Goal: Task Accomplishment & Management: Manage account settings

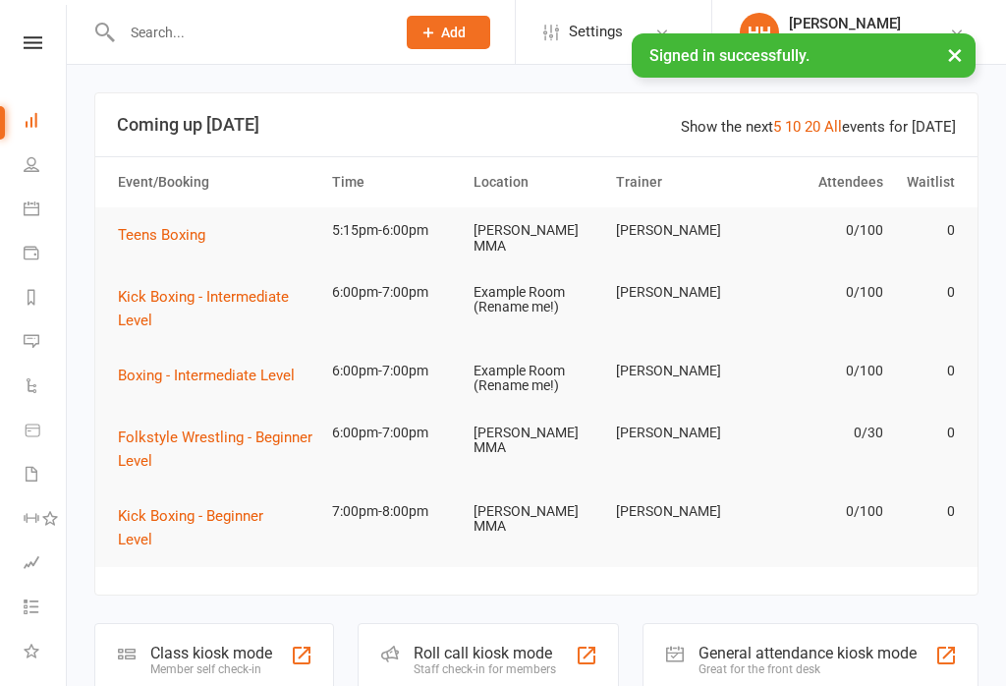
click at [169, 643] on div "Class kiosk mode" at bounding box center [211, 652] width 122 height 19
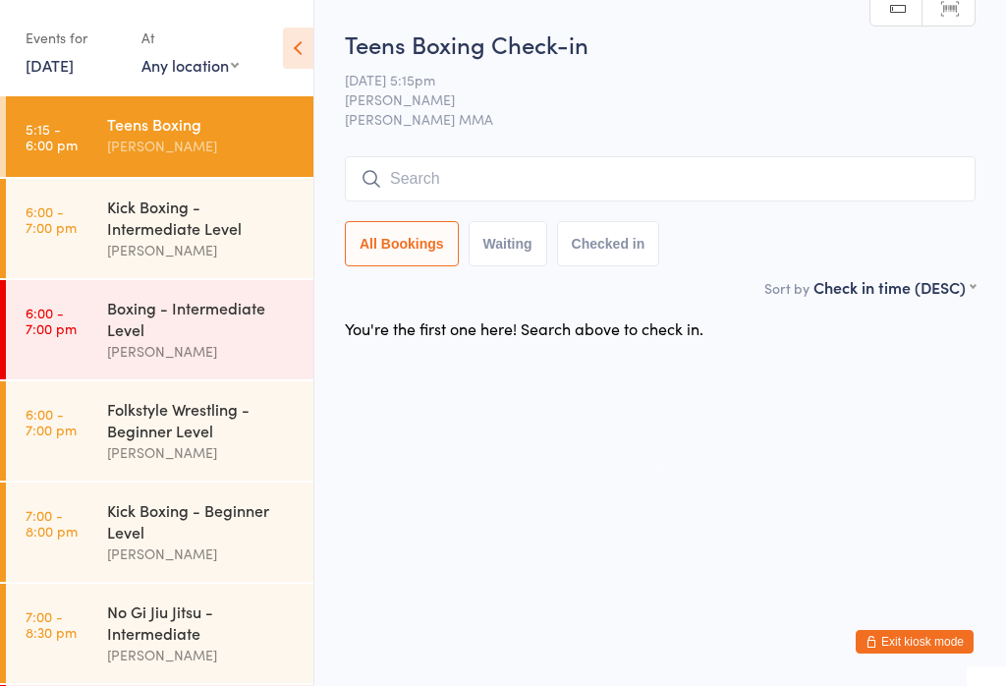
click at [200, 237] on div "Kick Boxing - Intermediate Level" at bounding box center [202, 216] width 190 height 43
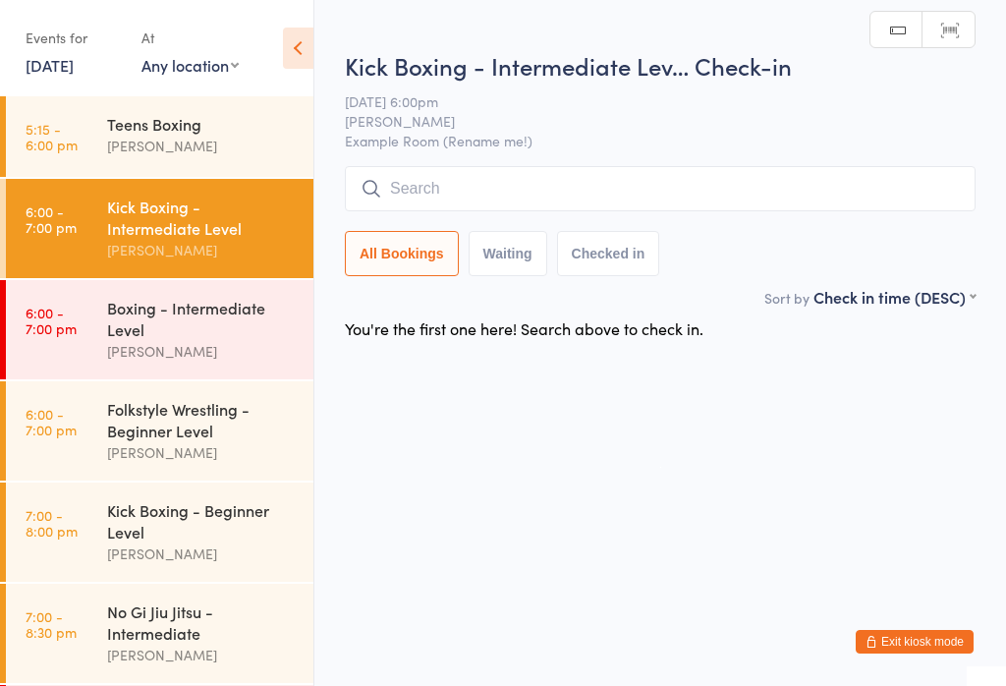
click at [576, 198] on input "search" at bounding box center [660, 188] width 631 height 45
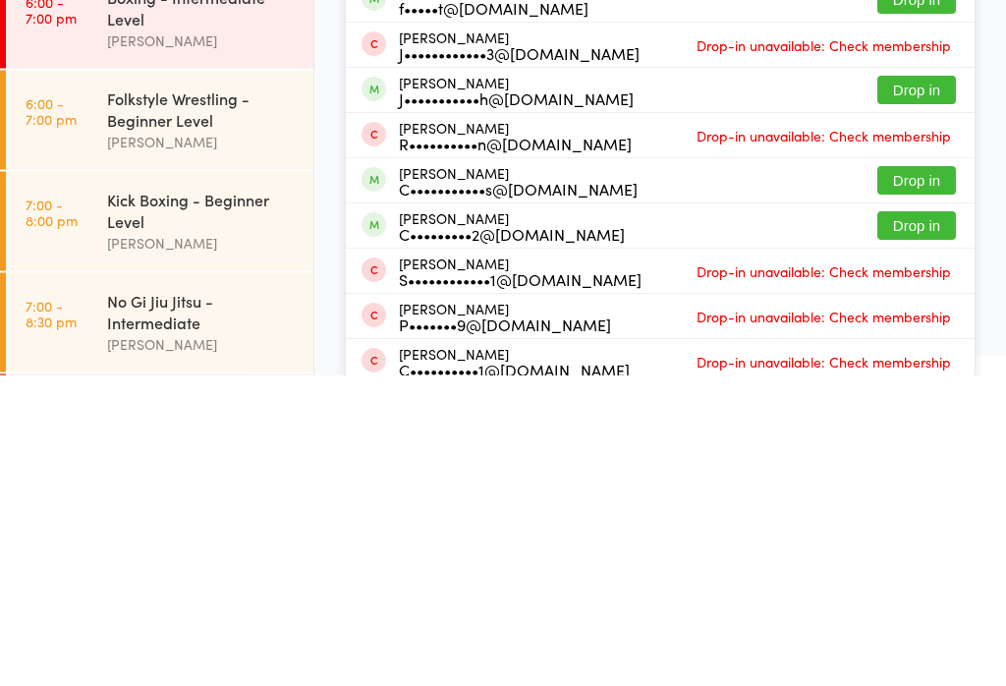
type input "Cam"
click at [909, 523] on button "Drop in" at bounding box center [916, 537] width 79 height 28
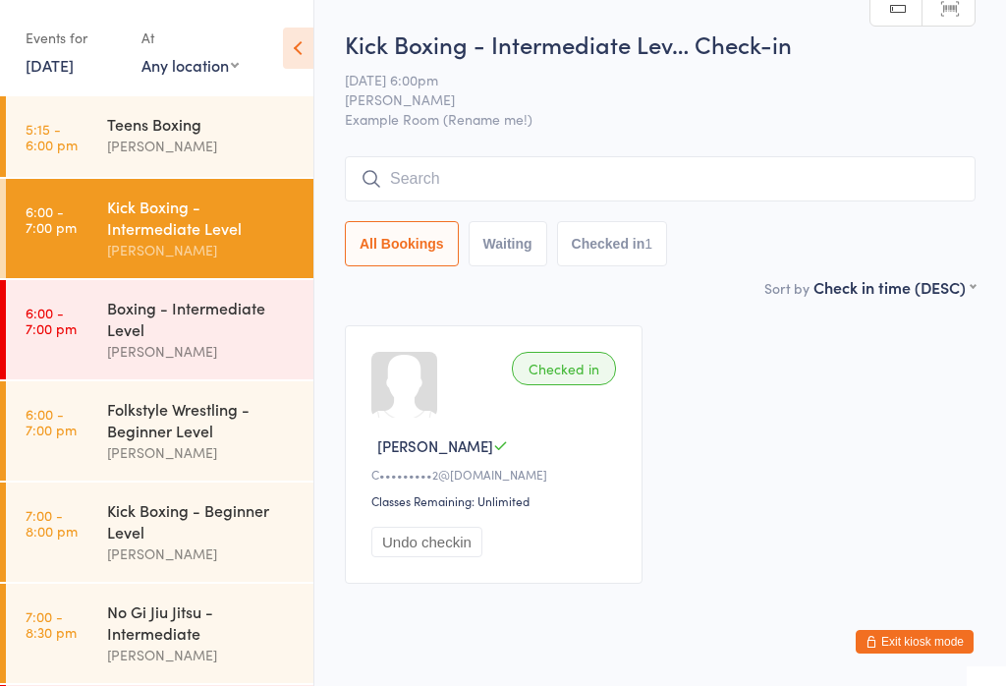
click at [593, 185] on input "search" at bounding box center [660, 178] width 631 height 45
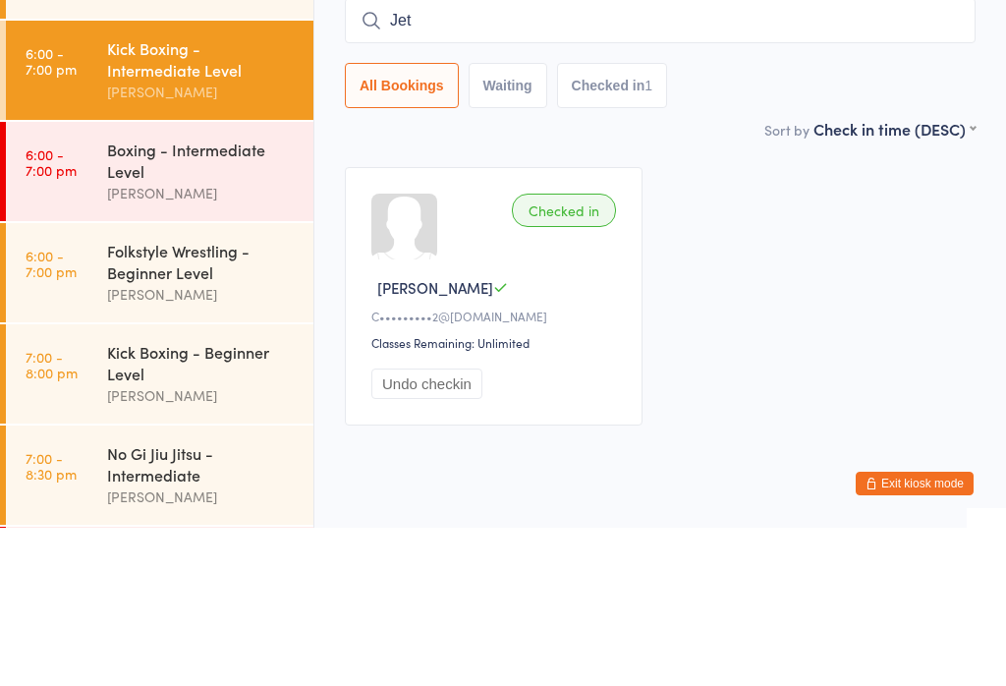
type input "Jett"
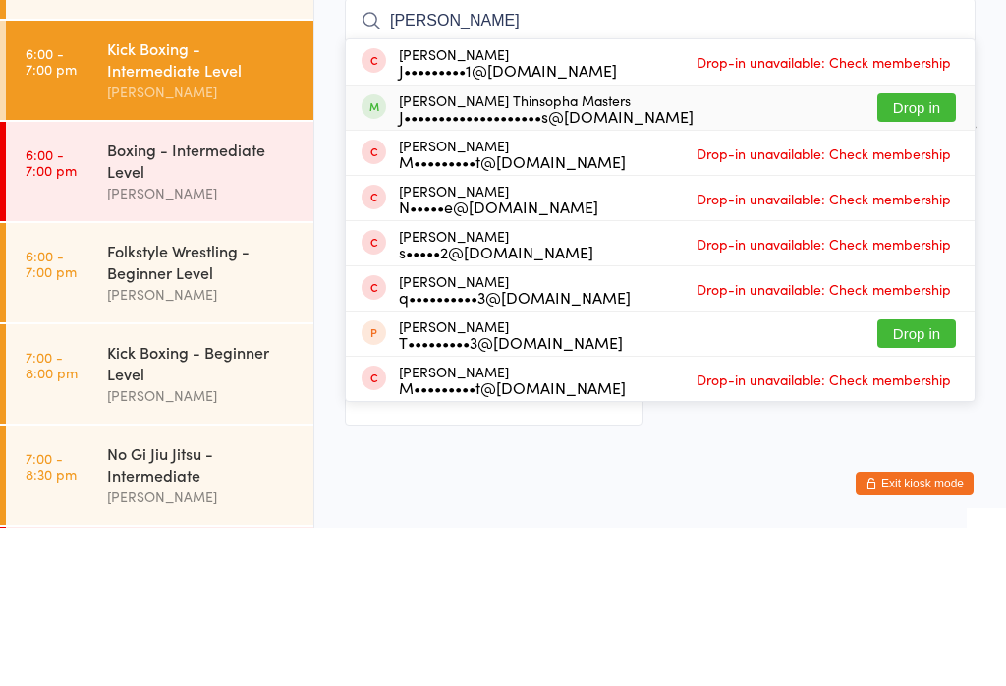
type input "jett"
click at [927, 244] on div "Jett Thinsopha Masters J••••••••••••••••••••s@gmail.com Drop in" at bounding box center [660, 266] width 629 height 44
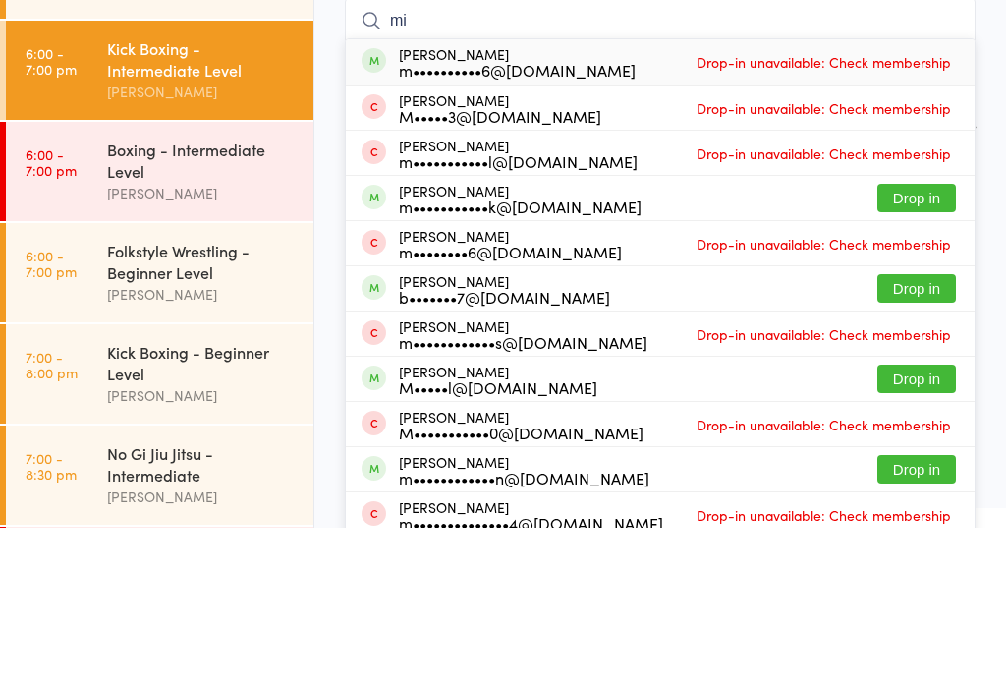
type input "m"
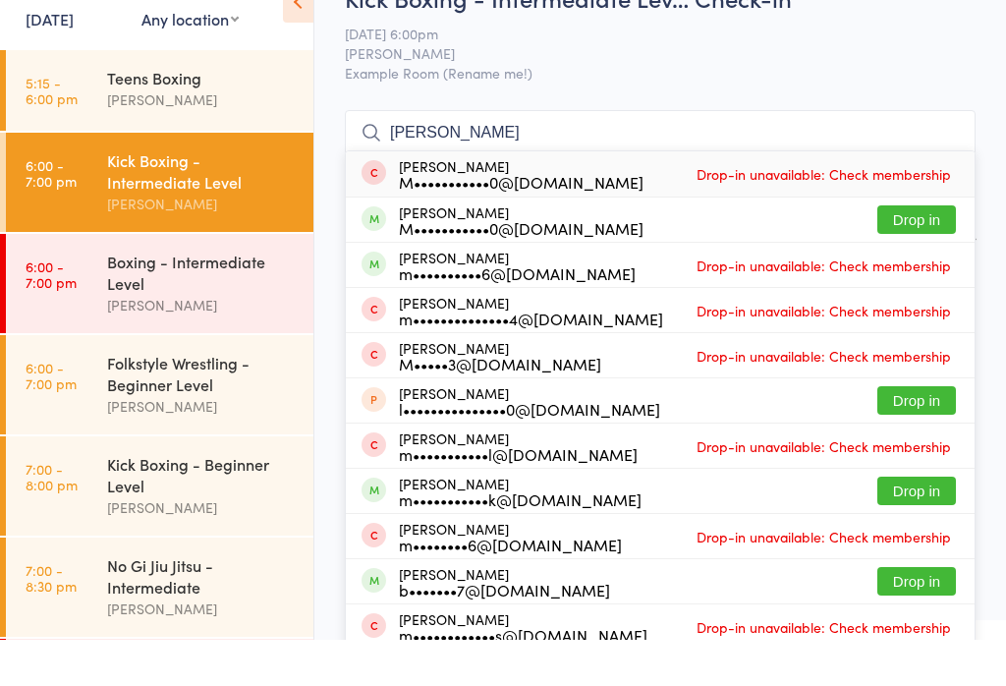
type input "Michael Palmer"
click at [913, 251] on button "Drop in" at bounding box center [916, 265] width 79 height 28
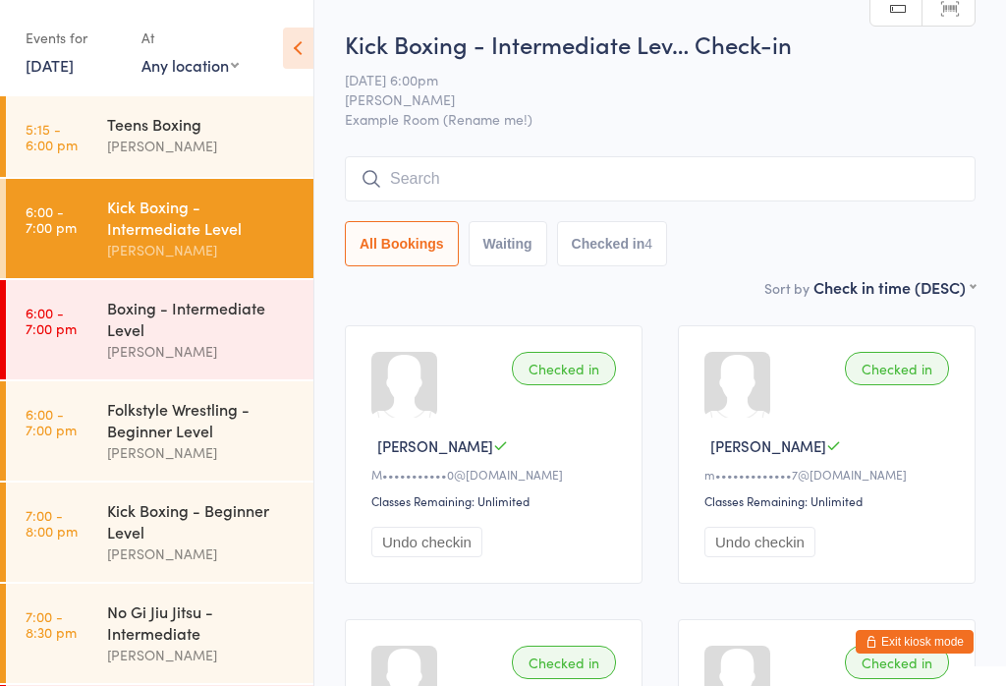
click at [227, 427] on div "Folkstyle Wrestling - Beginner Level" at bounding box center [202, 419] width 190 height 43
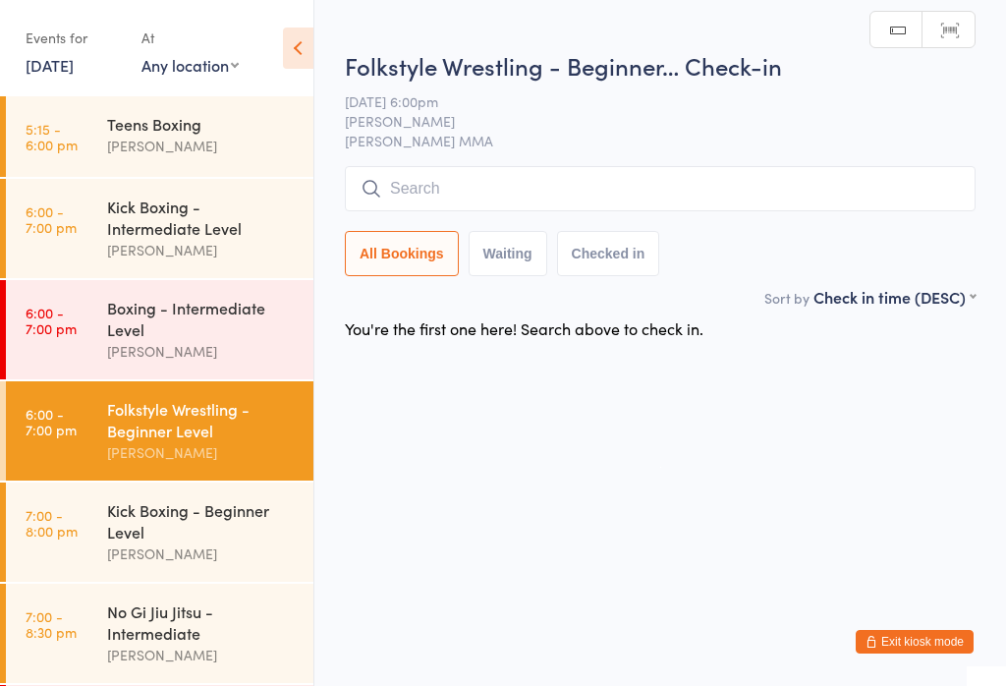
click at [491, 185] on input "search" at bounding box center [660, 188] width 631 height 45
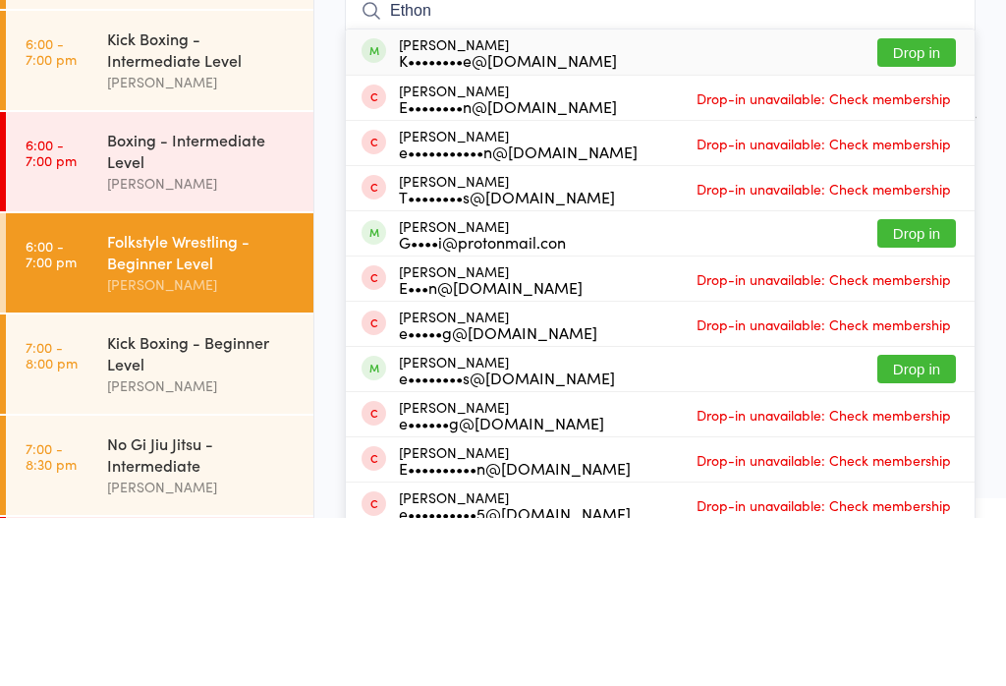
type input "Ethon"
click at [941, 206] on button "Drop in" at bounding box center [916, 220] width 79 height 28
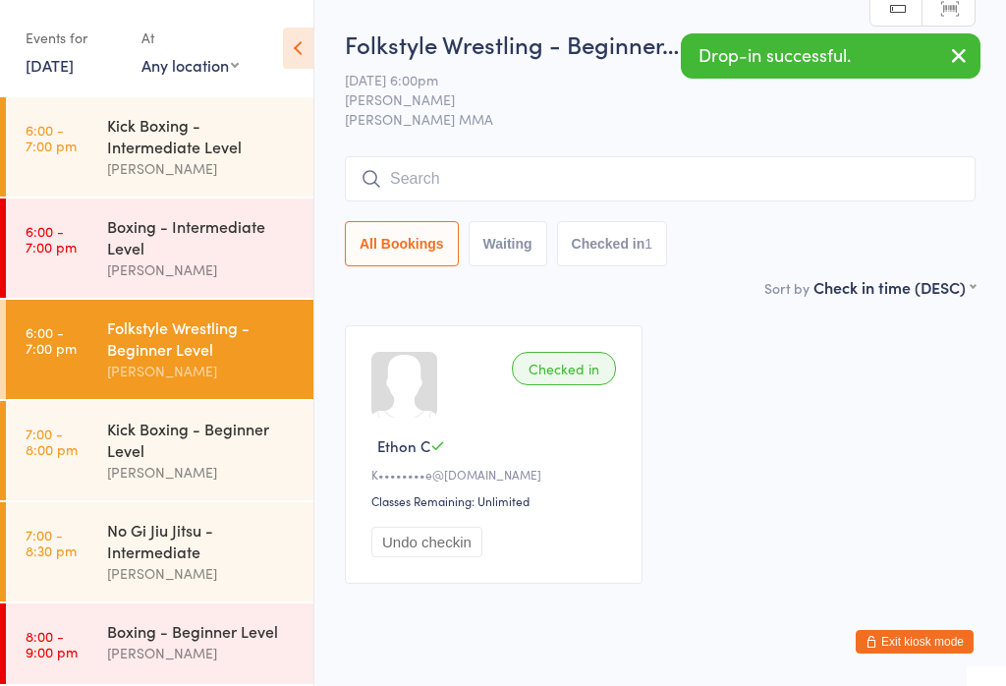
scroll to position [101, 0]
click at [196, 401] on div "Kick Boxing - Beginner Level Alex Carioti" at bounding box center [210, 450] width 206 height 99
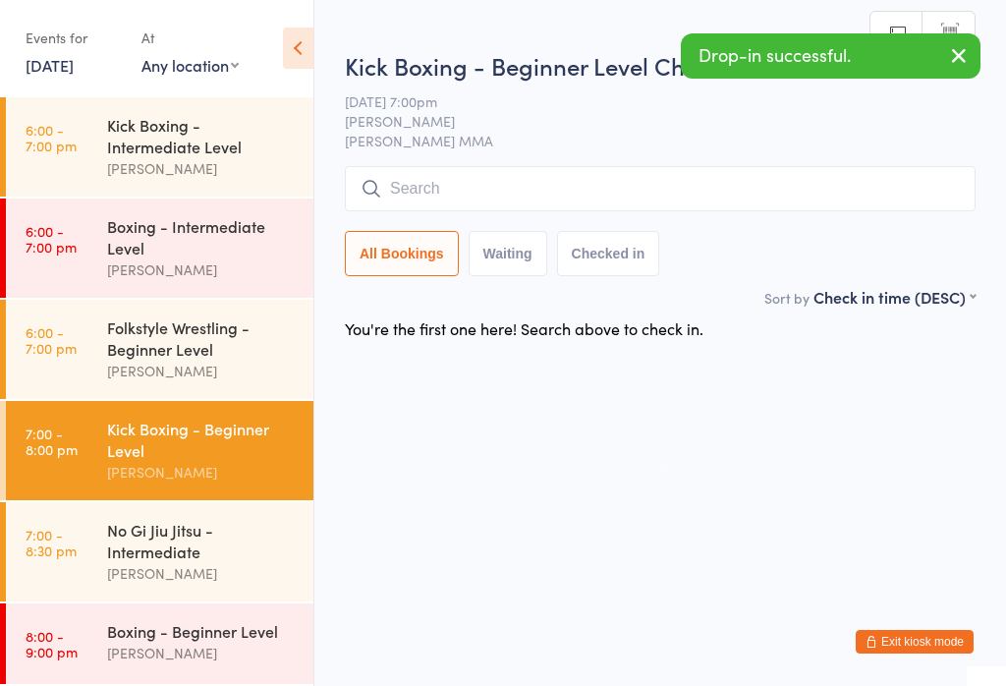
click at [623, 182] on input "search" at bounding box center [660, 188] width 631 height 45
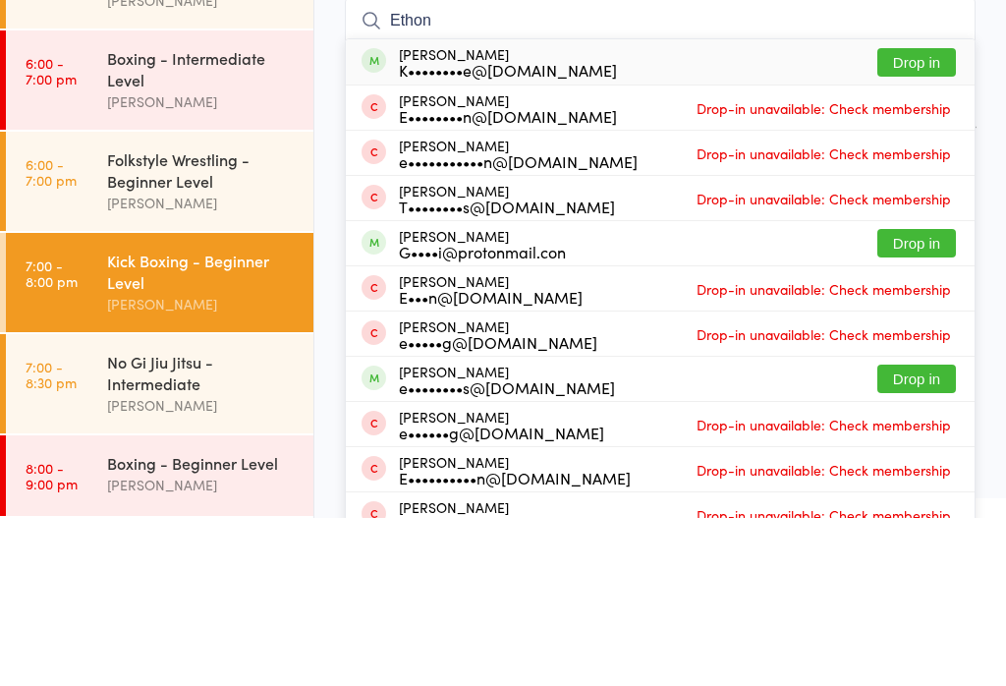
type input "Ethon"
click at [917, 216] on button "Drop in" at bounding box center [916, 230] width 79 height 28
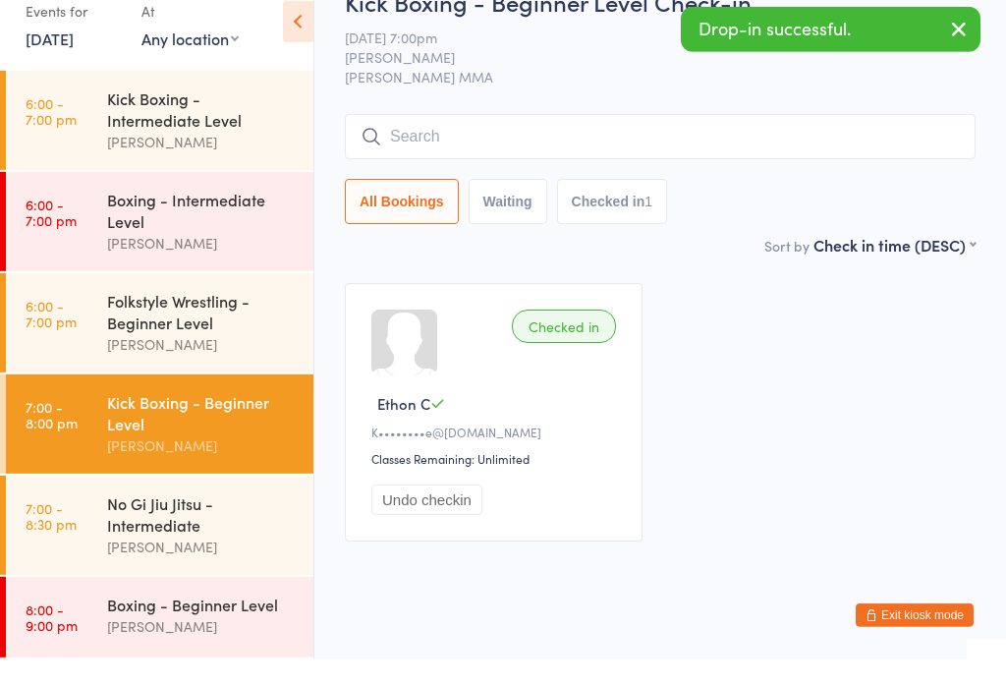
scroll to position [71, 0]
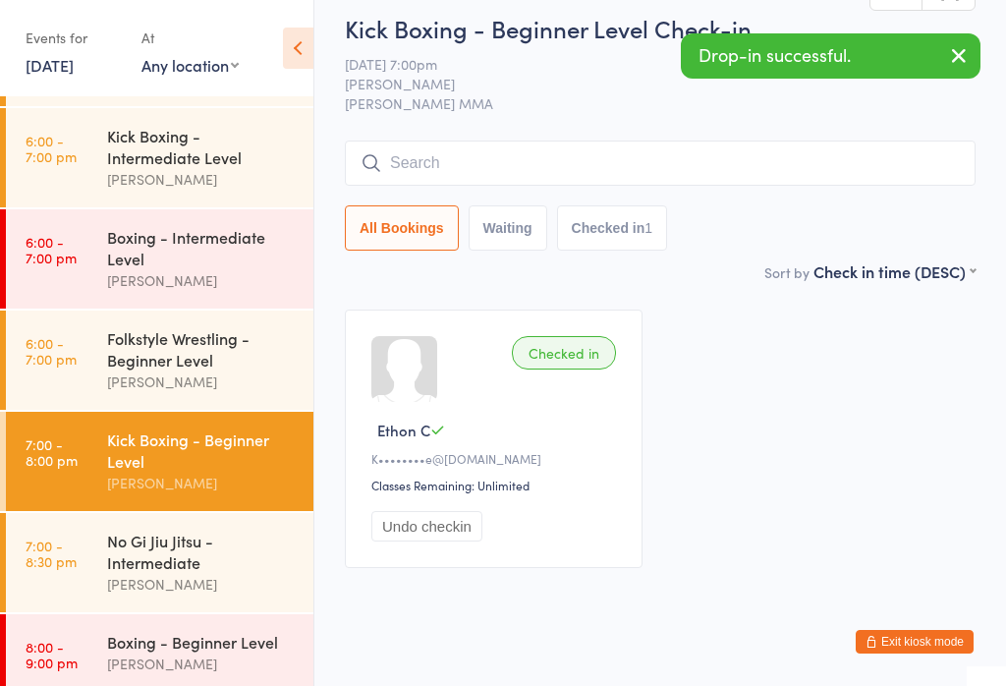
click at [141, 612] on div "No Gi Jiu Jitsu - Intermediate Alex Carioti" at bounding box center [210, 562] width 206 height 99
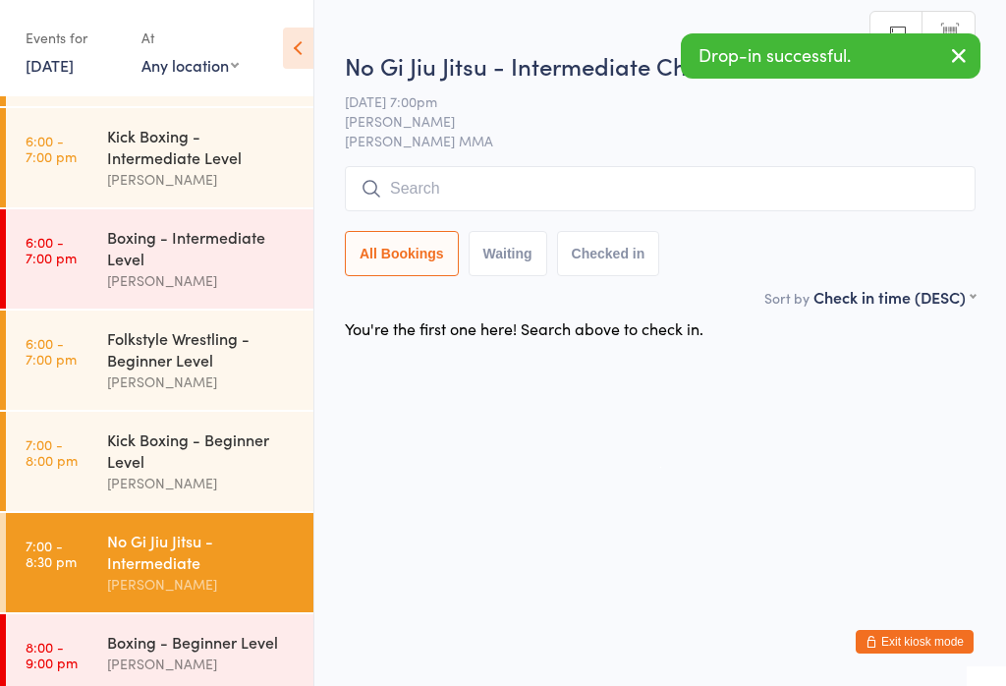
click at [147, 612] on div "No Gi Jiu Jitsu - Intermediate Alex Carioti" at bounding box center [210, 562] width 206 height 99
click at [144, 652] on div "Boxing - Beginner Level" at bounding box center [202, 642] width 190 height 22
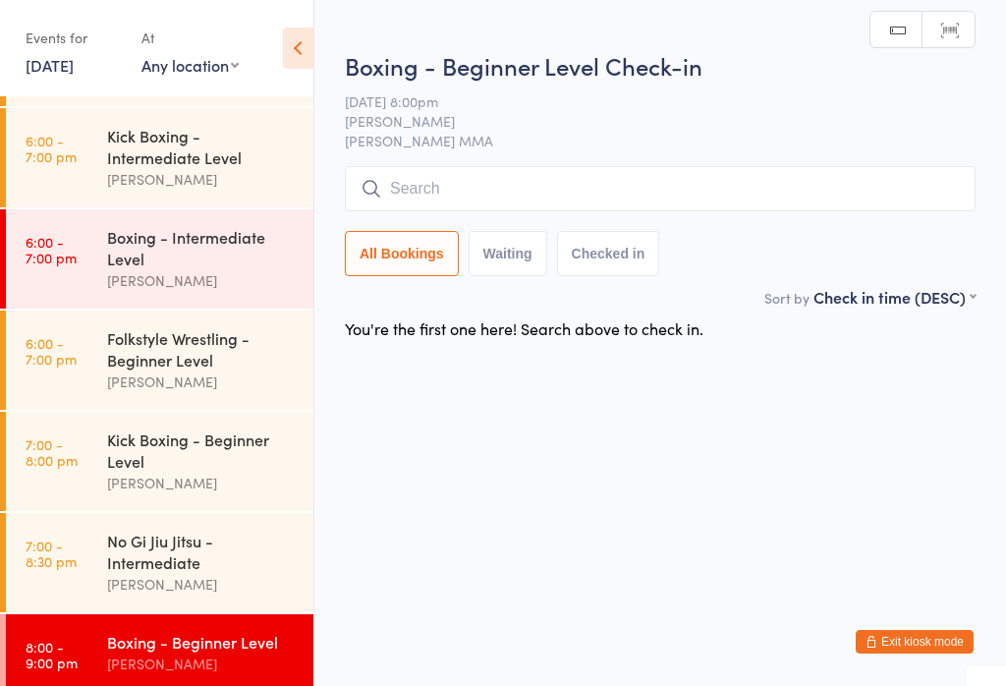
click at [784, 173] on input "search" at bounding box center [660, 188] width 631 height 45
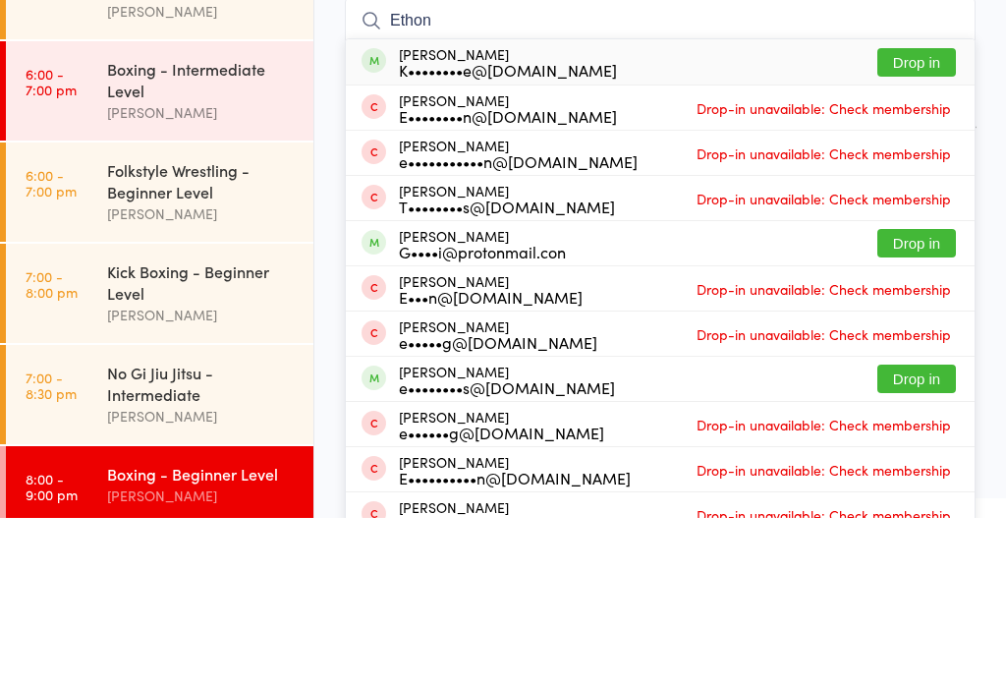
type input "Ethon"
click at [922, 216] on button "Drop in" at bounding box center [916, 230] width 79 height 28
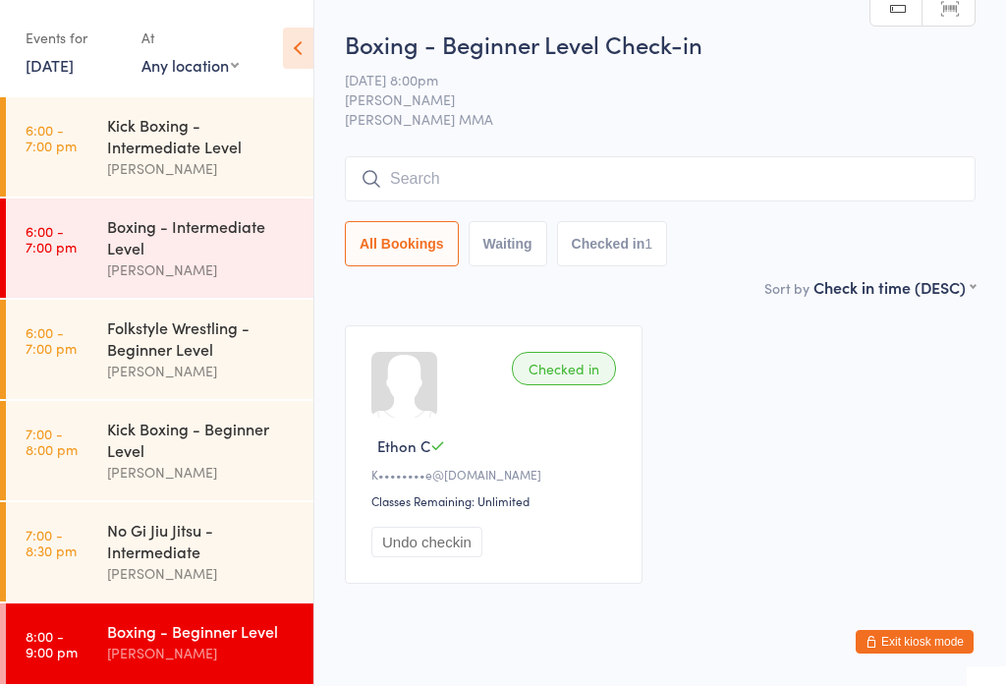
scroll to position [101, 0]
click at [221, 316] on div "Folkstyle Wrestling - Beginner Level" at bounding box center [202, 337] width 190 height 43
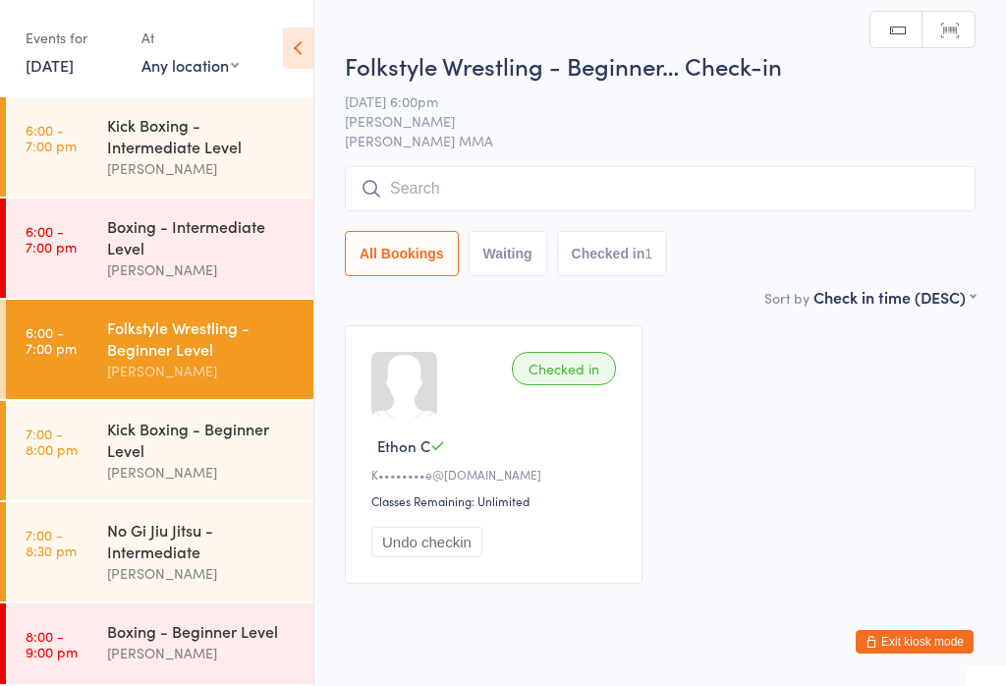
click at [545, 186] on input "search" at bounding box center [660, 188] width 631 height 45
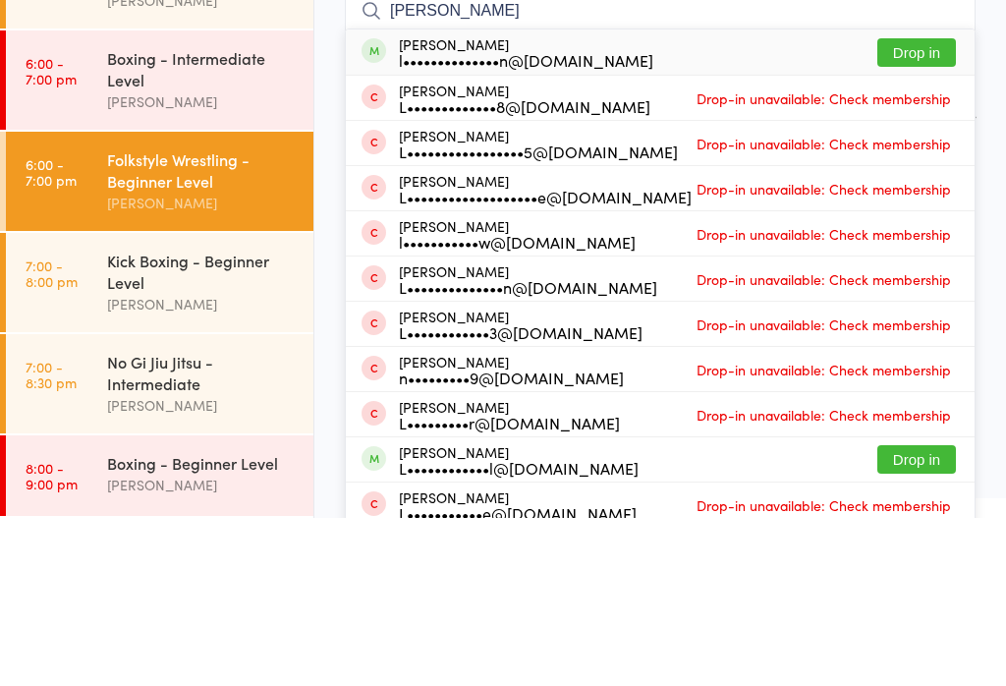
type input "Lachlan henri"
click at [912, 206] on button "Drop in" at bounding box center [916, 220] width 79 height 28
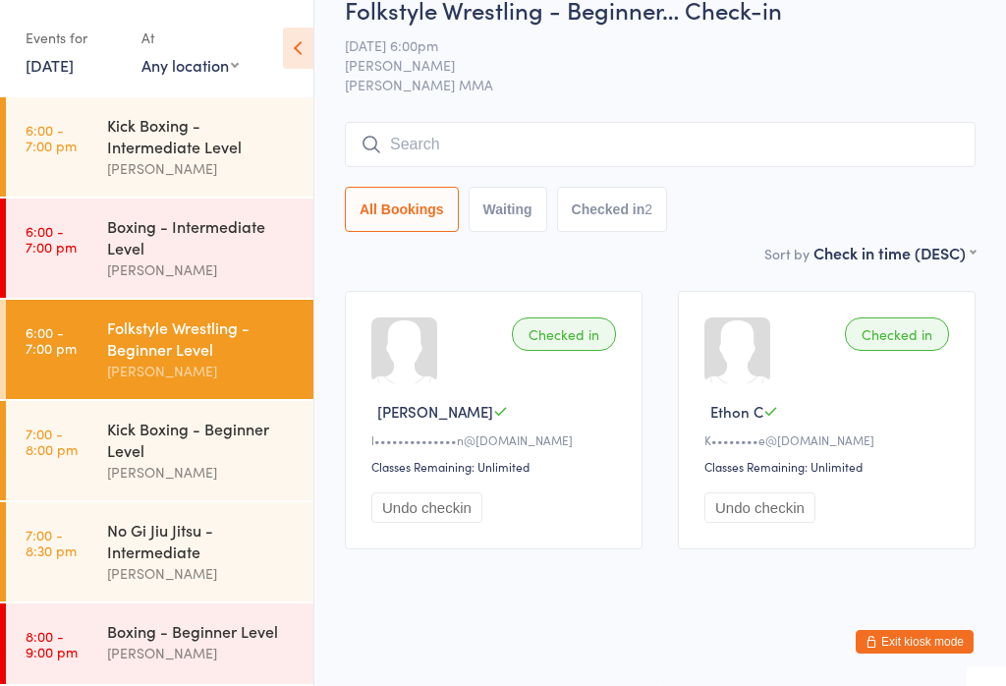
click at [225, 157] on div "[PERSON_NAME]" at bounding box center [202, 168] width 190 height 23
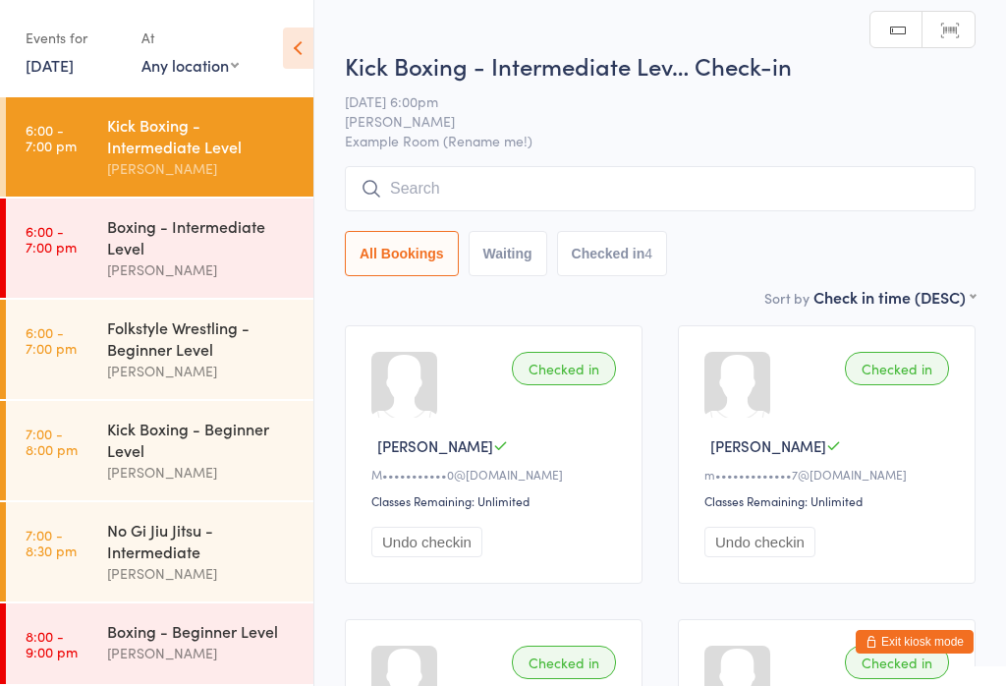
click at [521, 180] on input "search" at bounding box center [660, 188] width 631 height 45
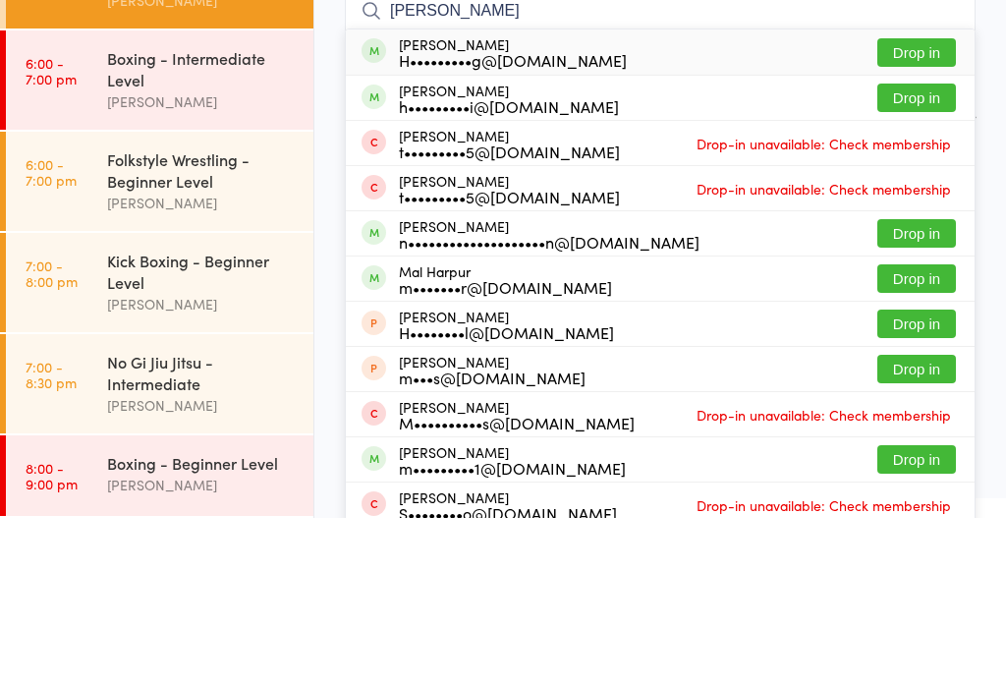
type input "Harshi"
click at [923, 206] on button "Drop in" at bounding box center [916, 220] width 79 height 28
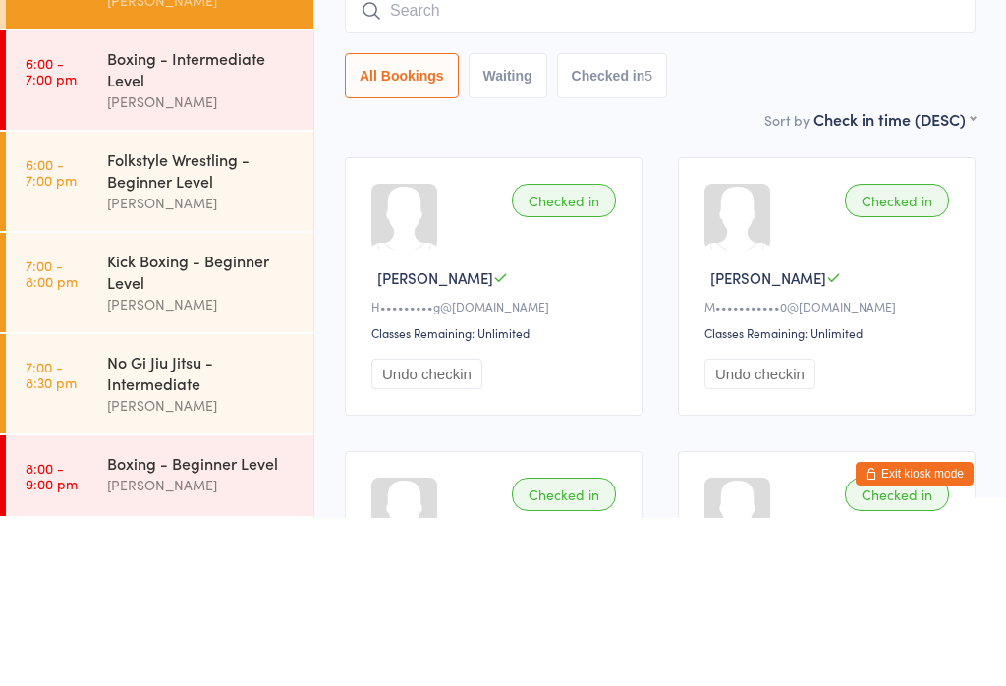
scroll to position [168, 0]
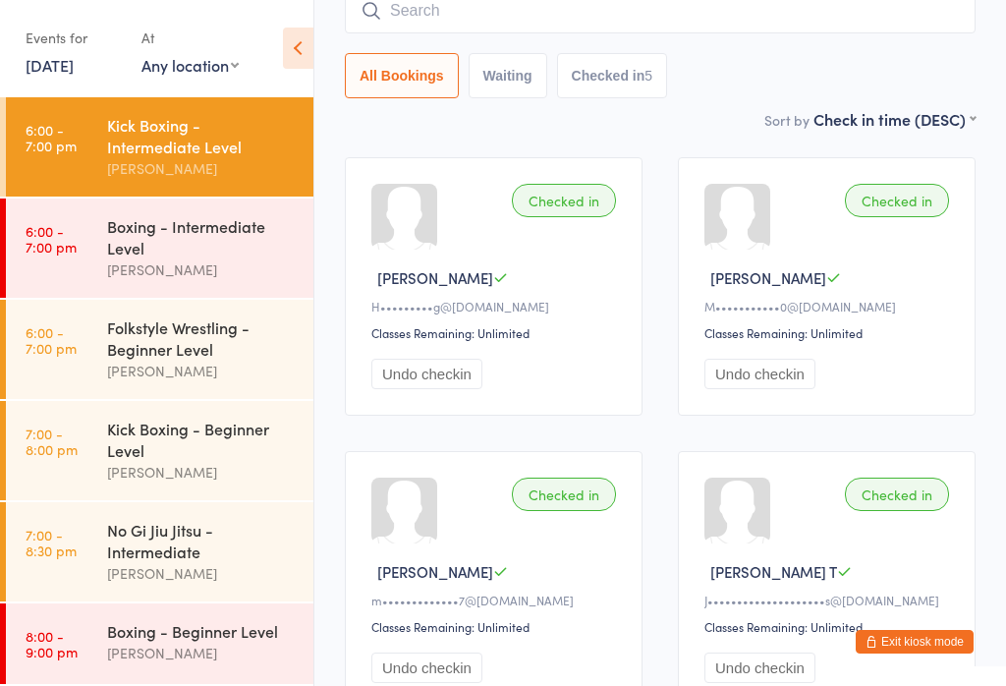
click at [198, 233] on div "Boxing - Intermediate Level" at bounding box center [202, 236] width 190 height 43
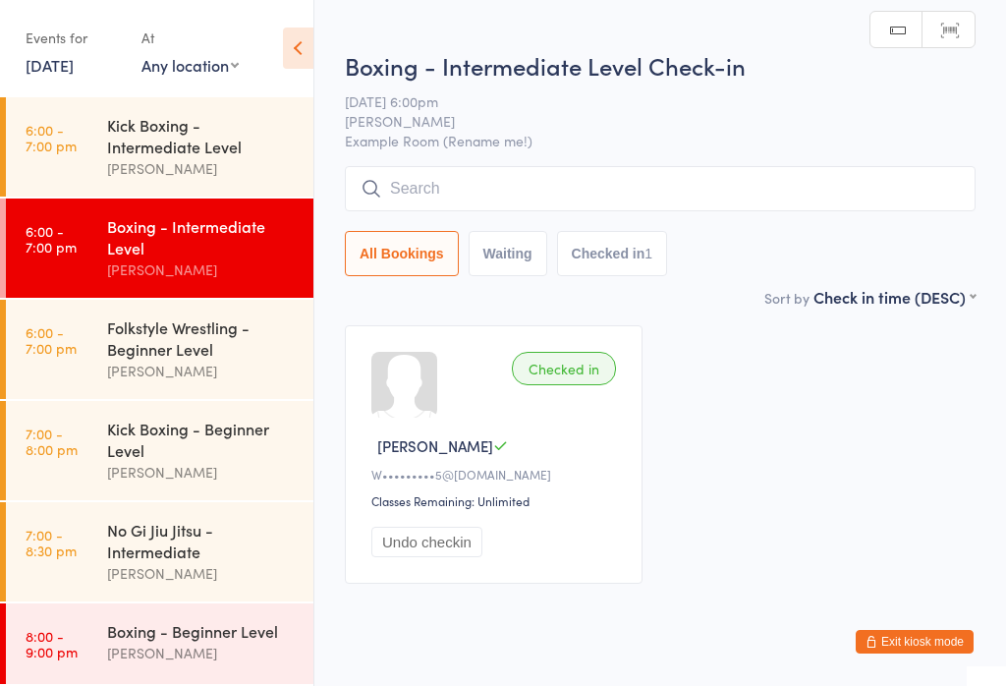
click at [786, 205] on input "search" at bounding box center [660, 188] width 631 height 45
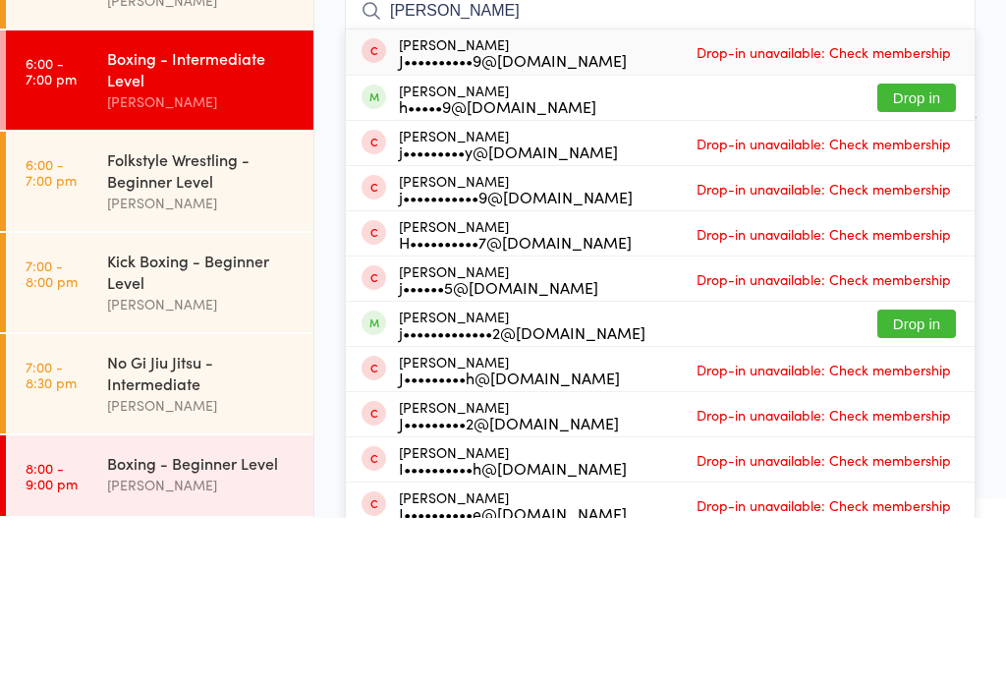
type input "Joshua"
click at [932, 251] on button "Drop in" at bounding box center [916, 265] width 79 height 28
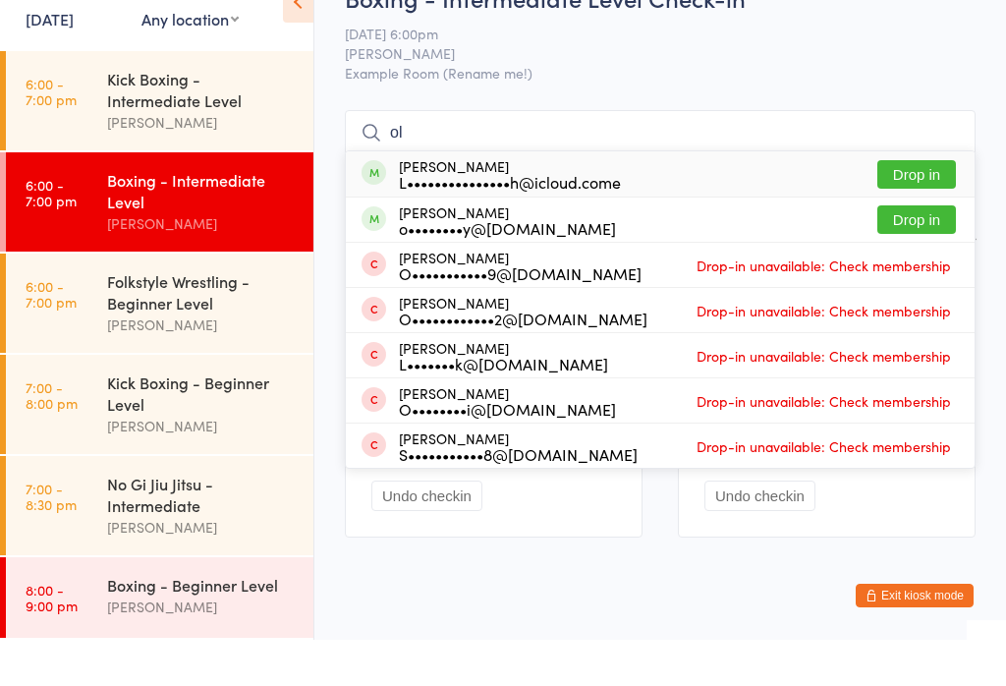
type input "ol"
click at [912, 206] on button "Drop in" at bounding box center [916, 220] width 79 height 28
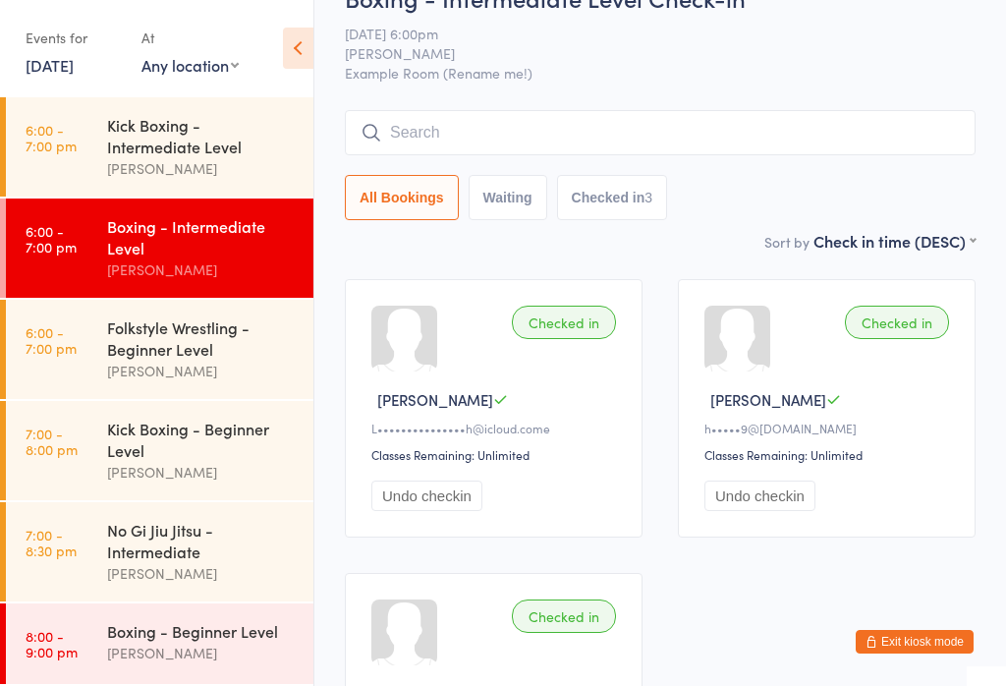
click at [188, 326] on div "Folkstyle Wrestling - Beginner Level" at bounding box center [202, 337] width 190 height 43
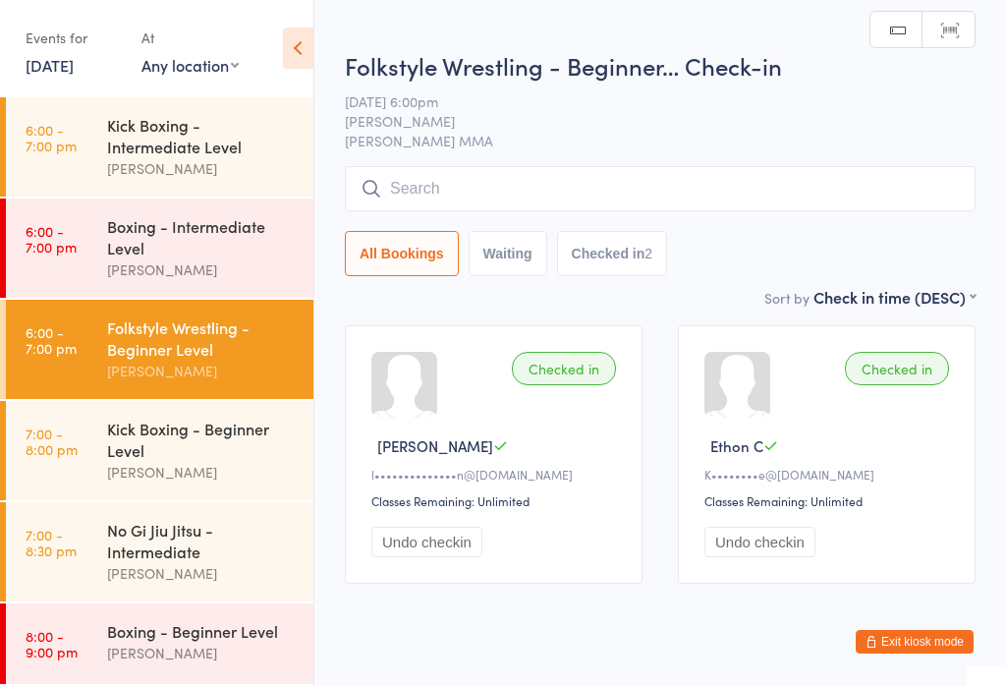
click at [548, 183] on input "search" at bounding box center [660, 188] width 631 height 45
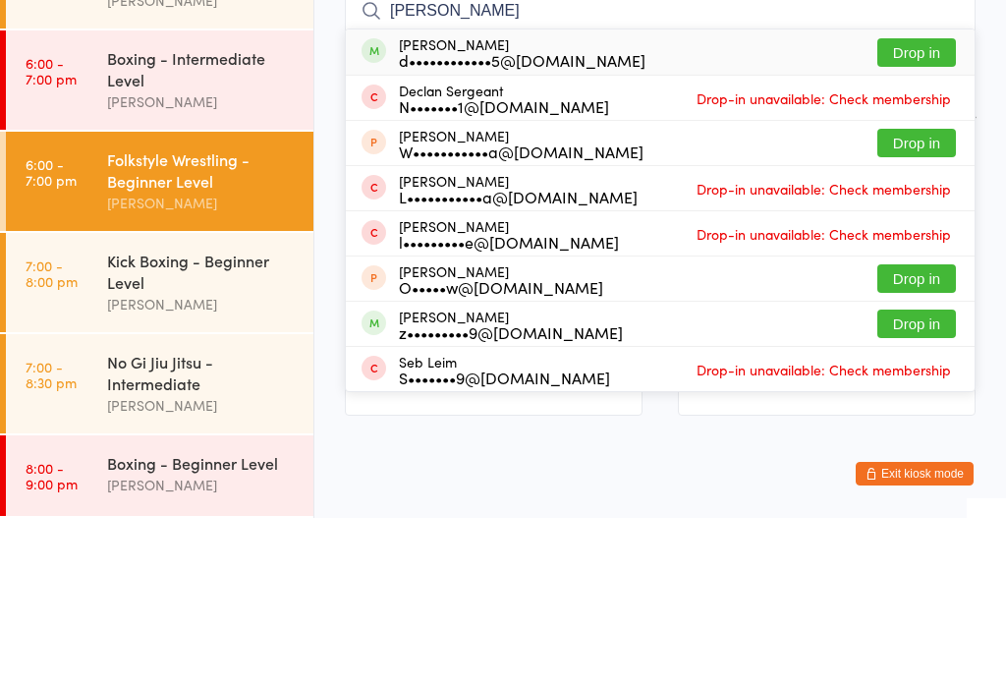
type input "Serge"
click at [920, 206] on button "Drop in" at bounding box center [916, 220] width 79 height 28
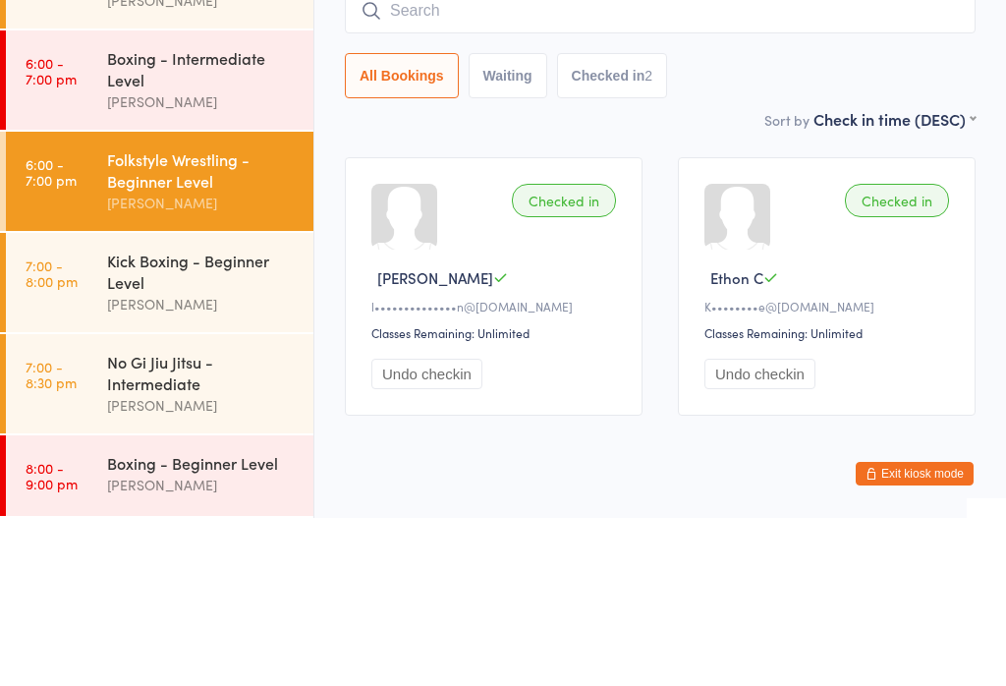
scroll to position [46, 0]
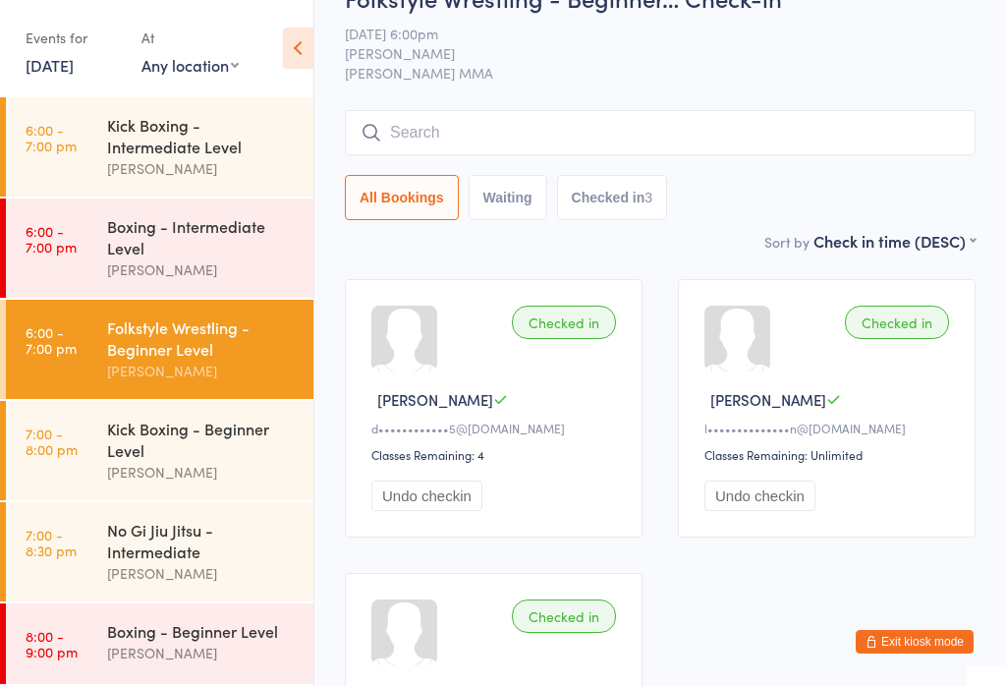
click at [196, 437] on div "Kick Boxing - Beginner Level" at bounding box center [202, 438] width 190 height 43
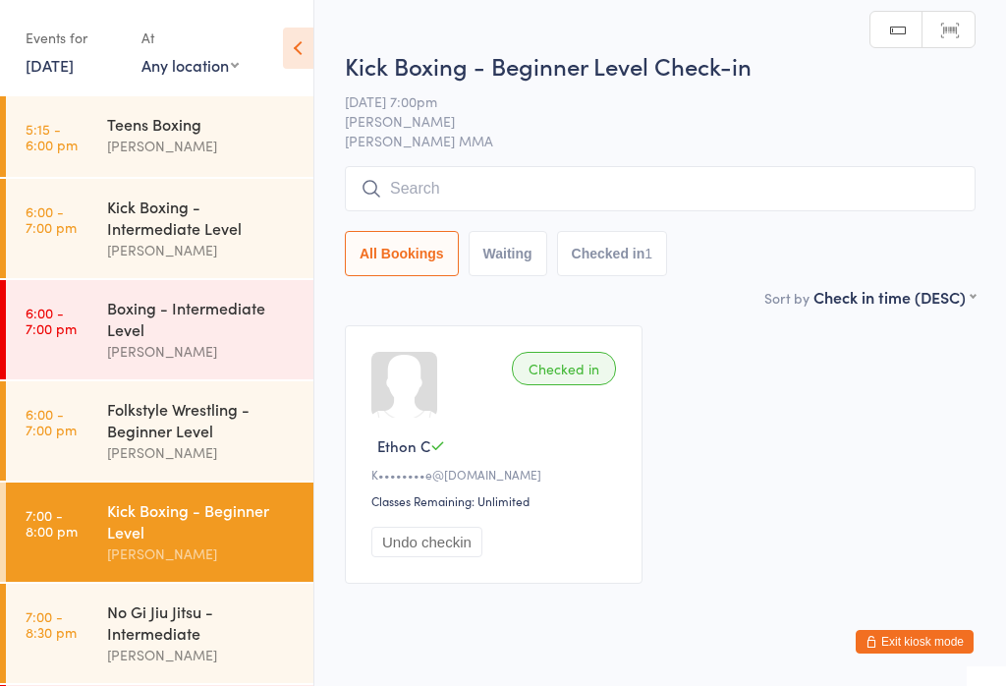
click at [235, 222] on div "Kick Boxing - Intermediate Level" at bounding box center [202, 216] width 190 height 43
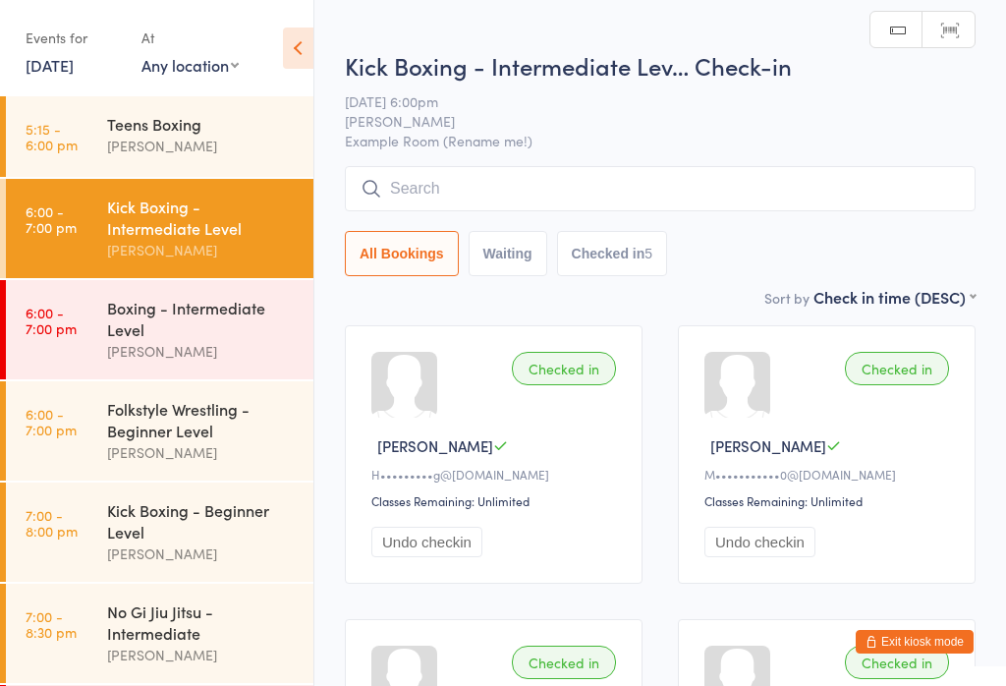
click at [554, 187] on input "search" at bounding box center [660, 188] width 631 height 45
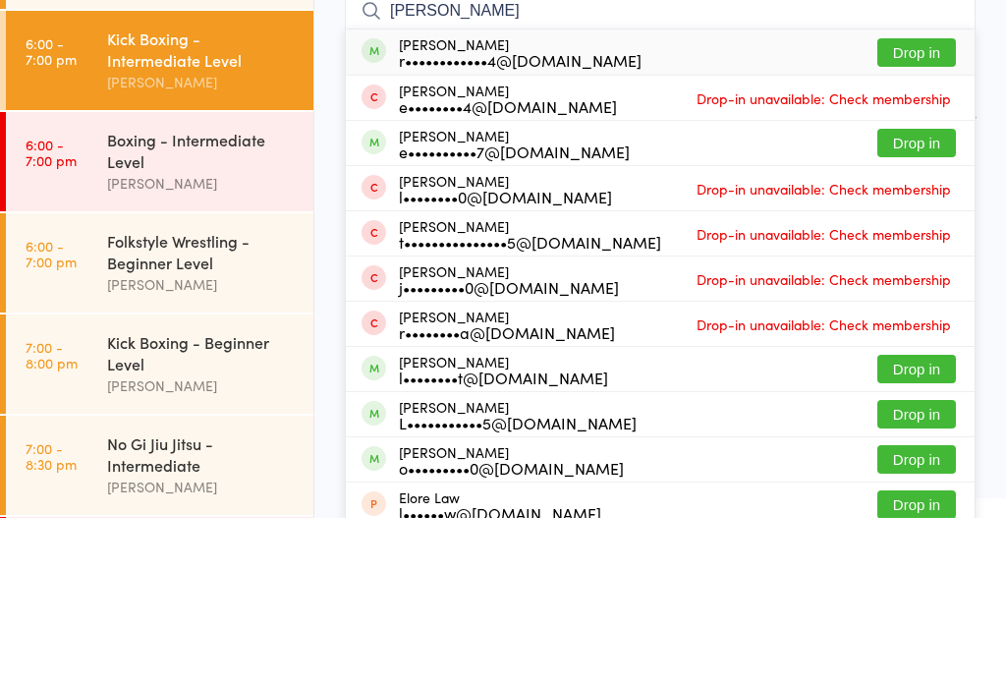
type input "Lam"
click at [906, 206] on button "Drop in" at bounding box center [916, 220] width 79 height 28
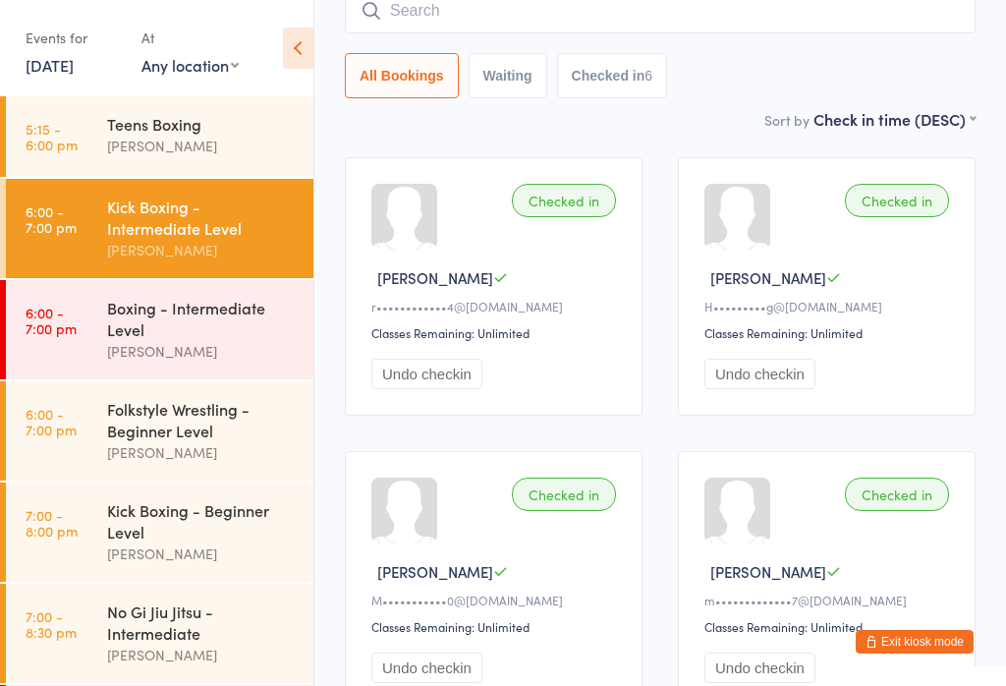
click at [149, 441] on div "Folkstyle Wrestling - Beginner Level" at bounding box center [202, 419] width 190 height 43
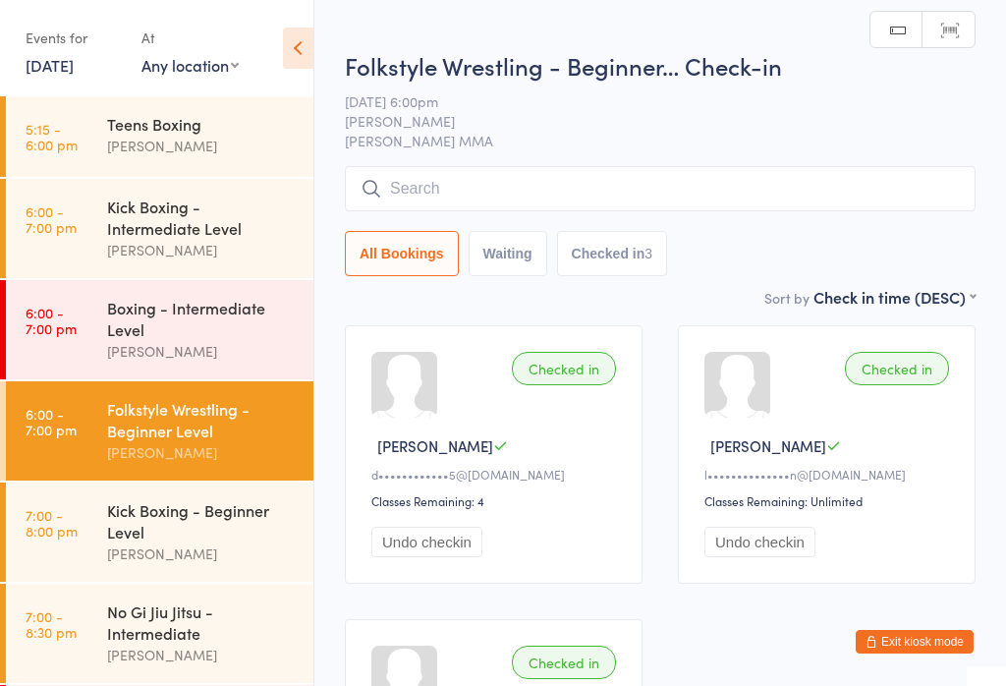
click at [455, 175] on input "search" at bounding box center [660, 188] width 631 height 45
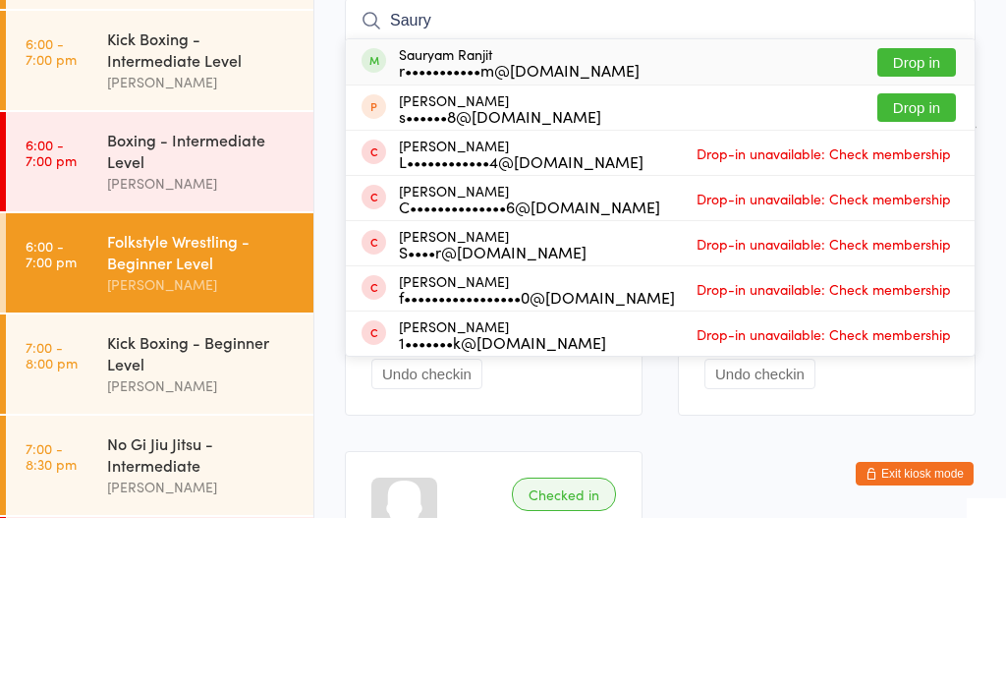
type input "Saury"
click at [906, 216] on button "Drop in" at bounding box center [916, 230] width 79 height 28
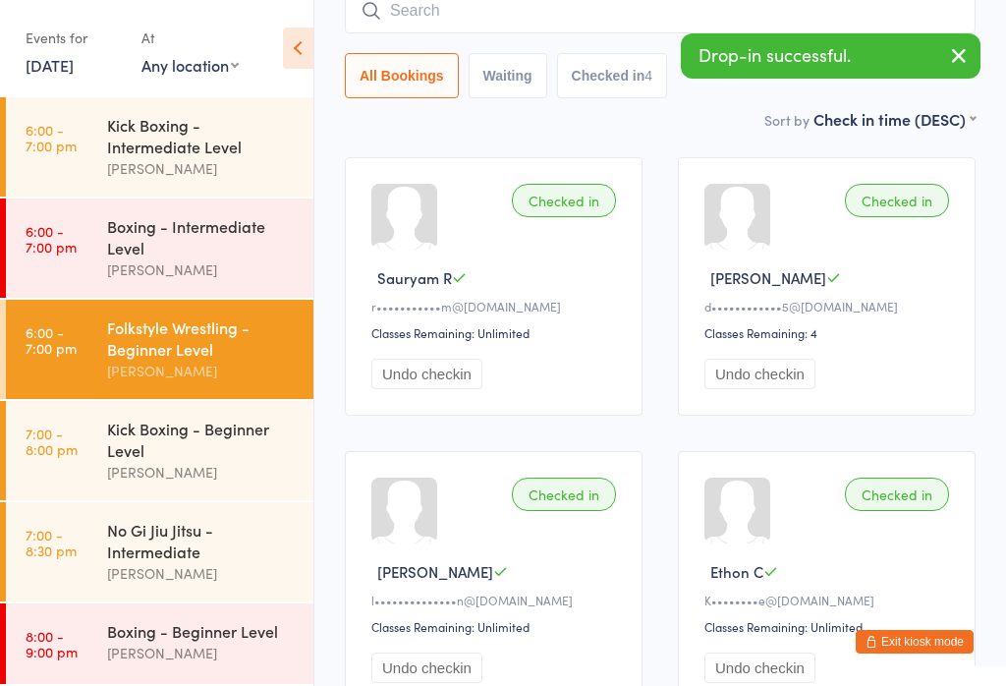
scroll to position [101, 0]
click at [131, 430] on div "Kick Boxing - Beginner Level" at bounding box center [202, 438] width 190 height 43
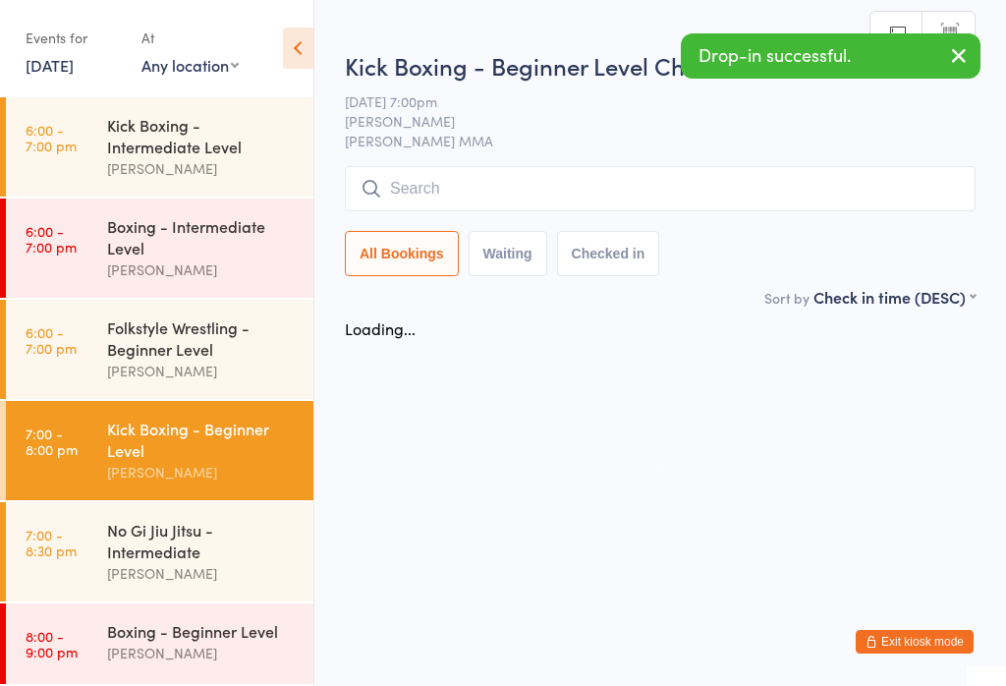
click at [416, 176] on input "search" at bounding box center [660, 188] width 631 height 45
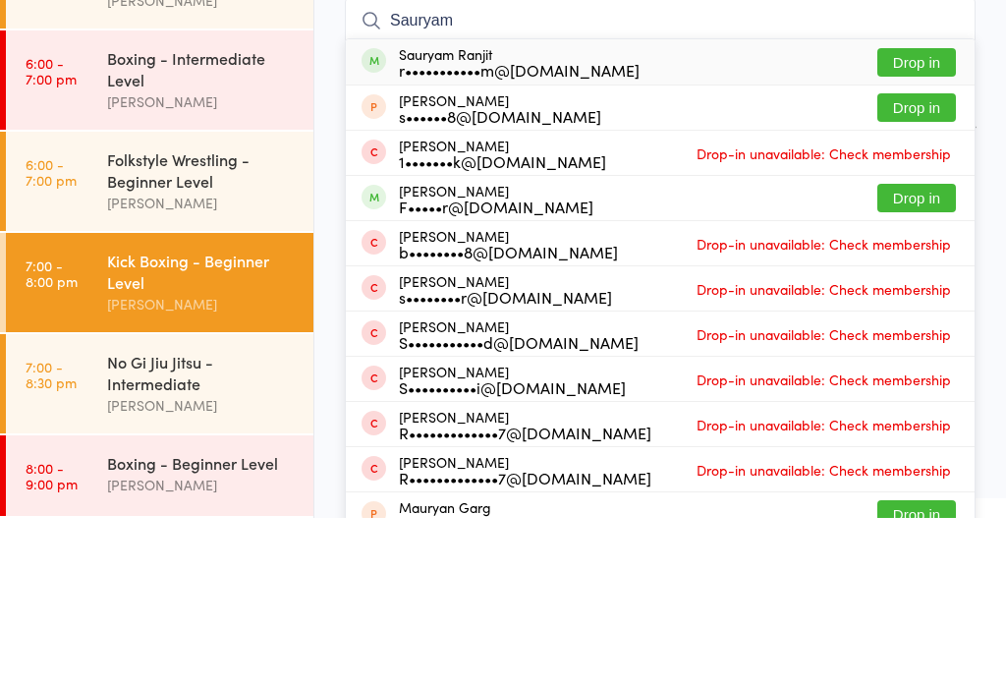
type input "Sauryam"
click at [912, 216] on button "Drop in" at bounding box center [916, 230] width 79 height 28
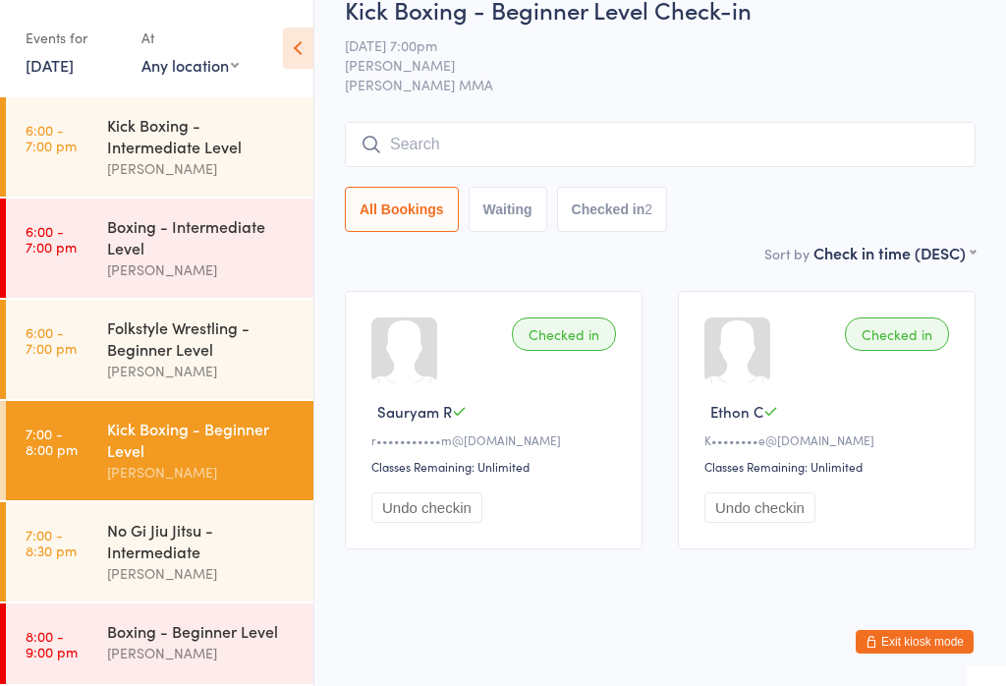
click at [126, 234] on div "Boxing - Intermediate Level" at bounding box center [202, 236] width 190 height 43
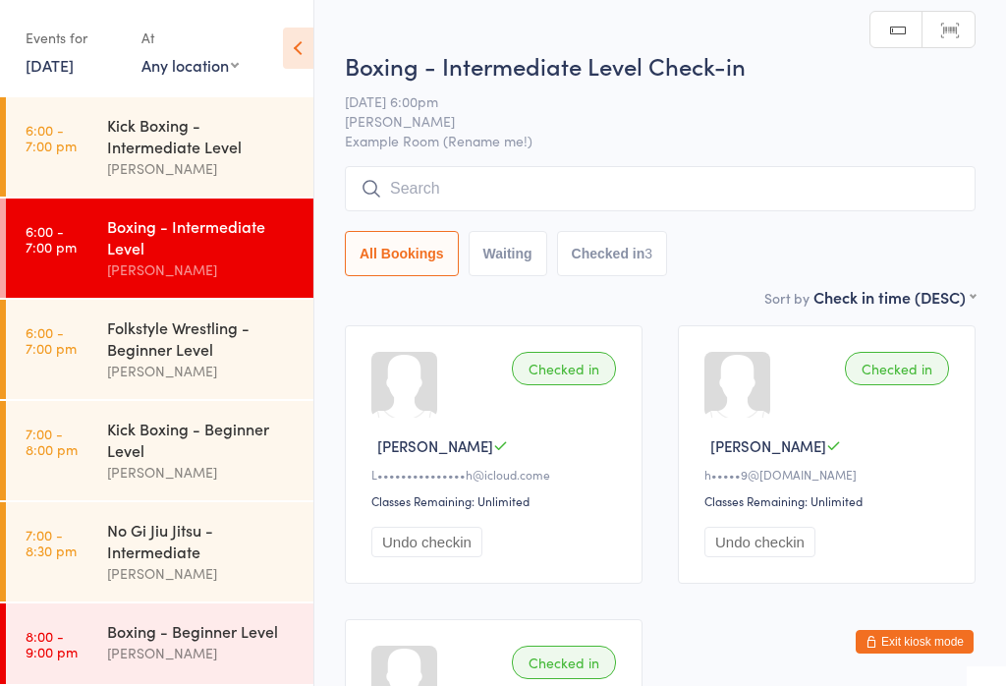
click at [472, 185] on input "search" at bounding box center [660, 188] width 631 height 45
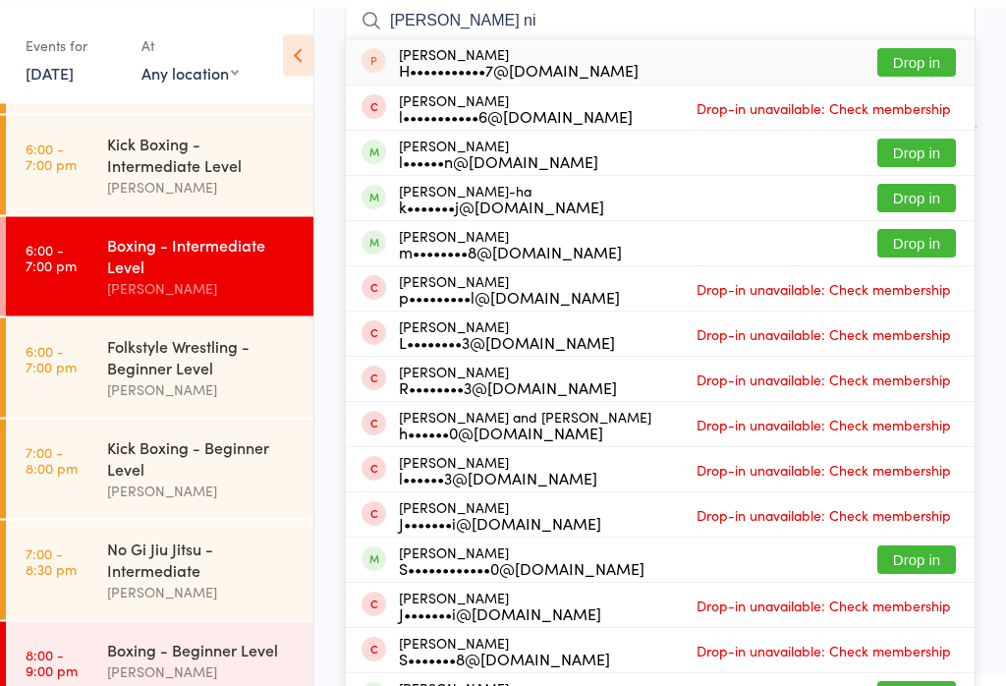
scroll to position [176, 0]
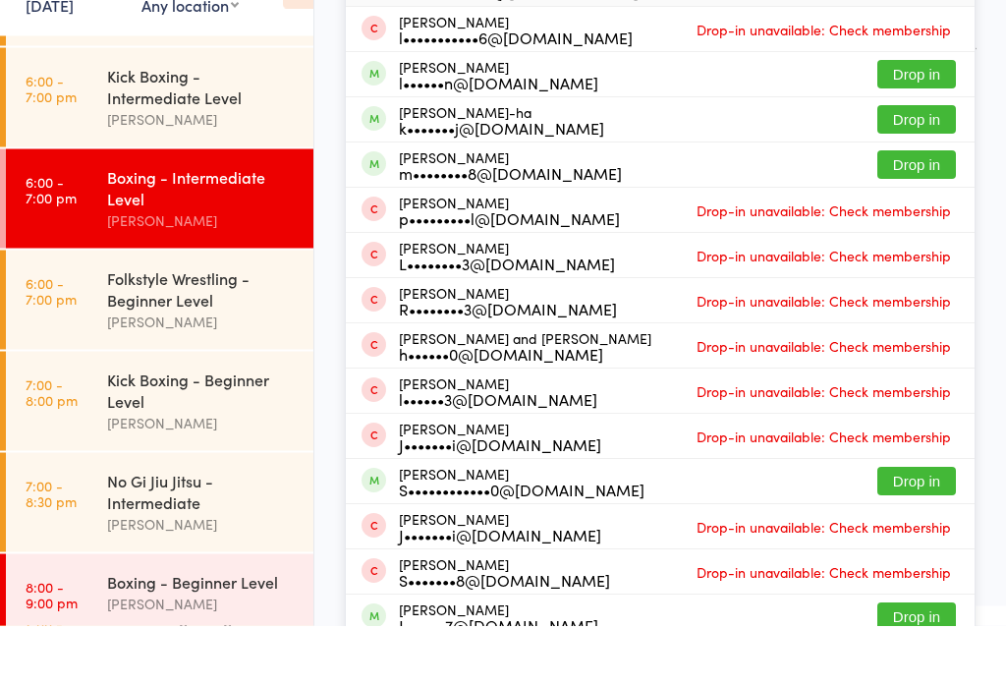
type input "Leon ni"
click at [933, 166] on button "Drop in" at bounding box center [916, 180] width 79 height 28
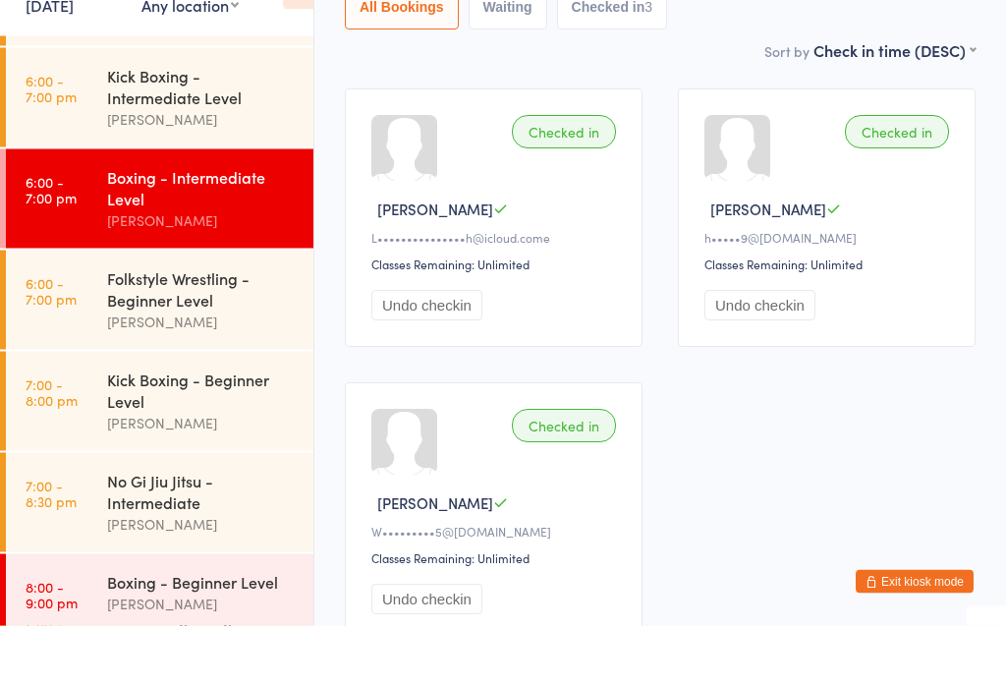
scroll to position [237, 0]
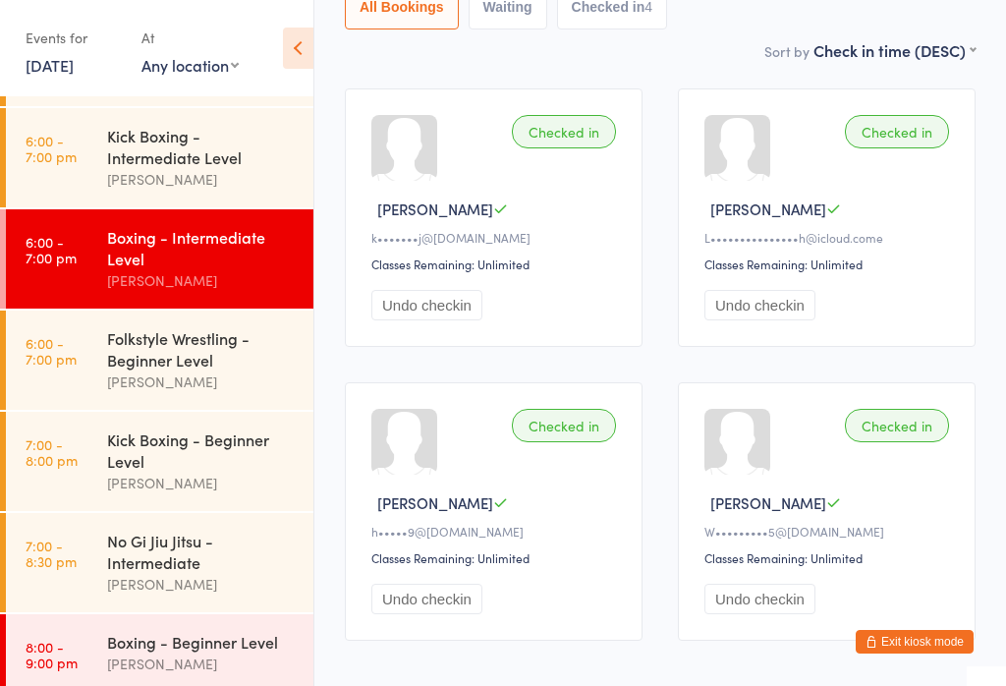
click at [184, 143] on div "Kick Boxing - Intermediate Level" at bounding box center [202, 146] width 190 height 43
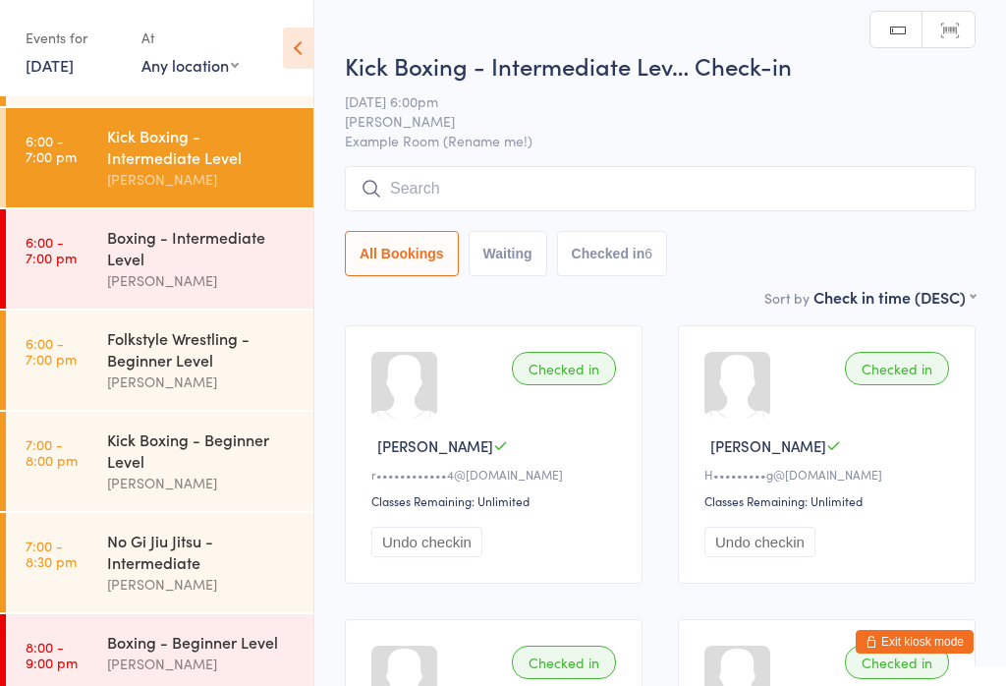
click at [499, 169] on input "search" at bounding box center [660, 188] width 631 height 45
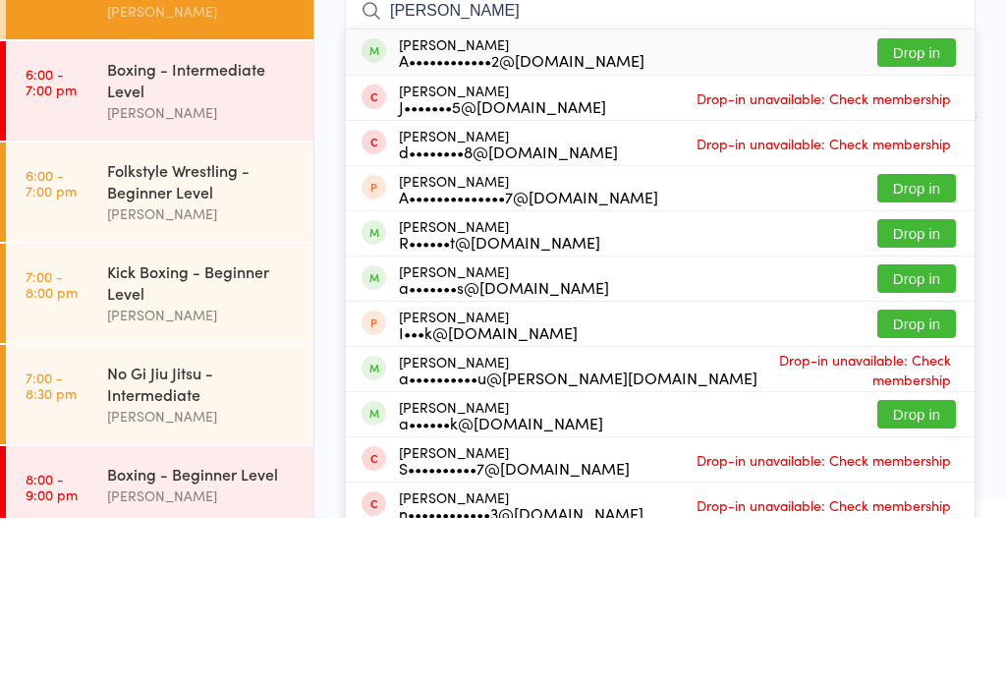
type input "Alex chung"
click at [928, 206] on button "Drop in" at bounding box center [916, 220] width 79 height 28
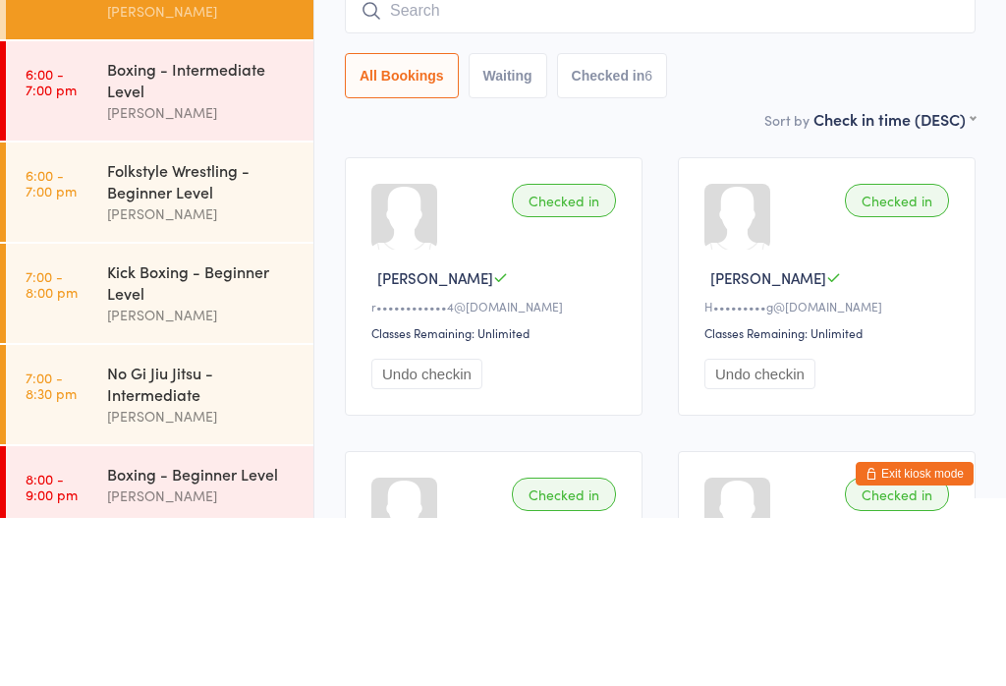
scroll to position [168, 0]
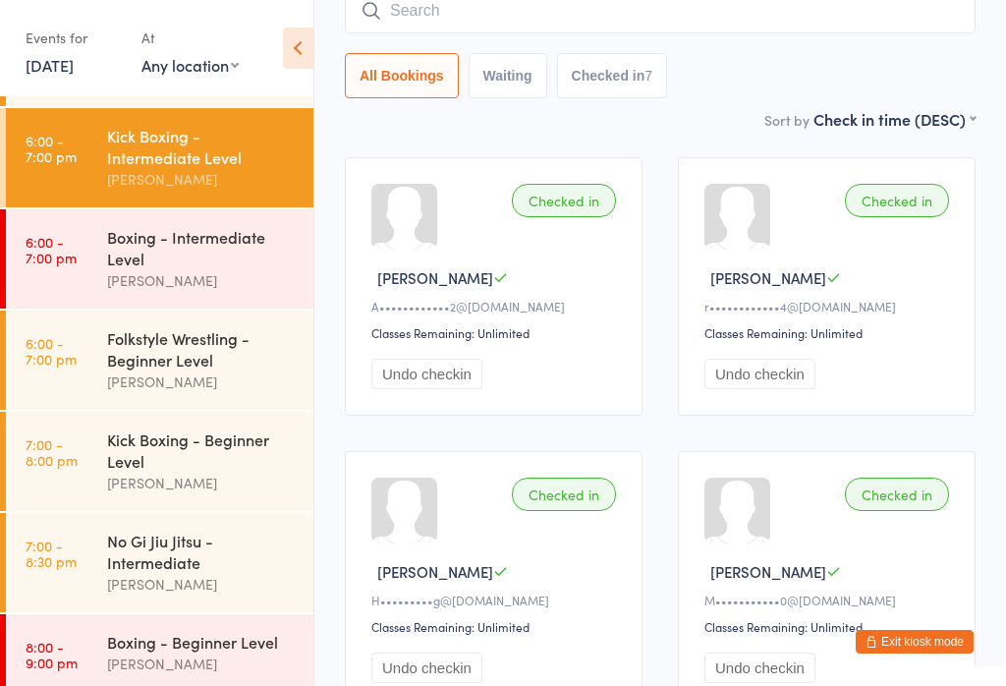
click at [194, 249] on div "Boxing - Intermediate Level" at bounding box center [202, 247] width 190 height 43
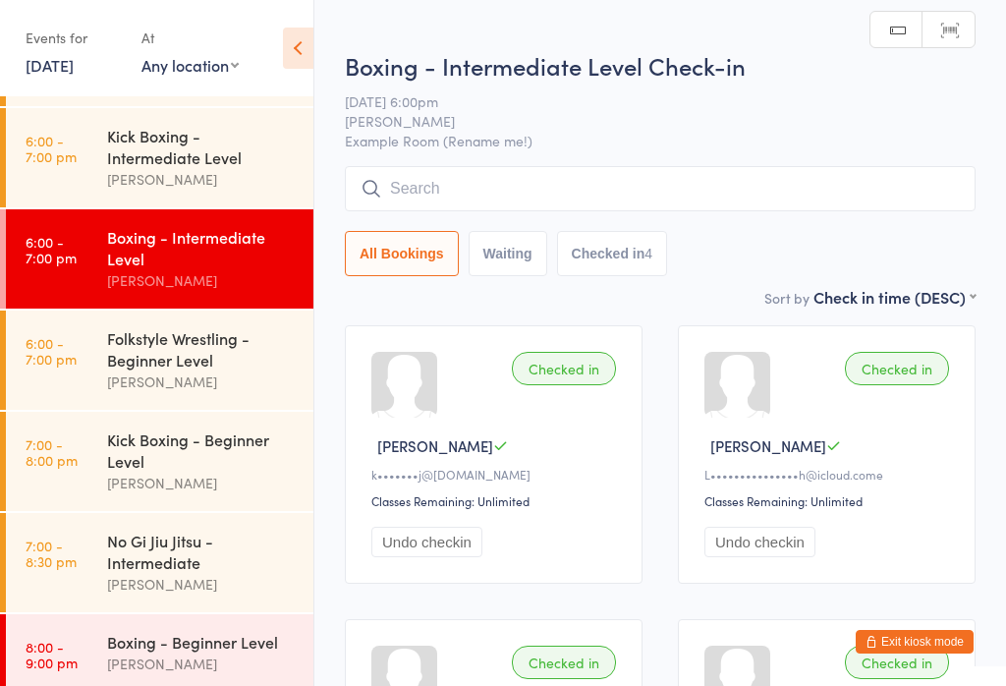
click at [453, 181] on input "search" at bounding box center [660, 188] width 631 height 45
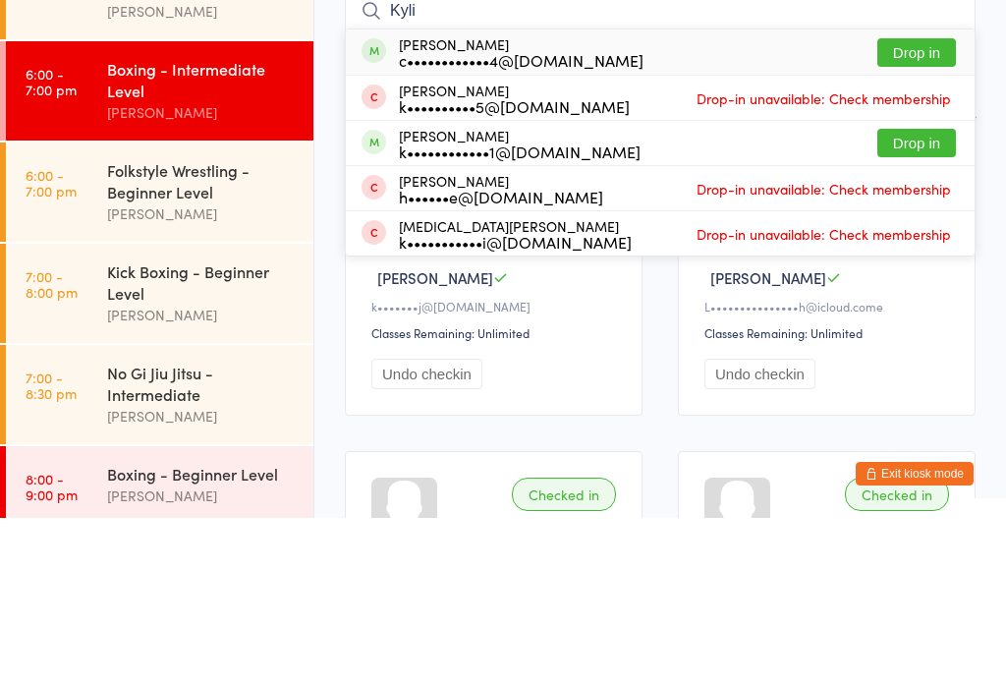
type input "Kyli"
click at [912, 206] on button "Drop in" at bounding box center [916, 220] width 79 height 28
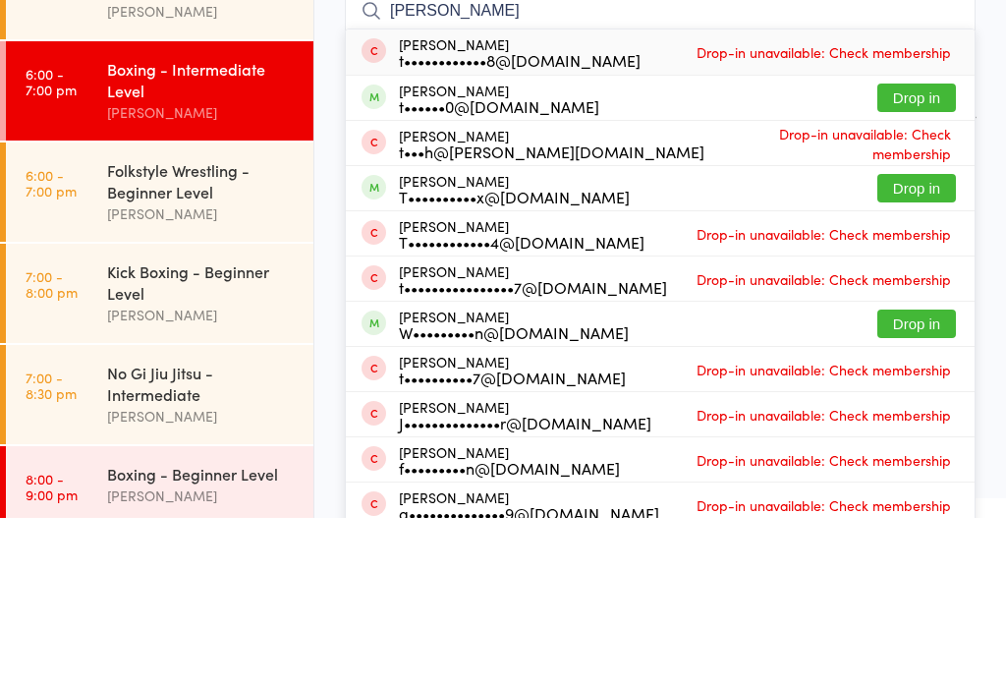
type input "thom"
click at [909, 342] on button "Drop in" at bounding box center [916, 356] width 79 height 28
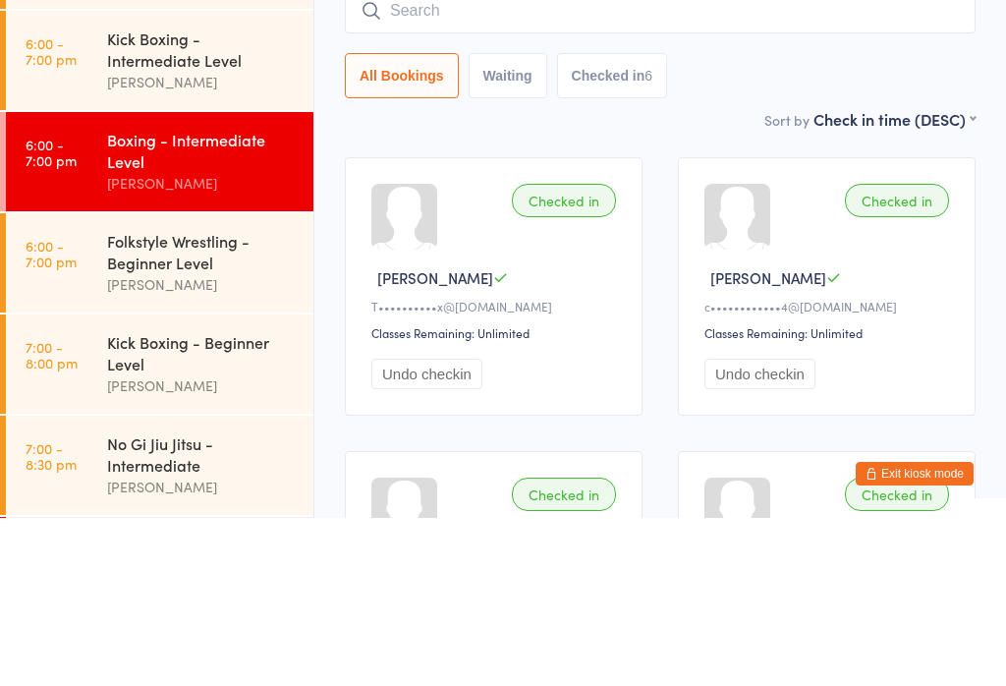
click at [173, 195] on div "Kick Boxing - Intermediate Level" at bounding box center [202, 216] width 190 height 43
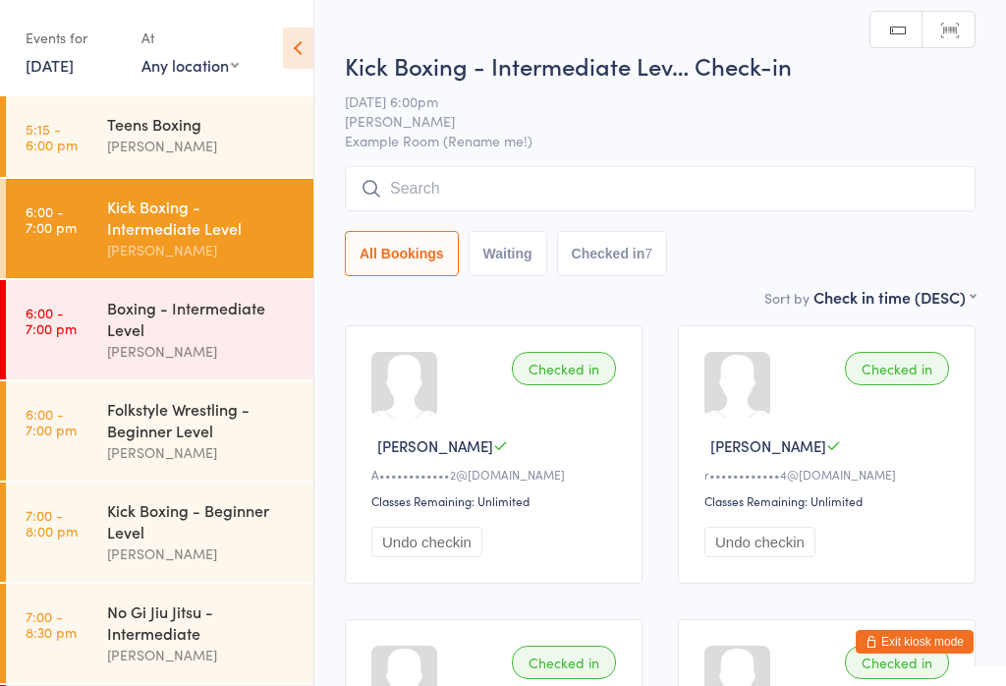
click at [508, 191] on input "search" at bounding box center [660, 188] width 631 height 45
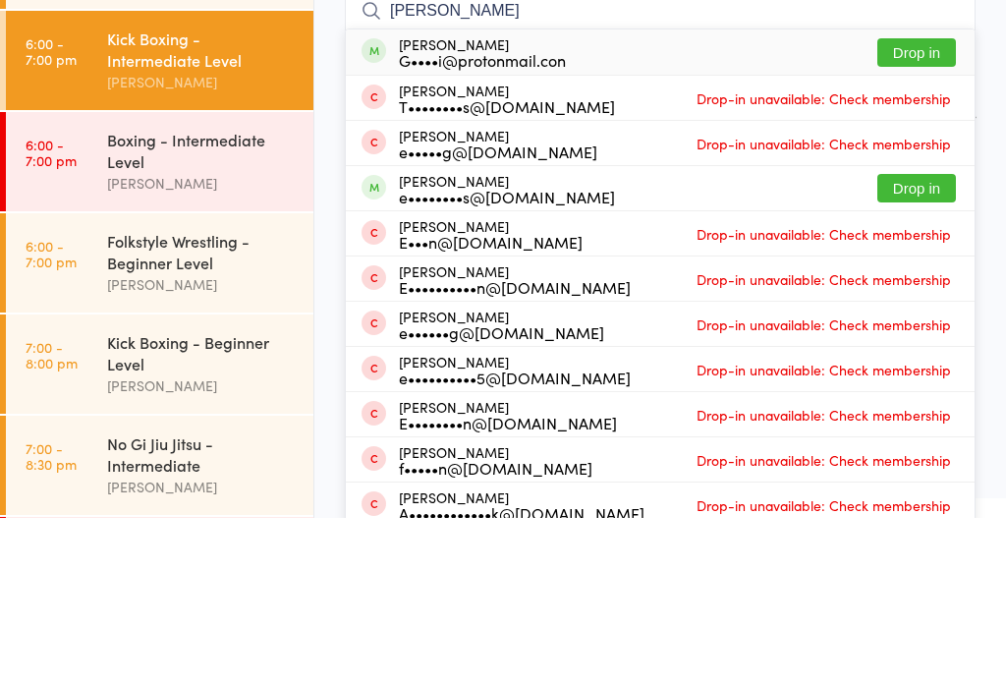
type input "Ethan"
click at [913, 342] on button "Drop in" at bounding box center [916, 356] width 79 height 28
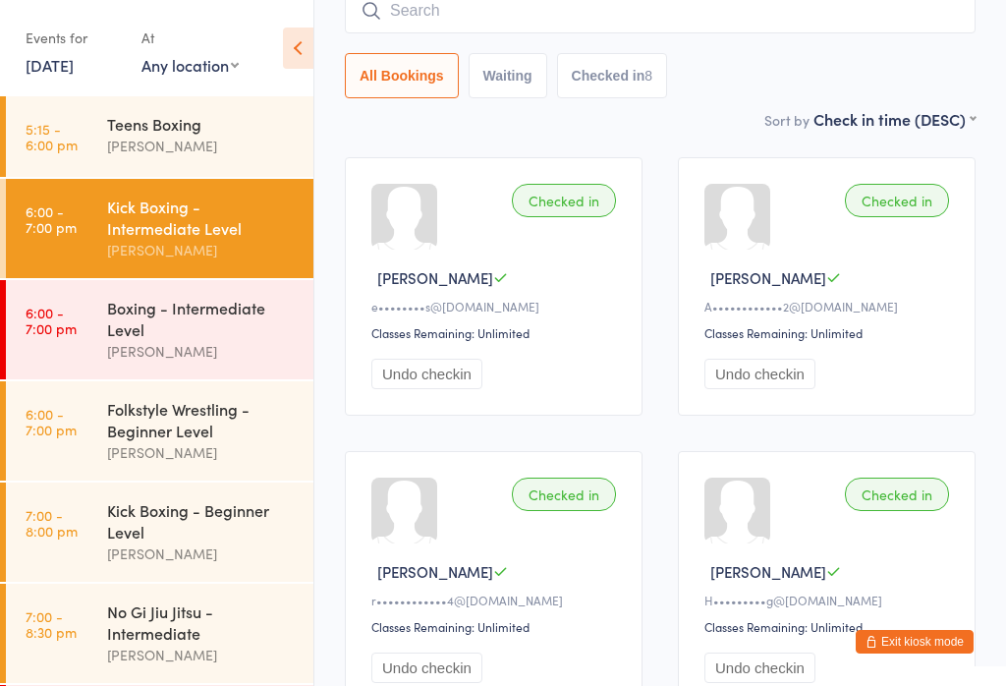
scroll to position [29, 0]
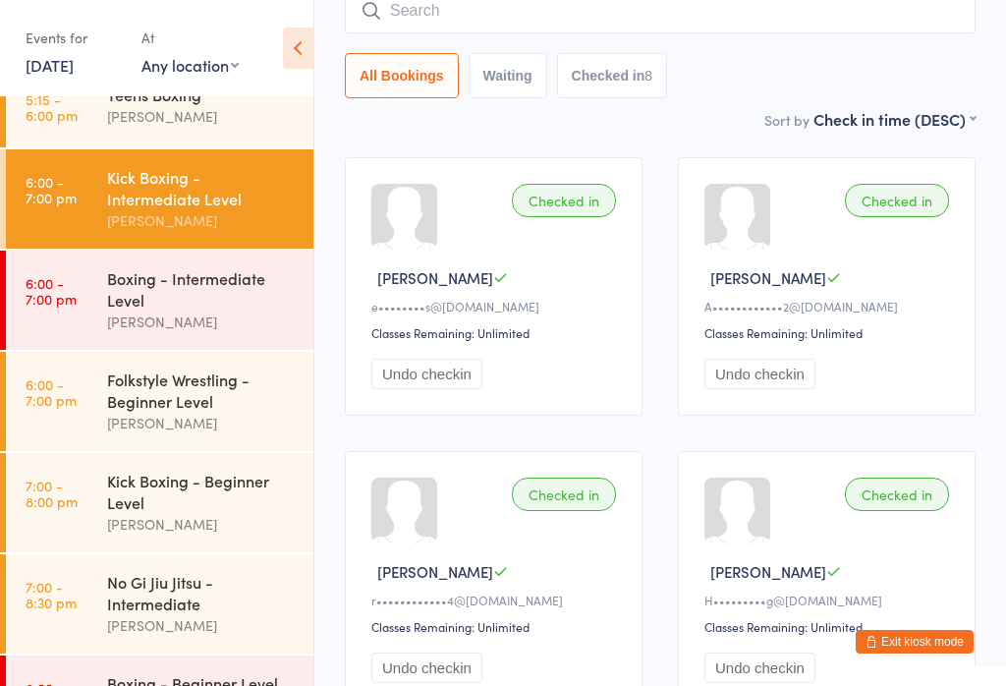
click at [236, 303] on div "Boxing - Intermediate Level" at bounding box center [202, 288] width 190 height 43
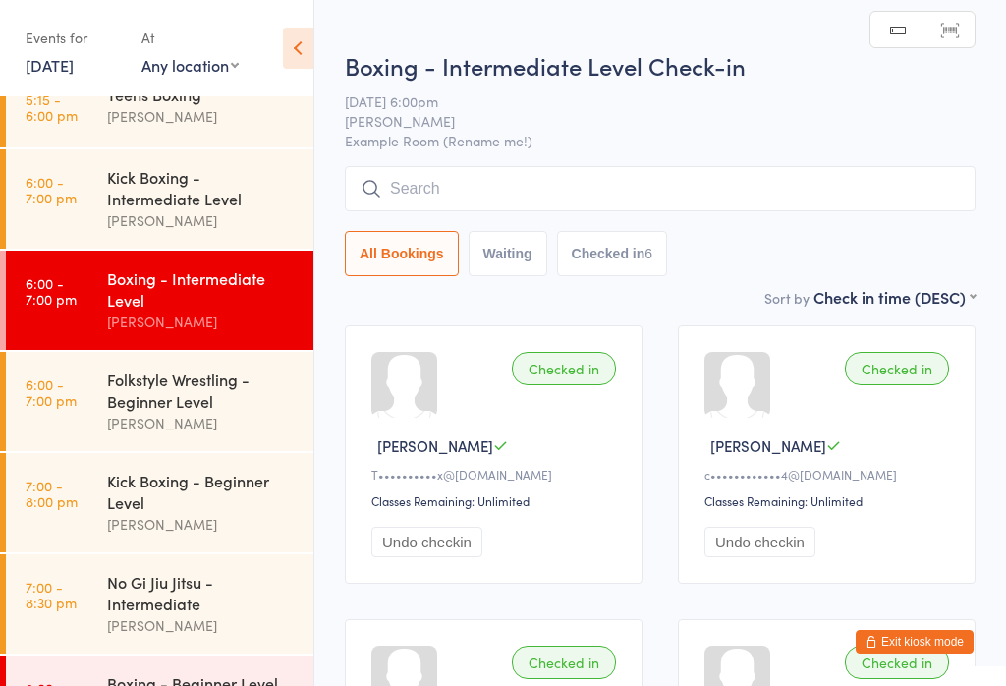
click at [546, 179] on input "search" at bounding box center [660, 188] width 631 height 45
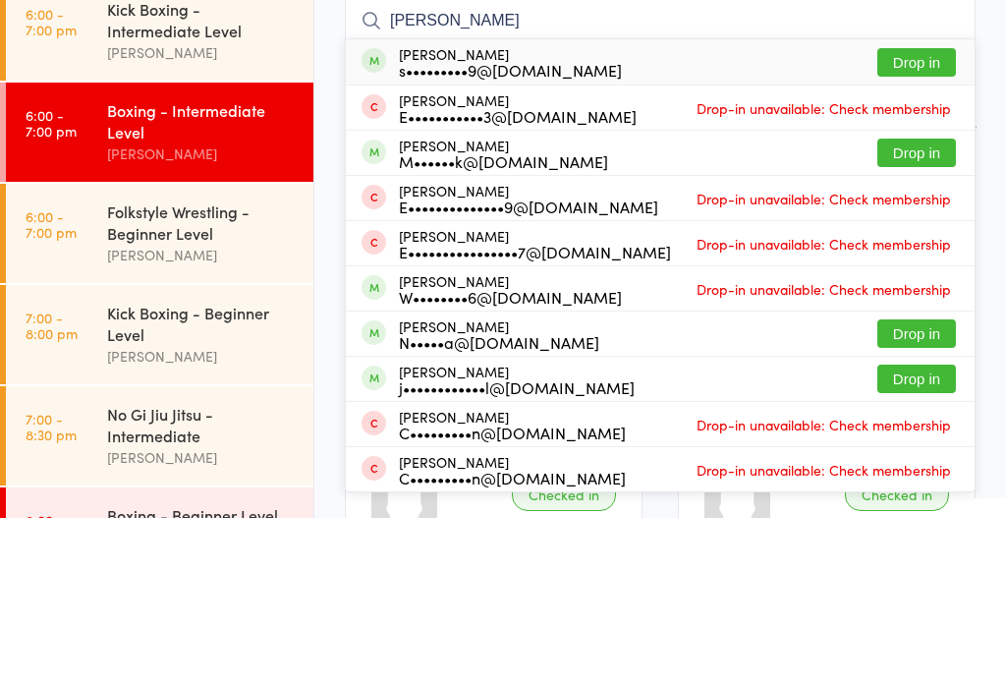
type input "Edward way"
click at [928, 216] on button "Drop in" at bounding box center [916, 230] width 79 height 28
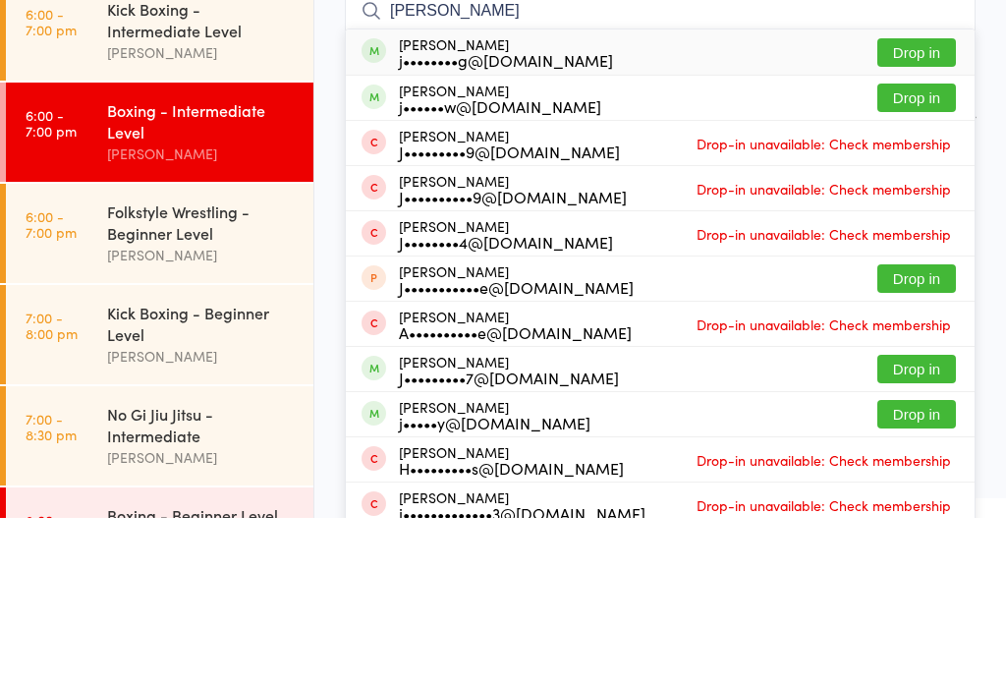
type input "James s"
click at [920, 206] on button "Drop in" at bounding box center [916, 220] width 79 height 28
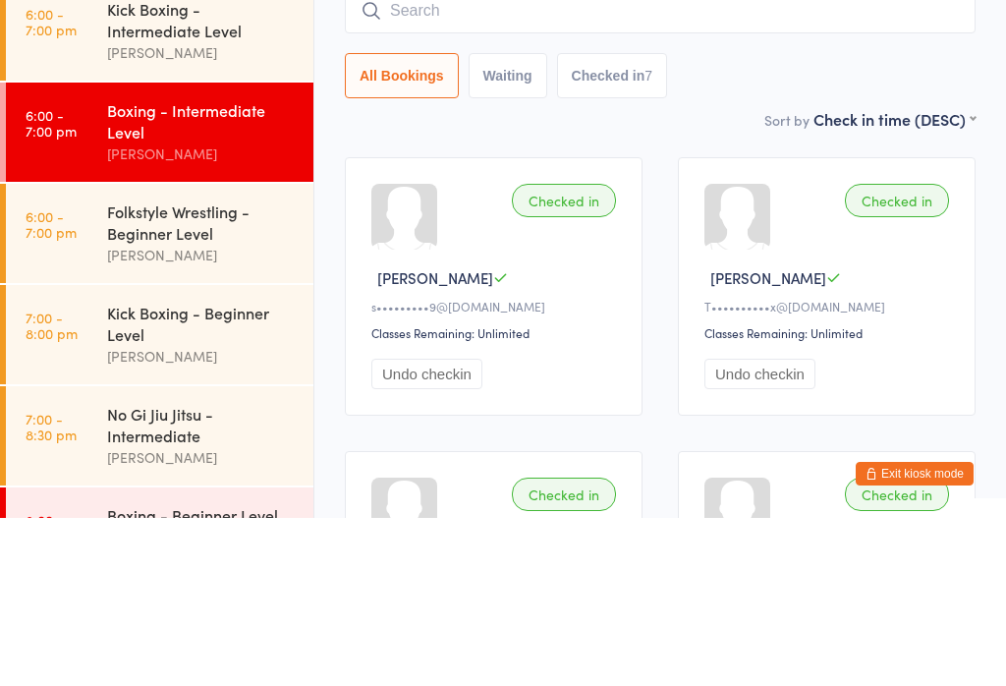
scroll to position [168, 0]
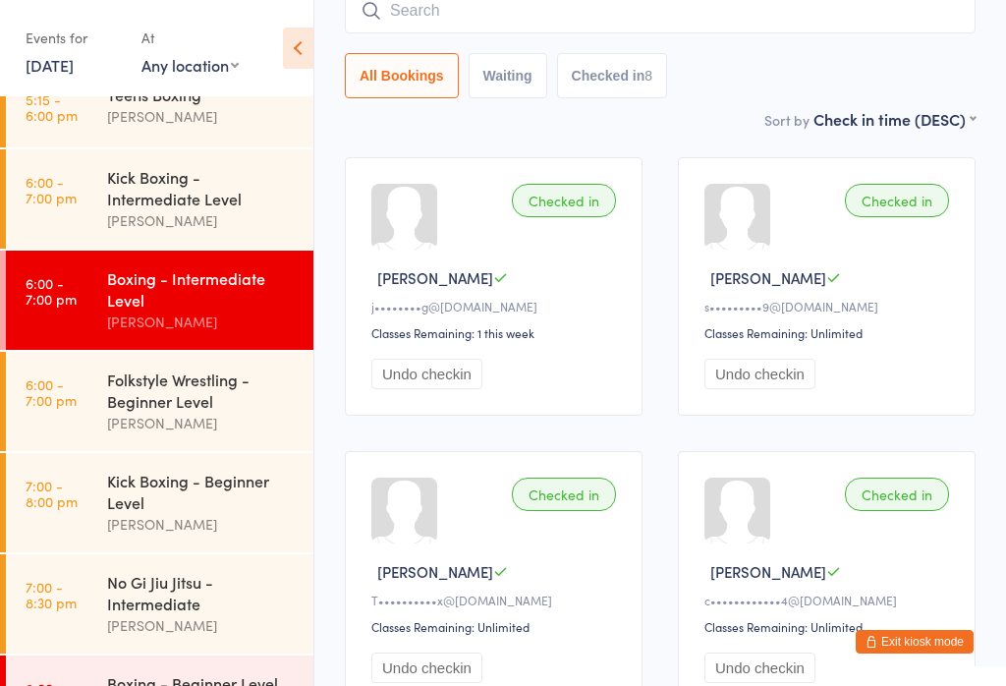
click at [491, 26] on input "search" at bounding box center [660, 10] width 631 height 45
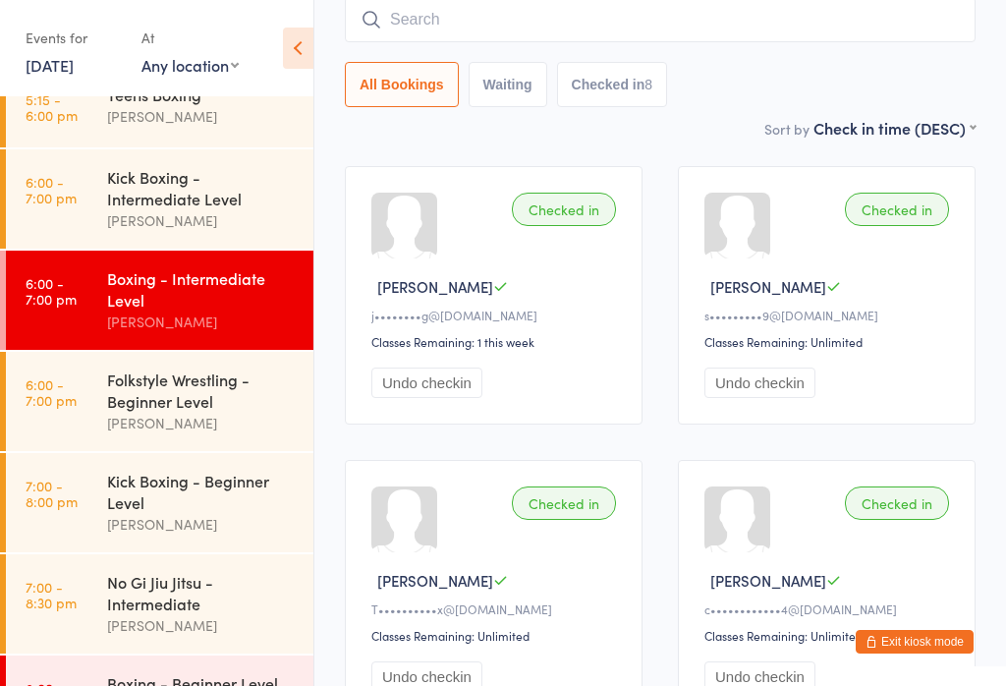
scroll to position [158, 0]
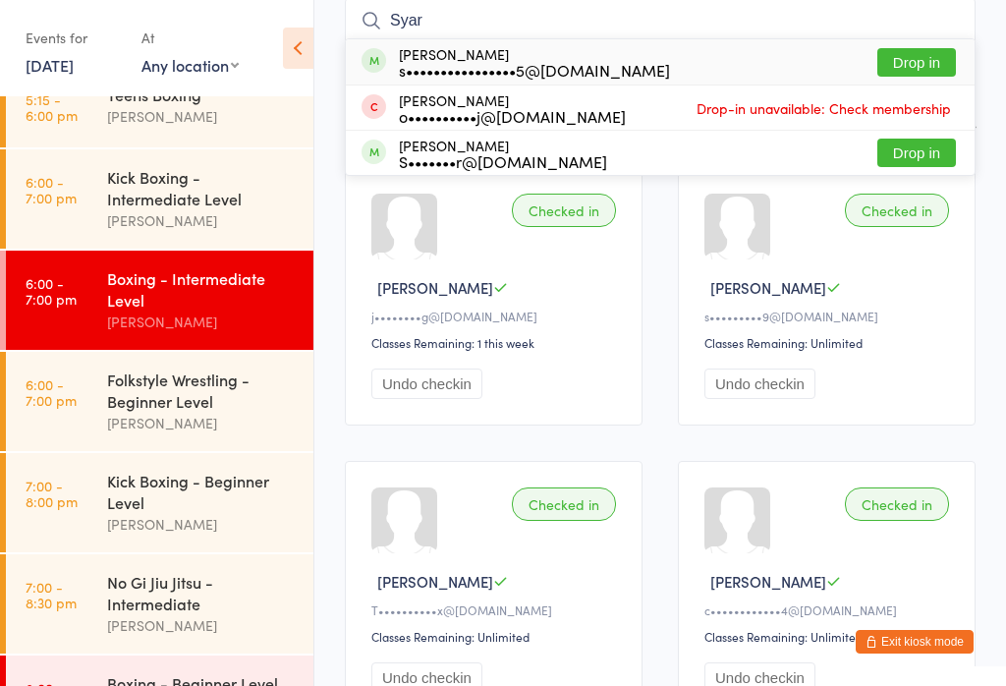
type input "Syar"
click at [914, 55] on button "Drop in" at bounding box center [916, 62] width 79 height 28
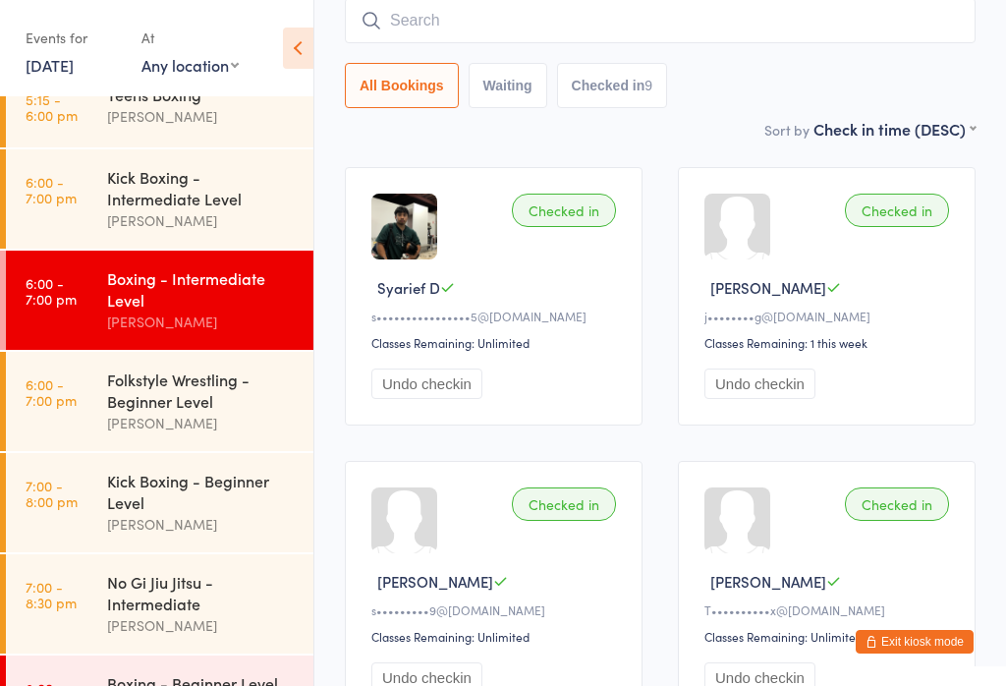
click at [512, 24] on input "search" at bounding box center [660, 20] width 631 height 45
click at [453, 131] on div "Sort by Check in time (DESC) First name (ASC) First name (DESC) Last name (ASC)…" at bounding box center [660, 129] width 631 height 22
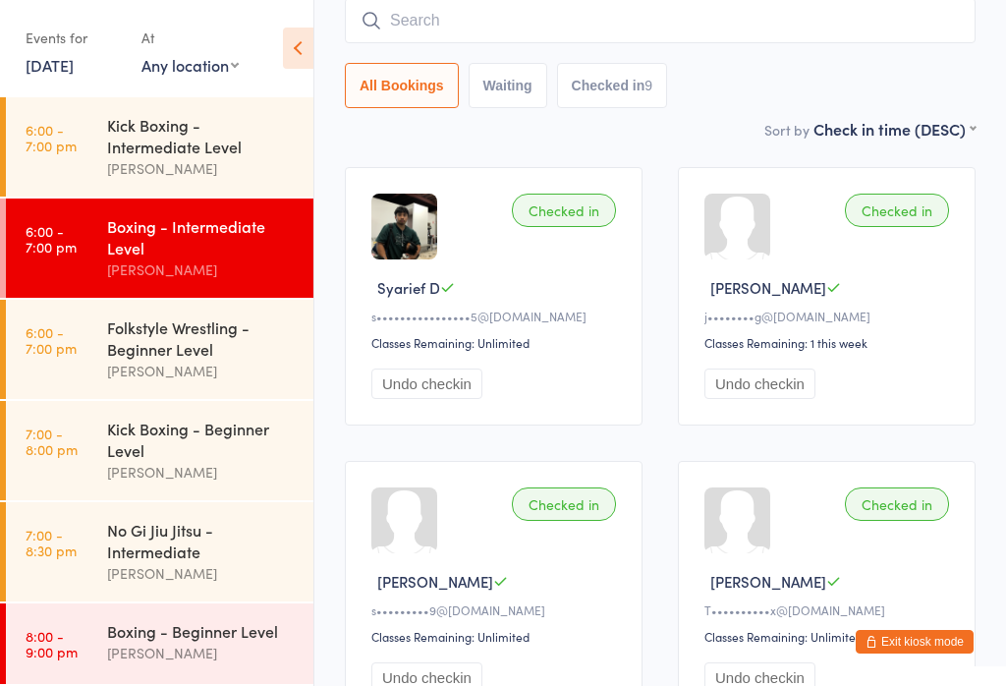
scroll to position [101, 0]
click at [228, 436] on div "Kick Boxing - Beginner Level" at bounding box center [202, 438] width 190 height 43
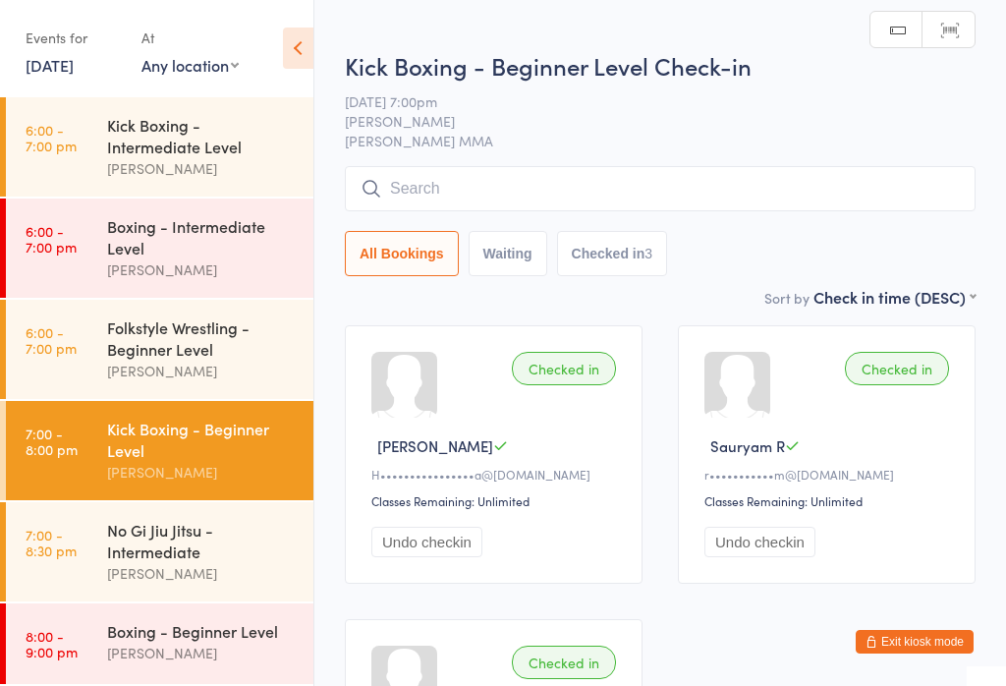
click at [449, 198] on input "search" at bounding box center [660, 188] width 631 height 45
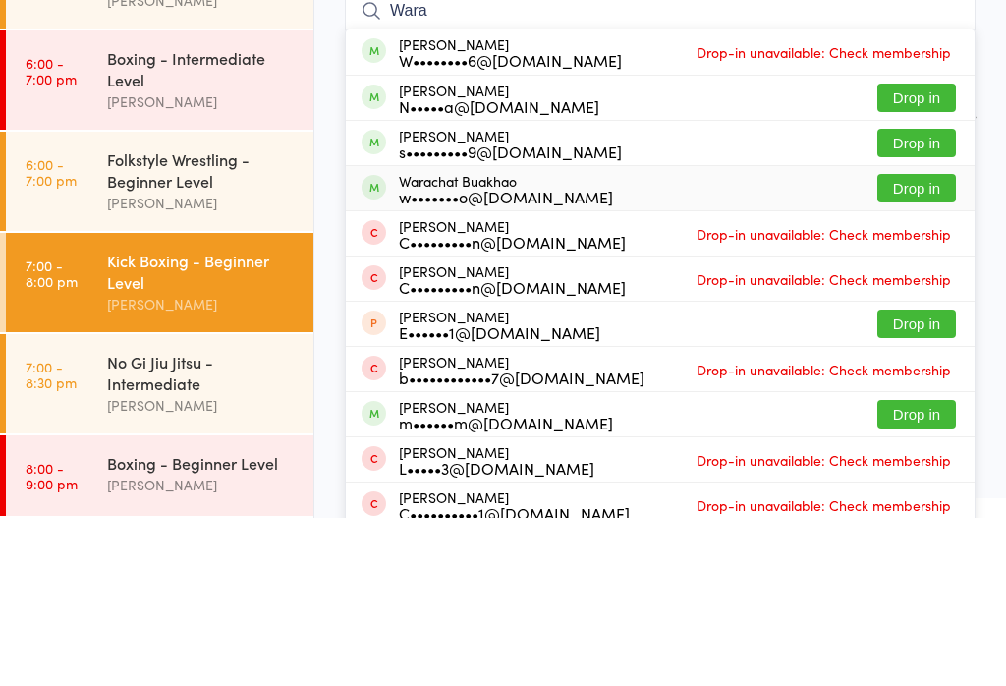
type input "Wara"
click at [559, 357] on div "w•••••••o@[DOMAIN_NAME]" at bounding box center [506, 365] width 214 height 16
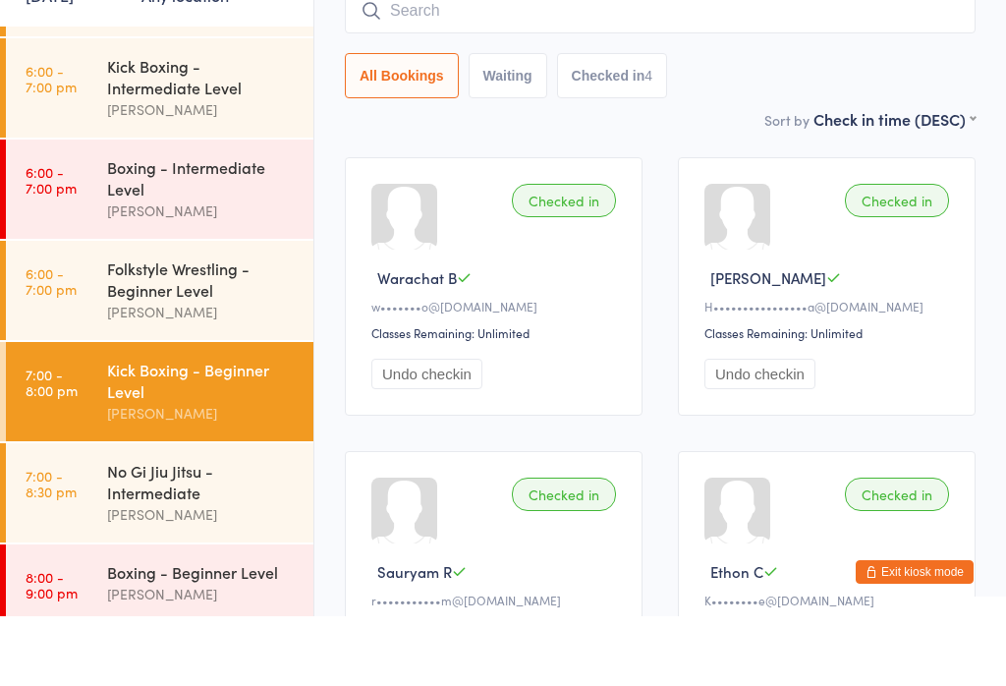
scroll to position [122, 0]
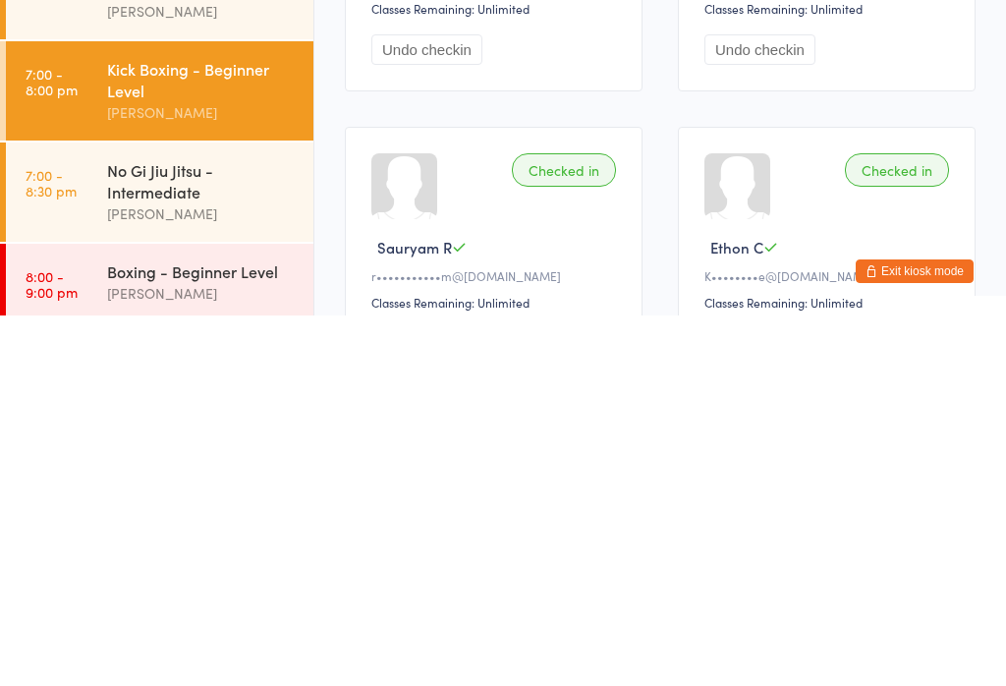
click at [173, 631] on div "Boxing - Beginner Level" at bounding box center [202, 642] width 190 height 22
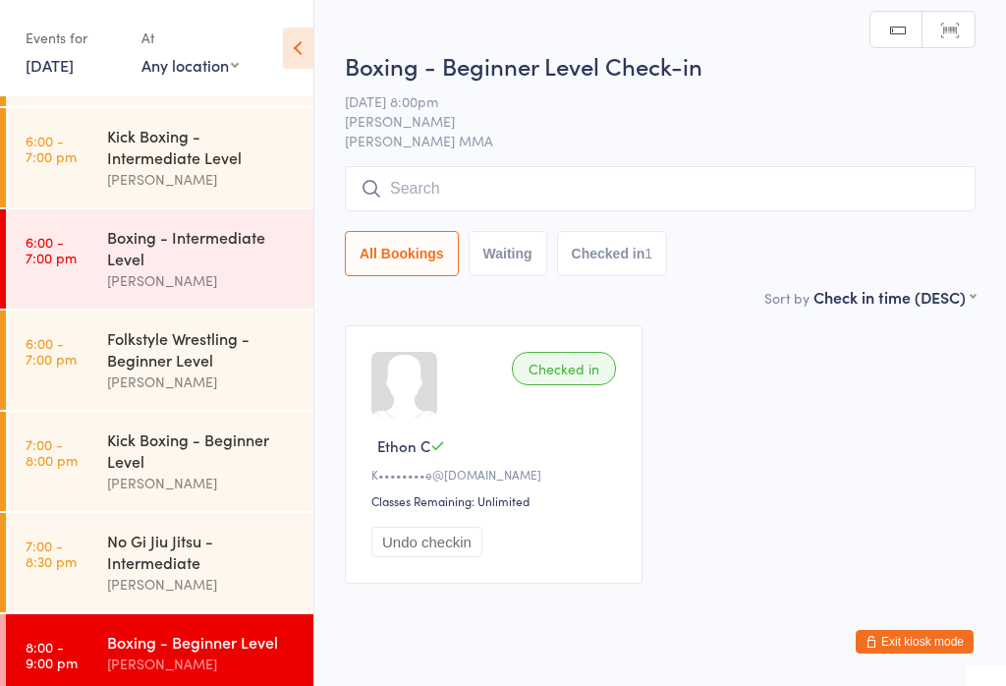
click at [474, 182] on input "search" at bounding box center [660, 188] width 631 height 45
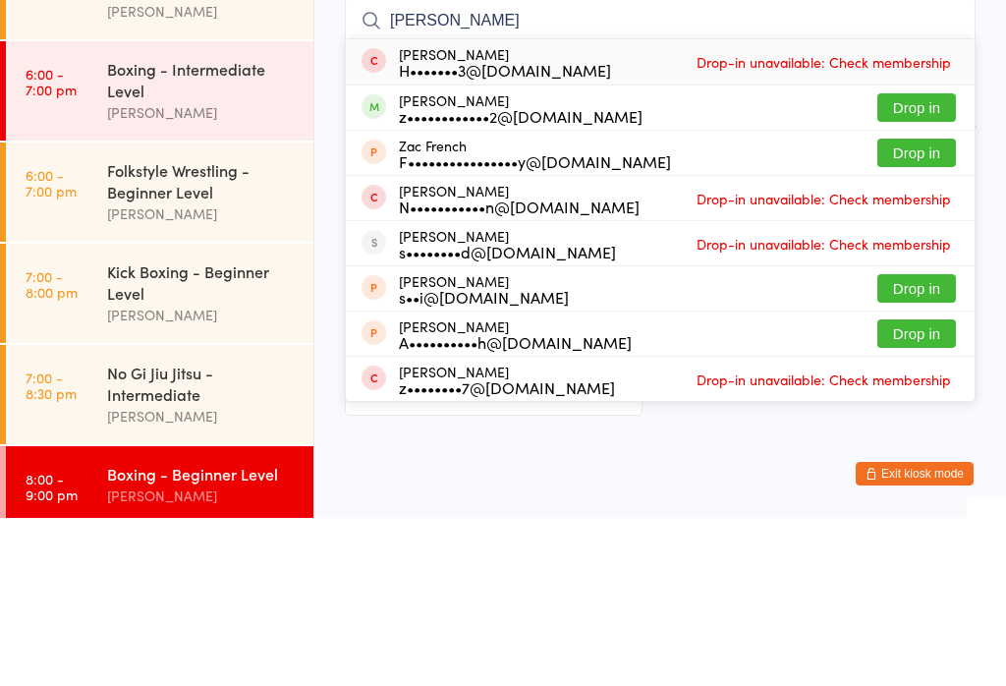
type input "Zach"
click at [913, 261] on button "Drop in" at bounding box center [916, 275] width 79 height 28
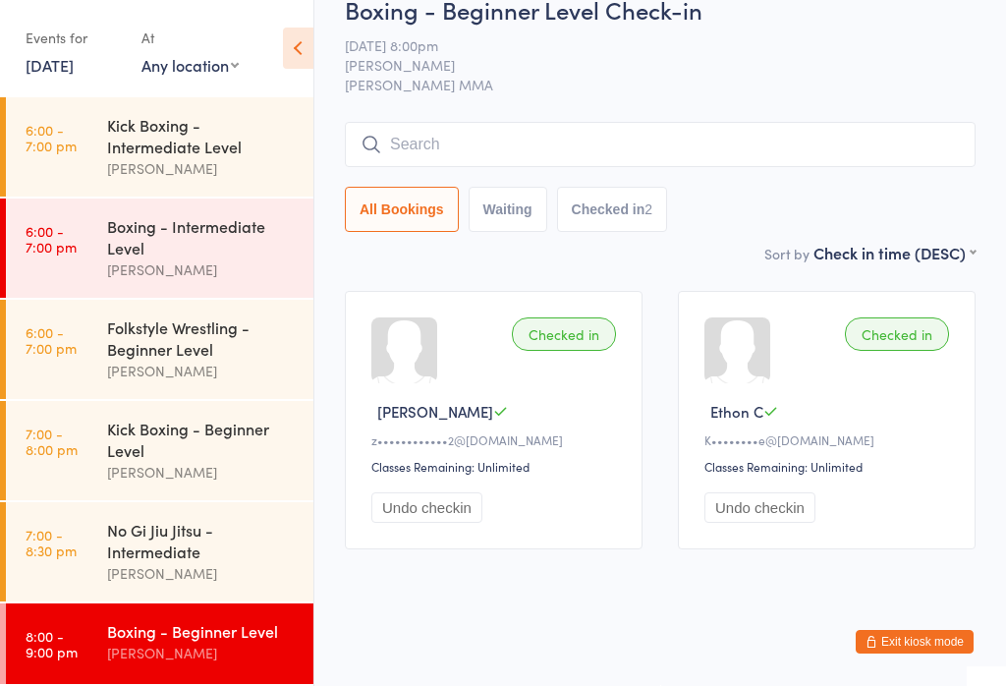
scroll to position [101, 0]
click at [152, 550] on div "No Gi Jiu Jitsu - Intermediate" at bounding box center [202, 540] width 190 height 43
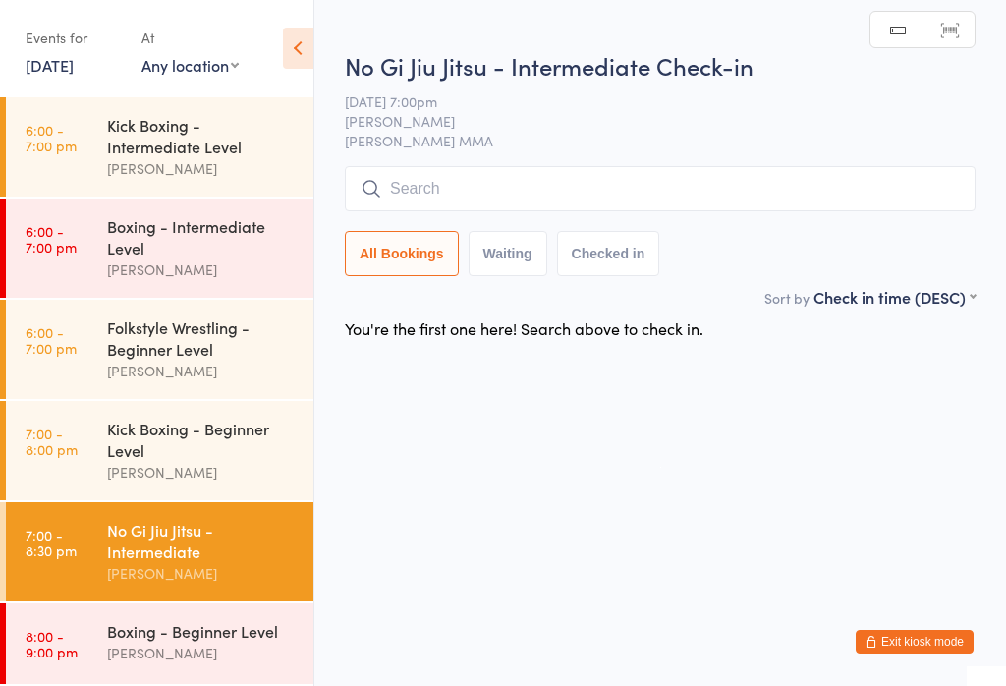
click at [415, 170] on input "search" at bounding box center [660, 188] width 631 height 45
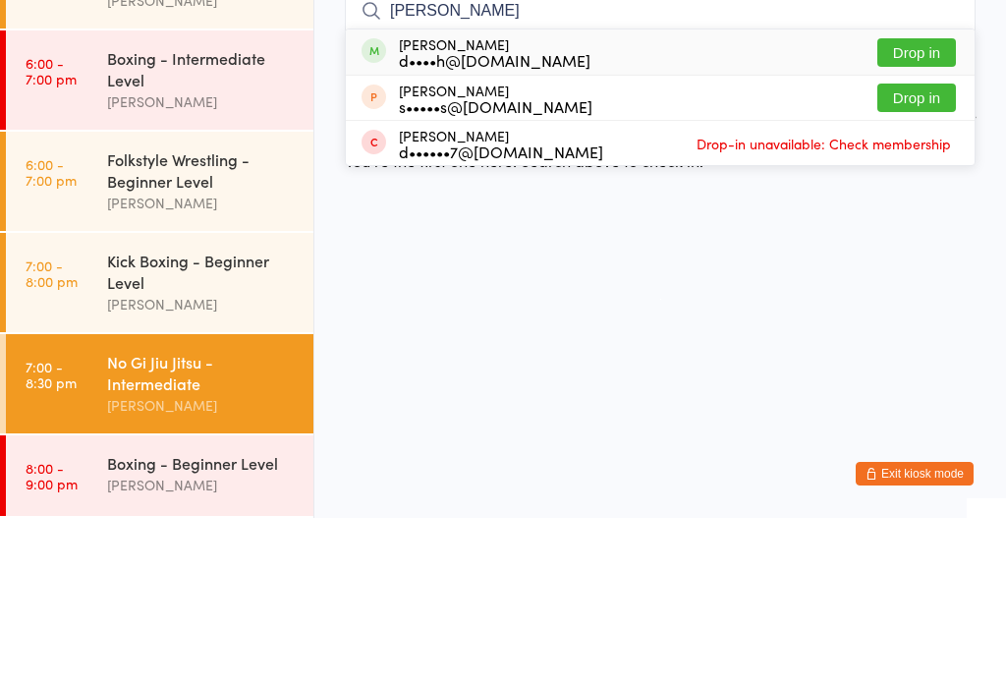
type input "Dennis"
click at [921, 206] on button "Drop in" at bounding box center [916, 220] width 79 height 28
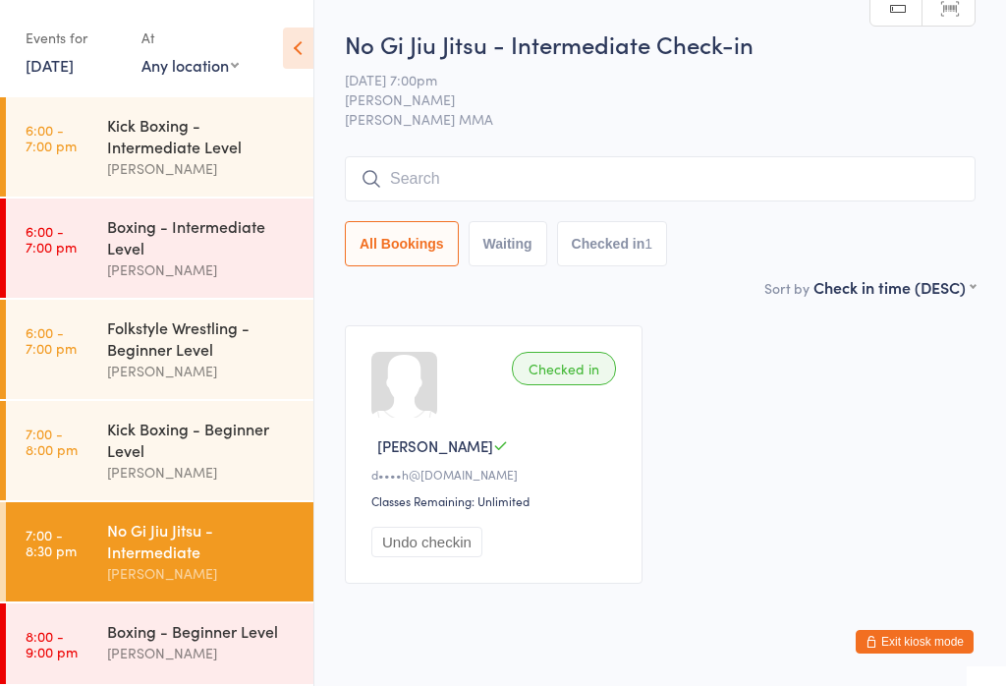
click at [86, 556] on link "7:00 - 8:30 pm No Gi Jiu Jitsu - Intermediate Alex Carioti" at bounding box center [159, 551] width 307 height 99
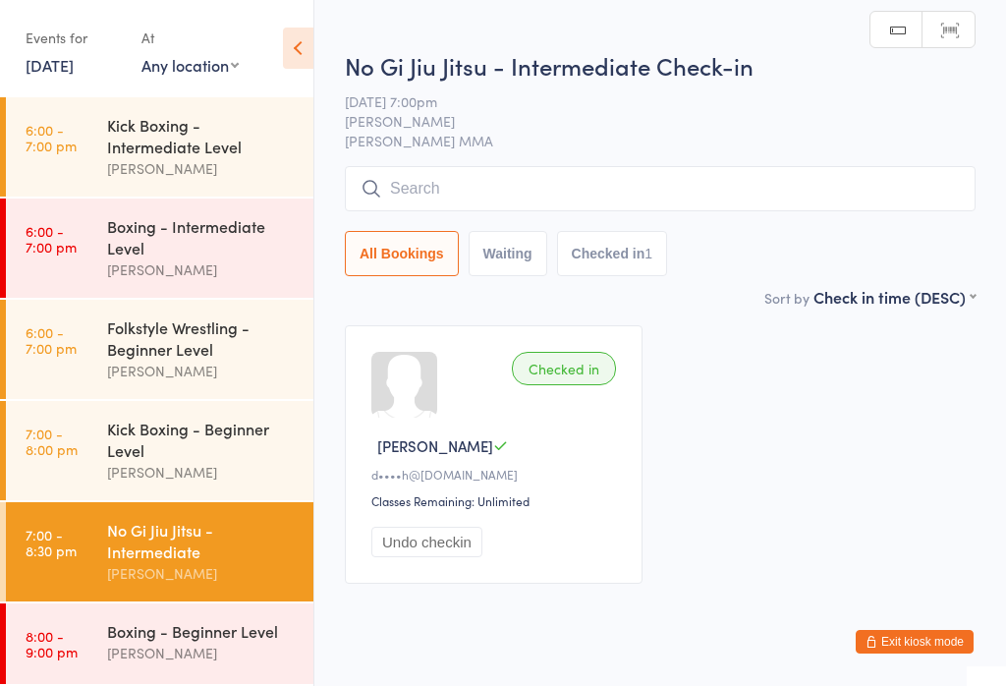
click at [522, 191] on input "search" at bounding box center [660, 188] width 631 height 45
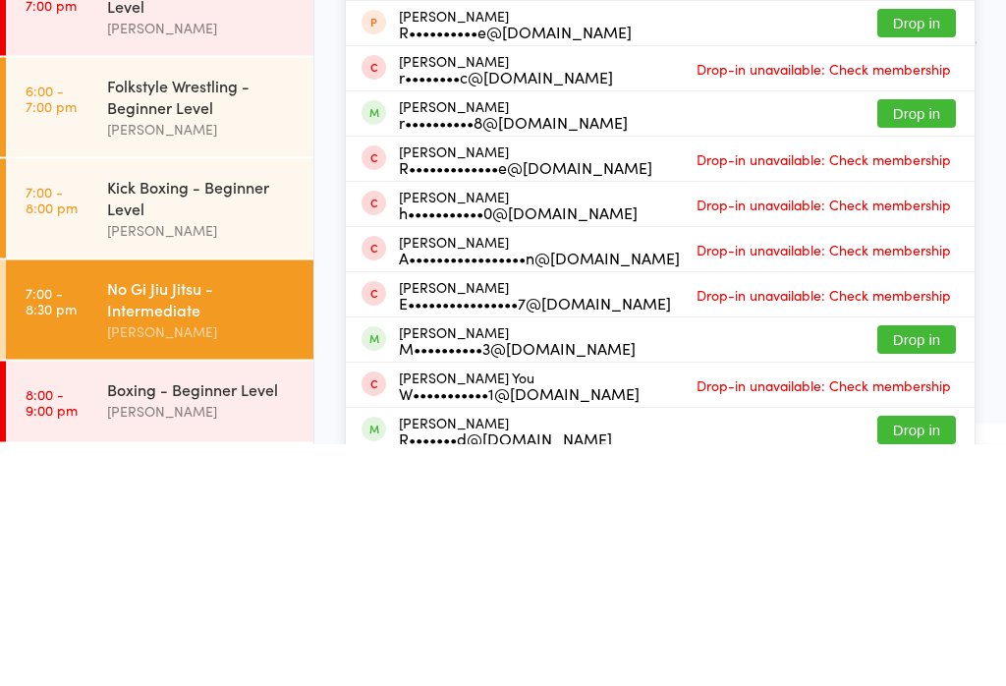
type input "Robert"
click at [916, 334] on div "Robert OConnell r••••••••••8@hotmail.com Drop in" at bounding box center [660, 356] width 629 height 44
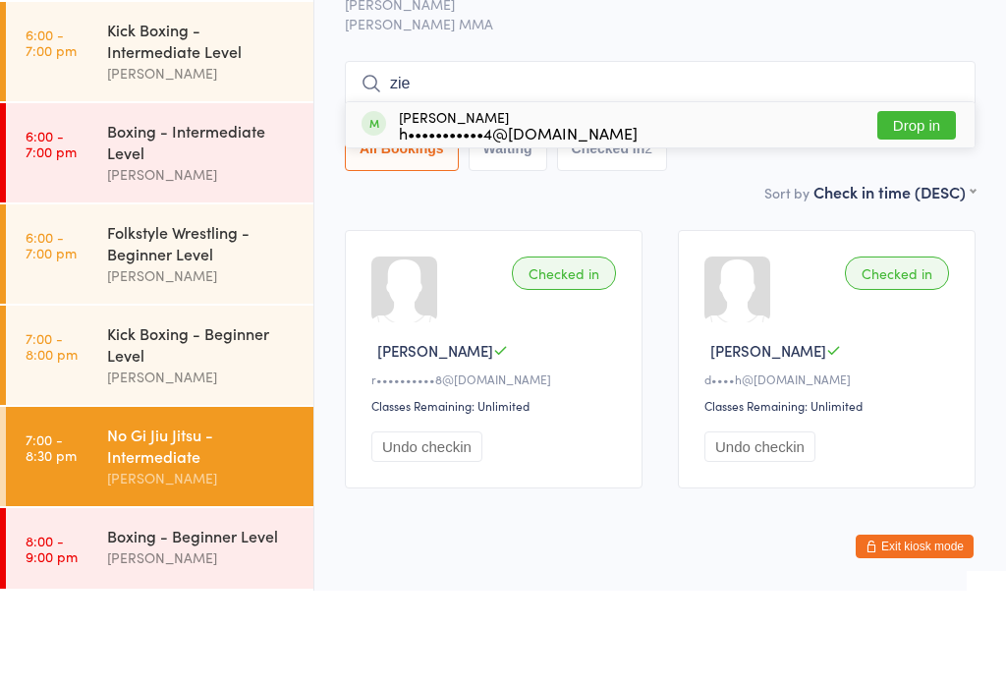
type input "zie"
click at [903, 206] on button "Drop in" at bounding box center [916, 220] width 79 height 28
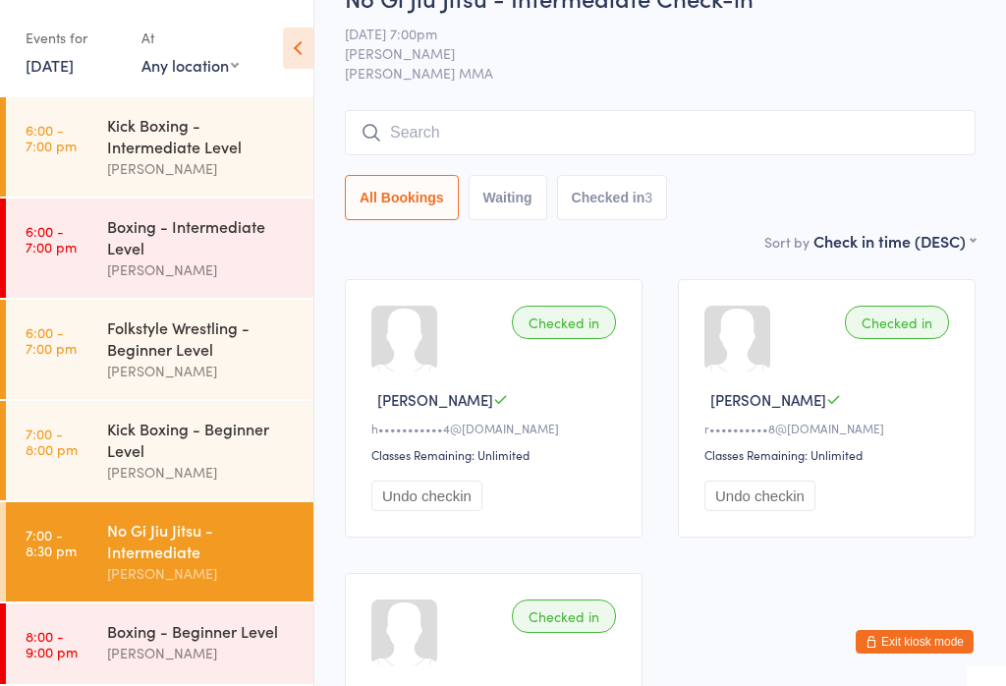
click at [438, 140] on input "search" at bounding box center [660, 132] width 631 height 45
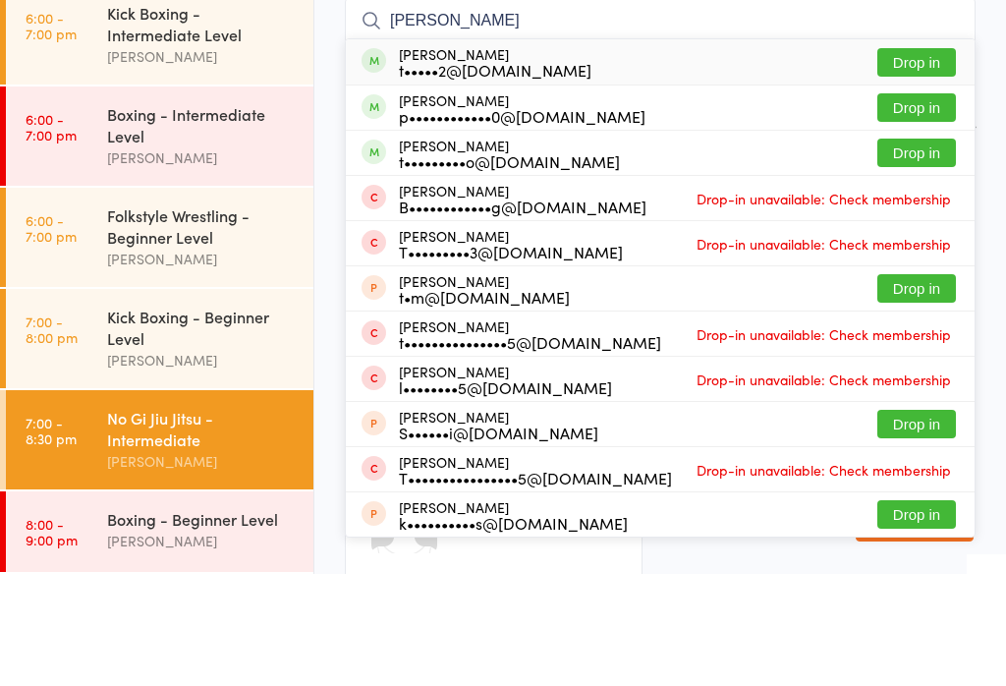
type input "Tim"
click at [922, 250] on button "Drop in" at bounding box center [916, 264] width 79 height 28
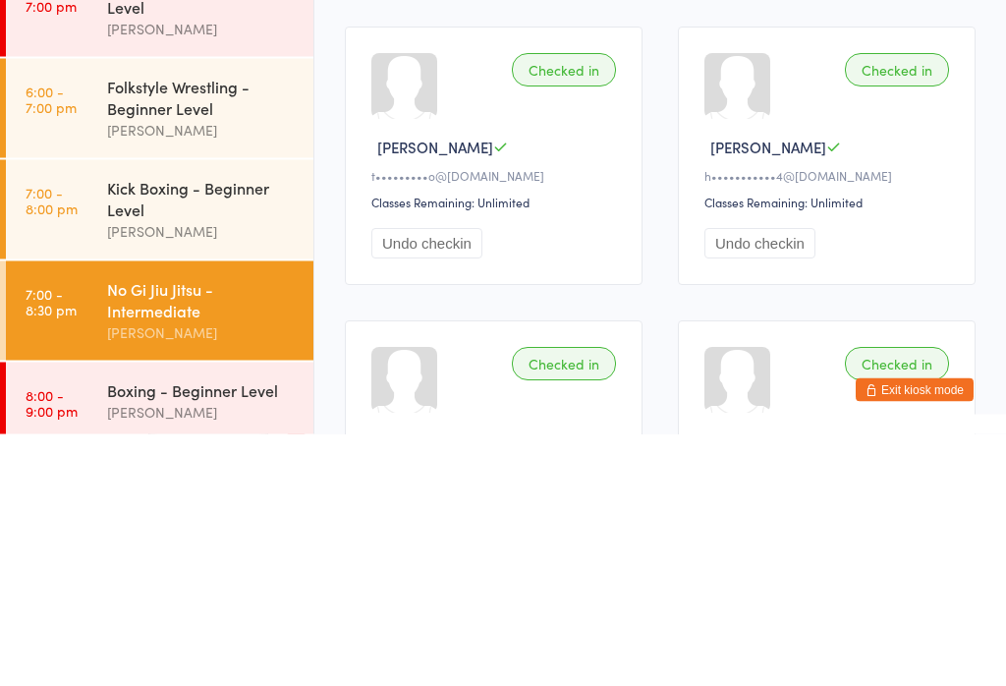
scroll to position [67, 0]
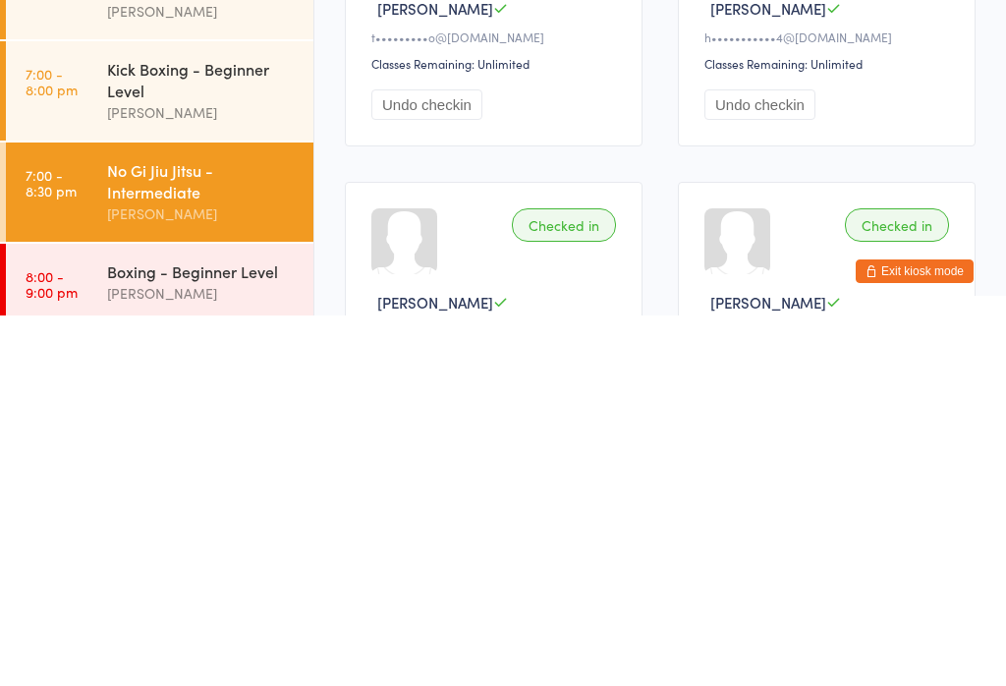
click at [134, 529] on div "No Gi Jiu Jitsu - Intermediate" at bounding box center [202, 550] width 190 height 43
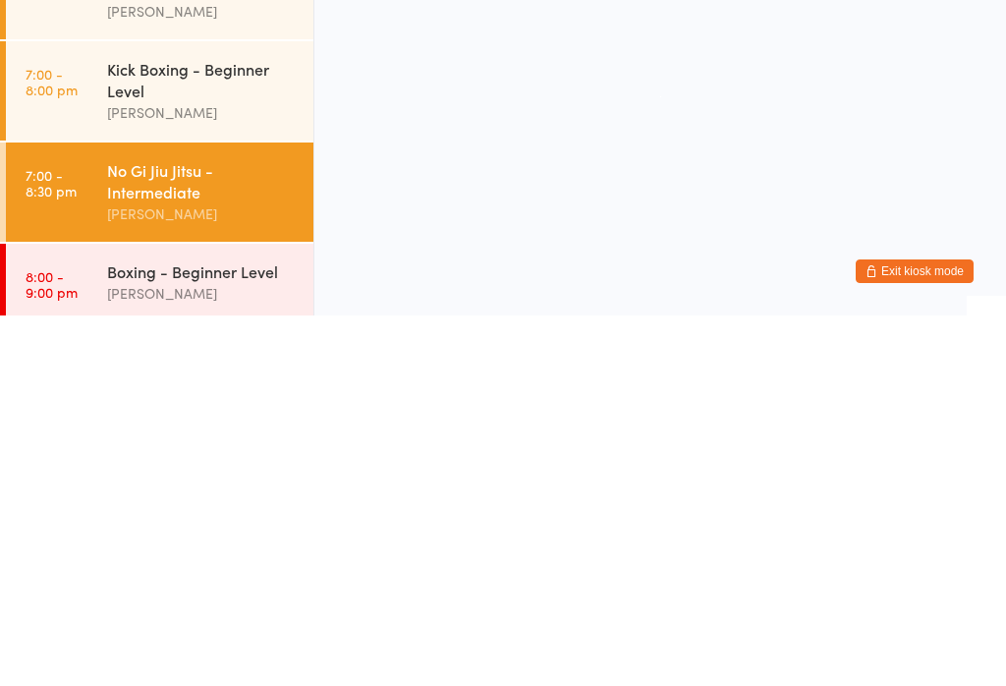
scroll to position [0, 0]
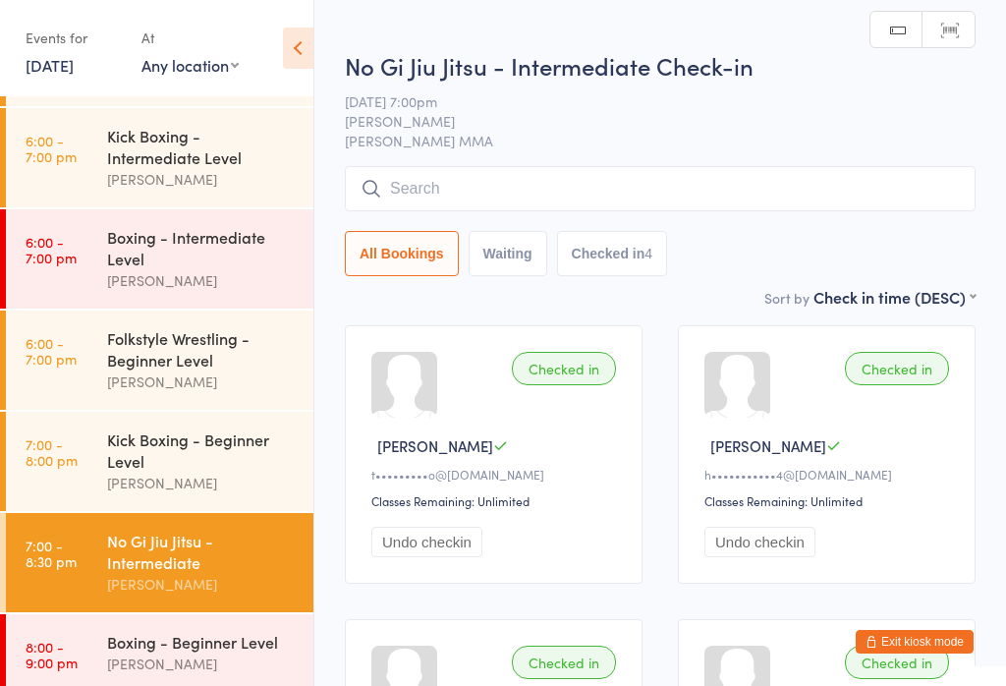
click at [431, 183] on input "search" at bounding box center [660, 188] width 631 height 45
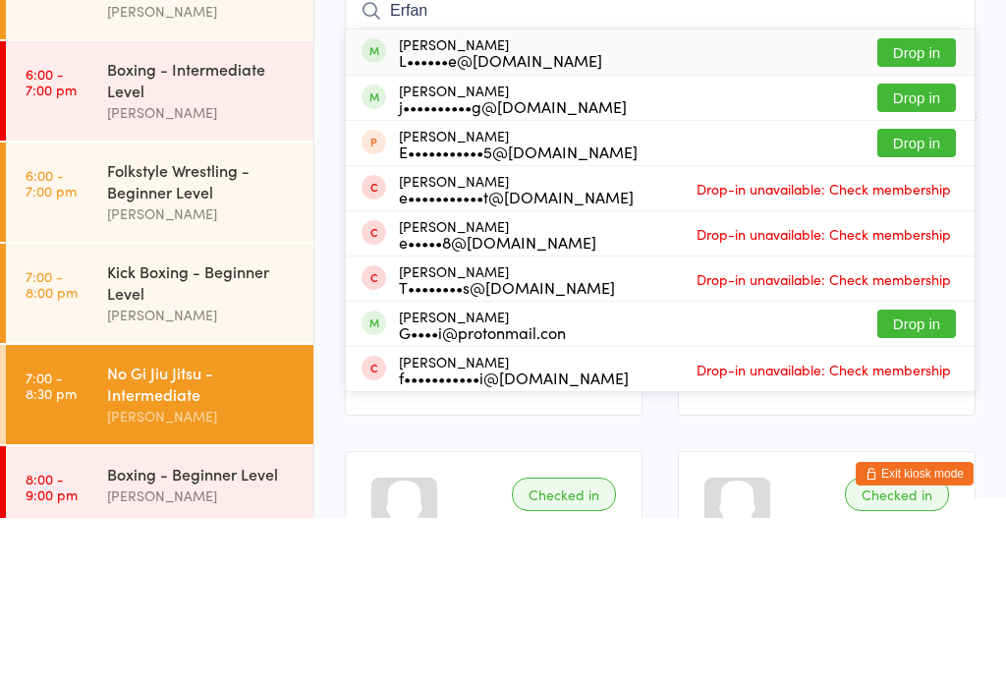
type input "Erfan"
click at [923, 206] on button "Drop in" at bounding box center [916, 220] width 79 height 28
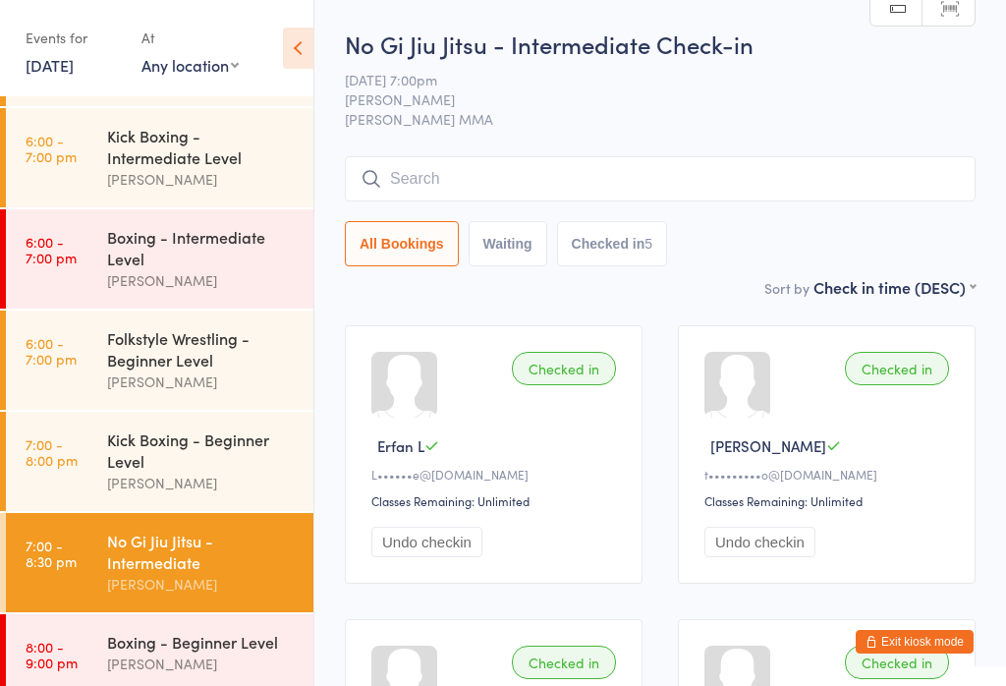
click at [540, 170] on input "search" at bounding box center [660, 178] width 631 height 45
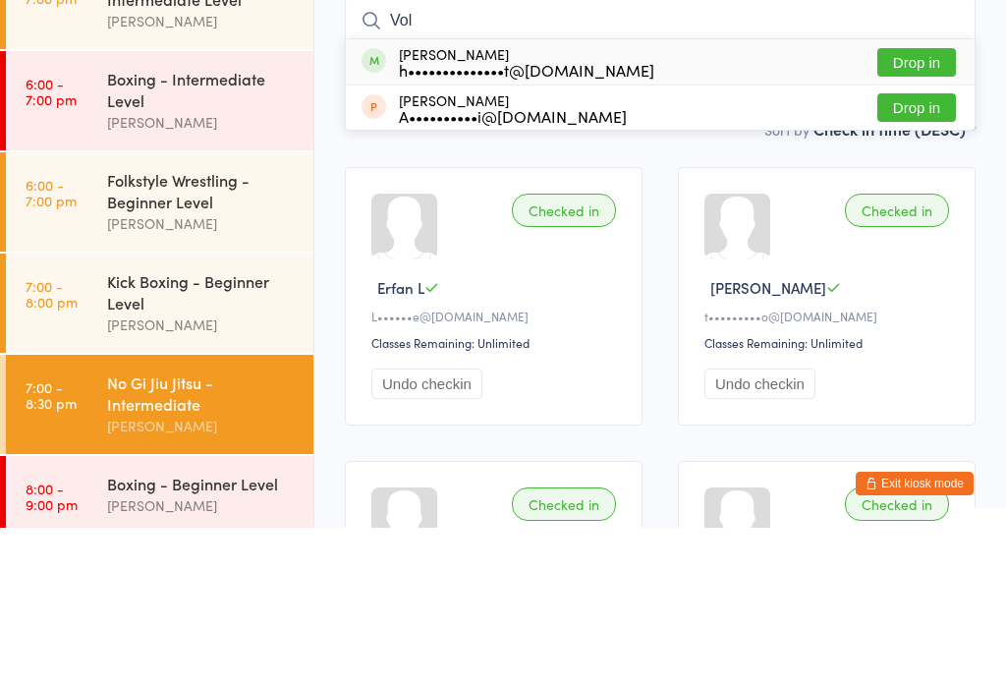
type input "Vol"
click at [927, 206] on button "Drop in" at bounding box center [916, 220] width 79 height 28
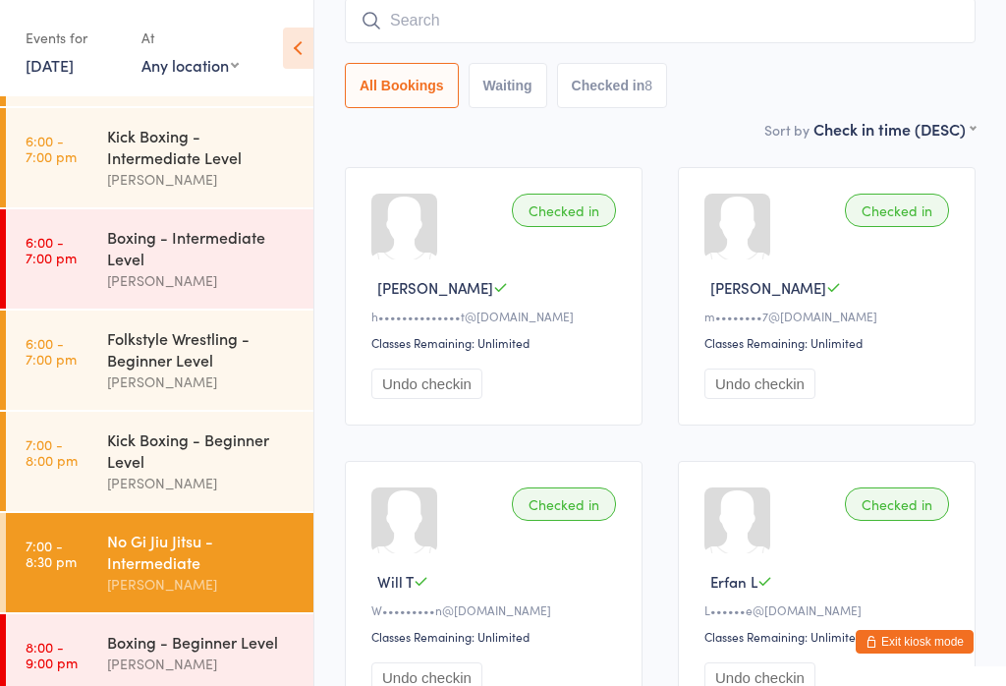
click at [181, 545] on div "No Gi Jiu Jitsu - Intermediate" at bounding box center [202, 550] width 190 height 43
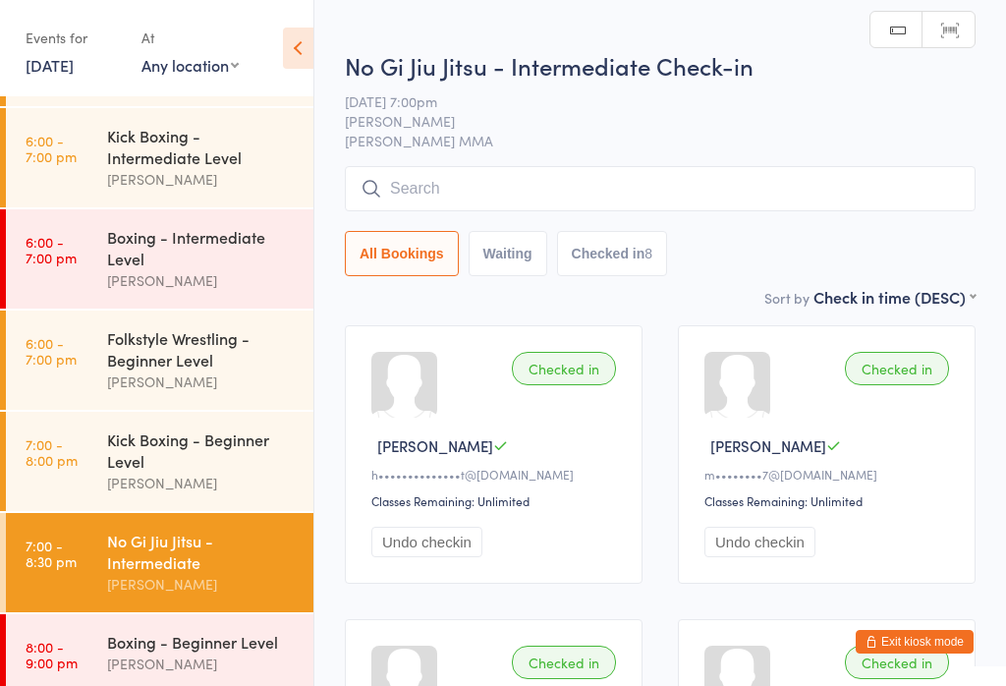
click at [499, 180] on input "search" at bounding box center [660, 188] width 631 height 45
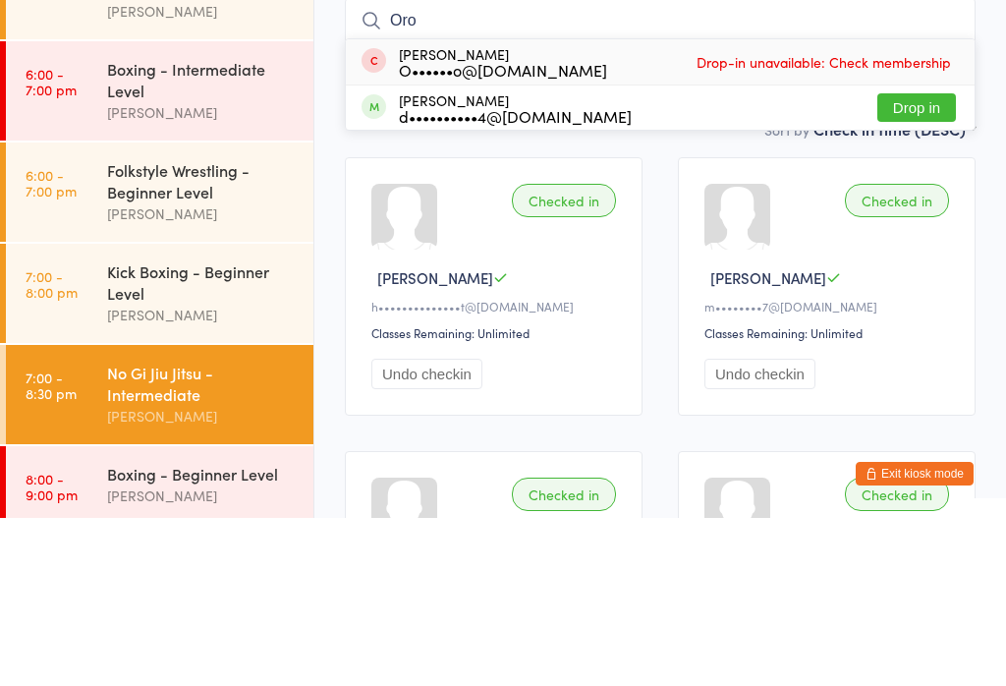
type input "Oro"
click at [907, 261] on button "Drop in" at bounding box center [916, 275] width 79 height 28
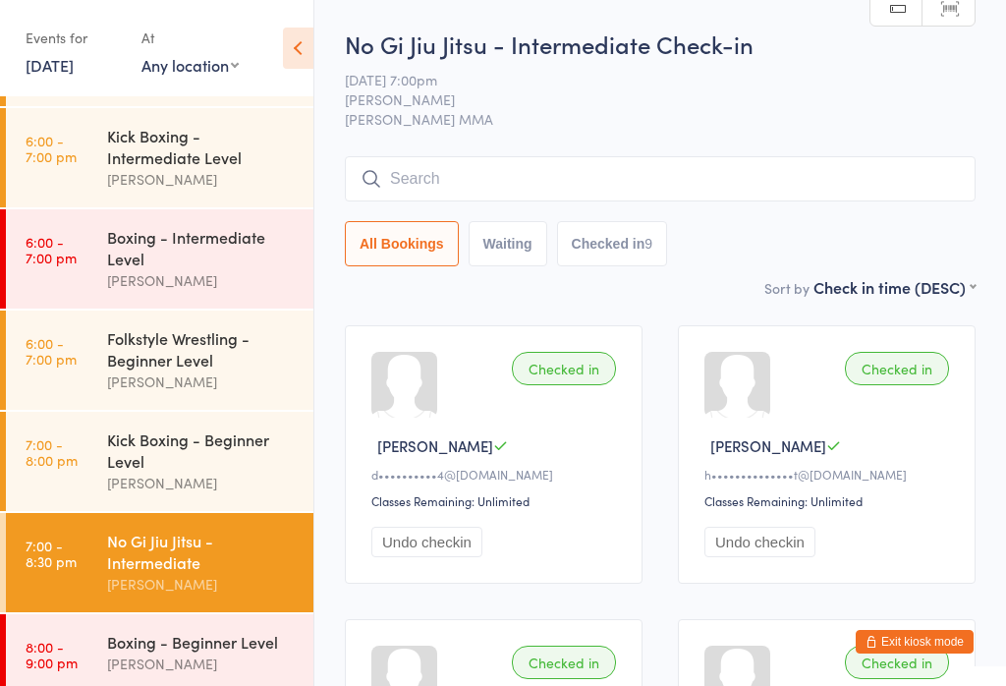
click at [278, 54] on div "Events for 13 Oct, 2025 13 Oct, 2025 October 2025 Sun Mon Tue Wed Thu Fri Sat 4…" at bounding box center [156, 49] width 313 height 99
click at [293, 28] on icon at bounding box center [298, 48] width 30 height 41
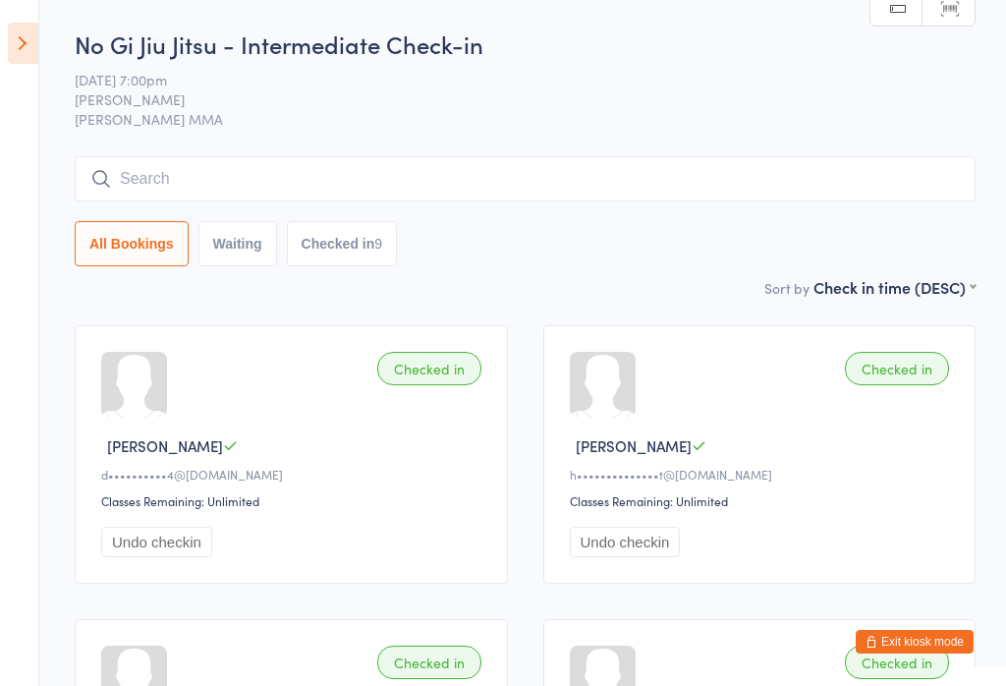
click at [137, 191] on input "search" at bounding box center [525, 178] width 901 height 45
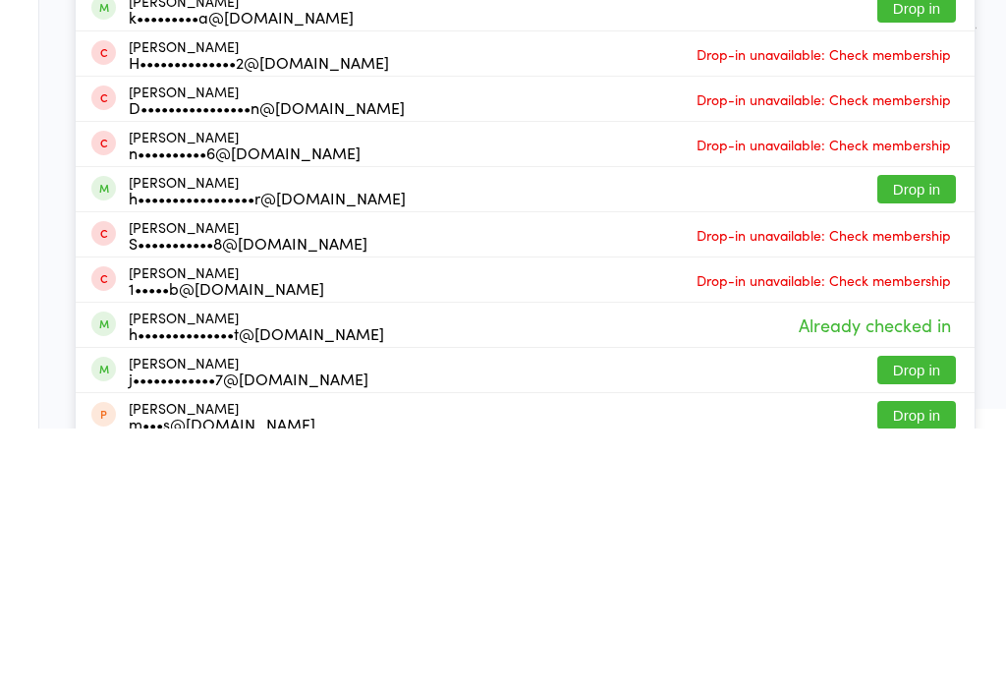
type input "Harrison m"
click at [893, 432] on button "Drop in" at bounding box center [916, 446] width 79 height 28
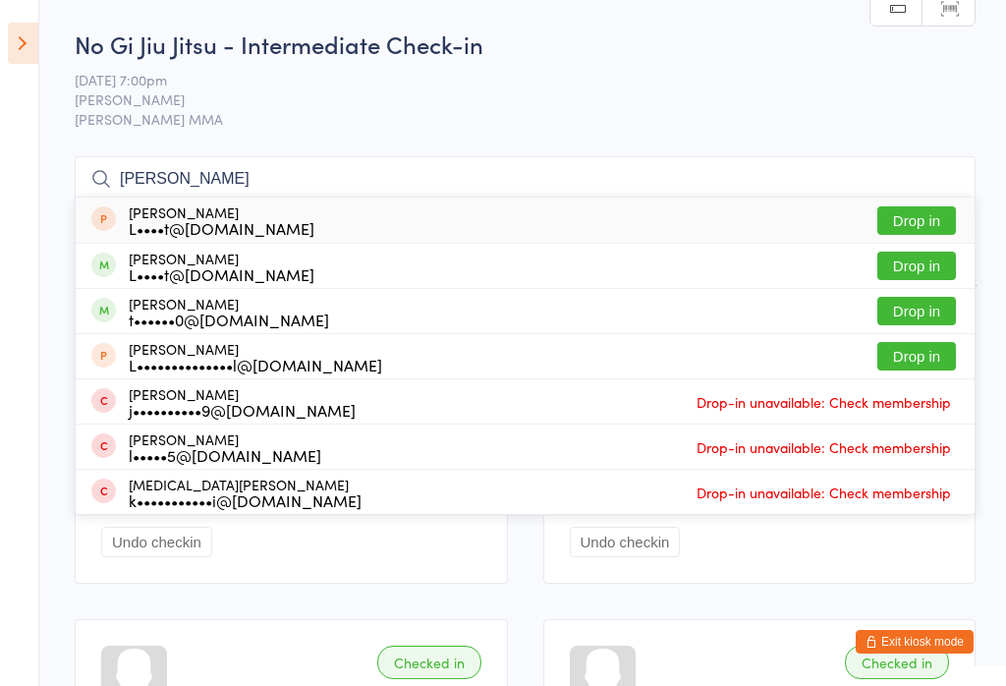
type input "lowe"
click at [913, 207] on button "Drop in" at bounding box center [916, 220] width 79 height 28
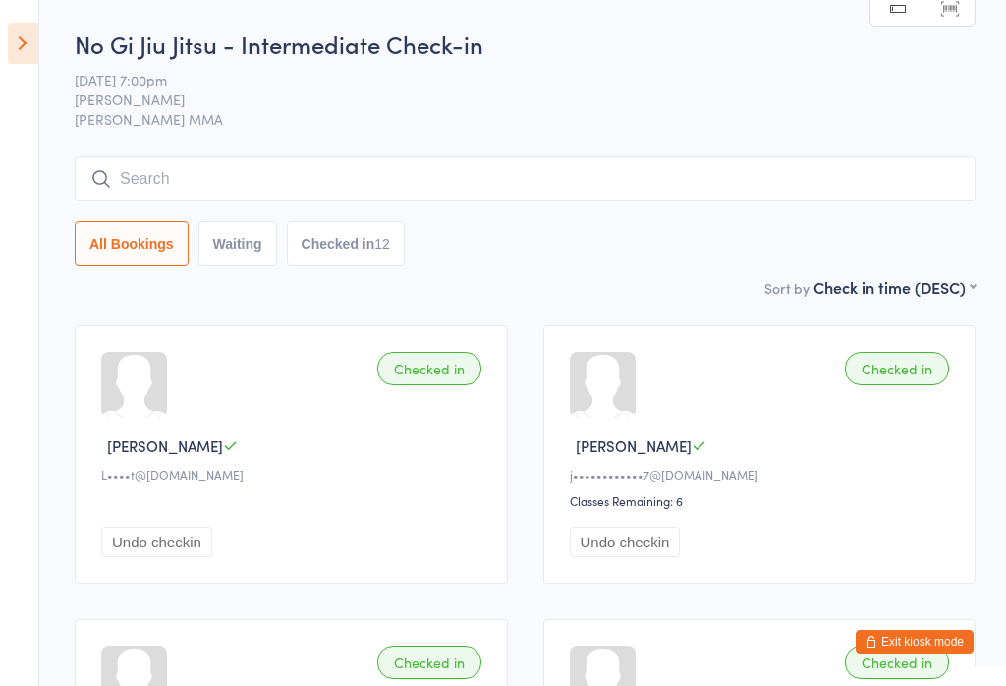
click at [685, 151] on div "No Gi Jiu Jitsu - Intermediate Check-in 13 Oct 7:00pm Alex Carioti Carioti MMA …" at bounding box center [525, 152] width 901 height 249
click at [673, 194] on input "search" at bounding box center [525, 178] width 901 height 45
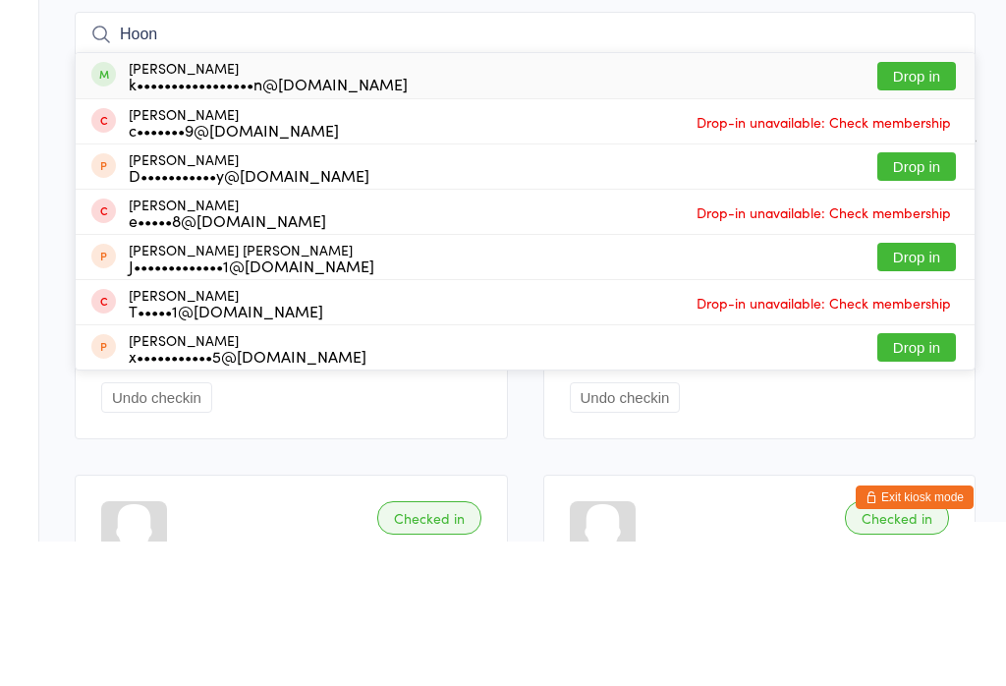
type input "Hoon"
click at [913, 206] on button "Drop in" at bounding box center [916, 220] width 79 height 28
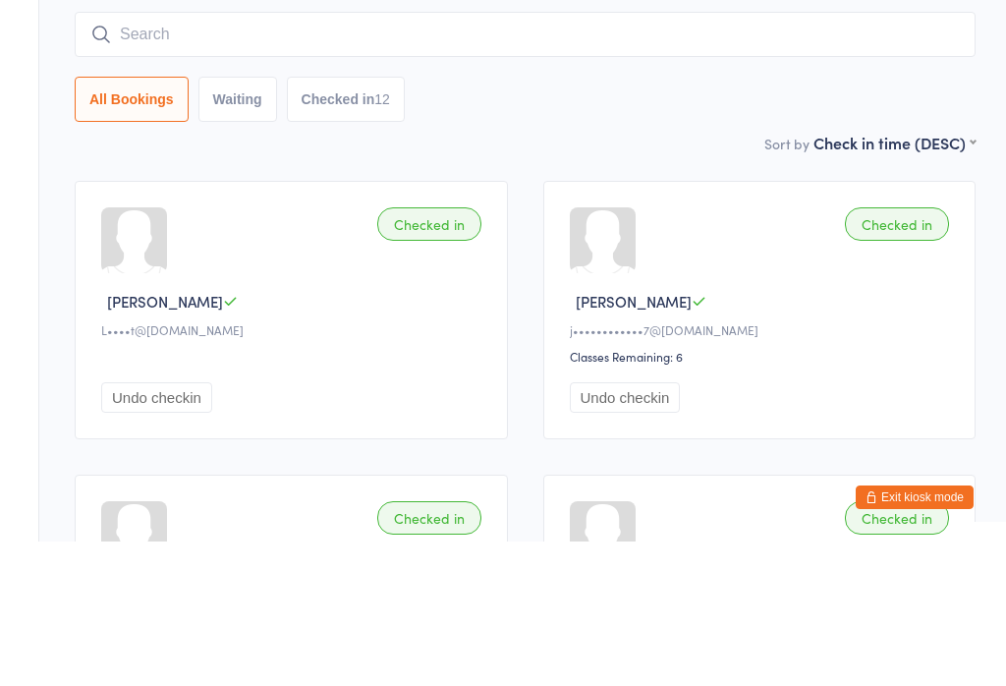
scroll to position [144, 0]
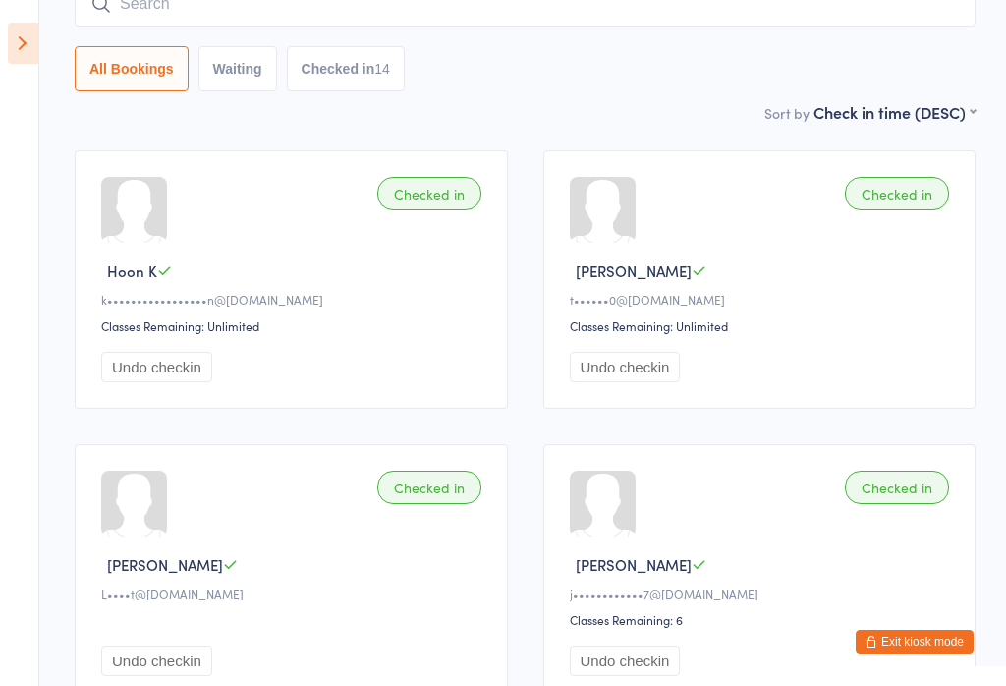
click at [259, 3] on input "search" at bounding box center [525, 3] width 901 height 45
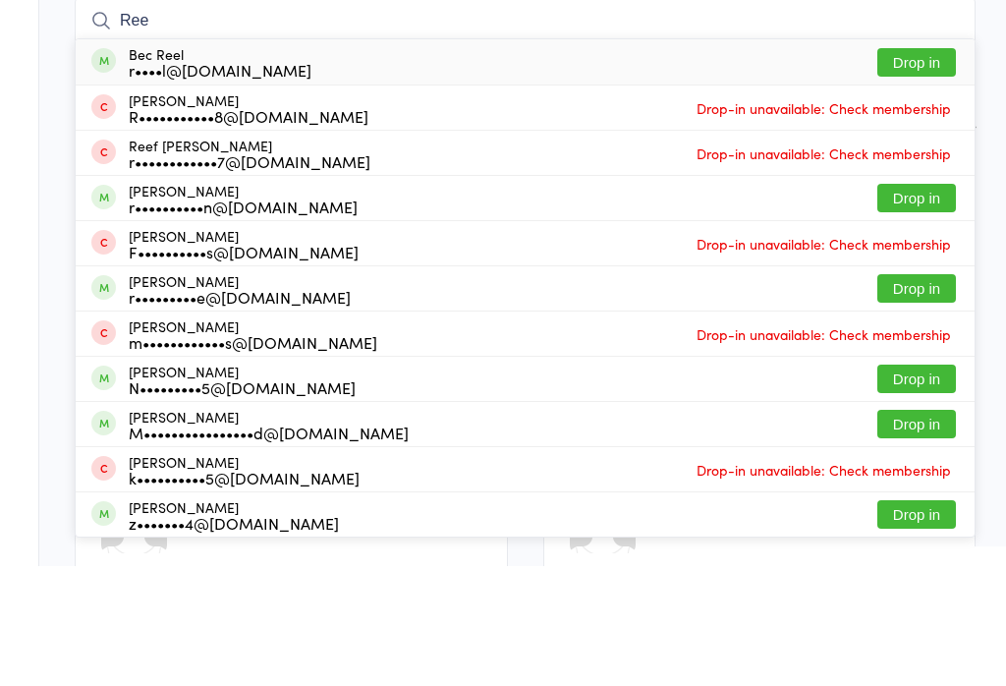
type input "Ree"
click at [920, 304] on button "Drop in" at bounding box center [916, 318] width 79 height 28
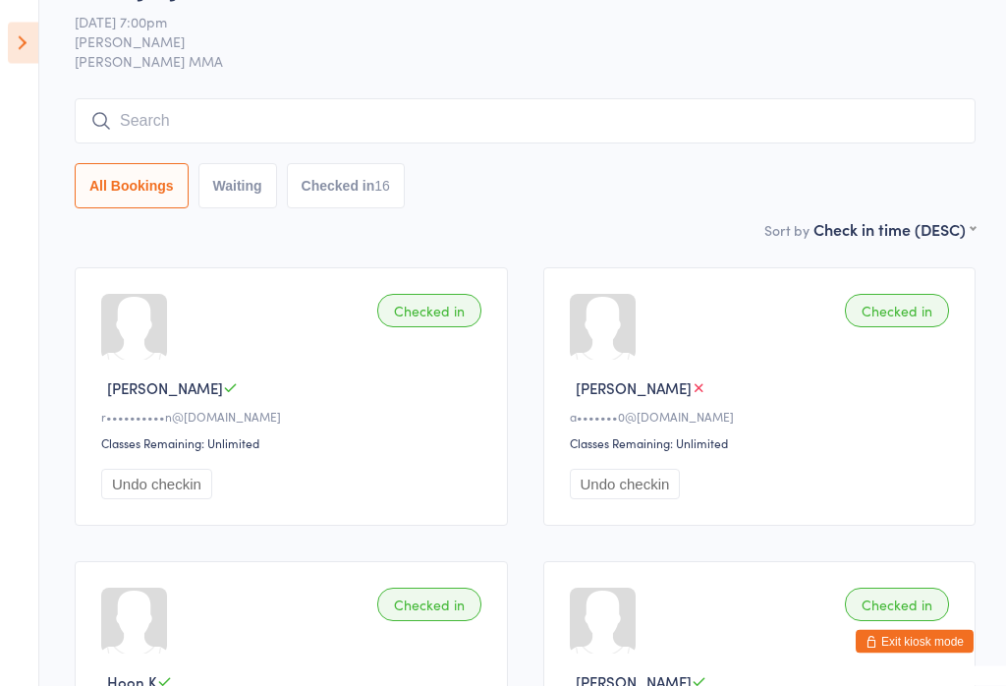
scroll to position [0, 0]
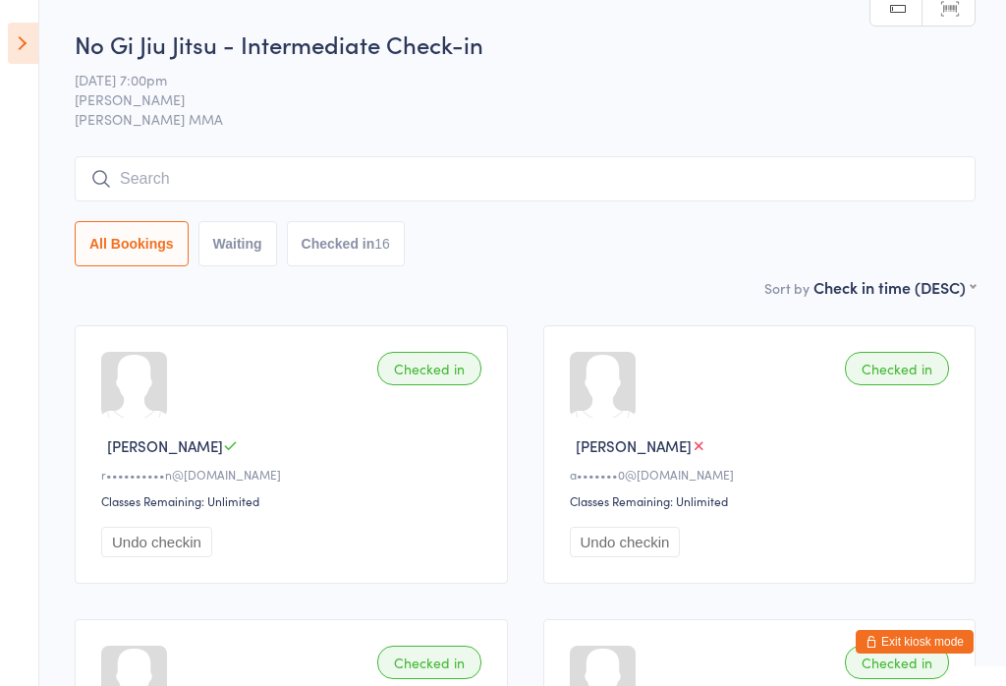
click at [150, 161] on input "search" at bounding box center [525, 178] width 901 height 45
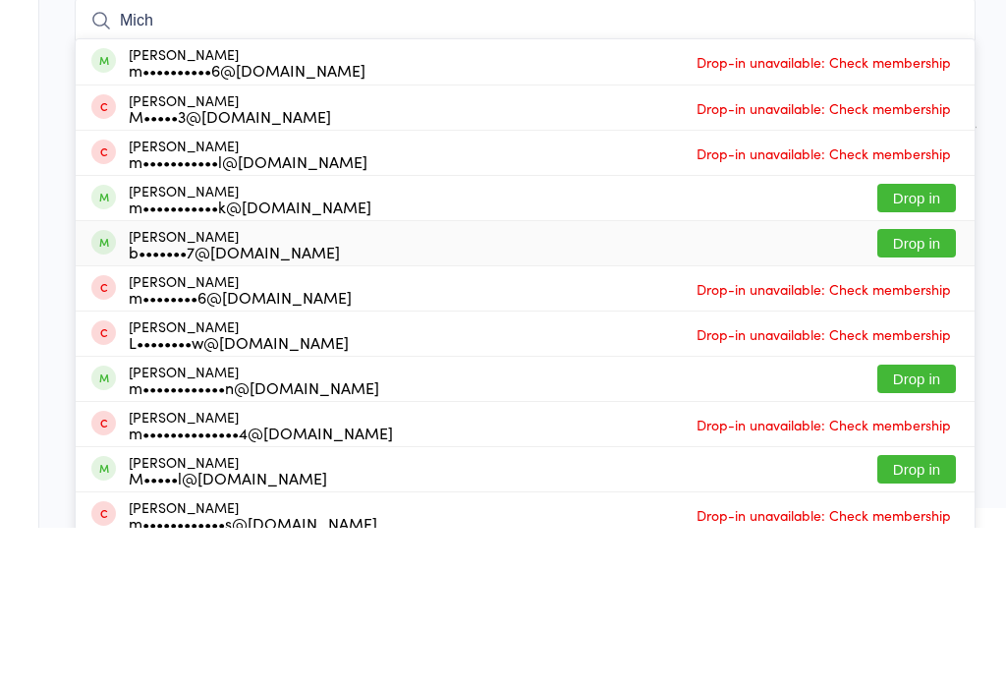
type input "Mich"
click at [188, 386] on div "Michael Breen b•••••••7@gmail.com" at bounding box center [234, 401] width 211 height 31
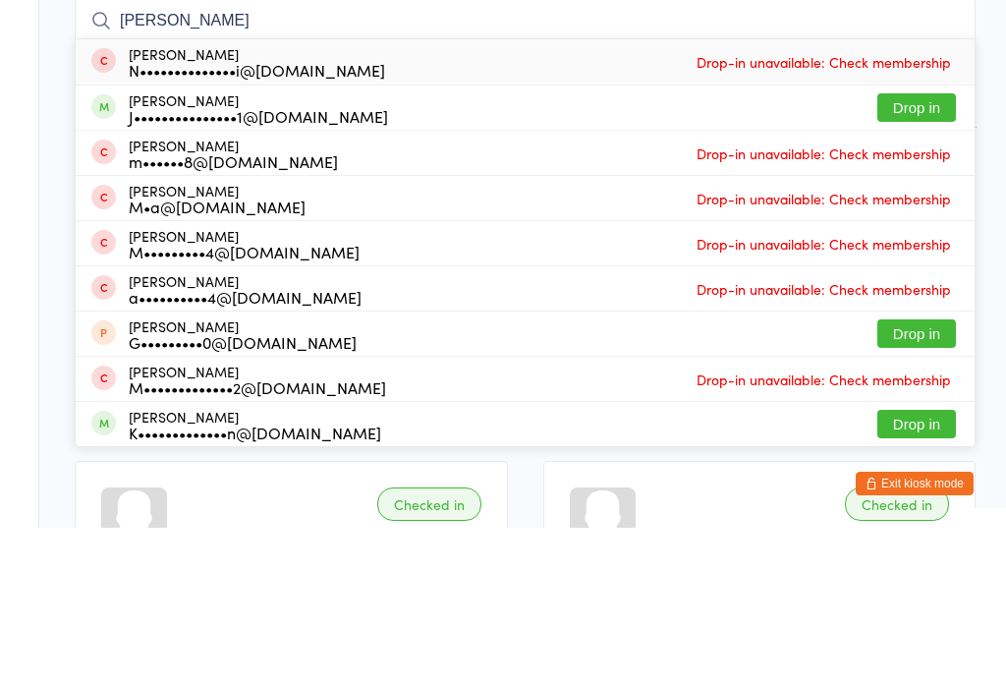
type input "minassian"
click at [933, 251] on button "Drop in" at bounding box center [916, 265] width 79 height 28
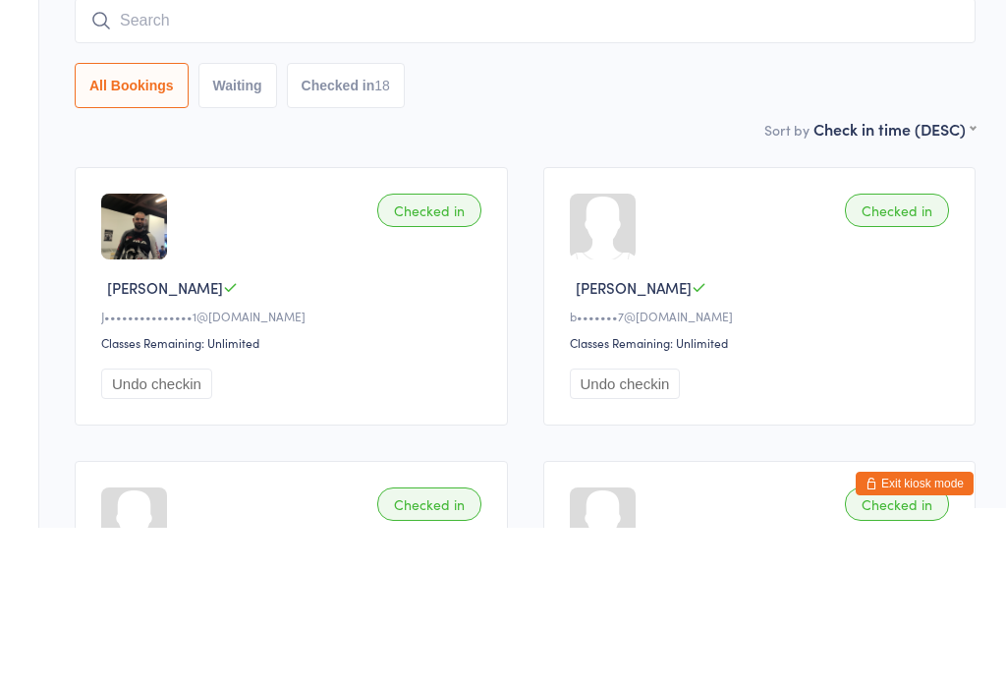
scroll to position [158, 0]
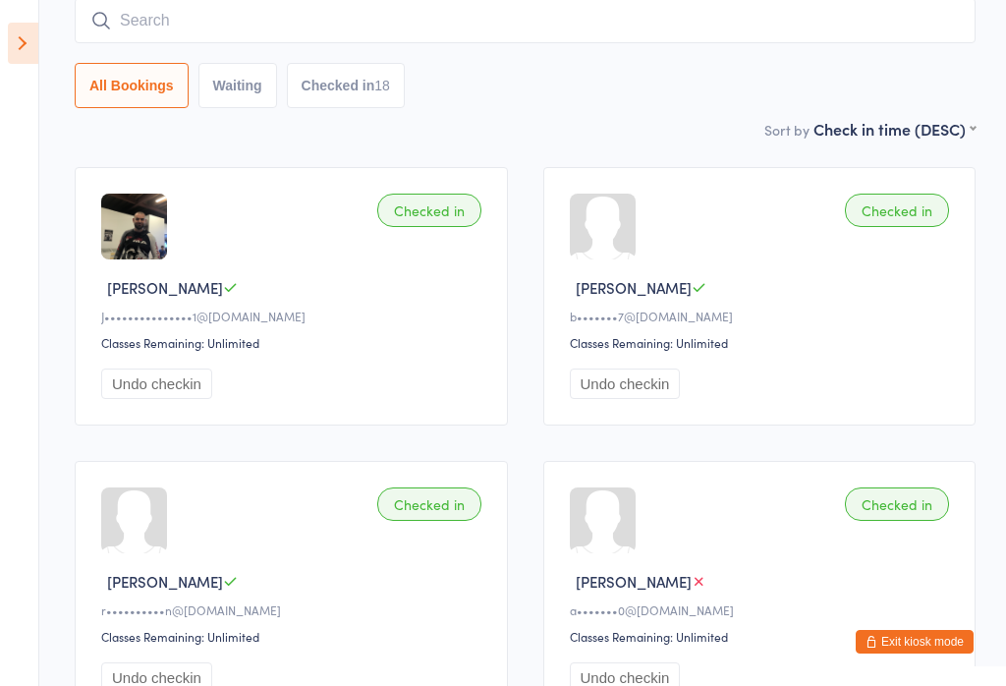
click at [925, 636] on button "Exit kiosk mode" at bounding box center [915, 642] width 118 height 24
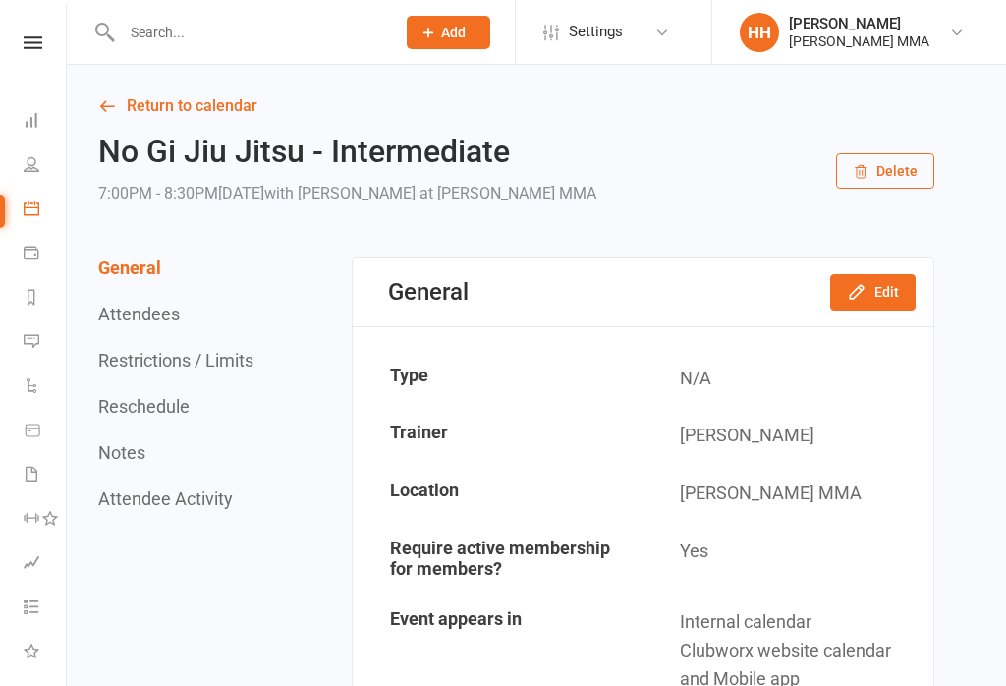
click at [292, 28] on input "text" at bounding box center [248, 33] width 265 height 28
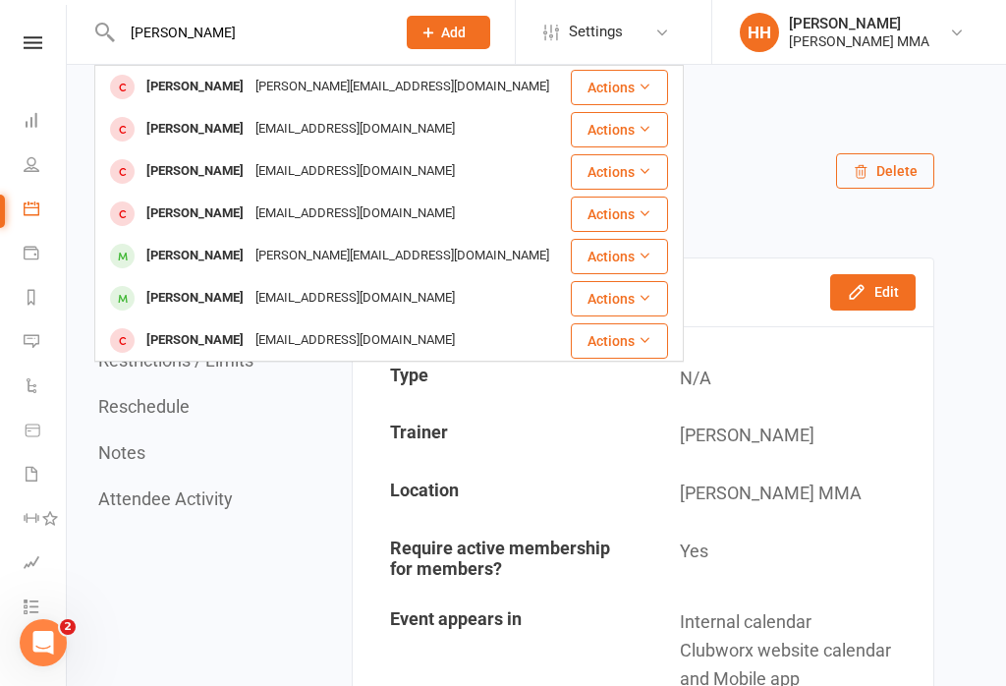
type input "[PERSON_NAME]"
click at [476, 95] on div "Anthony Wen anthony.wenn9@gmail.com" at bounding box center [331, 87] width 471 height 40
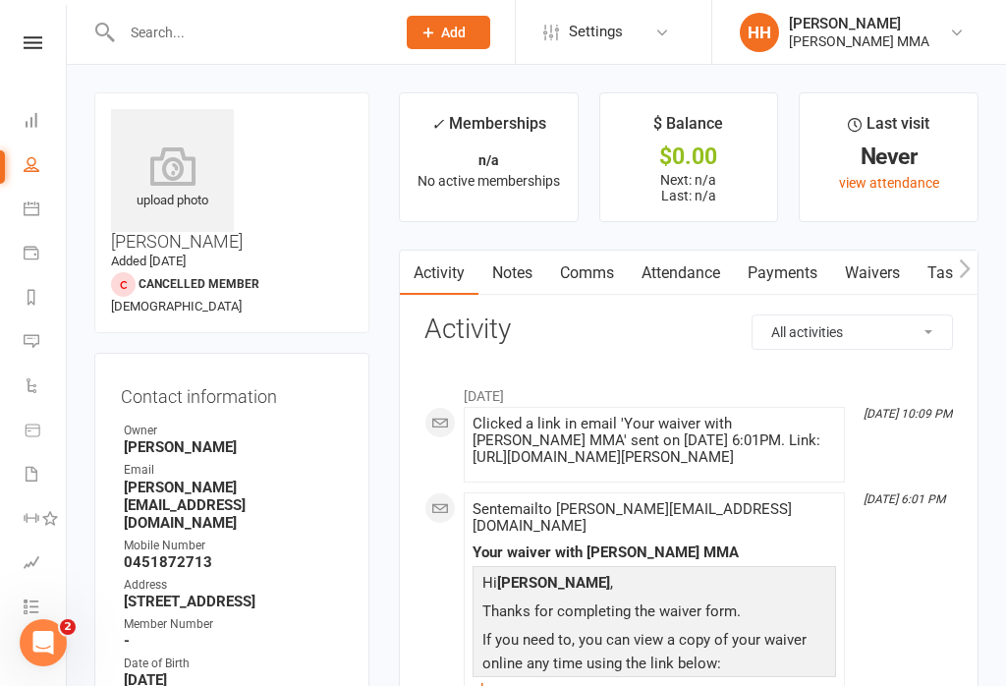
click at [295, 36] on input "text" at bounding box center [248, 33] width 265 height 28
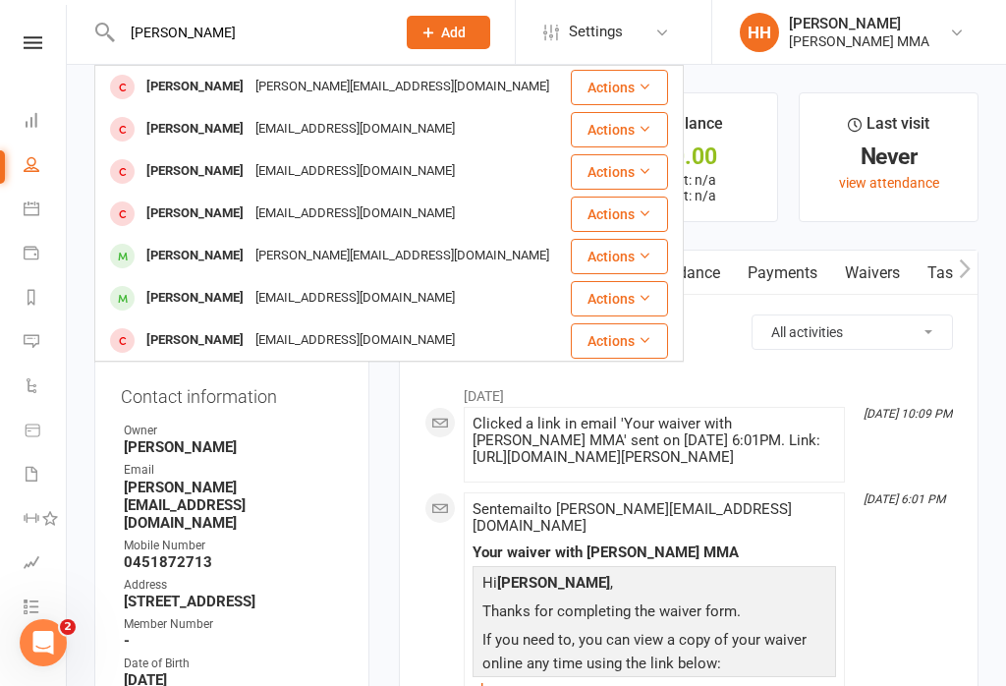
type input "Anthony"
click at [433, 125] on div "Anthony Zgolak Anthonypzgolak@gmail.com" at bounding box center [331, 129] width 471 height 40
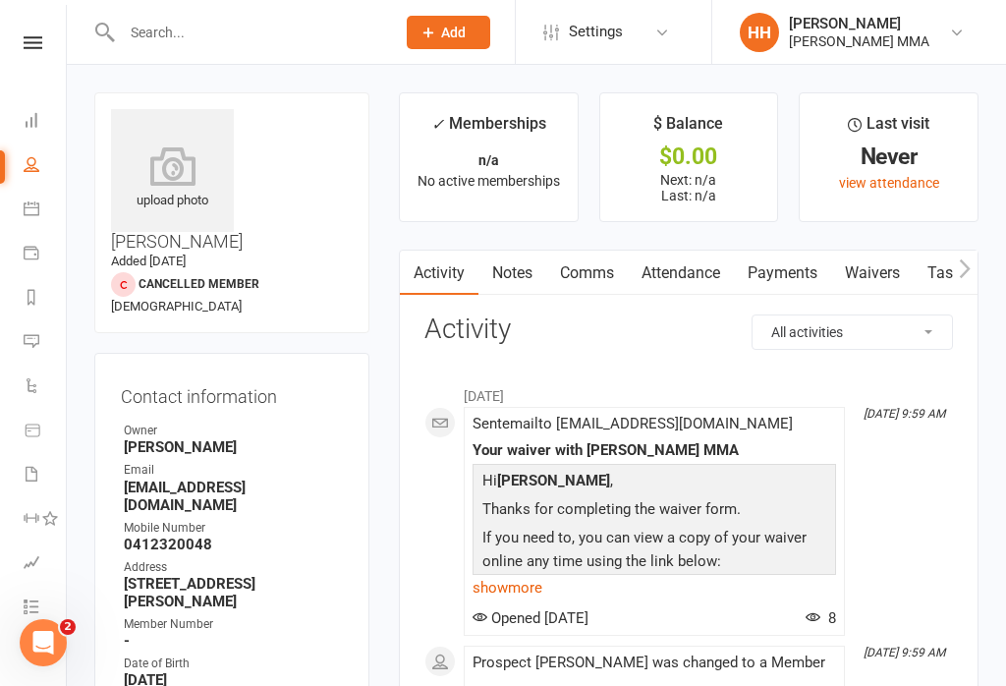
click at [349, 28] on input "text" at bounding box center [248, 33] width 265 height 28
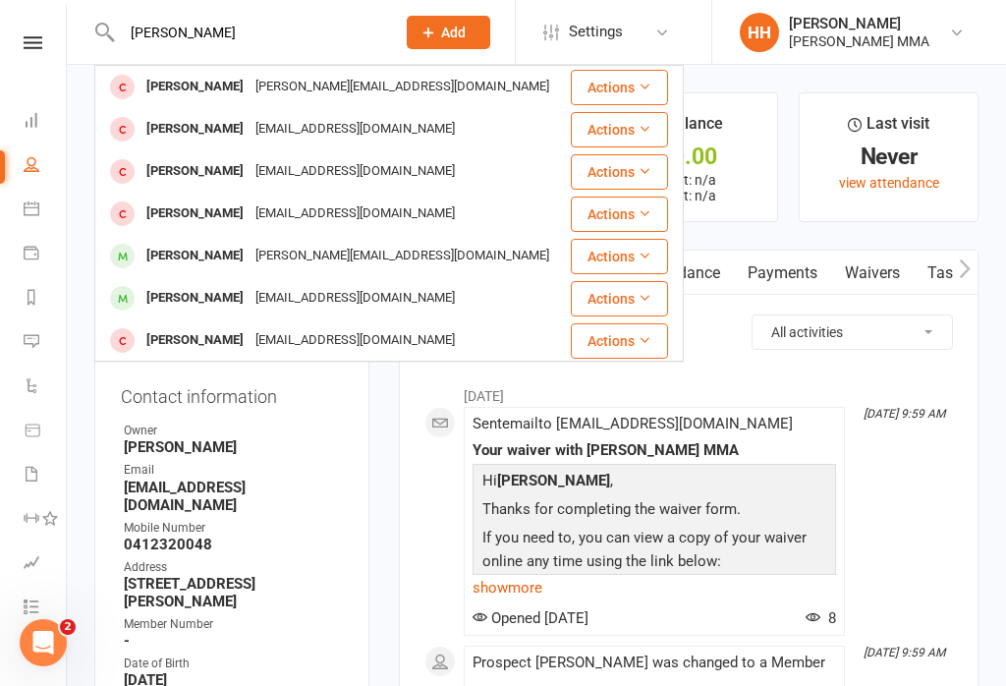
type input "Anthony"
click at [434, 179] on div "Anthony Schramko antoschramko@gmail.com" at bounding box center [331, 171] width 471 height 40
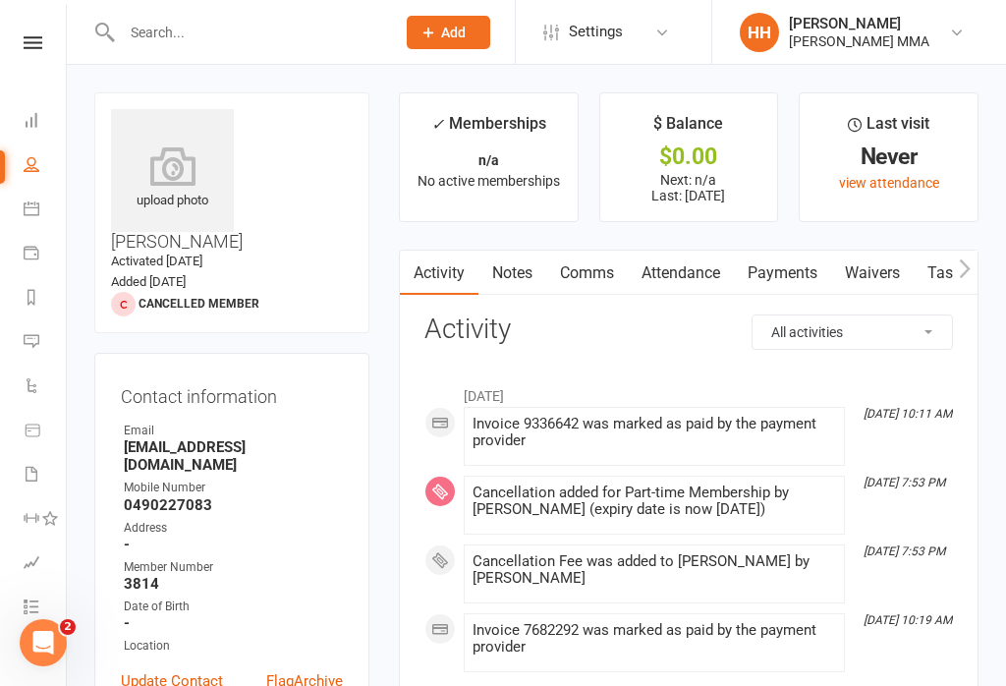
click at [324, 34] on input "text" at bounding box center [248, 33] width 265 height 28
type input "N"
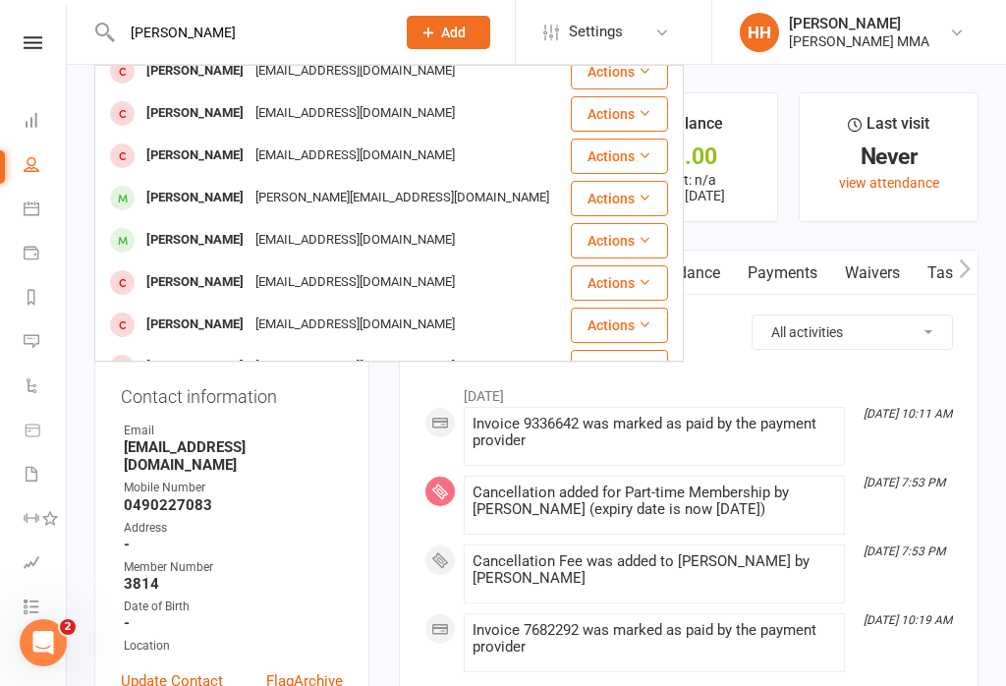
scroll to position [80, 0]
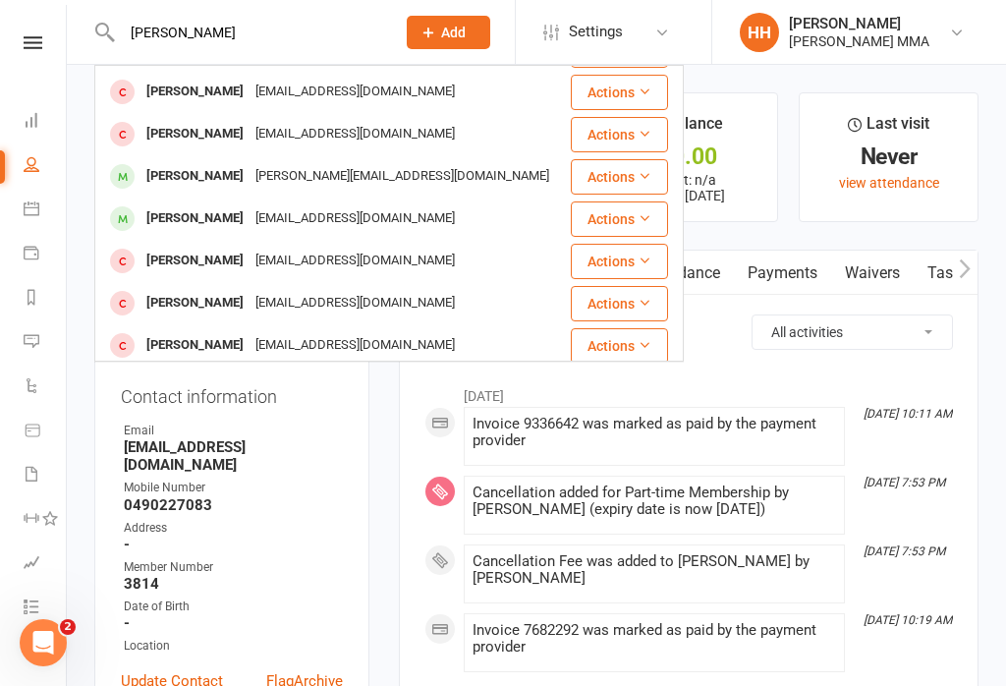
type input "Anthony"
click at [406, 137] on div "Anthonybaynie123@gmail.com" at bounding box center [354, 134] width 211 height 28
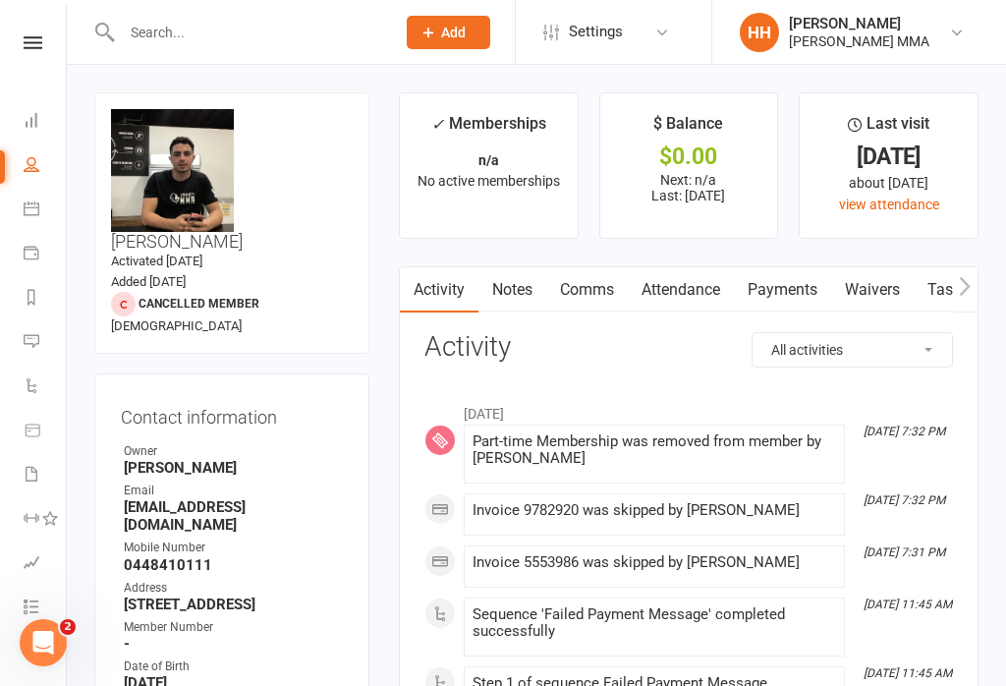
click at [44, 116] on link "Dashboard" at bounding box center [46, 122] width 44 height 44
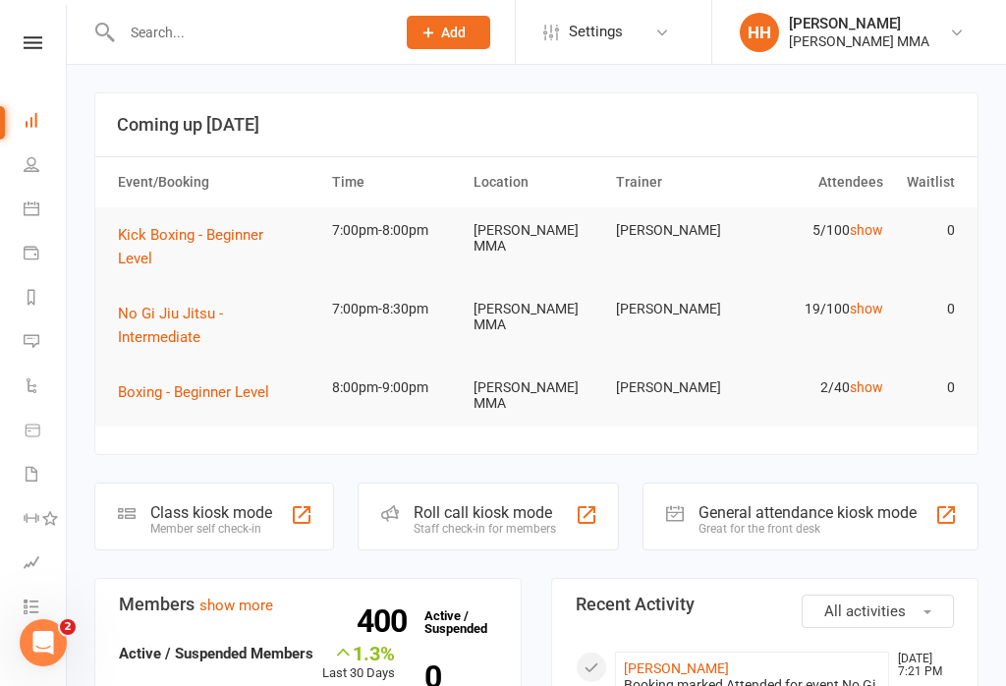
click at [319, 42] on input "text" at bounding box center [248, 33] width 265 height 28
type input "A"
click at [158, 43] on input "text" at bounding box center [248, 33] width 265 height 28
click at [215, 28] on input "text" at bounding box center [248, 33] width 265 height 28
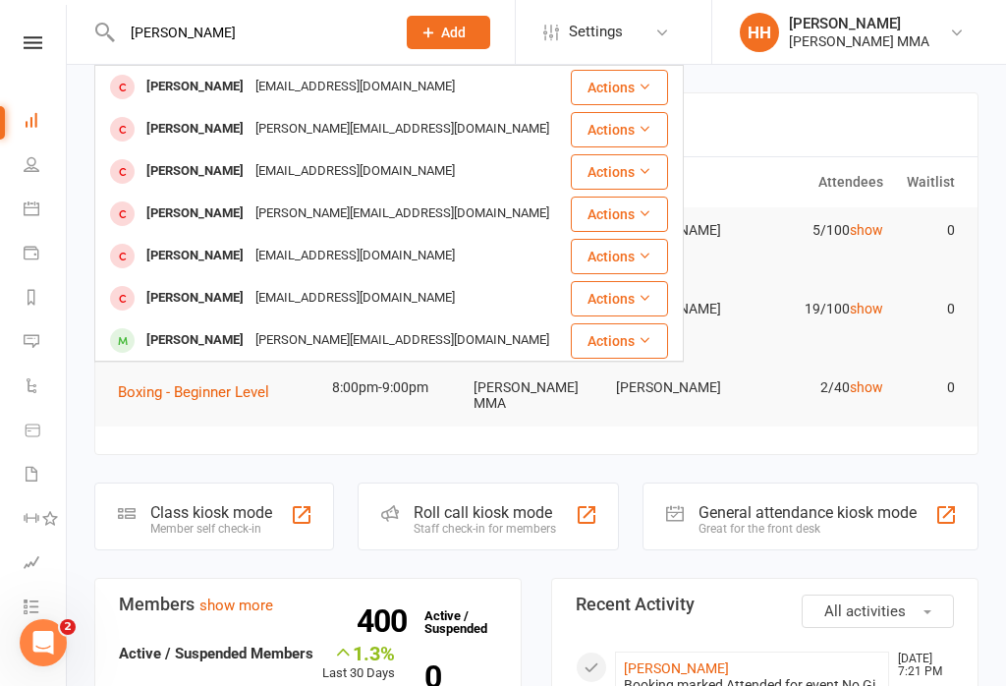
type input "Anthony Khallouf"
click at [354, 81] on div "Trainerajk1@gmail.com" at bounding box center [354, 87] width 211 height 28
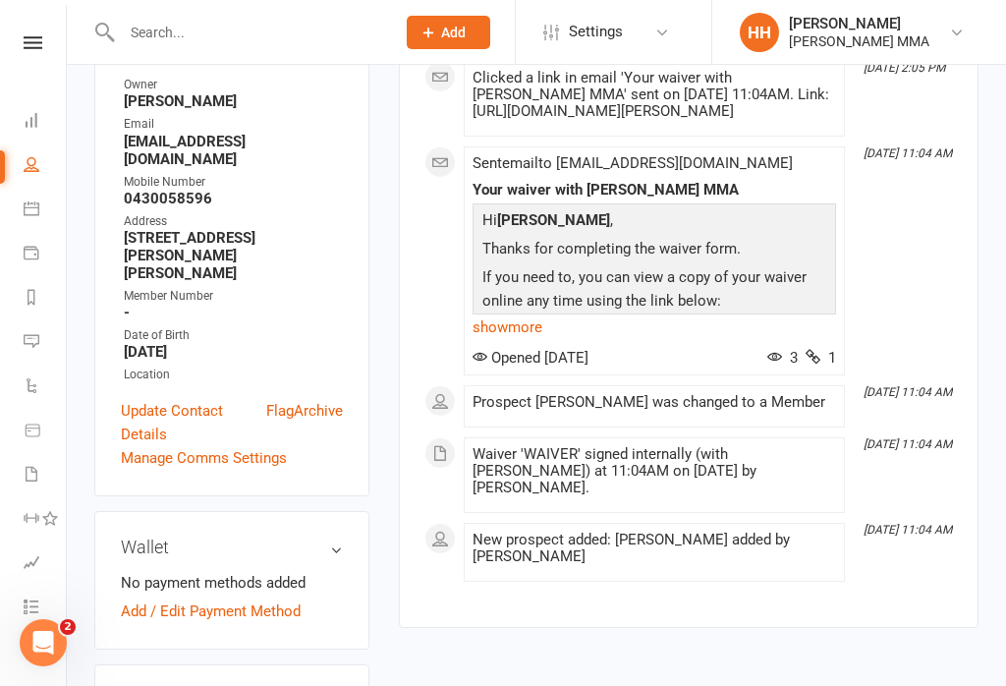
scroll to position [342, 0]
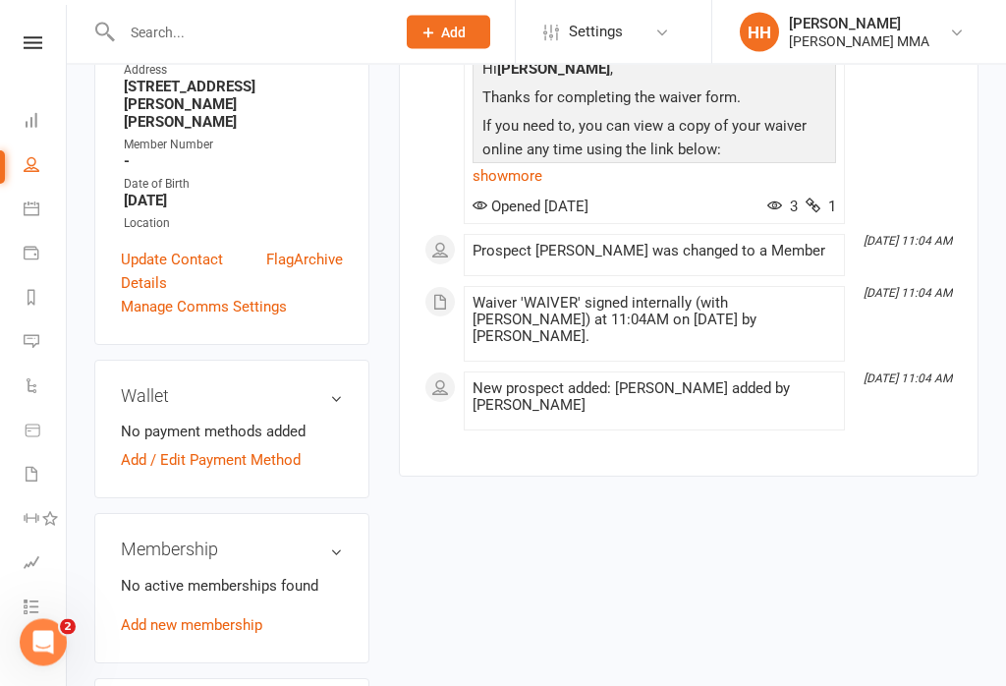
click at [246, 617] on link "Add new membership" at bounding box center [191, 626] width 141 height 18
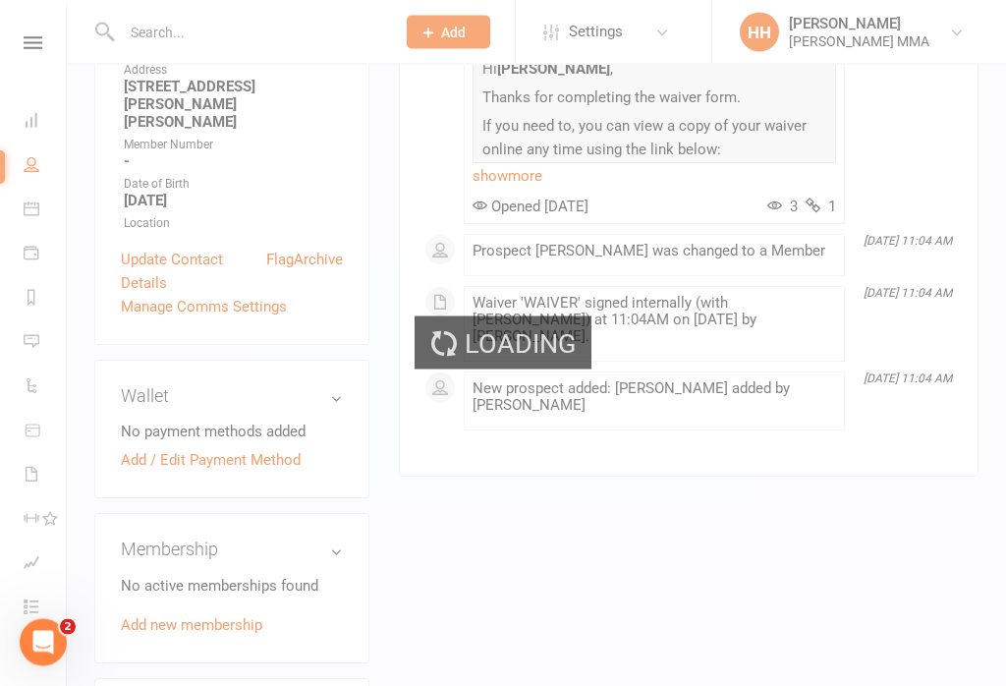
scroll to position [497, 0]
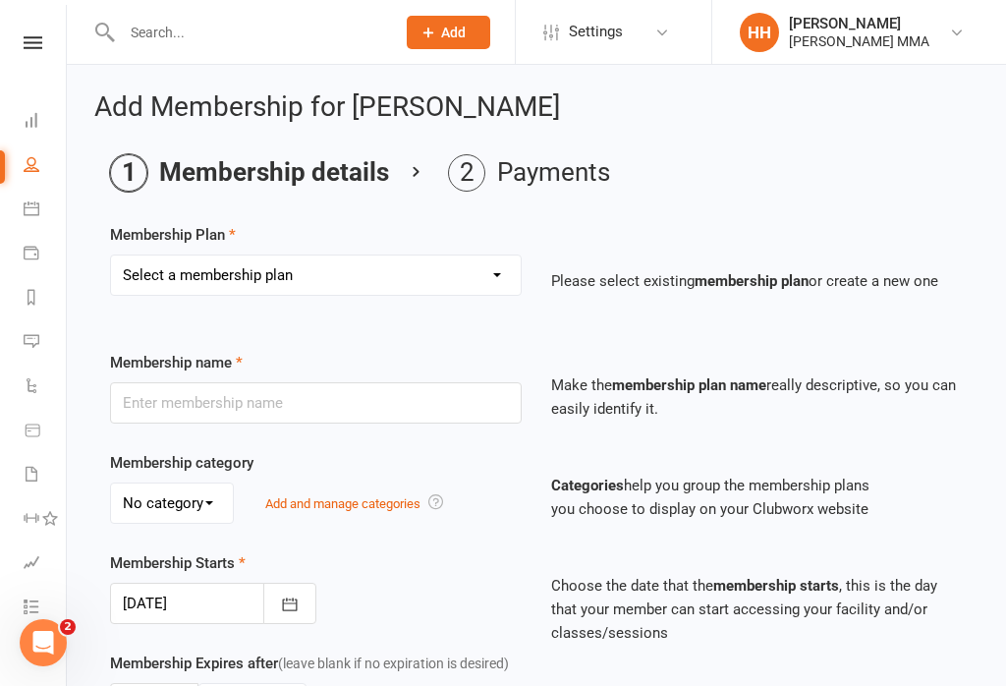
click at [400, 279] on select "Select a membership plan Create new Membership Plan Unlimited Membership Part-t…" at bounding box center [316, 274] width 410 height 39
select select "1"
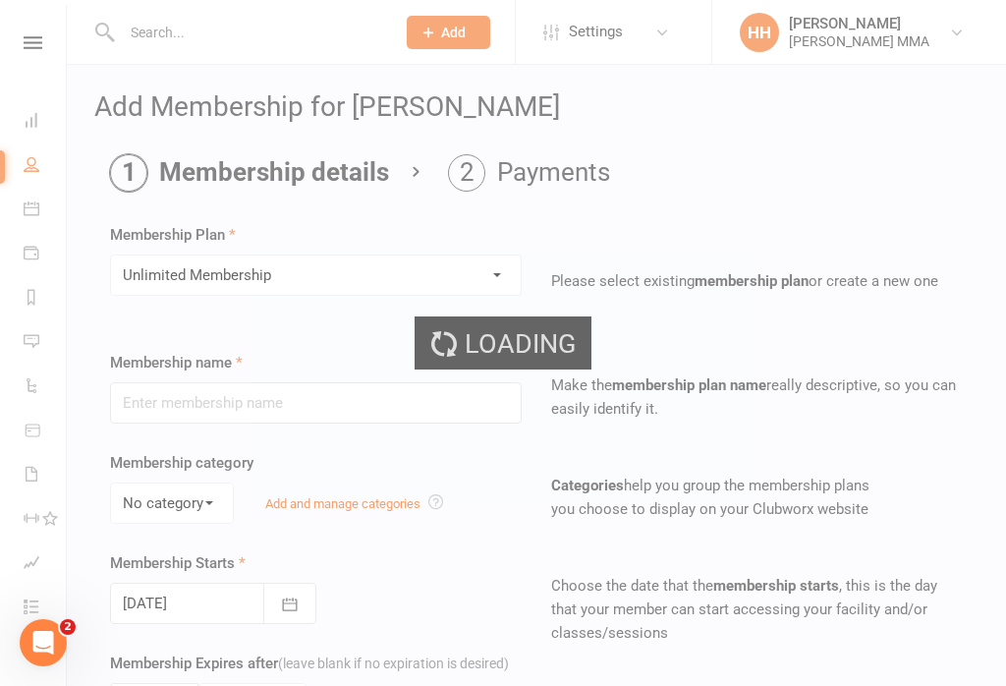
type input "Unlimited Membership"
select select "0"
type input "0"
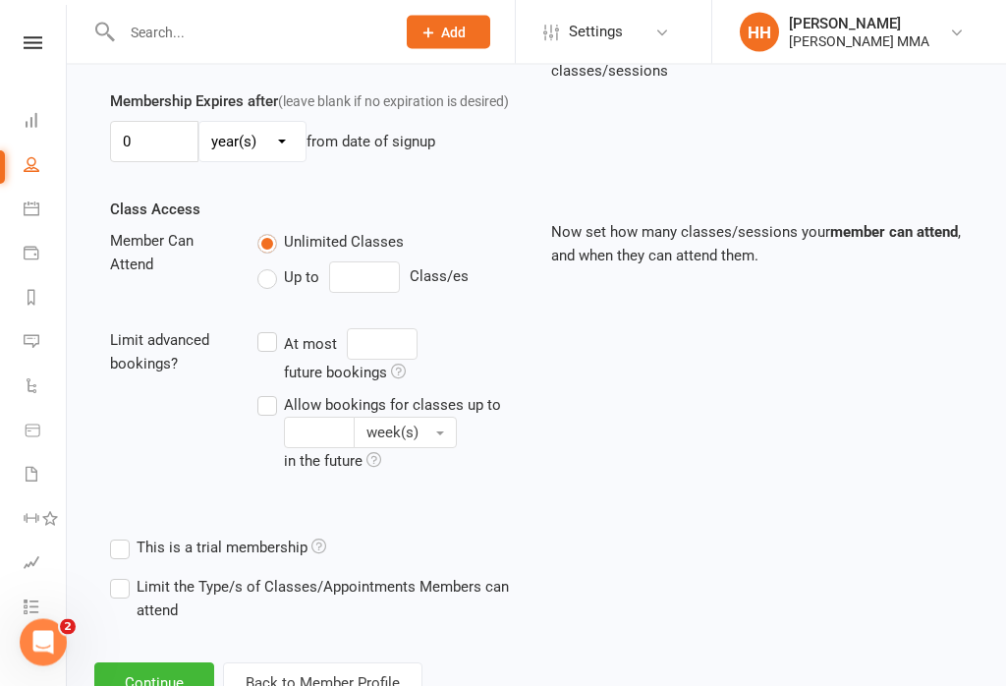
scroll to position [607, 0]
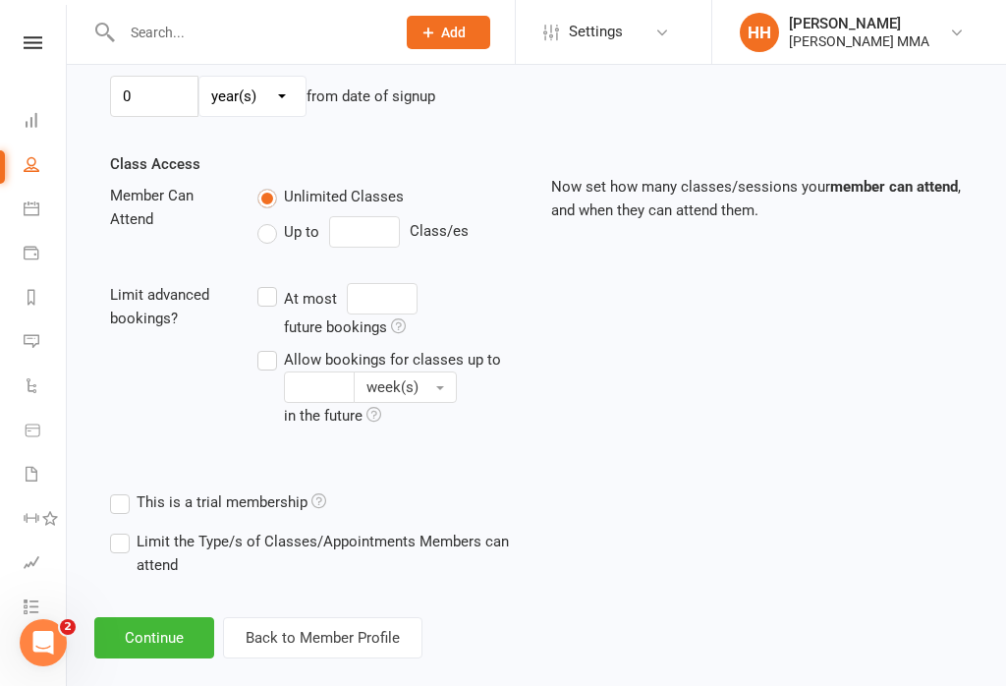
click at [182, 655] on button "Continue" at bounding box center [154, 637] width 120 height 41
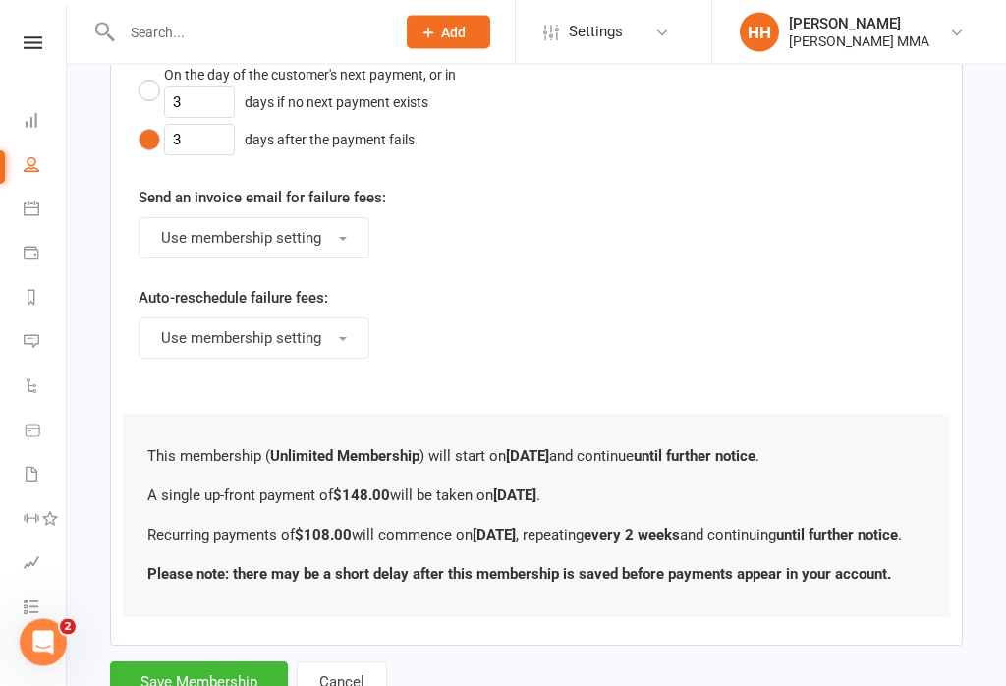
scroll to position [1144, 0]
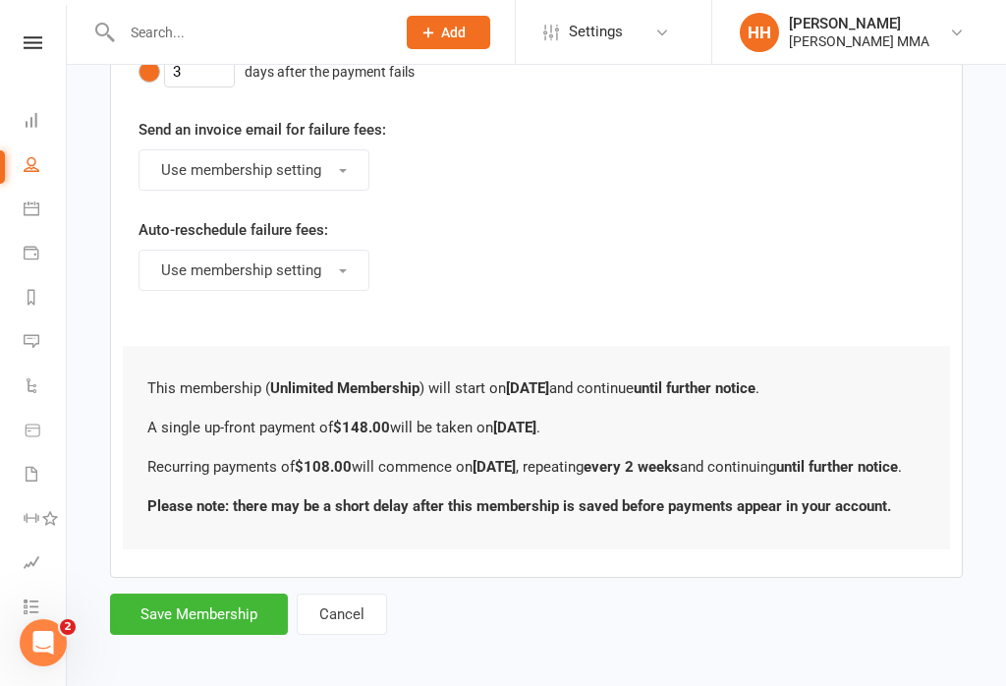
click at [229, 635] on button "Save Membership" at bounding box center [199, 613] width 178 height 41
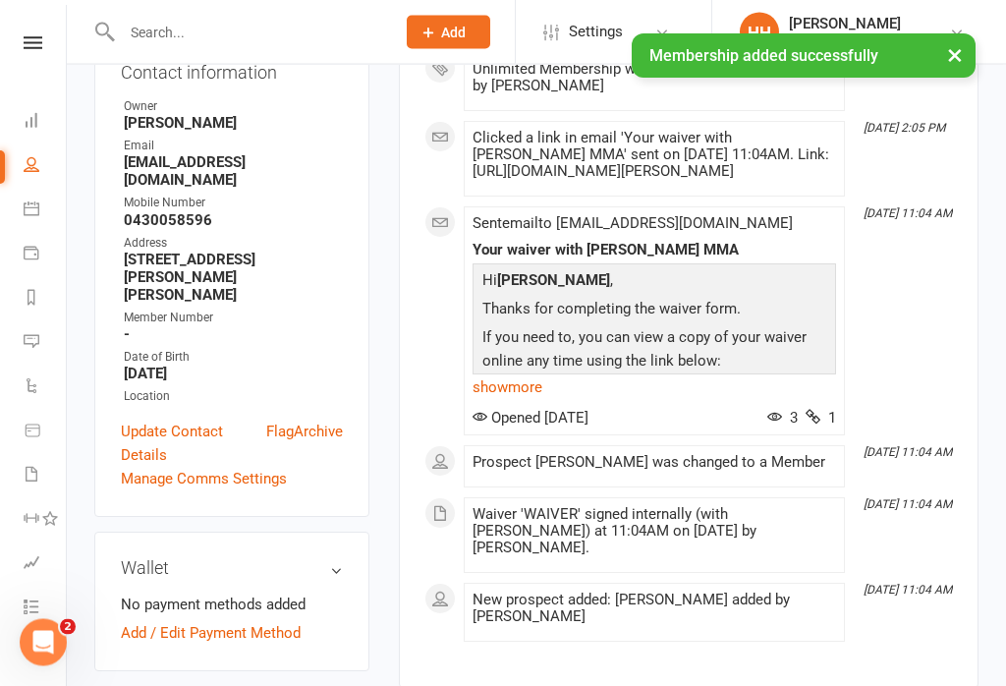
scroll to position [353, 0]
click at [290, 623] on link "Add / Edit Payment Method" at bounding box center [211, 635] width 180 height 24
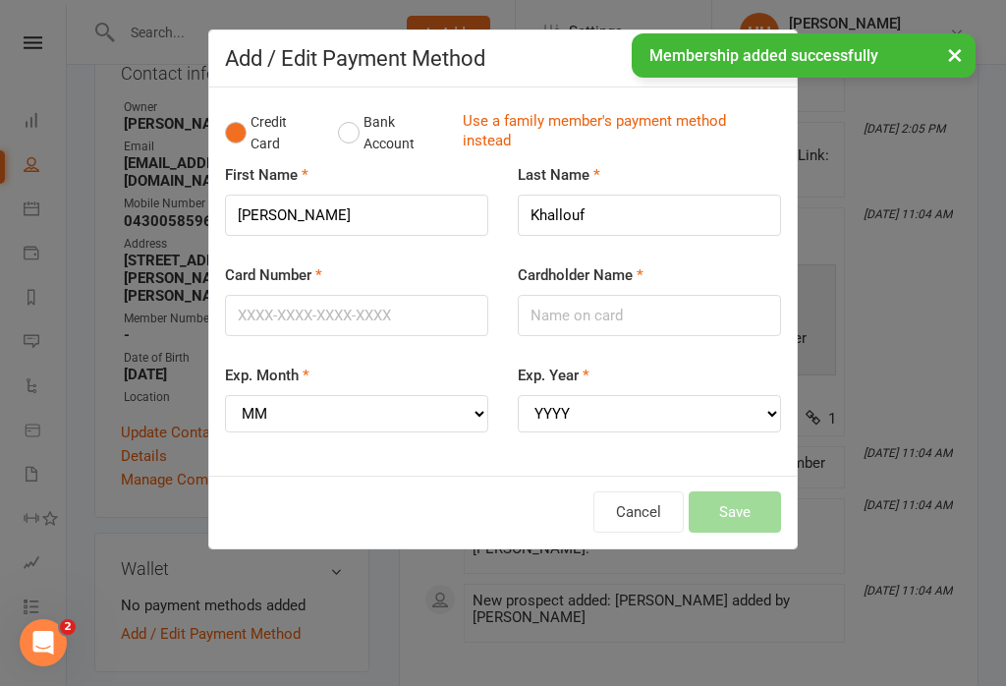
click at [374, 131] on button "Bank Account" at bounding box center [392, 133] width 109 height 60
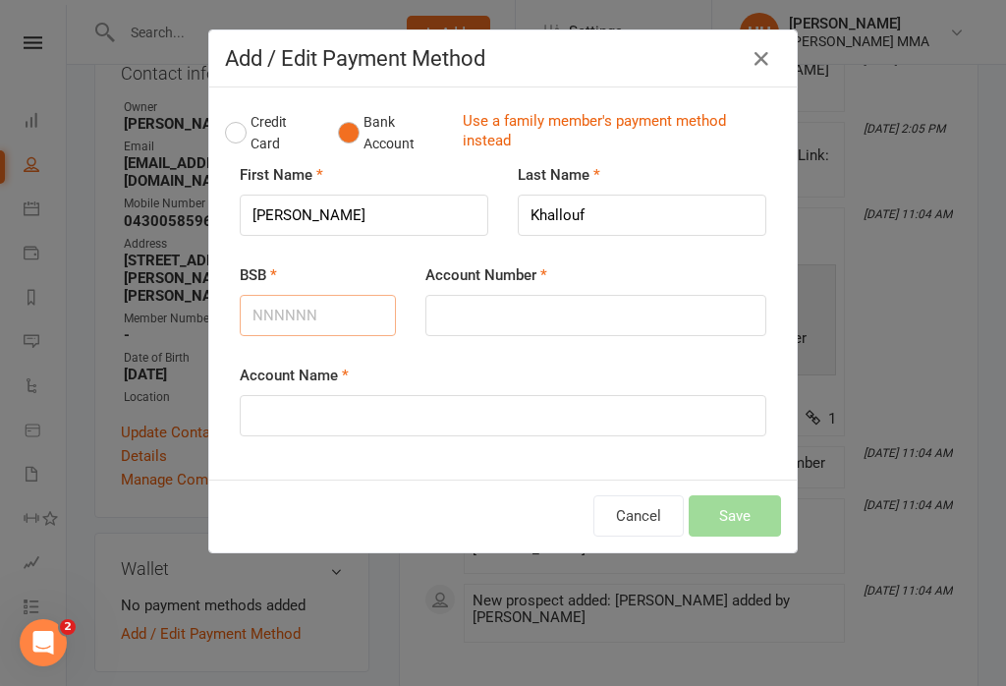
click at [283, 301] on input "BSB" at bounding box center [318, 315] width 156 height 41
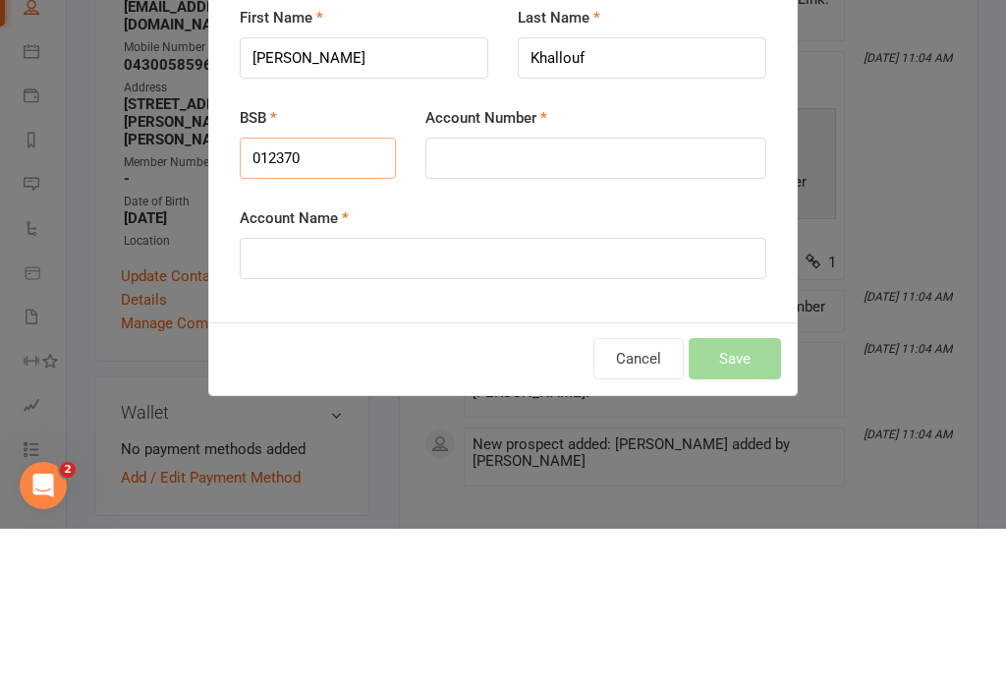
type input "012370"
click at [493, 295] on input "Account Number" at bounding box center [595, 315] width 341 height 41
type input "432424616"
click at [293, 395] on input "Account Name" at bounding box center [503, 415] width 526 height 41
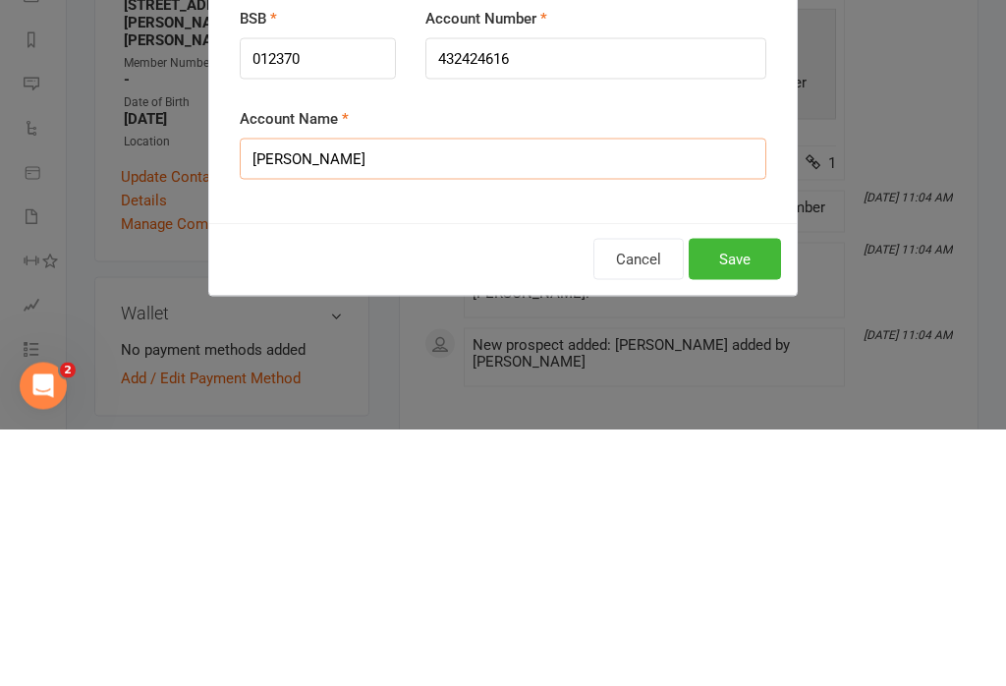
type input "Anthony Khallouf"
click at [732, 495] on button "Save" at bounding box center [735, 515] width 92 height 41
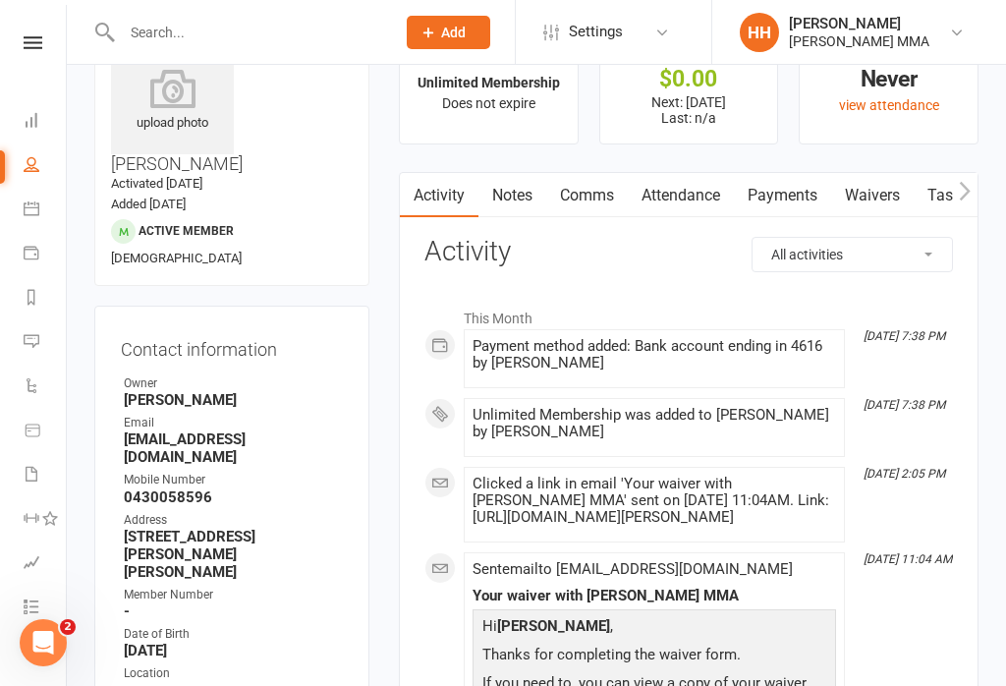
scroll to position [0, 0]
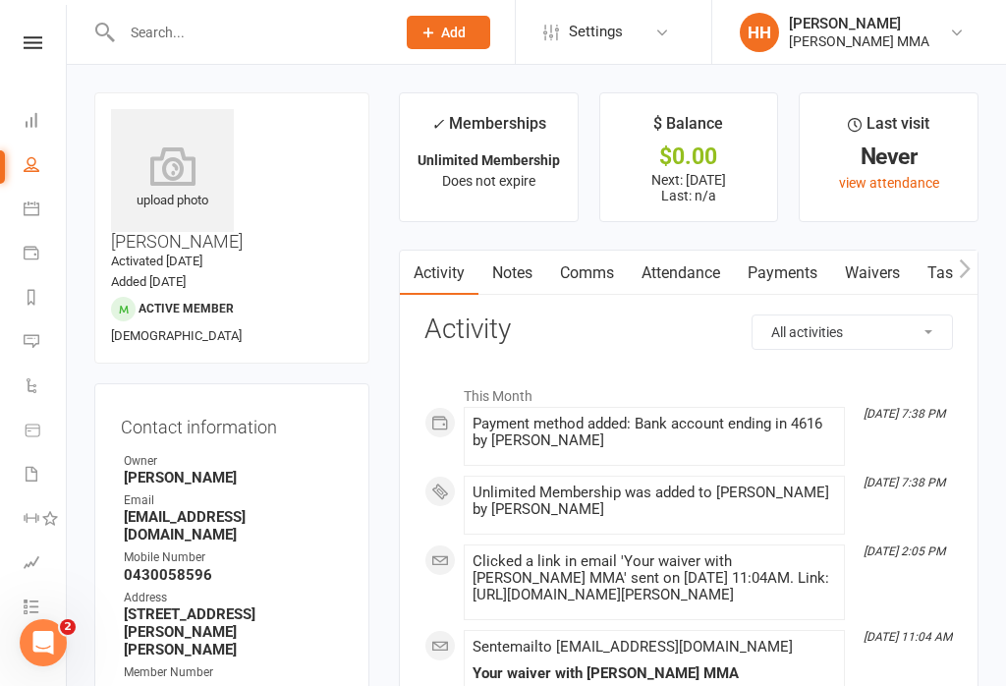
click at [878, 287] on link "Waivers" at bounding box center [872, 272] width 83 height 45
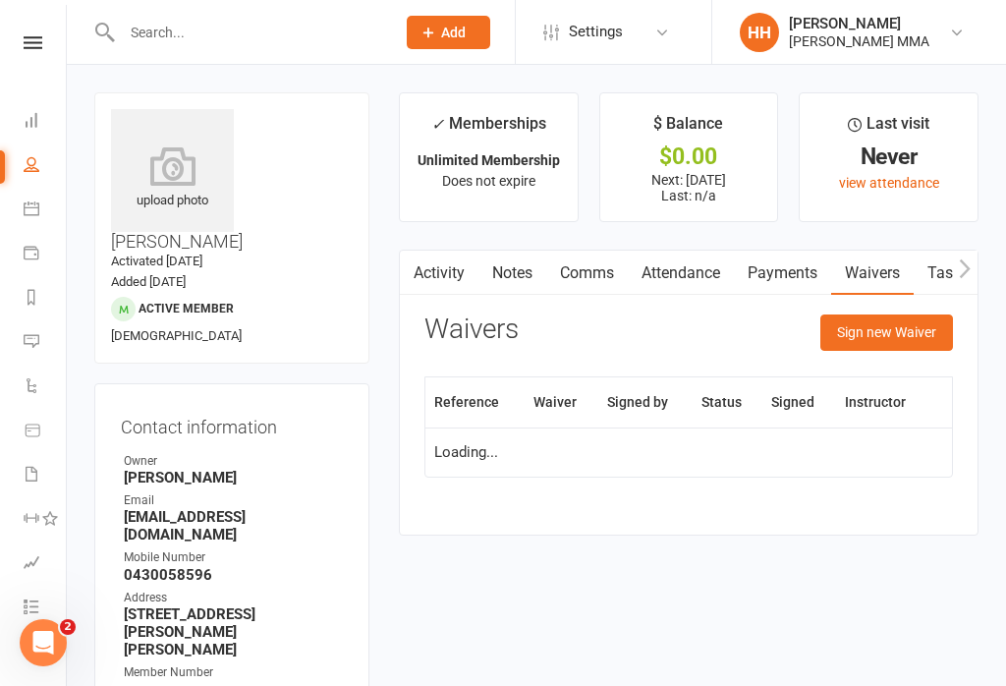
click at [902, 341] on button "Sign new Waiver" at bounding box center [886, 331] width 133 height 35
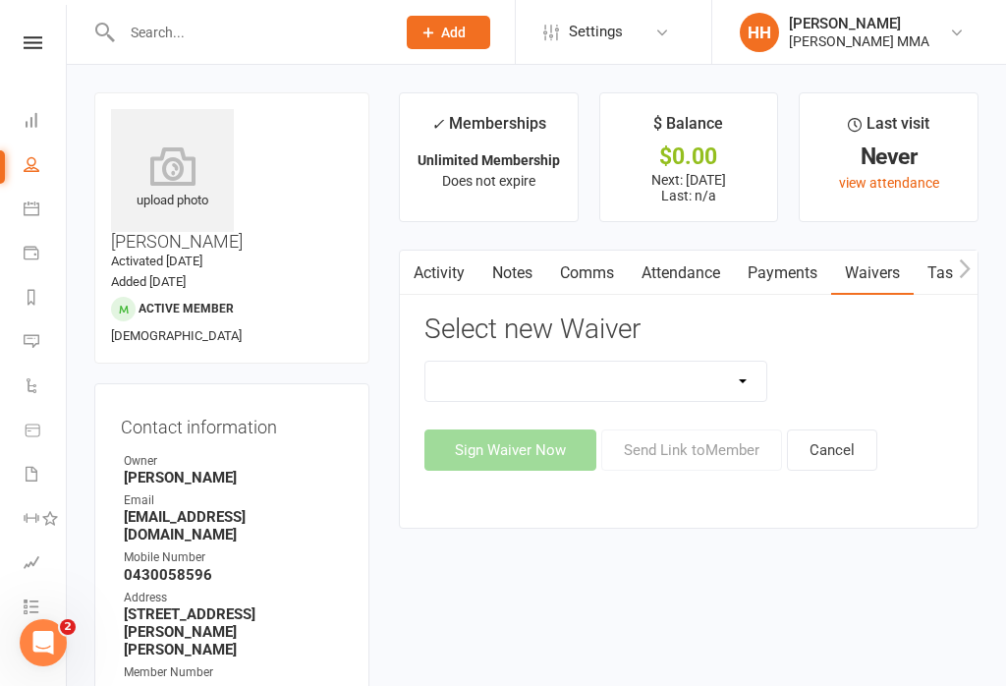
click at [664, 397] on select "Do not use - MEMBER GENERAL WAIVER Do not use - MEMBERSHIP SIGN UP Do not use -…" at bounding box center [595, 380] width 341 height 39
select select "10456"
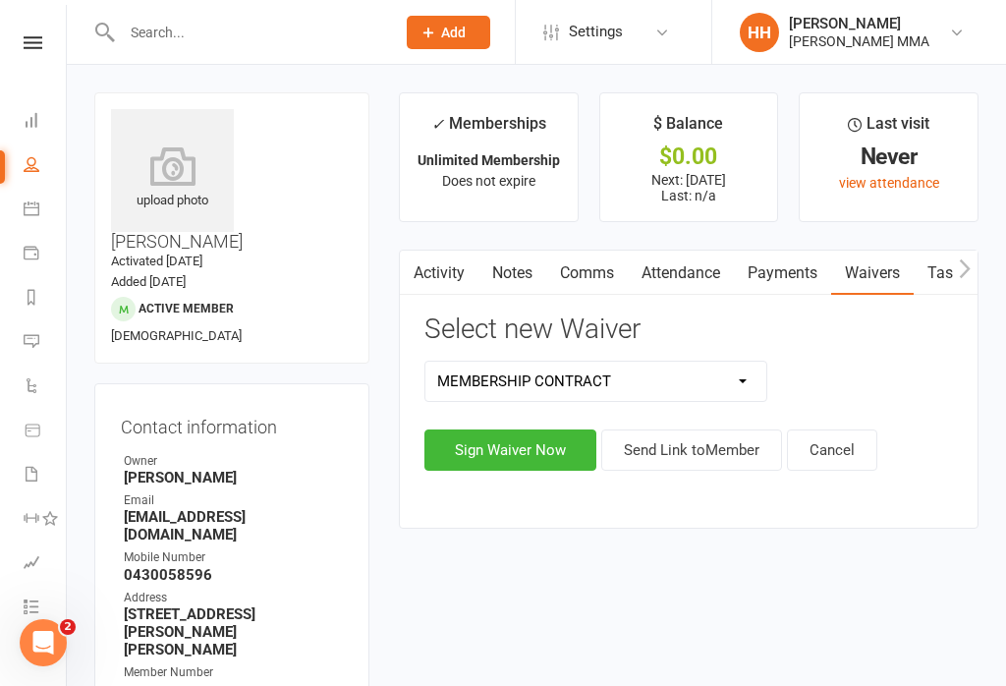
click at [545, 459] on button "Sign Waiver Now" at bounding box center [510, 449] width 172 height 41
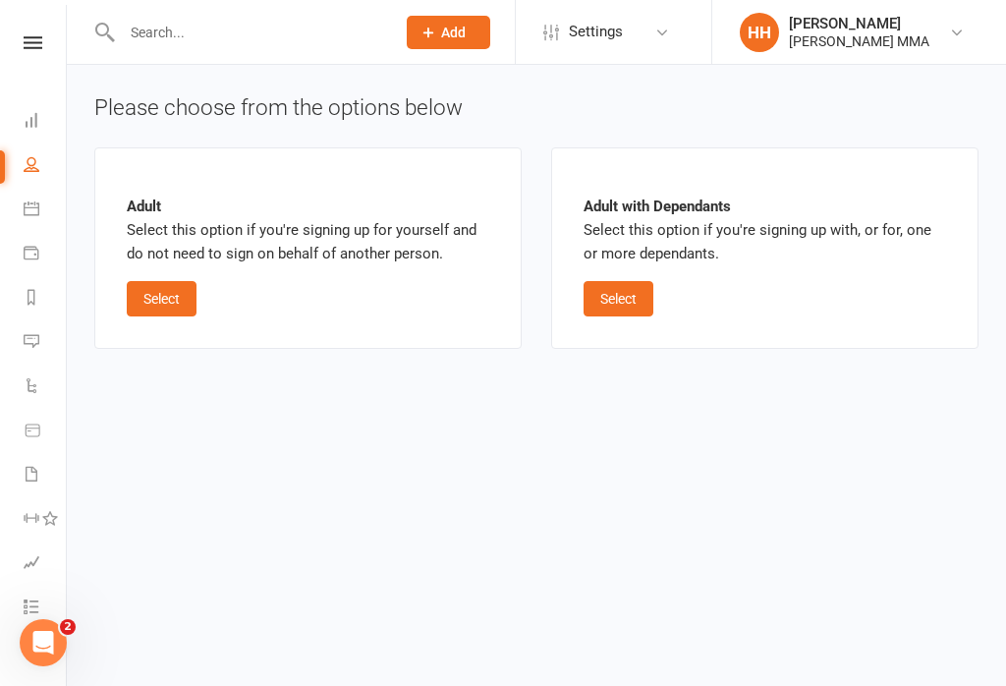
click at [171, 314] on button "Select" at bounding box center [162, 298] width 70 height 35
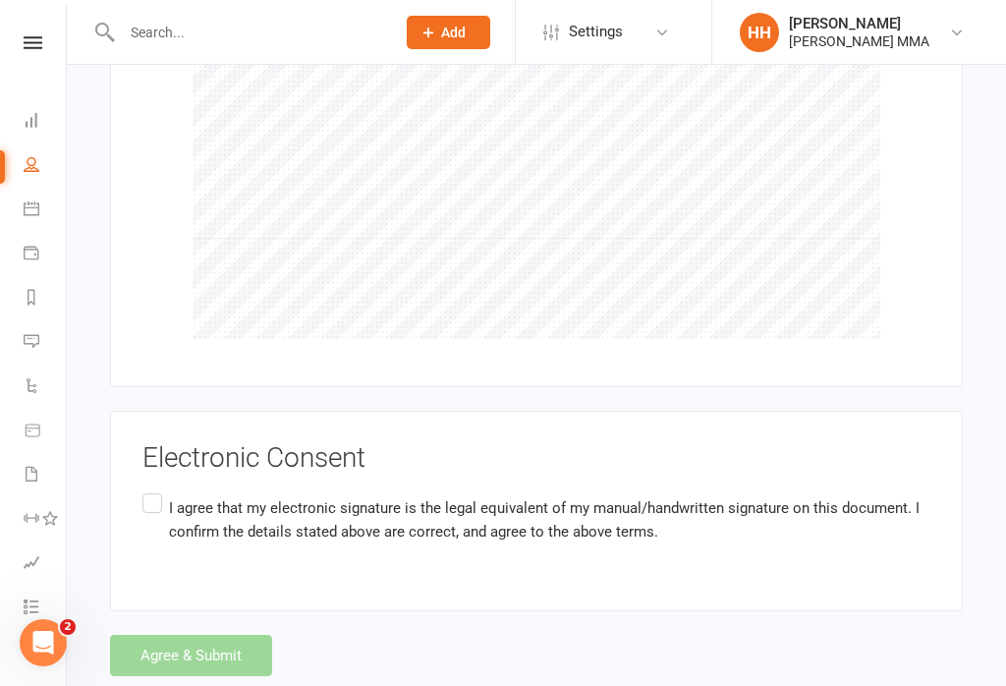
click at [144, 489] on label "I agree that my electronic signature is the legal equivalent of my manual/handw…" at bounding box center [536, 520] width 788 height 62
click at [144, 489] on input "I agree that my electronic signature is the legal equivalent of my manual/handw…" at bounding box center [148, 489] width 13 height 0
click at [157, 635] on button "Agree & Submit" at bounding box center [191, 655] width 162 height 41
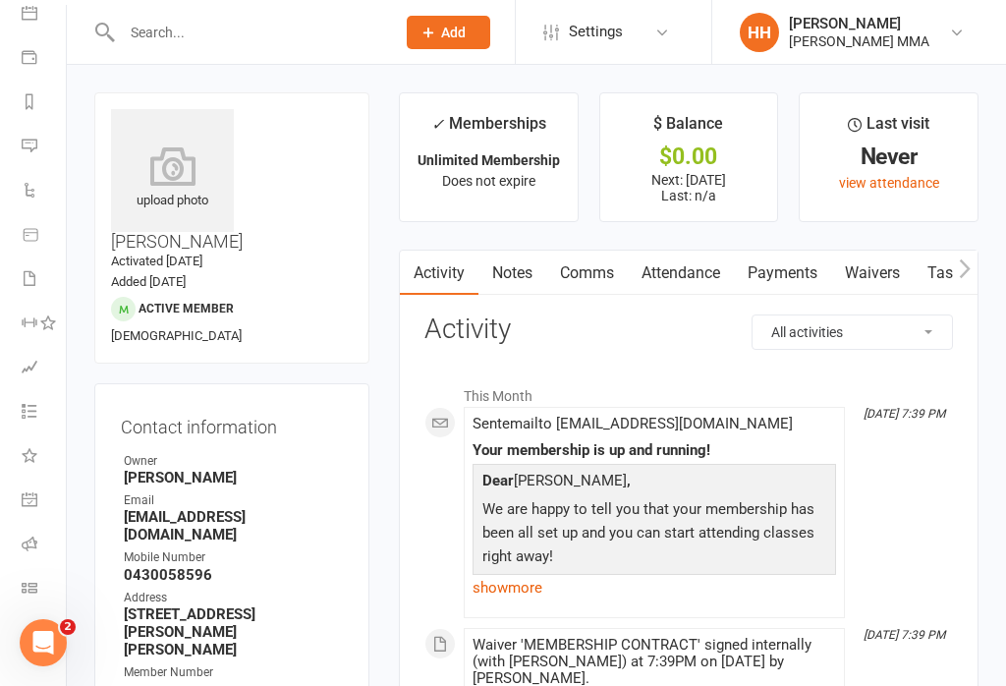
click at [34, 600] on link "Class check-in" at bounding box center [44, 590] width 44 height 44
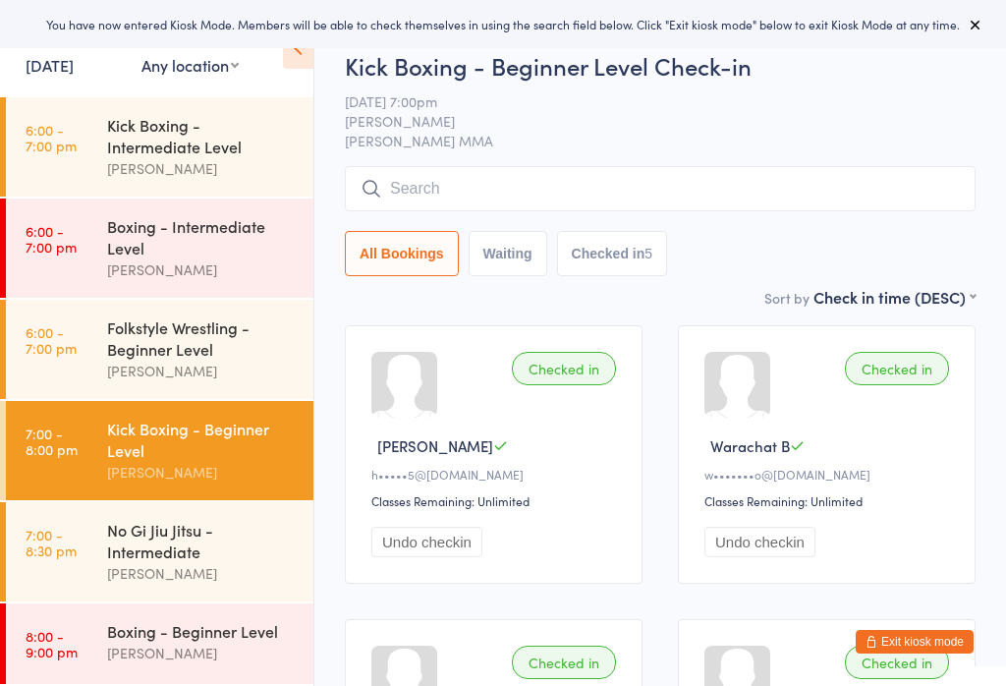
scroll to position [101, 0]
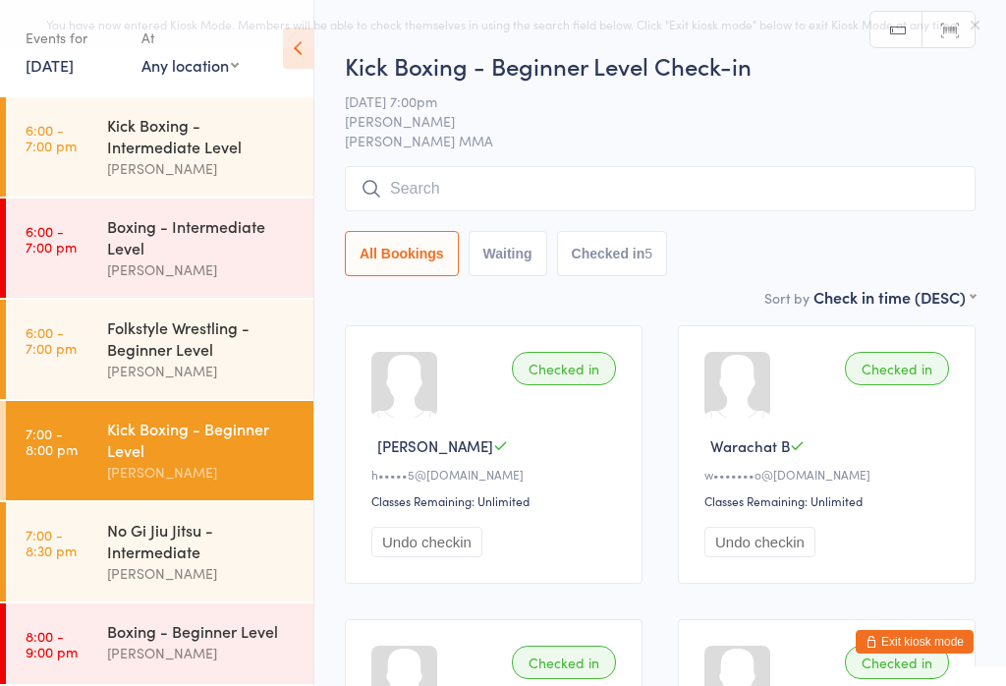
click at [147, 655] on div "[PERSON_NAME]" at bounding box center [202, 652] width 190 height 23
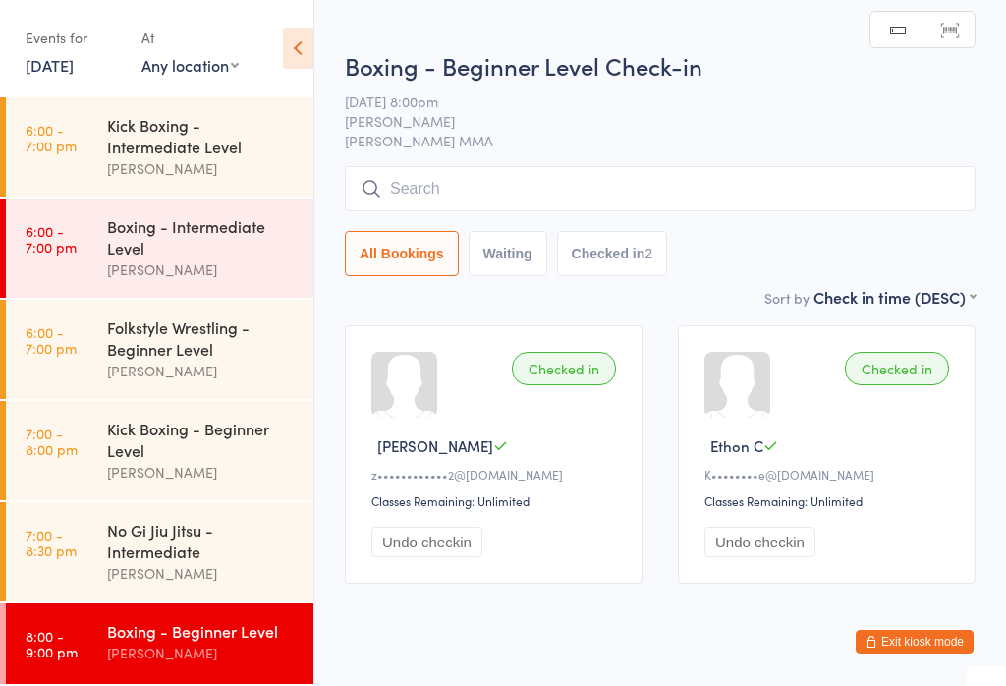
click at [791, 197] on input "search" at bounding box center [660, 188] width 631 height 45
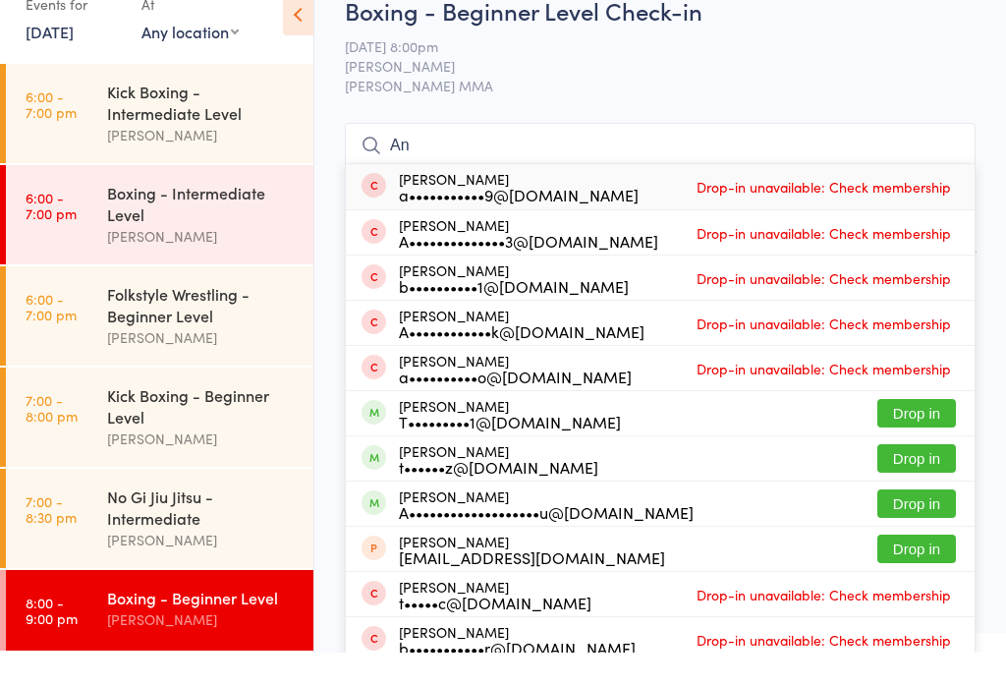
type input "A"
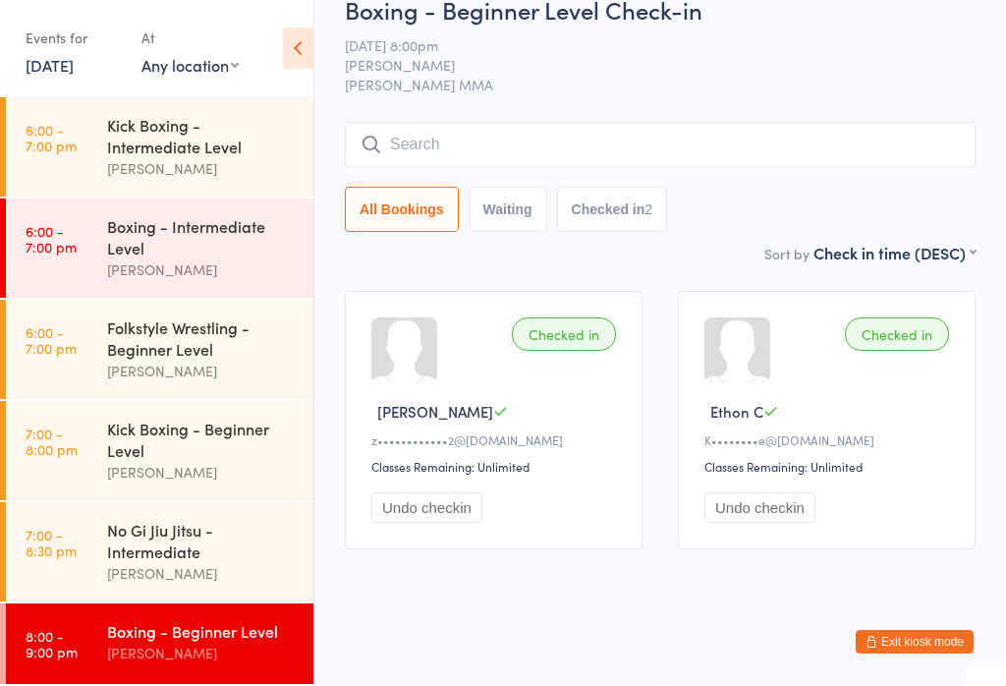
scroll to position [46, 0]
click at [632, 144] on input "search" at bounding box center [660, 144] width 631 height 45
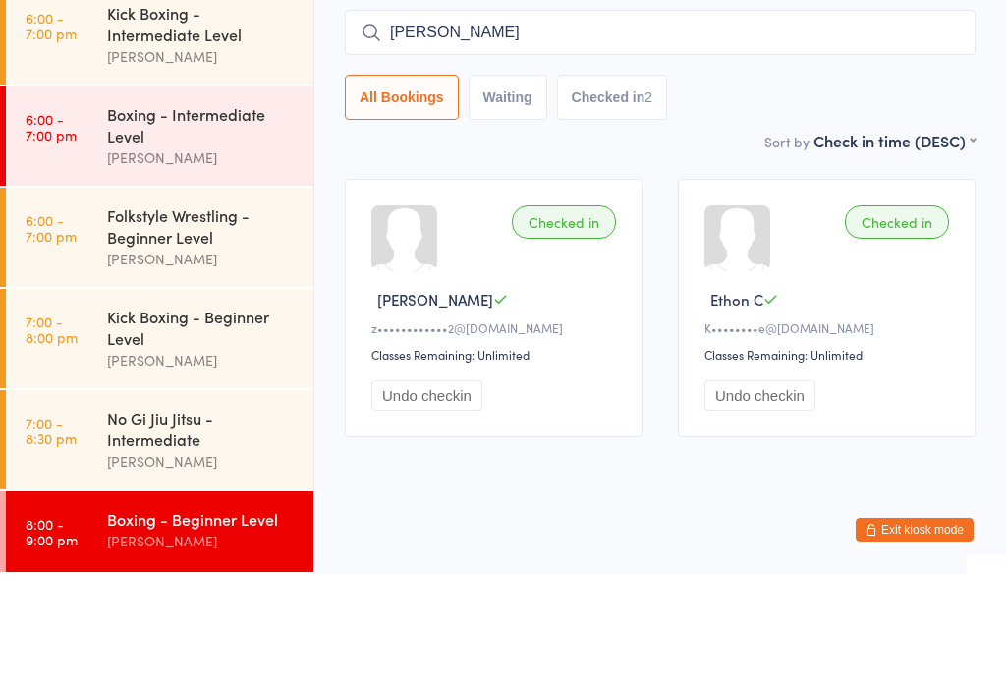
type input "Matthew tewater"
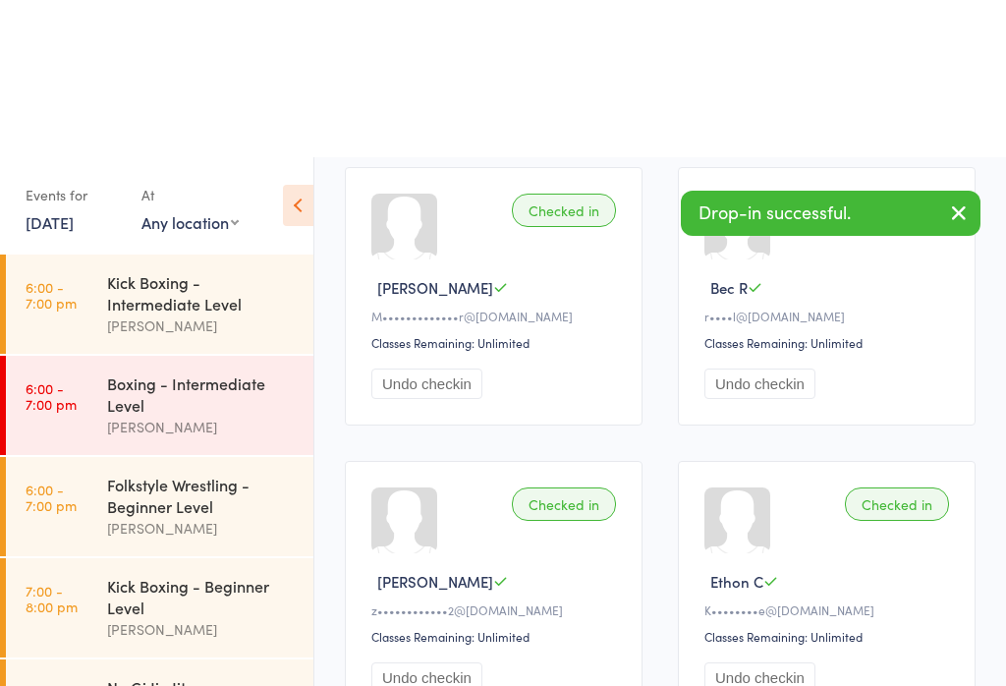
scroll to position [346, 0]
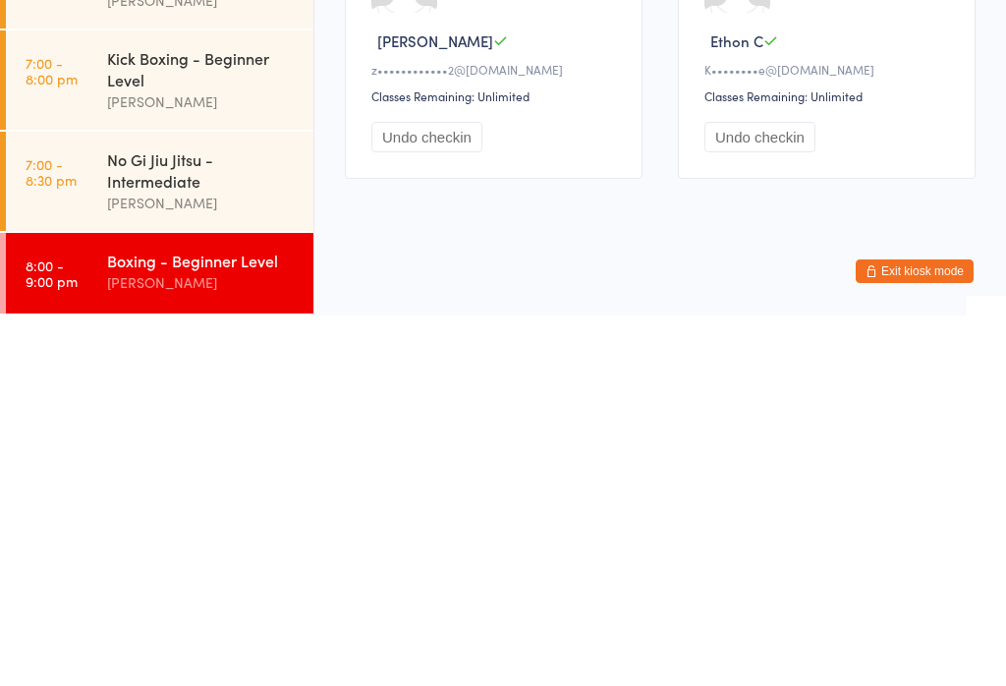
click at [233, 620] on div "Boxing - Beginner Level" at bounding box center [202, 631] width 190 height 22
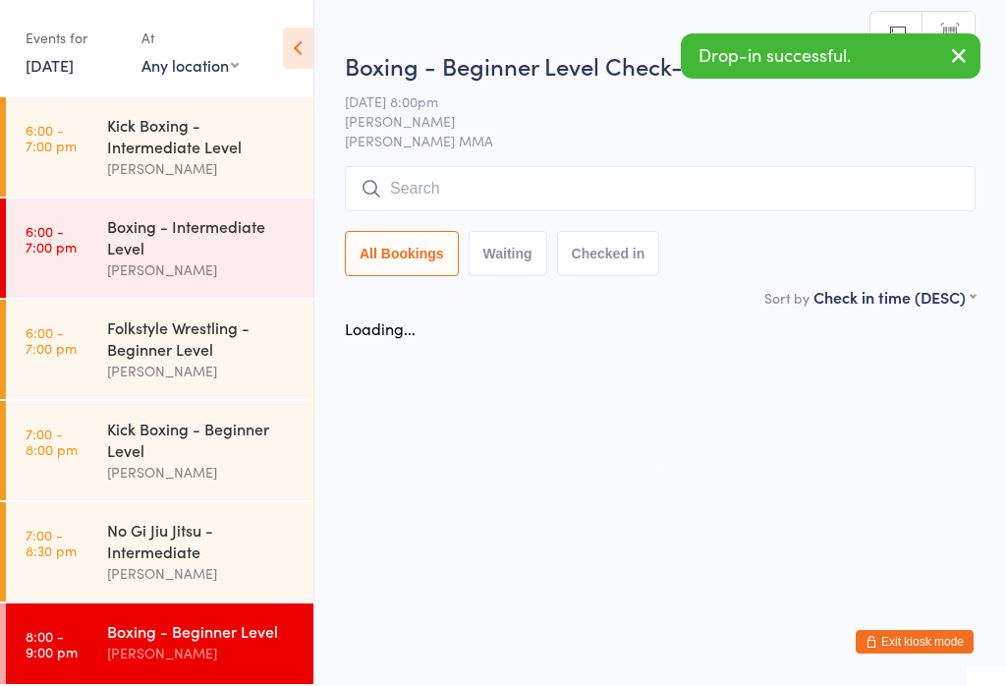
scroll to position [71, 0]
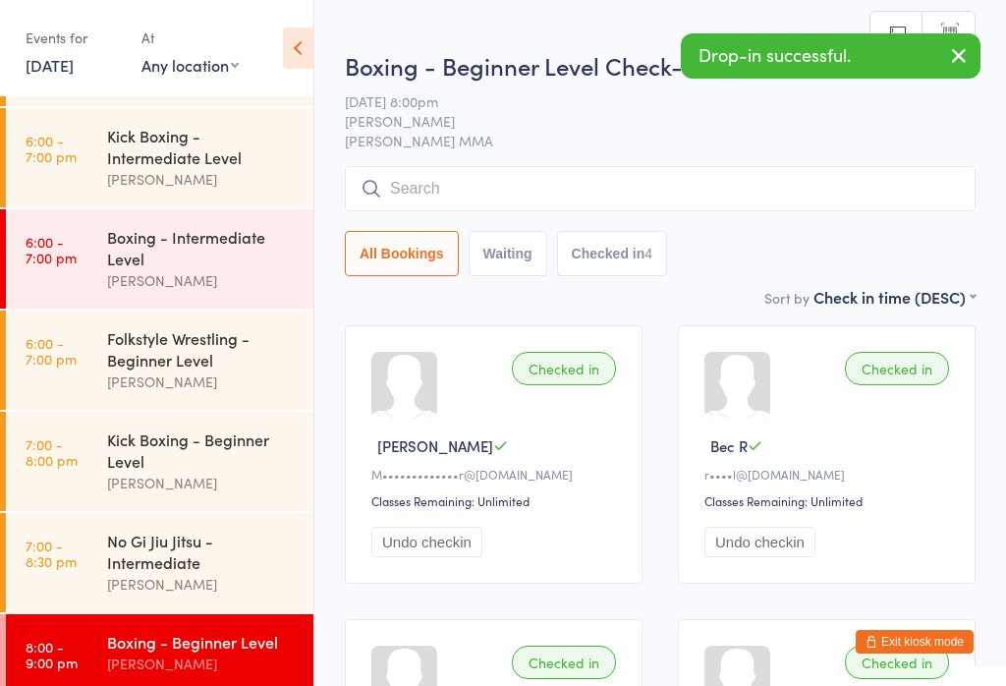
click at [593, 178] on input "search" at bounding box center [660, 188] width 631 height 45
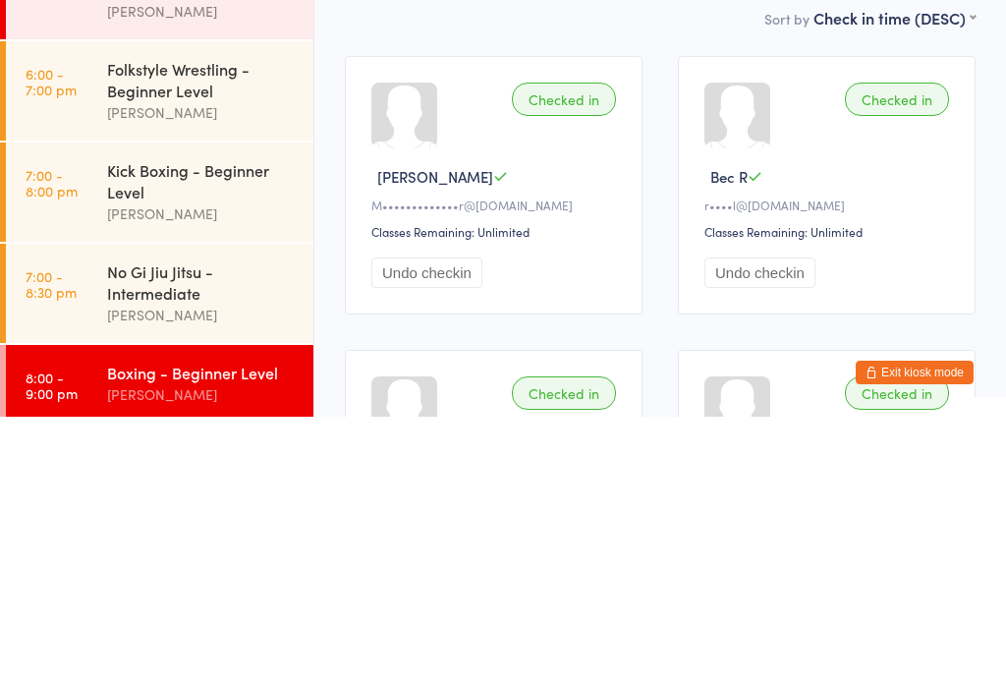
scroll to position [269, 0]
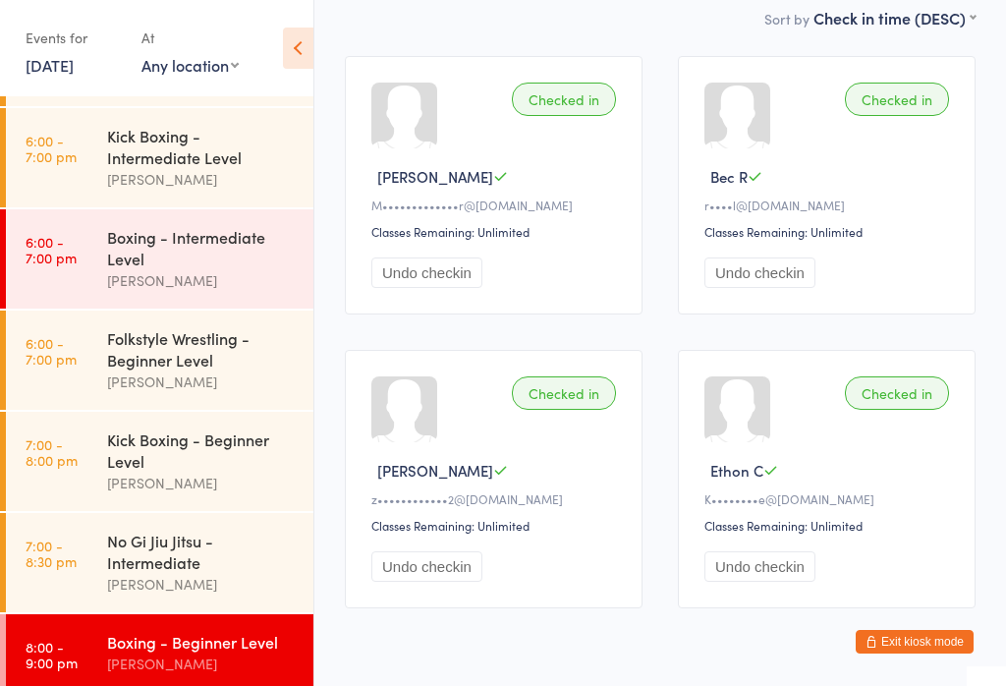
click at [935, 653] on button "Exit kiosk mode" at bounding box center [915, 642] width 118 height 24
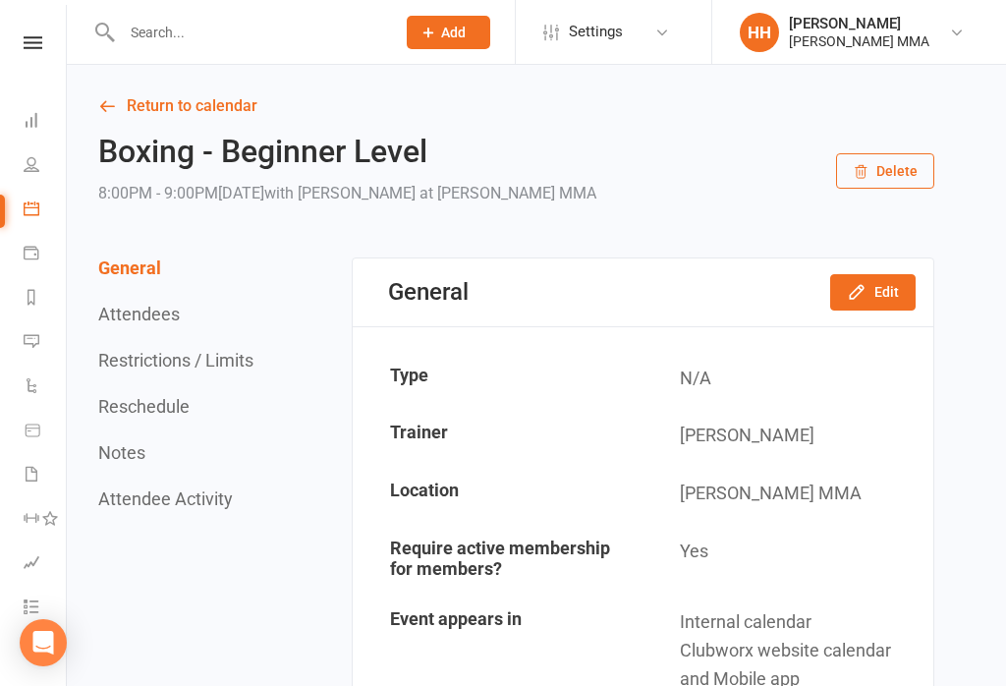
click at [465, 30] on span "Add" at bounding box center [453, 33] width 25 height 16
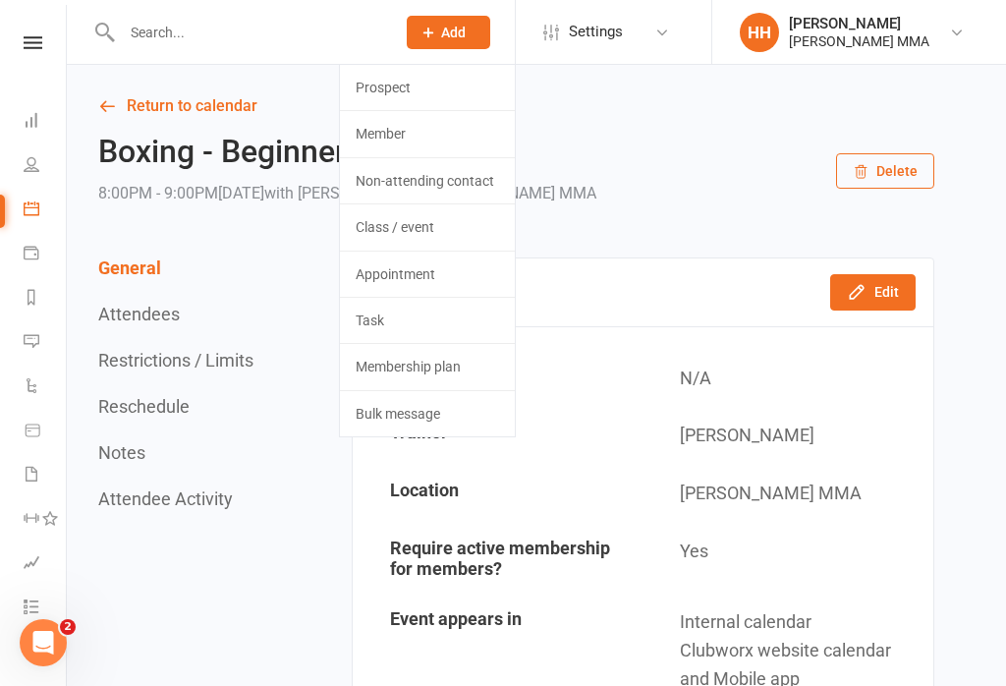
click at [461, 86] on link "Prospect" at bounding box center [427, 87] width 175 height 45
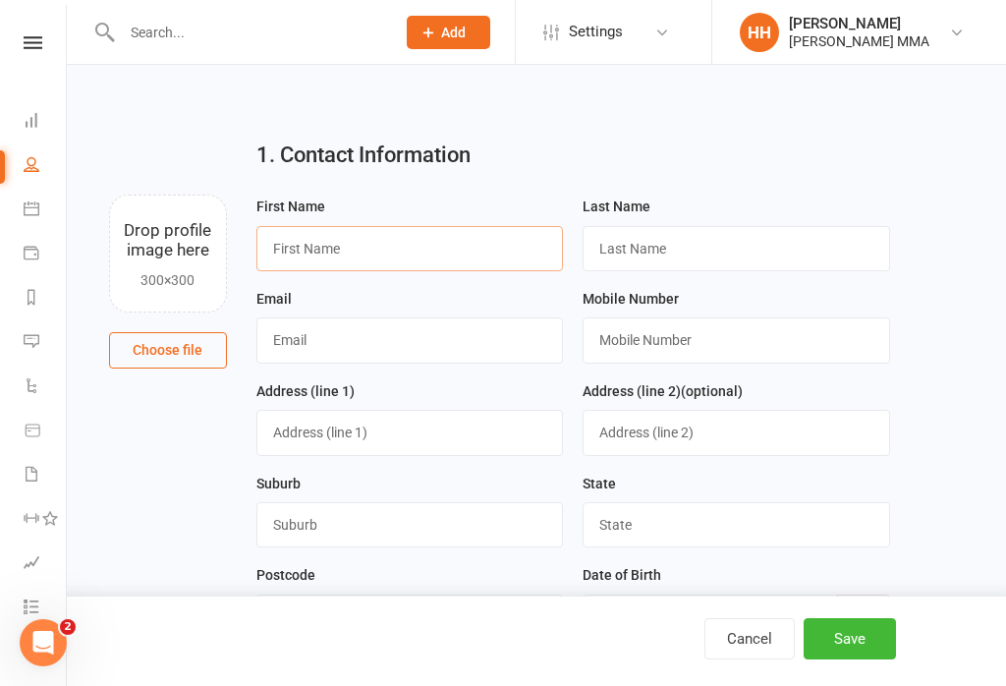
click at [309, 237] on input "text" at bounding box center [409, 248] width 307 height 45
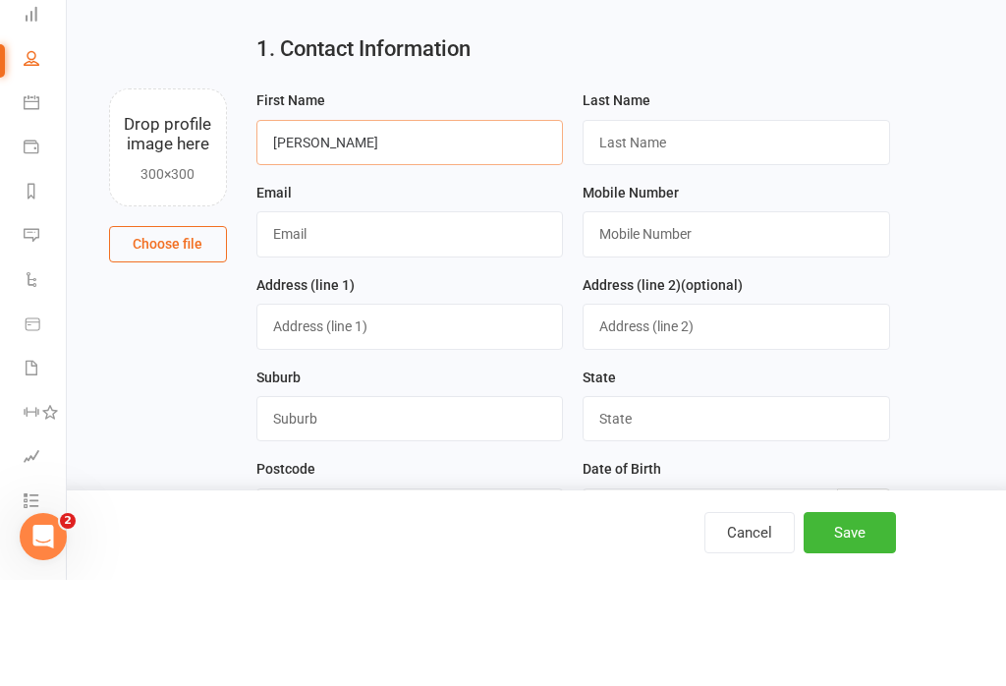
type input "Daniel"
click at [751, 226] on input "text" at bounding box center [735, 248] width 307 height 45
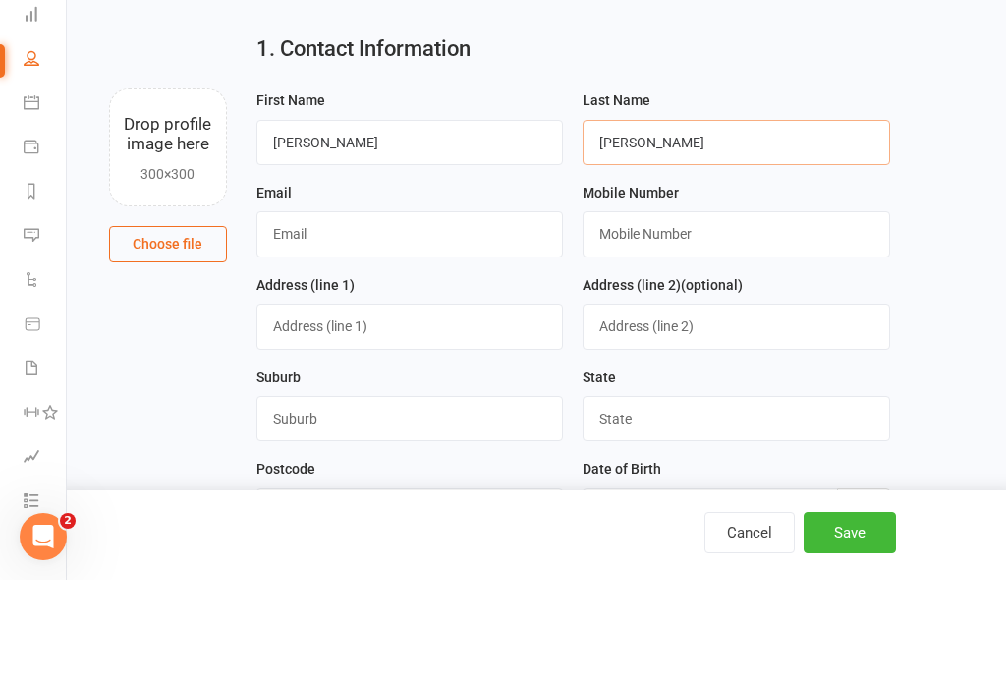
type input "Farrell"
click at [278, 317] on input "text" at bounding box center [409, 339] width 307 height 45
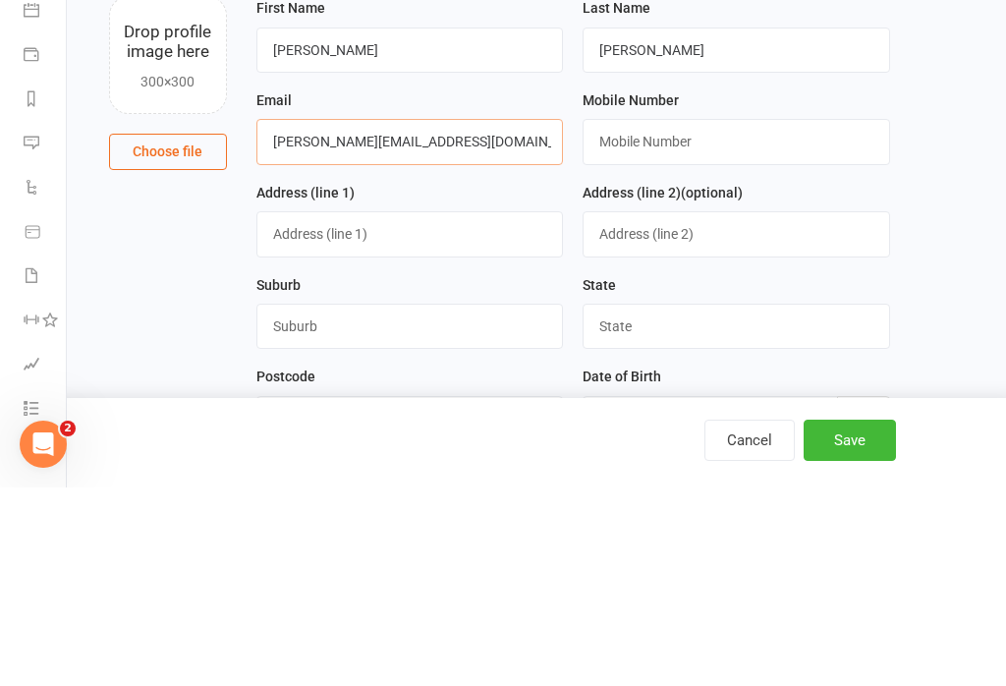
type input "Daniel.farrell108@gmail.com"
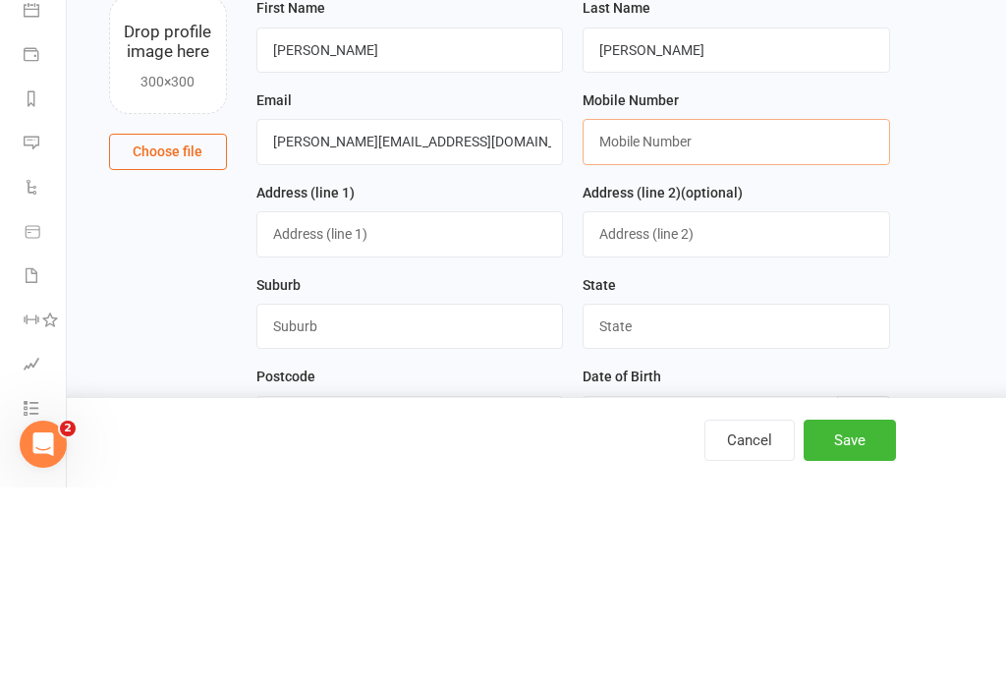
click at [832, 317] on input "text" at bounding box center [735, 339] width 307 height 45
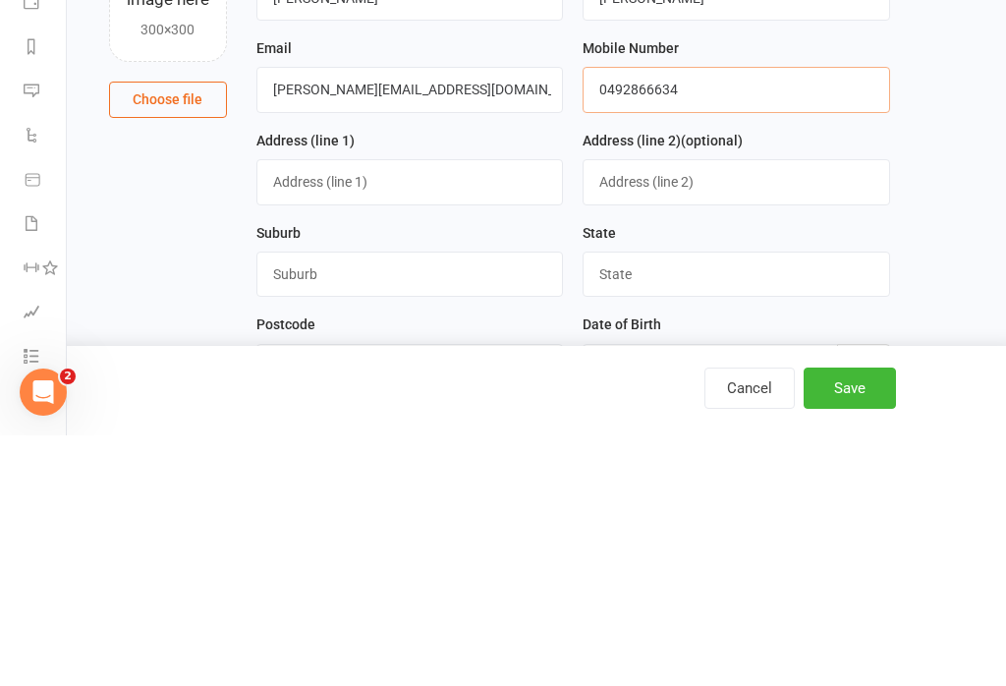
type input "0492866634"
click at [313, 410] on input "text" at bounding box center [409, 432] width 307 height 45
type input "1 woodrush court"
click at [305, 502] on input "text" at bounding box center [409, 524] width 307 height 45
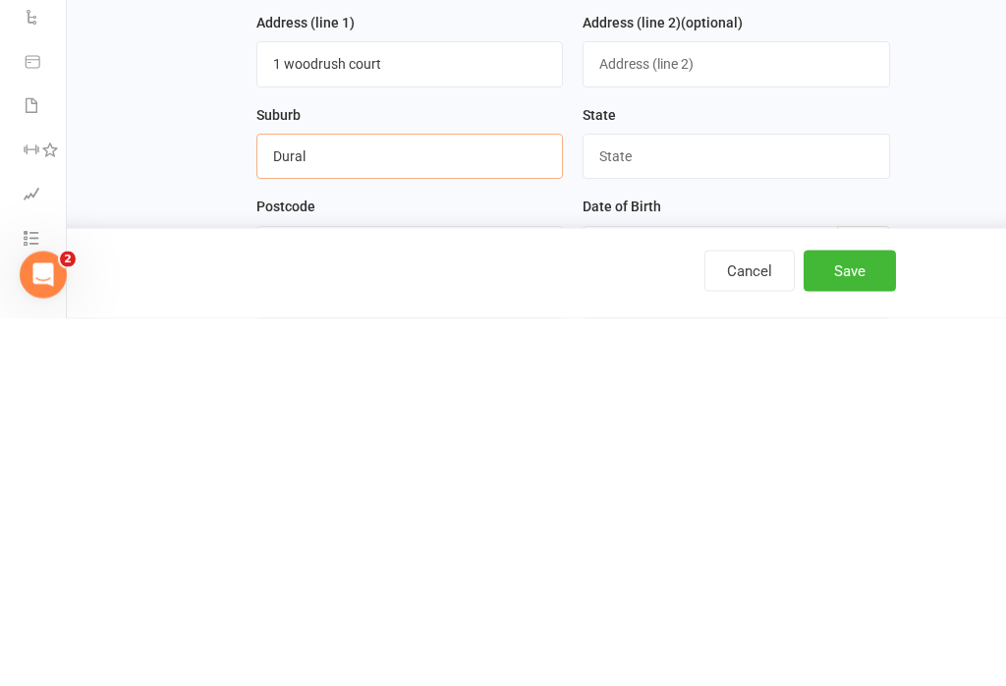
type input "Dural"
click at [822, 502] on input "text" at bounding box center [735, 524] width 307 height 45
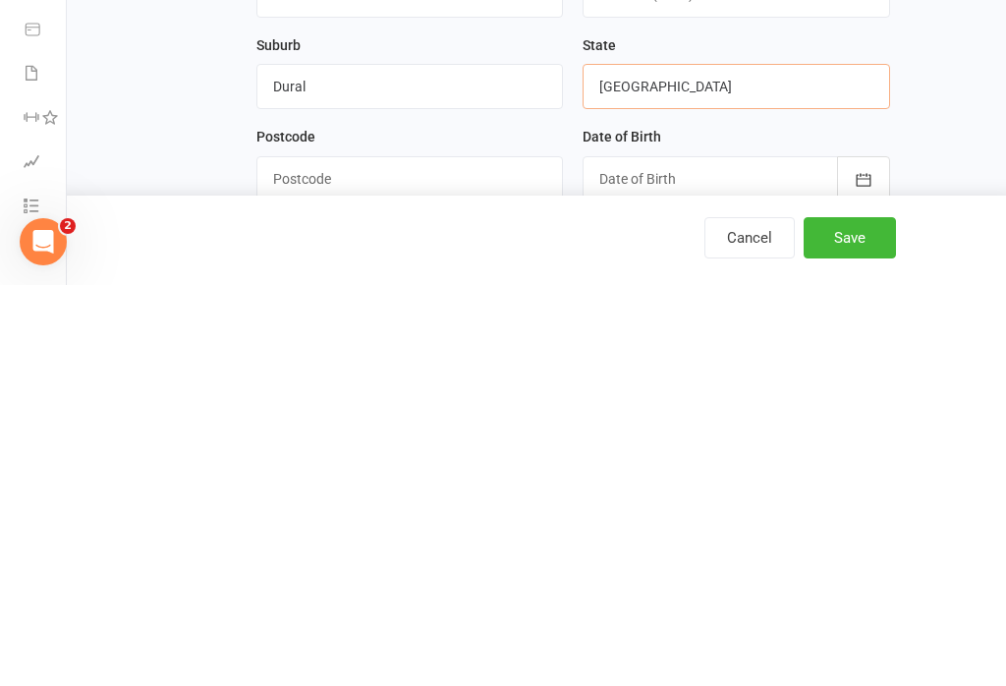
type input "NSW"
click at [293, 557] on input "text" at bounding box center [409, 579] width 307 height 45
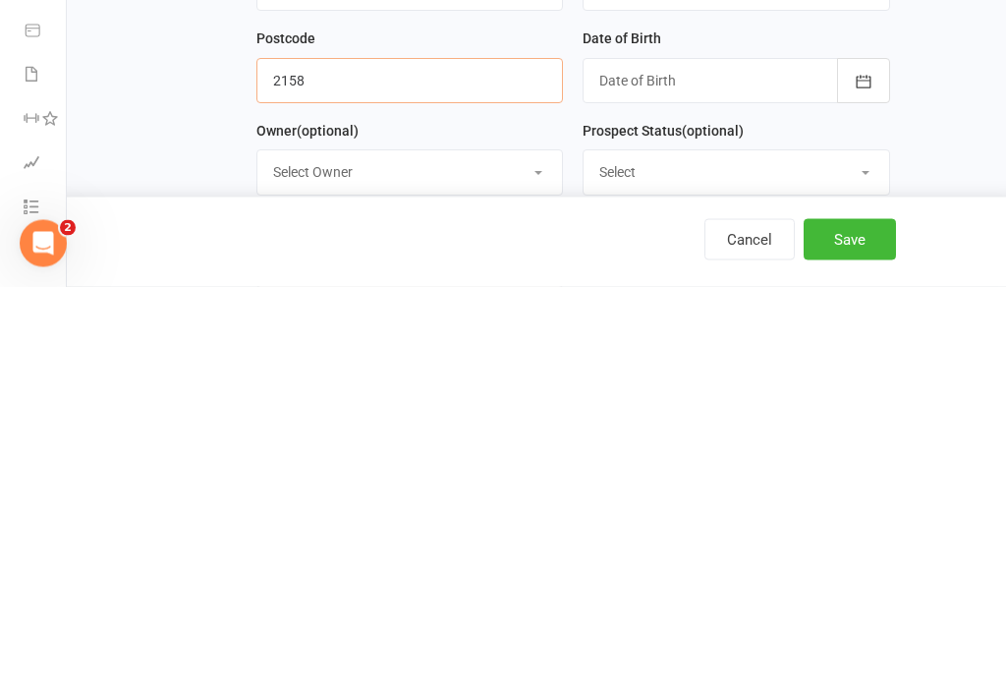
type input "2158"
click at [754, 458] on div at bounding box center [735, 480] width 307 height 45
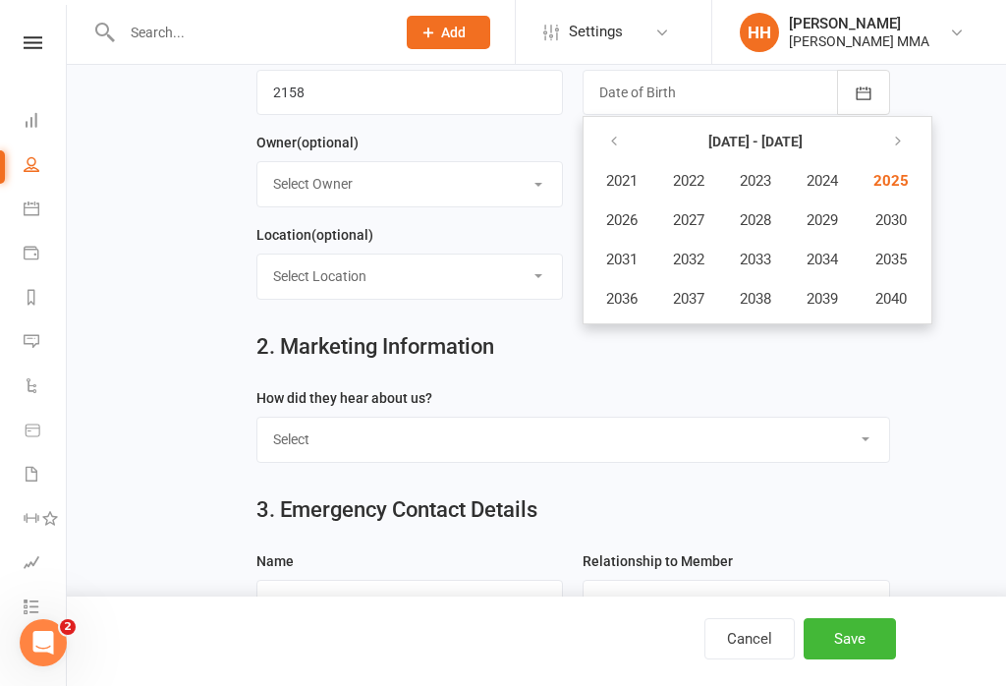
scroll to position [524, 0]
click at [596, 140] on button "button" at bounding box center [615, 142] width 42 height 35
click at [756, 204] on button "2008" at bounding box center [755, 219] width 65 height 37
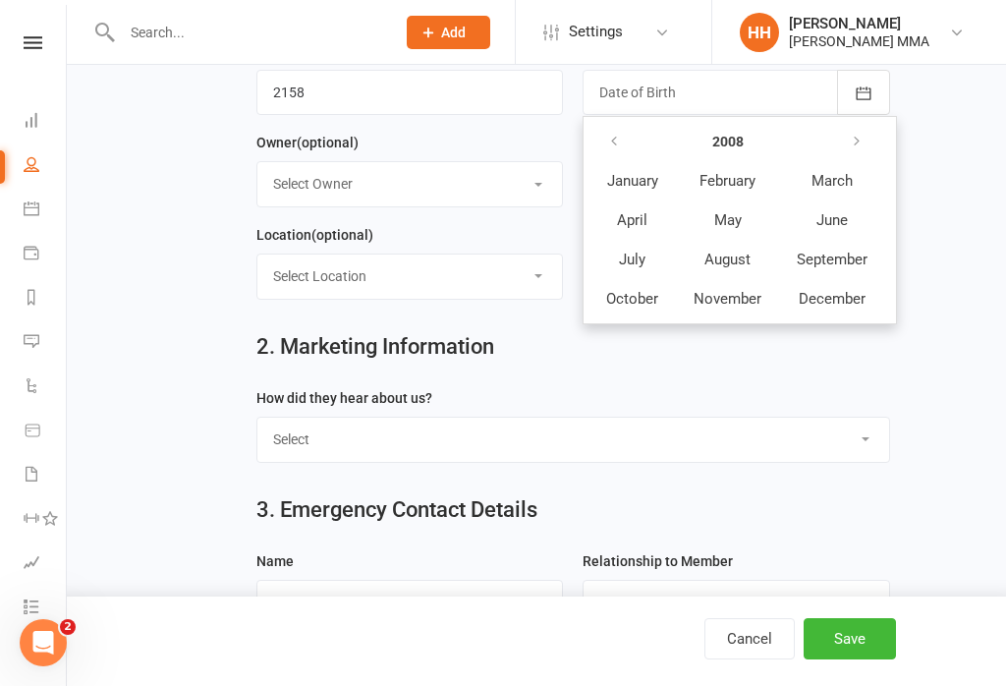
click at [646, 291] on span "October" at bounding box center [632, 299] width 52 height 18
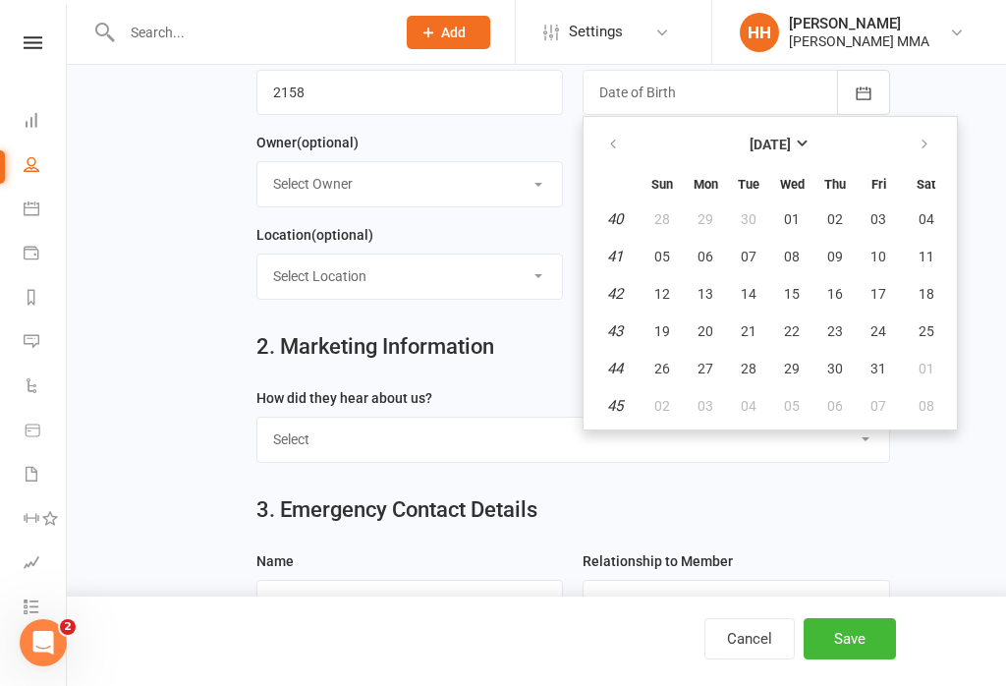
click at [873, 257] on span "10" at bounding box center [878, 257] width 16 height 16
type input "10 Oct 2008"
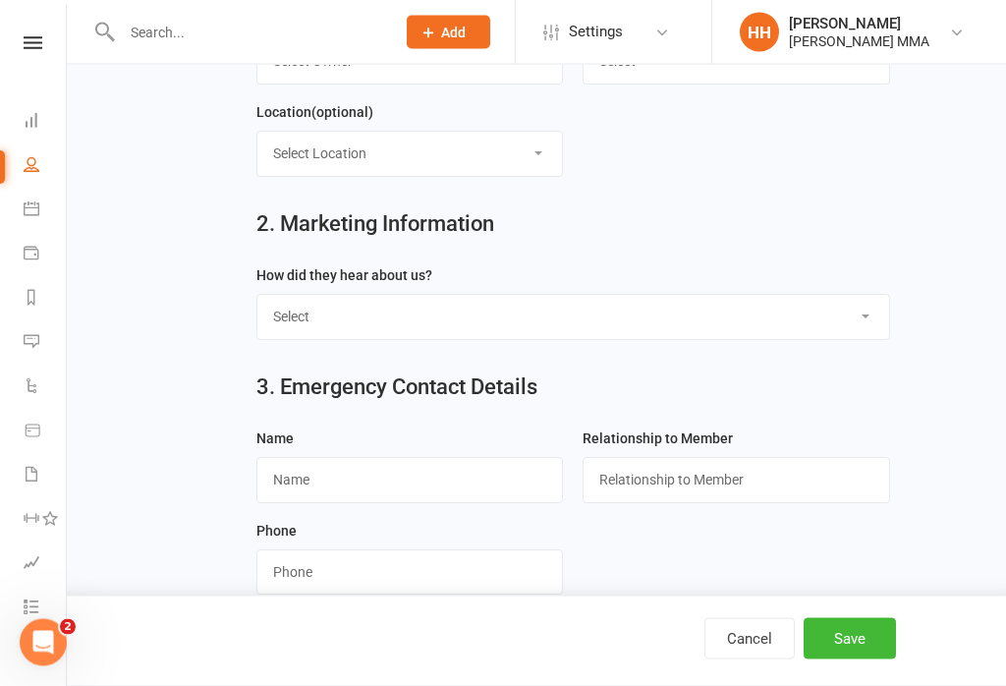
scroll to position [652, 0]
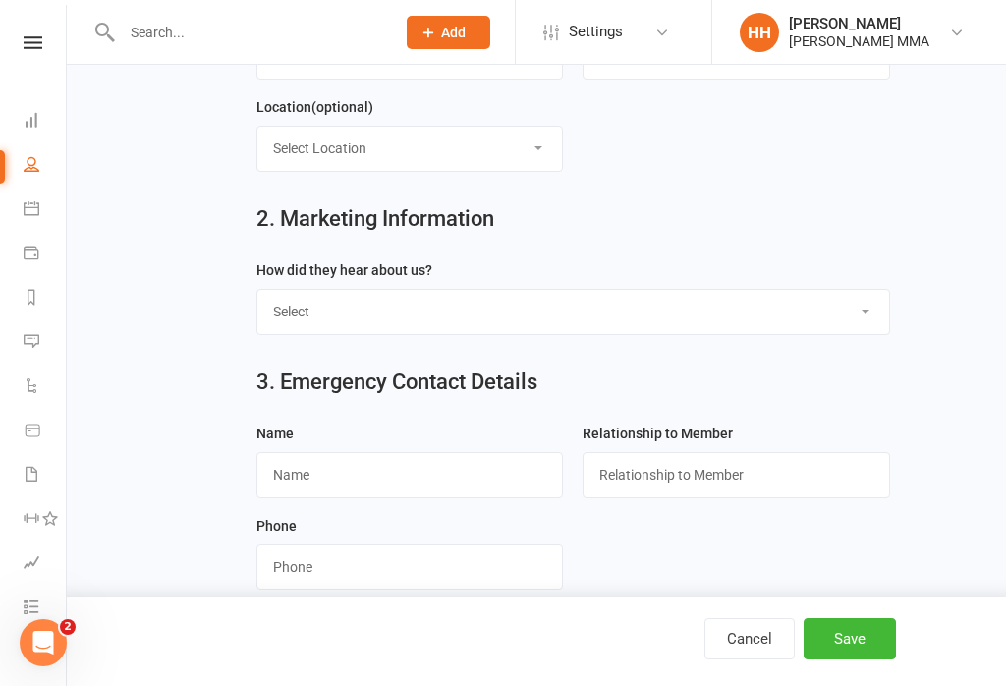
click at [837, 308] on select "Select Through A Friend Social Media Google Walk by" at bounding box center [573, 311] width 632 height 43
select select "Through A Friend"
click at [482, 480] on input "text" at bounding box center [409, 474] width 307 height 45
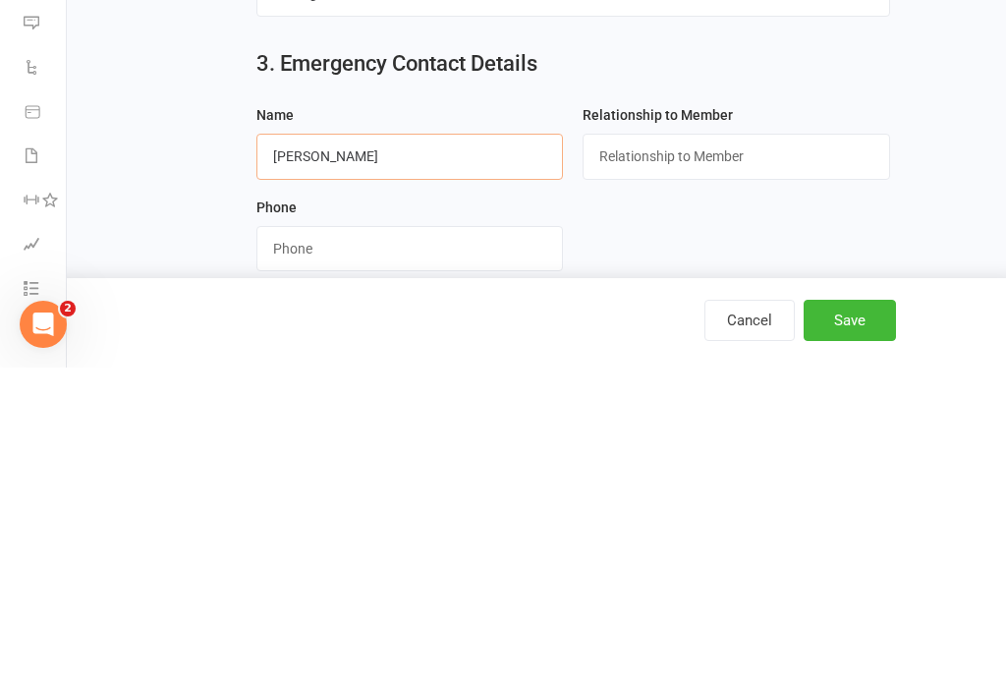
type input "Bree Farrell"
click at [799, 452] on input "text" at bounding box center [735, 474] width 307 height 45
type input "Mum"
click at [288, 544] on input "string" at bounding box center [409, 566] width 307 height 45
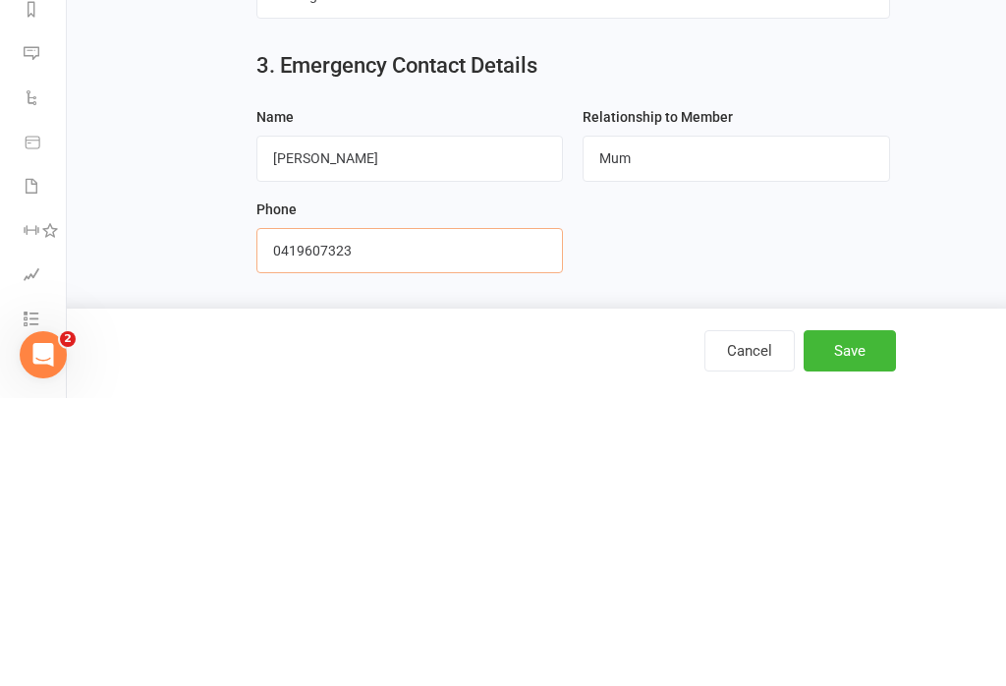
type input "0419607323"
click at [852, 618] on button "Save" at bounding box center [849, 638] width 92 height 41
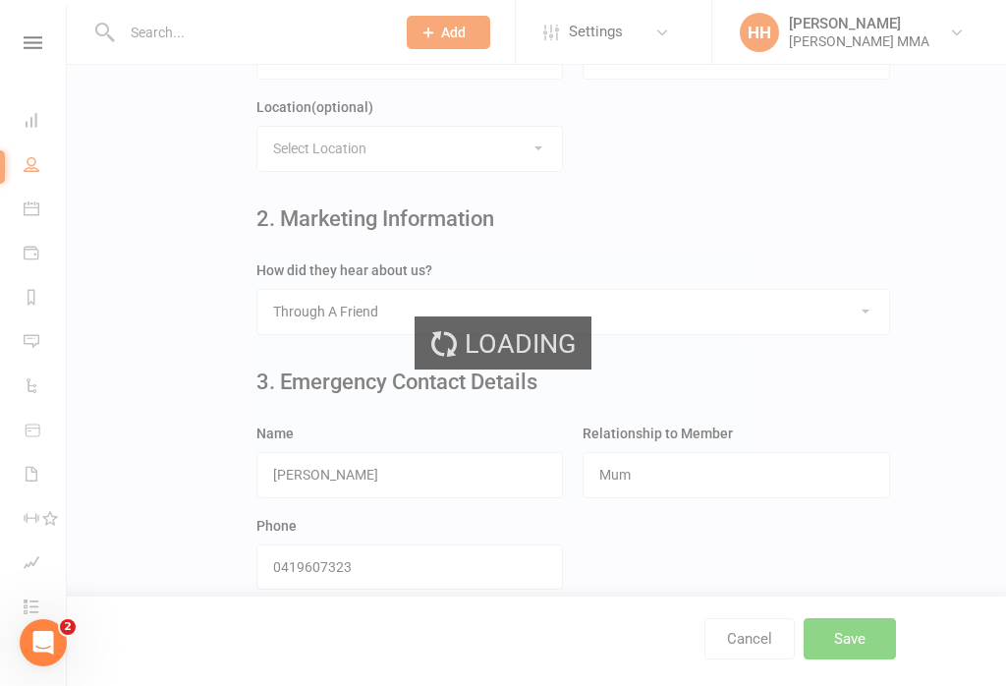
scroll to position [0, 0]
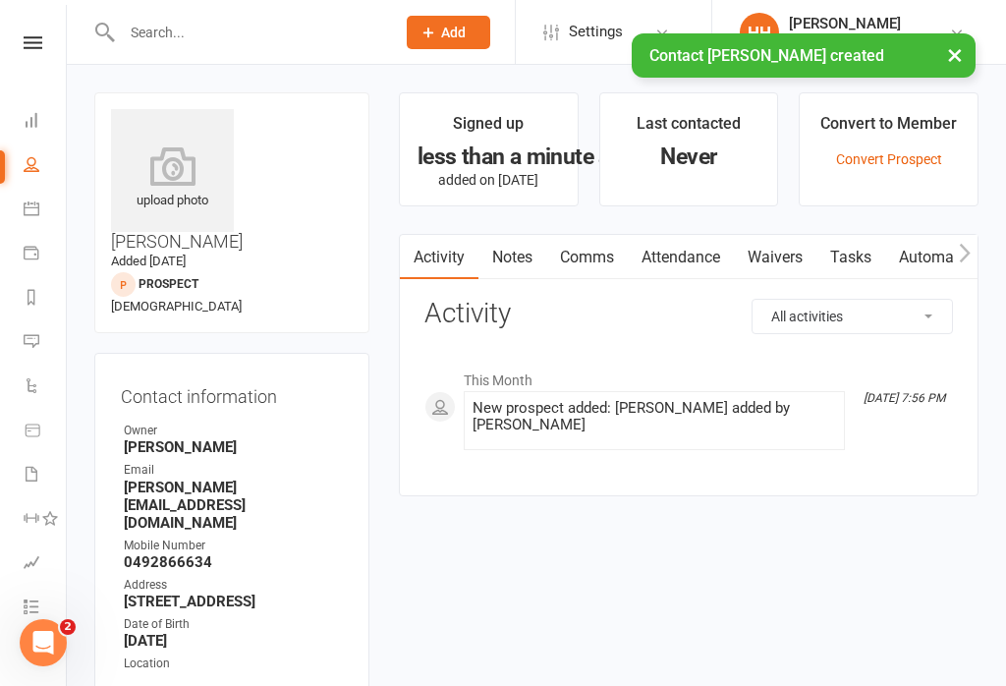
click at [801, 252] on link "Waivers" at bounding box center [775, 257] width 83 height 45
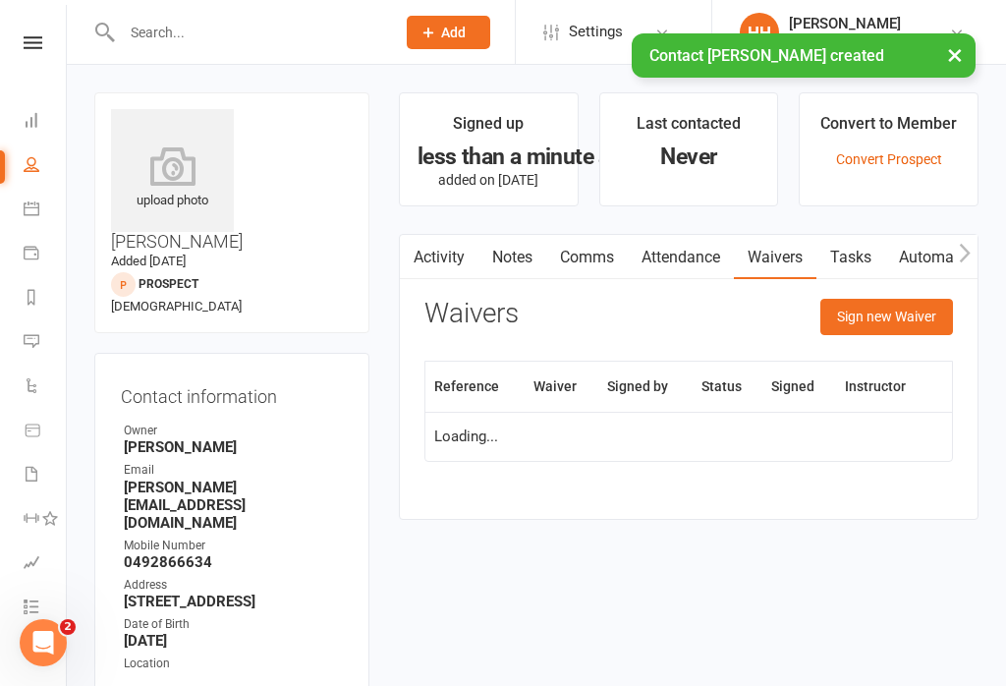
scroll to position [30, 0]
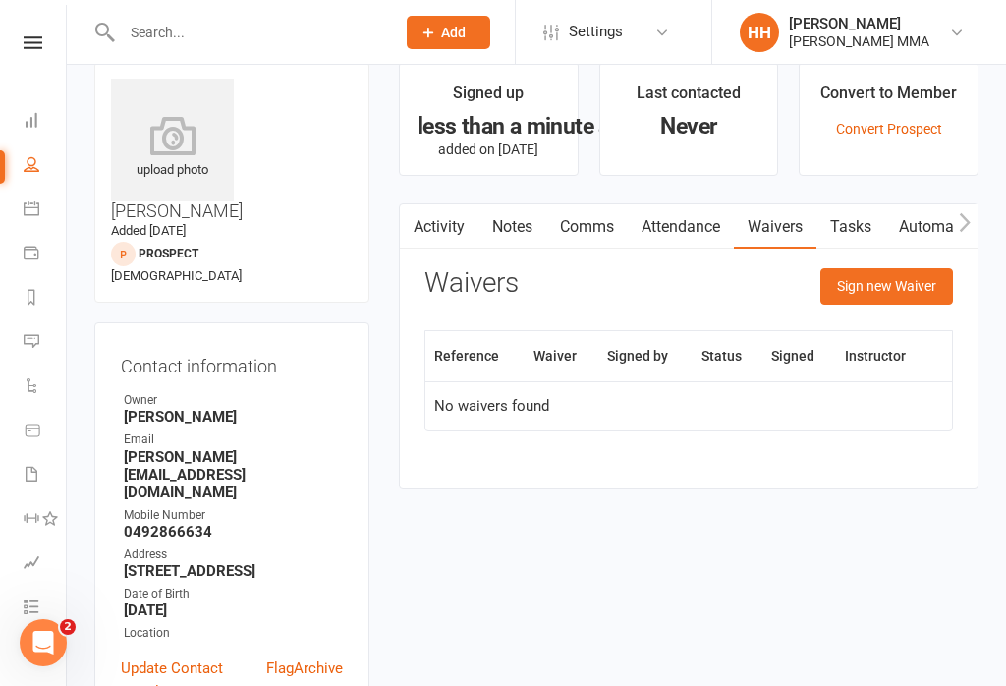
click at [493, 430] on div "Reference Waiver Signed by Status Signed Instructor No waivers found" at bounding box center [688, 394] width 528 height 129
click at [447, 243] on link "Activity" at bounding box center [439, 226] width 79 height 45
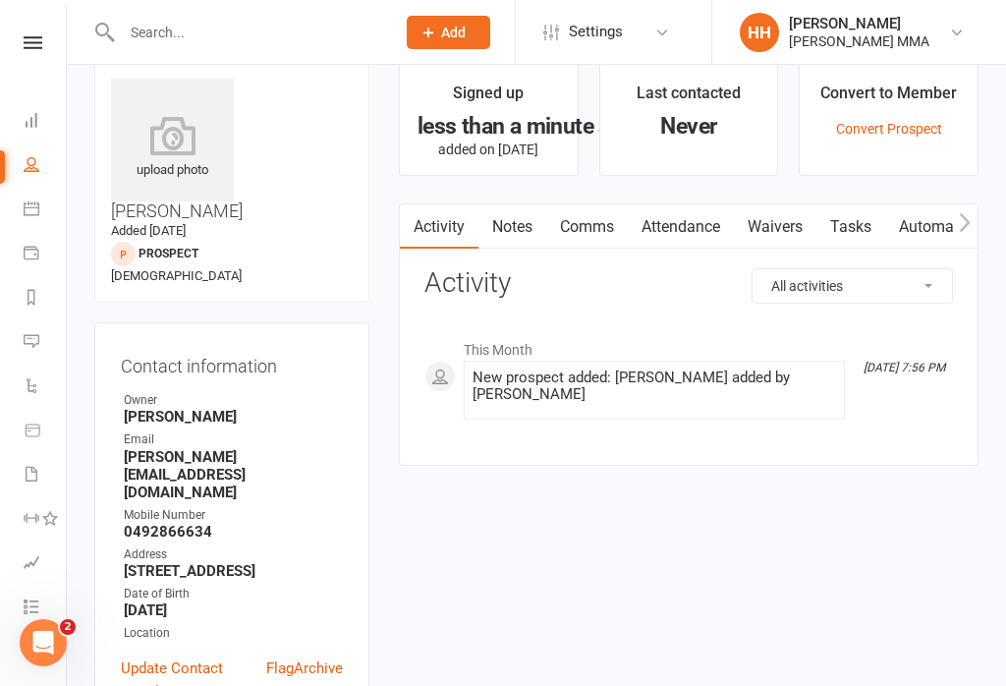
click at [748, 217] on link "Waivers" at bounding box center [775, 226] width 83 height 45
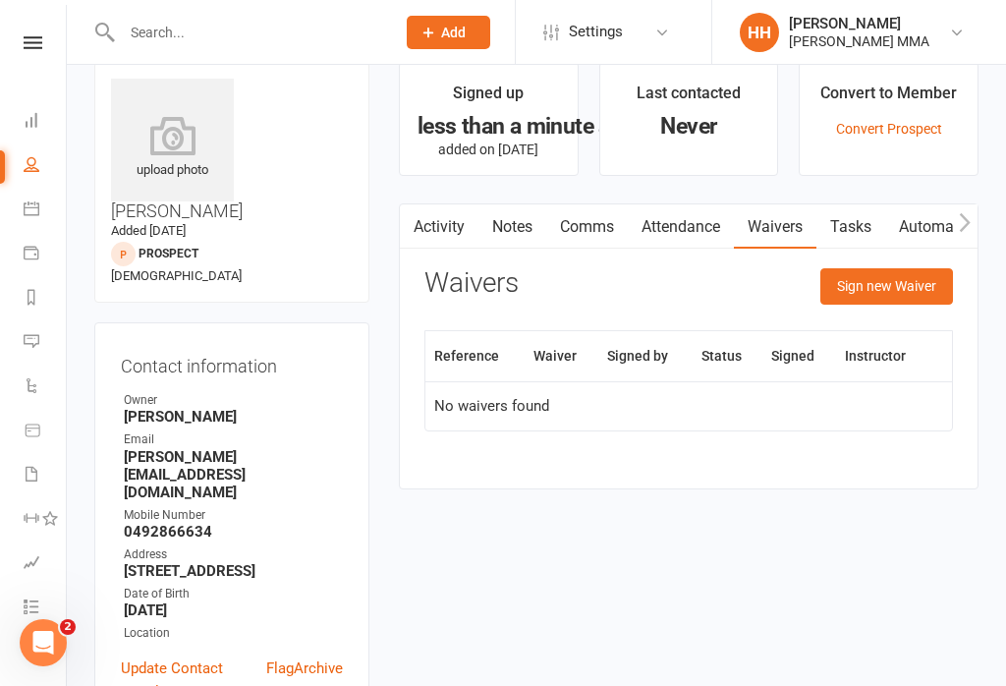
click at [434, 220] on link "Activity" at bounding box center [439, 226] width 79 height 45
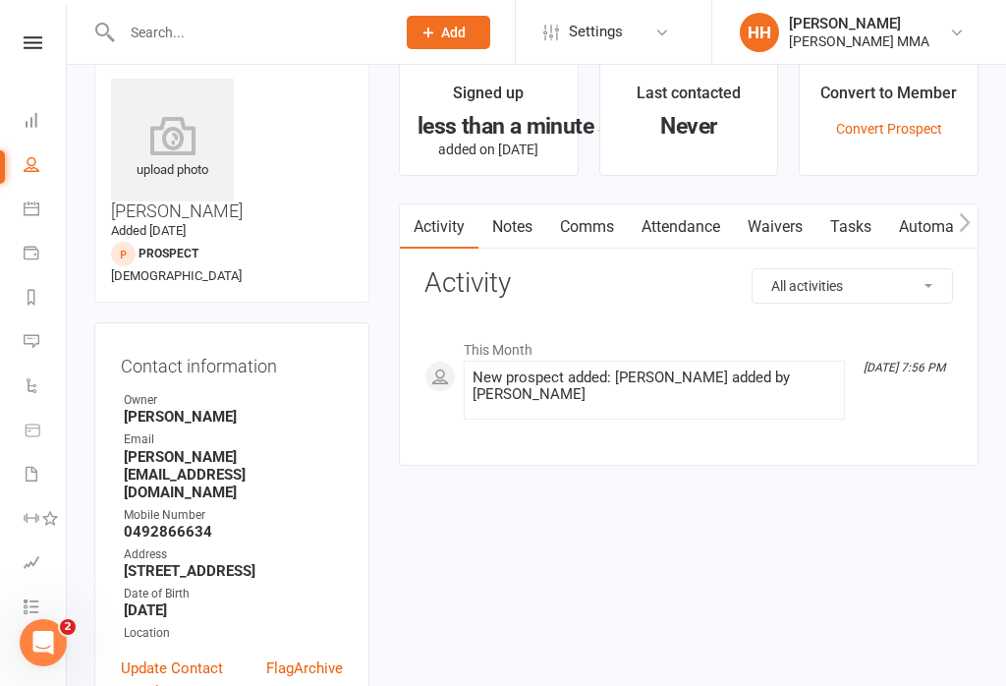
click at [766, 247] on link "Waivers" at bounding box center [775, 226] width 83 height 45
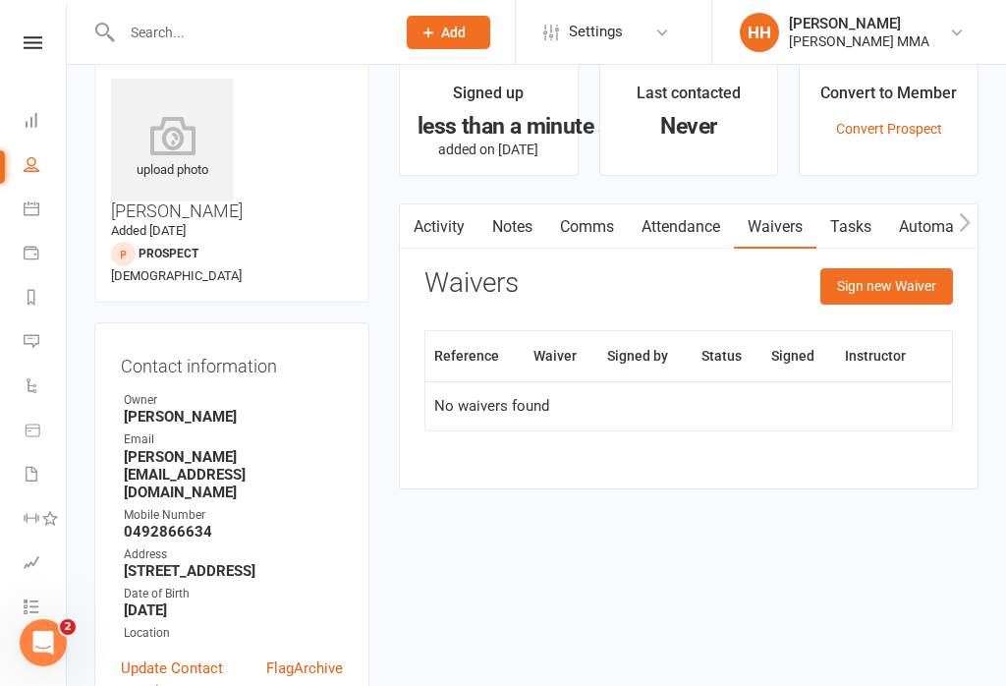
click at [467, 242] on link "Activity" at bounding box center [439, 226] width 79 height 45
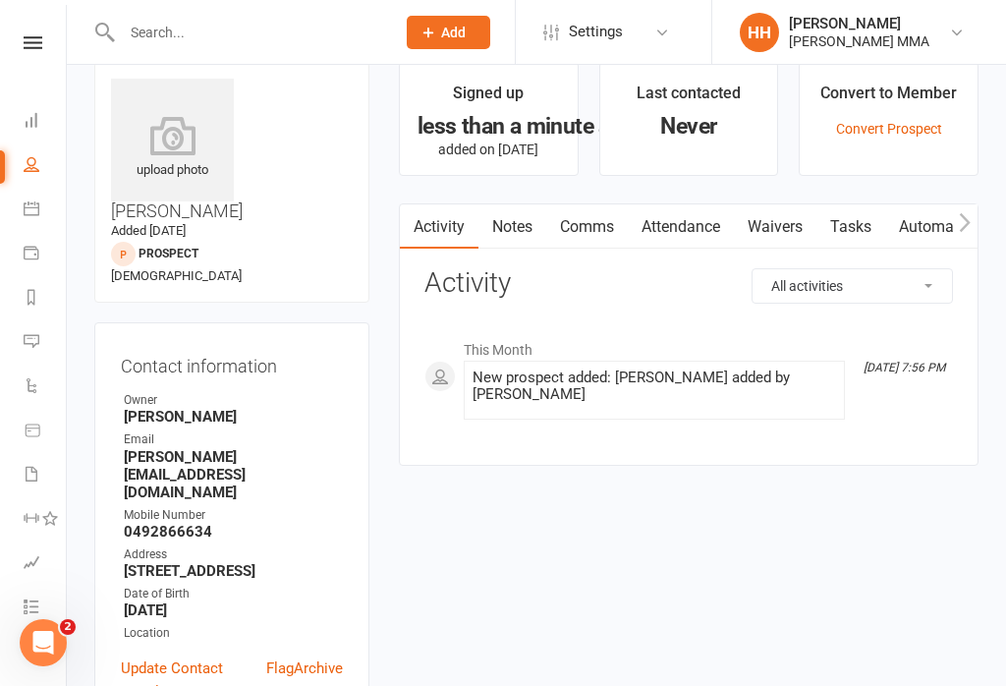
click at [709, 245] on link "Attendance" at bounding box center [681, 226] width 106 height 45
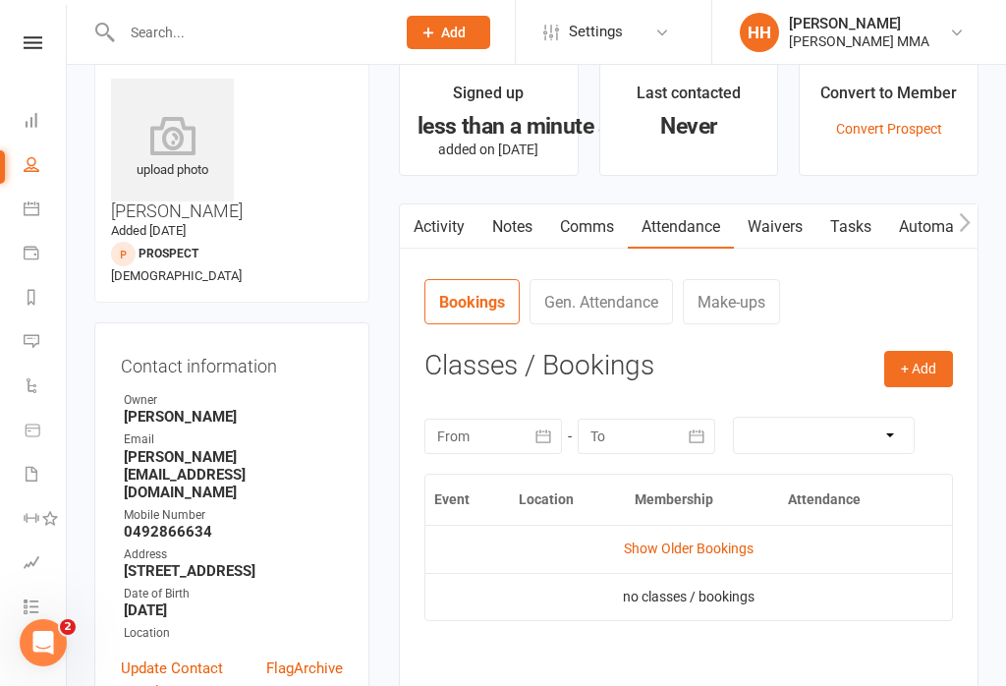
click at [768, 230] on link "Waivers" at bounding box center [775, 226] width 83 height 45
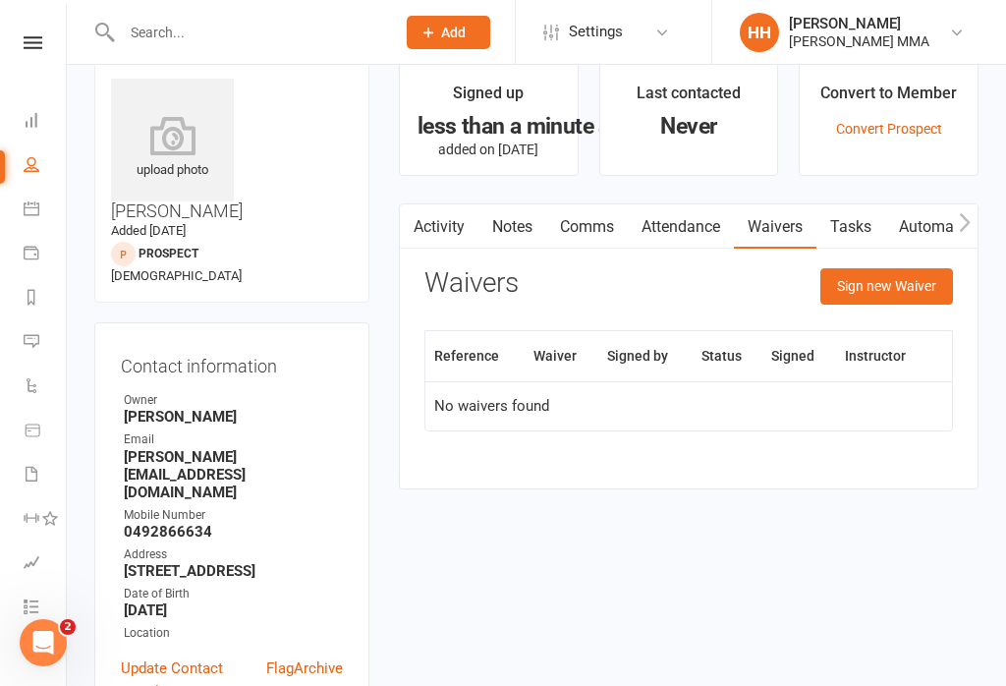
click at [178, 656] on link "Update Contact Details" at bounding box center [193, 679] width 145 height 47
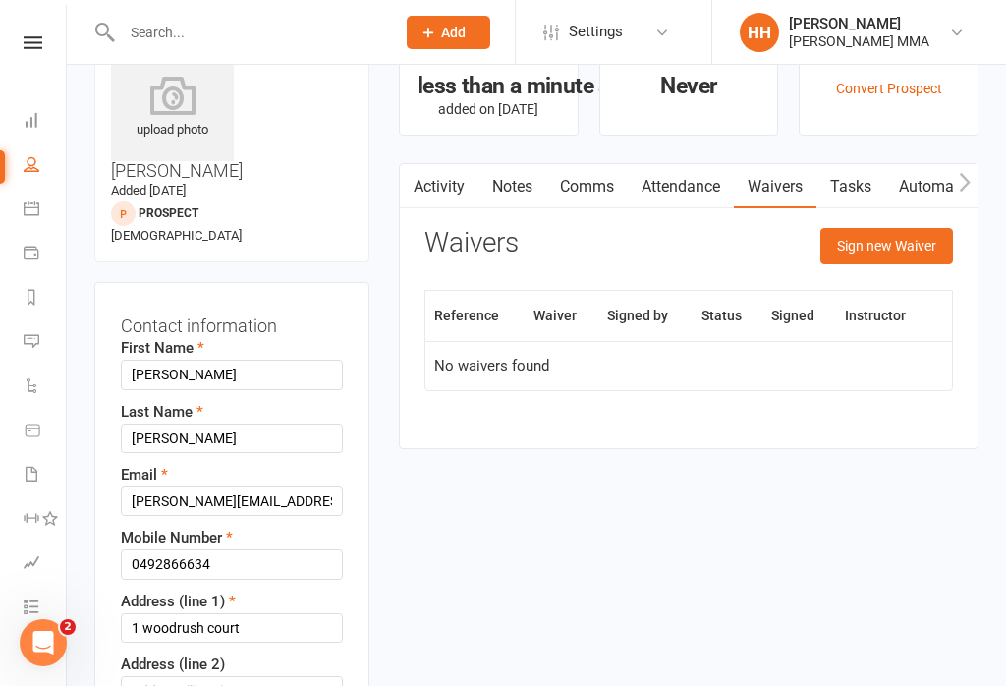
scroll to position [92, 0]
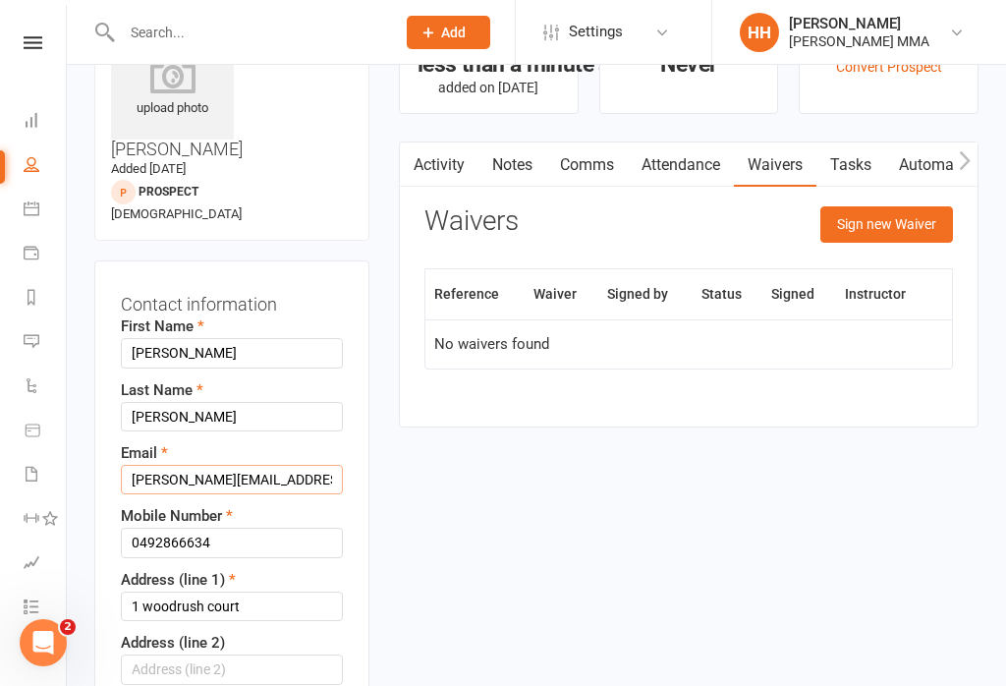
click at [334, 465] on input "Daniel.farrell108@gmail.com" at bounding box center [232, 479] width 222 height 29
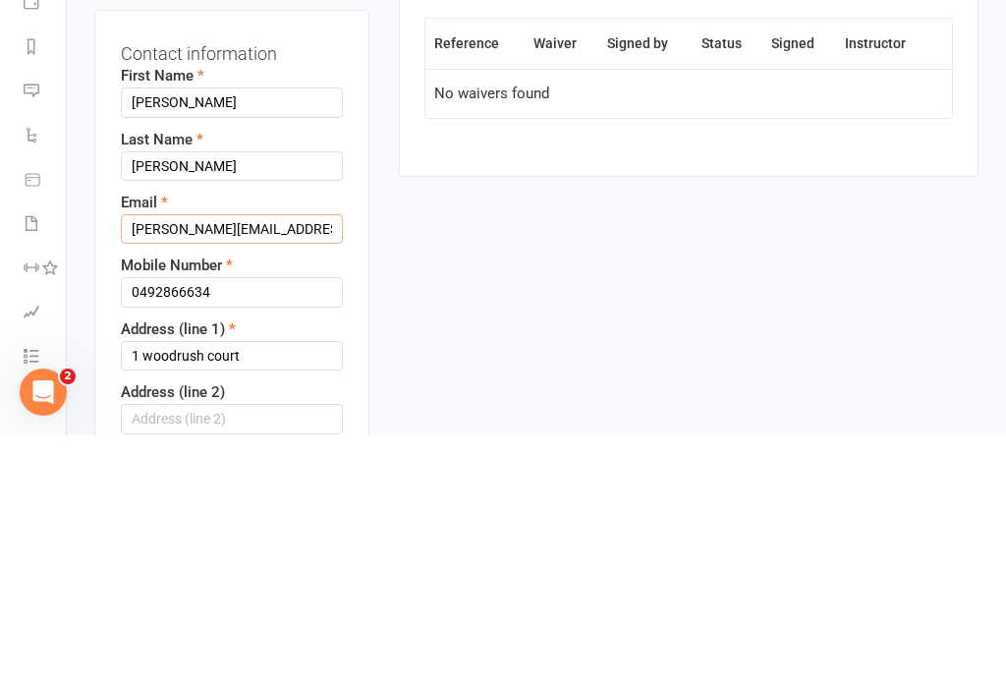
click at [298, 465] on input "Daniel.farrell108@gmail.com" at bounding box center [232, 479] width 222 height 29
click at [308, 465] on input "Daniel.farrell108@gmail.com" at bounding box center [232, 479] width 222 height 29
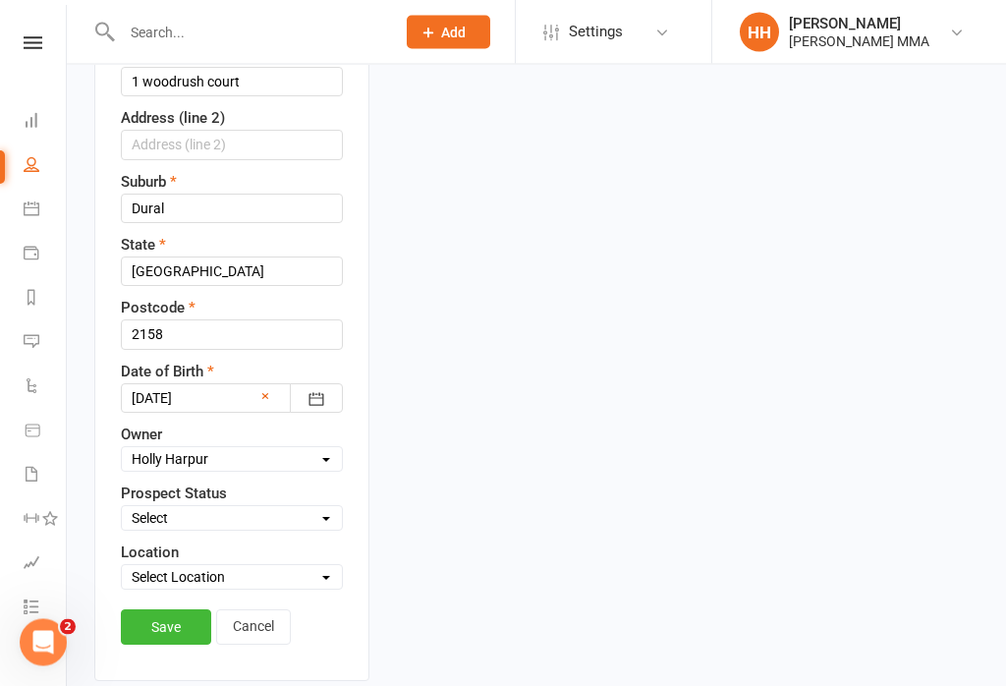
scroll to position [618, 0]
type input "Bluithle@hotmail.com"
click at [192, 608] on link "Save" at bounding box center [166, 625] width 90 height 35
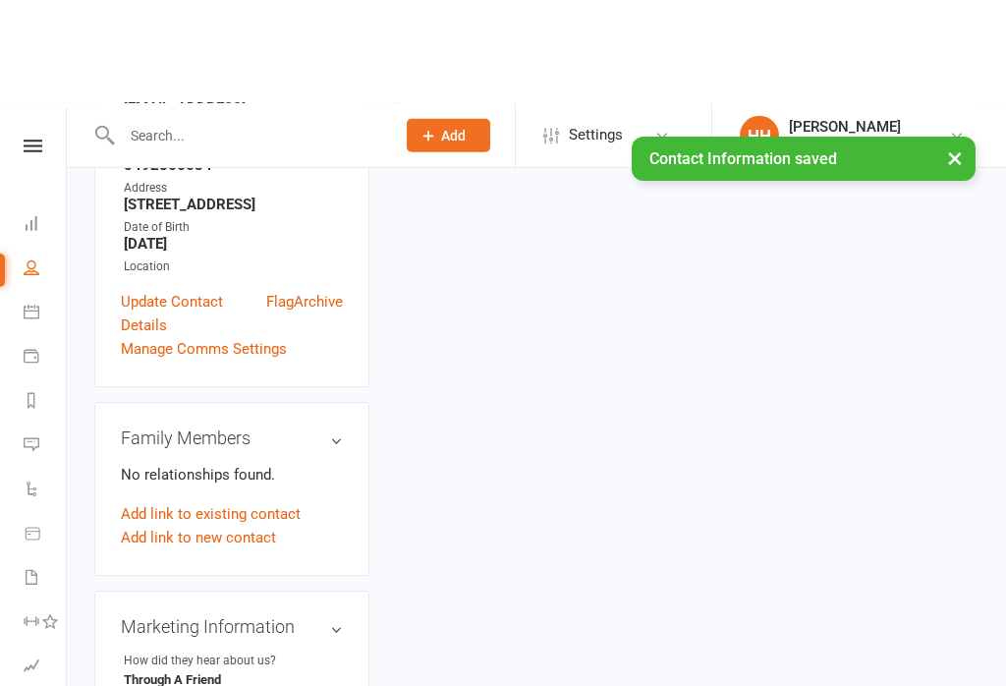
scroll to position [0, 0]
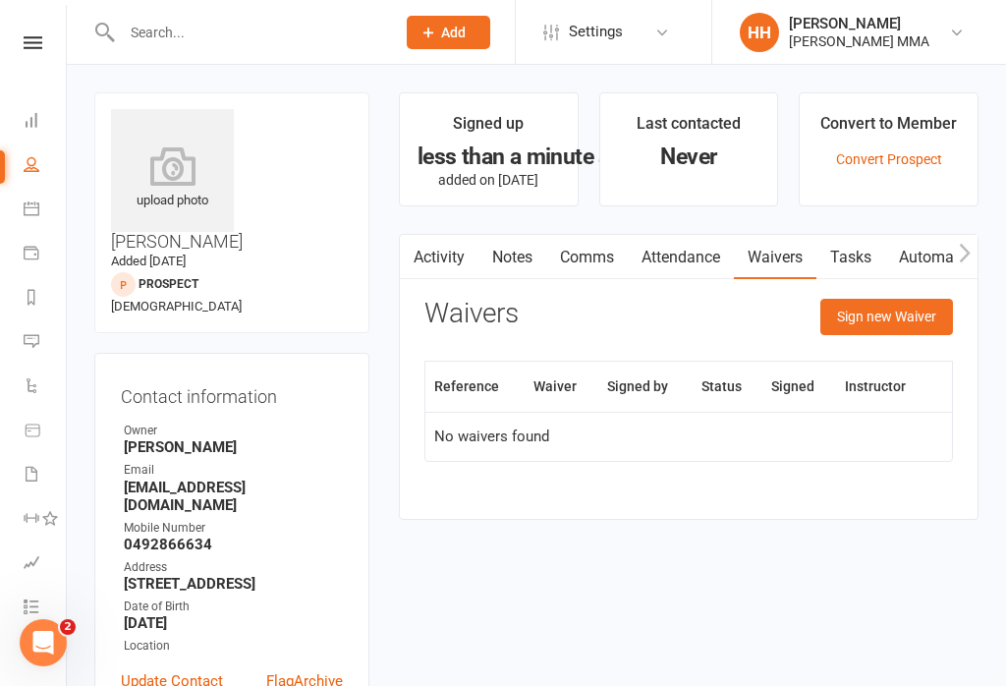
click at [913, 332] on button "Sign new Waiver" at bounding box center [886, 316] width 133 height 35
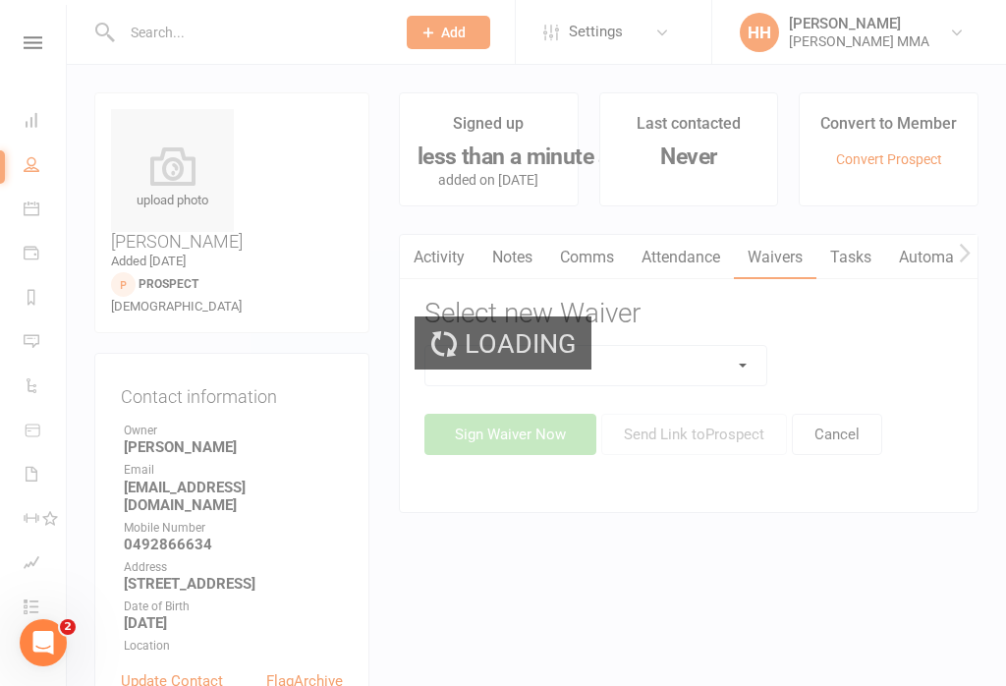
click at [747, 376] on select at bounding box center [595, 365] width 341 height 39
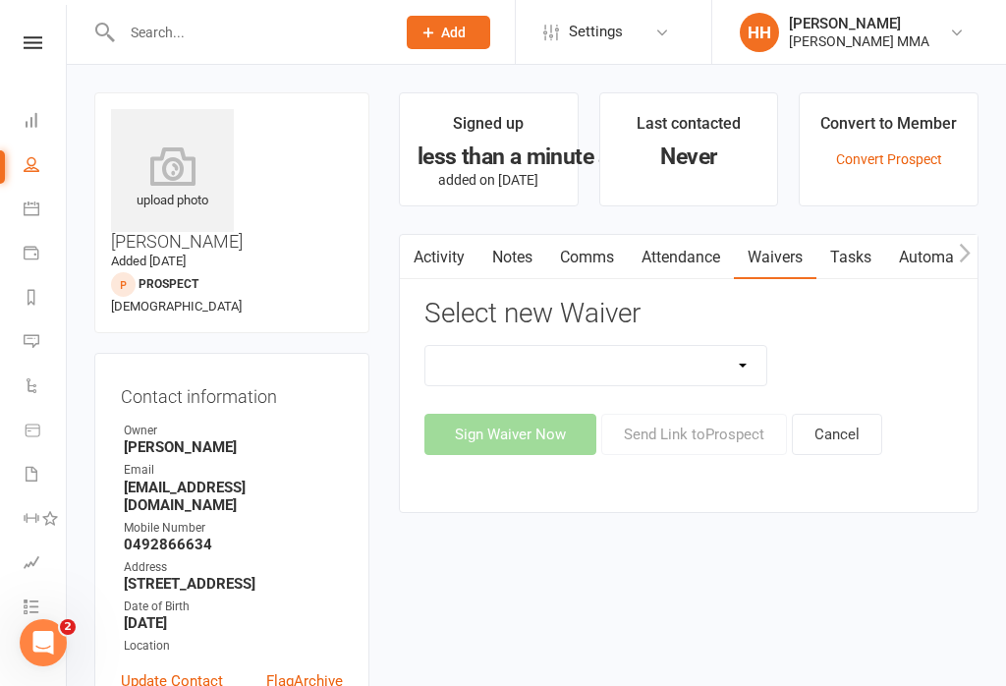
click at [670, 362] on select "Do not use - MEMBER GENERAL WAIVER Do not use - MEMBERSHIP SIGN UP Do not use -…" at bounding box center [595, 365] width 341 height 39
click at [688, 365] on select "Do not use - MEMBER GENERAL WAIVER Do not use - MEMBERSHIP SIGN UP Do not use -…" at bounding box center [595, 365] width 341 height 39
select select "10455"
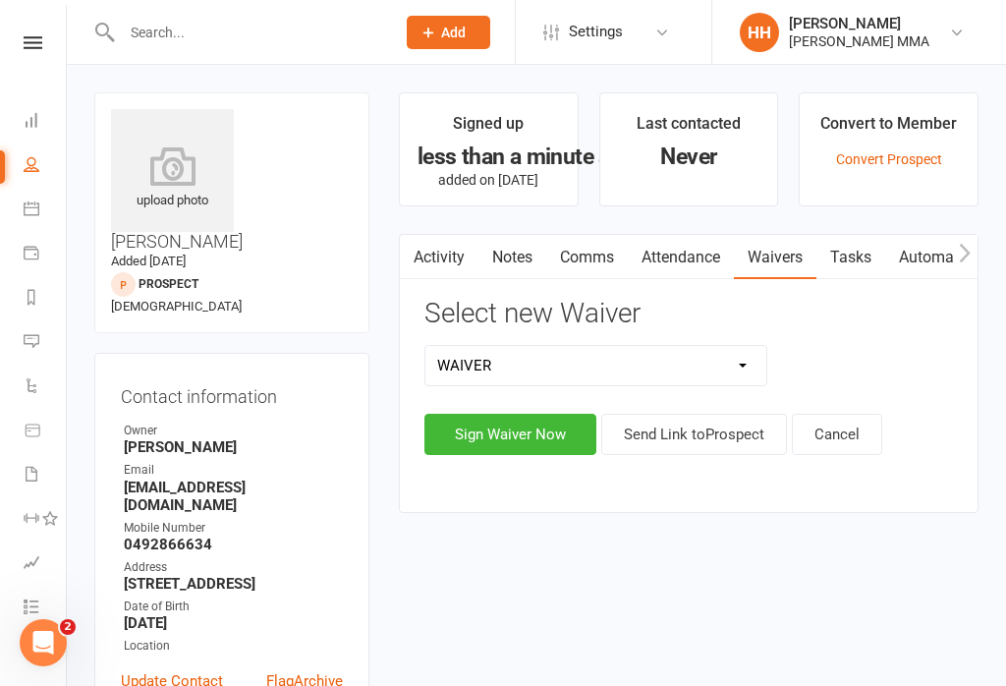
click at [691, 441] on button "Send Link to Prospect" at bounding box center [694, 434] width 186 height 41
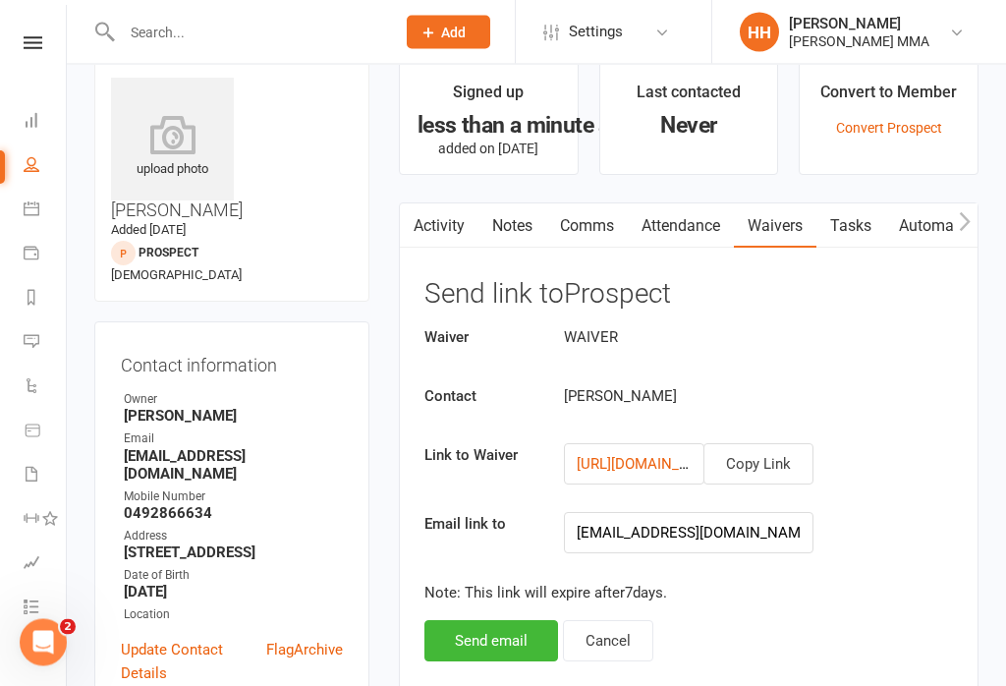
click at [493, 646] on button "Send email" at bounding box center [491, 641] width 134 height 41
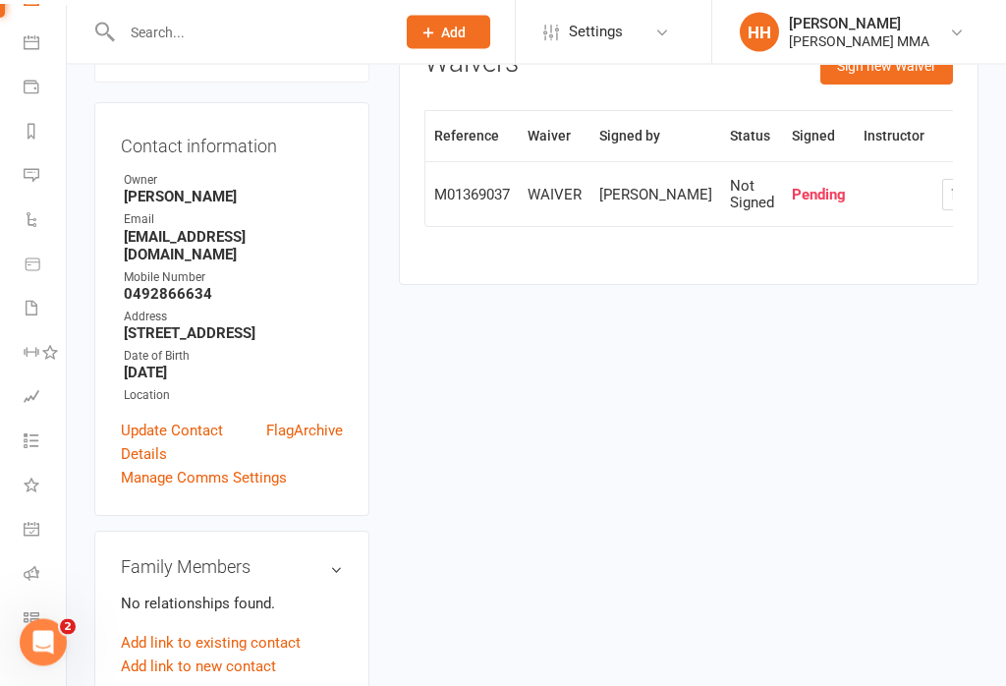
scroll to position [250, 0]
click at [25, 616] on icon at bounding box center [32, 618] width 16 height 16
